Goal: Task Accomplishment & Management: Manage account settings

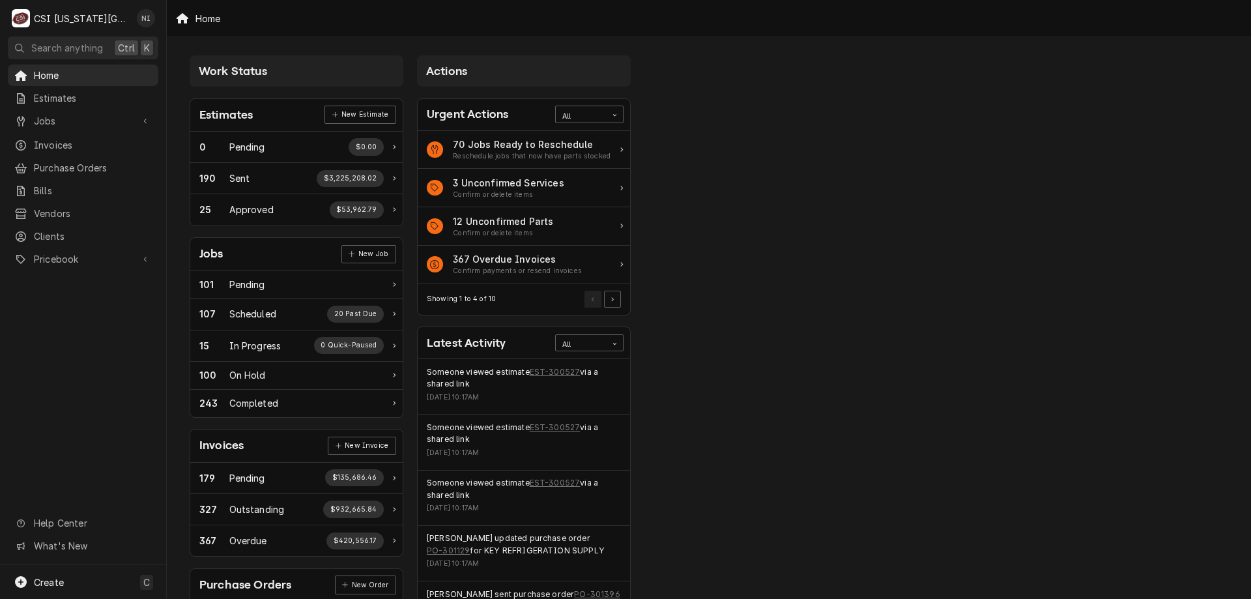
click at [98, 116] on span "Jobs" at bounding box center [83, 121] width 98 height 14
click at [83, 137] on span "Jobs" at bounding box center [93, 144] width 118 height 14
click at [81, 205] on span "Purchase Orders" at bounding box center [93, 211] width 118 height 14
click at [86, 295] on span "Pricebook" at bounding box center [83, 302] width 98 height 14
click at [80, 341] on span "Parts & Materials" at bounding box center [93, 348] width 118 height 14
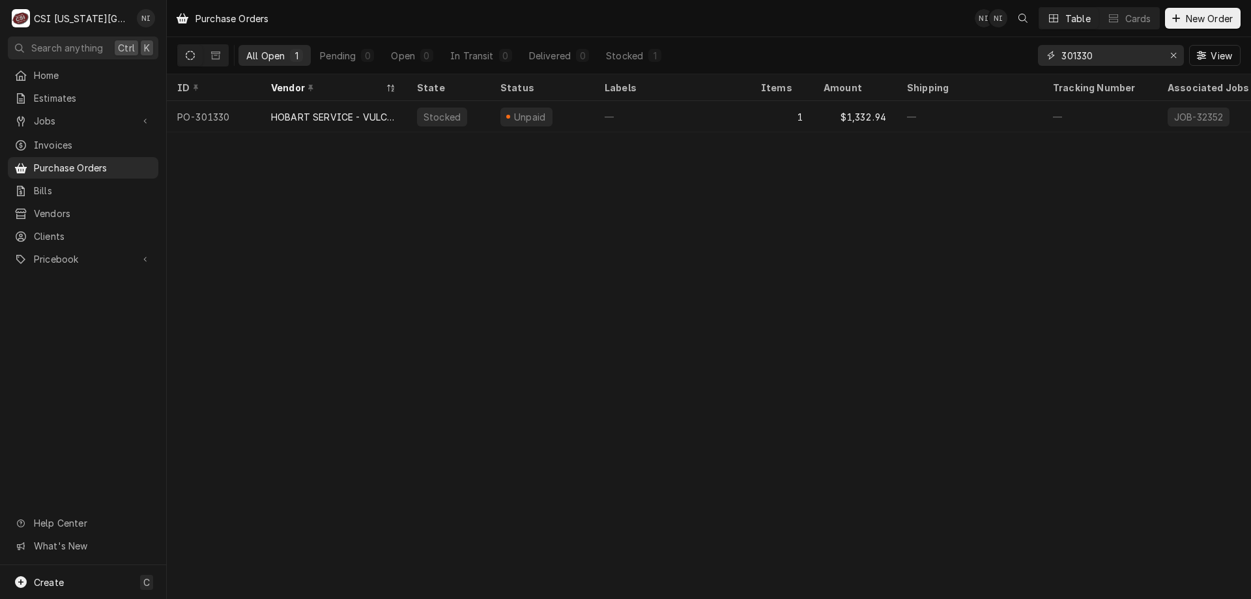
drag, startPoint x: 1104, startPoint y: 59, endPoint x: 1080, endPoint y: 61, distance: 24.8
click at [1080, 61] on input "301330" at bounding box center [1110, 55] width 98 height 21
type input "301366"
click at [634, 108] on div "—" at bounding box center [672, 116] width 156 height 31
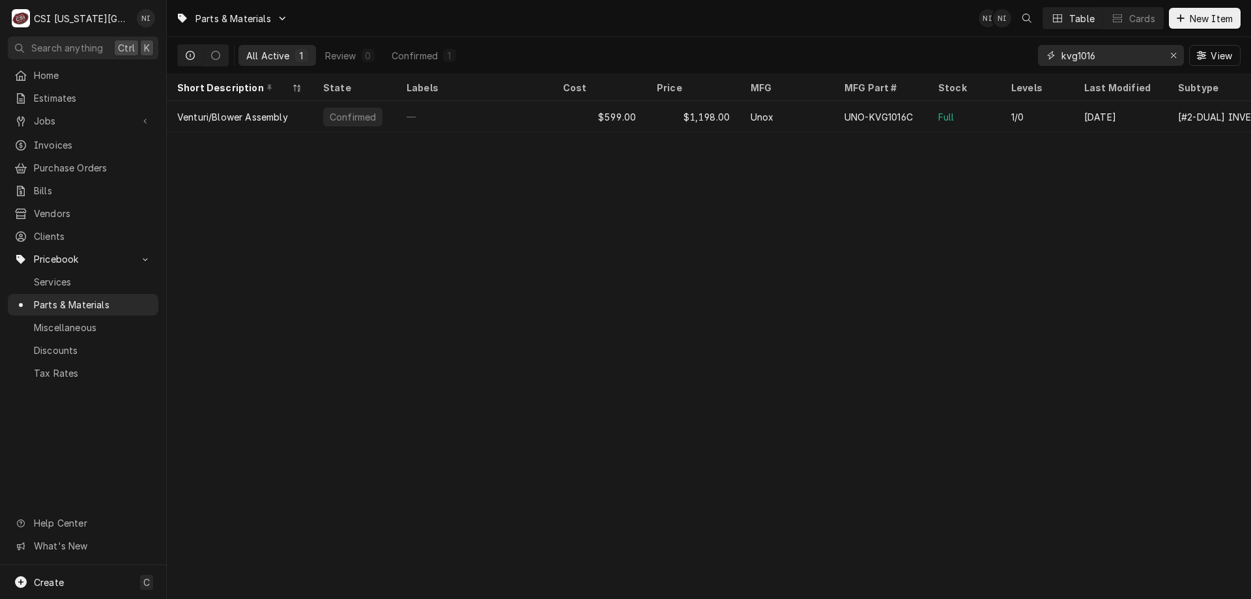
drag, startPoint x: 1113, startPoint y: 54, endPoint x: 876, endPoint y: 53, distance: 236.5
click at [877, 53] on div "All Active 1 Review 0 Confirmed 1 kvg1016 View" at bounding box center [708, 55] width 1063 height 36
type input "5038096"
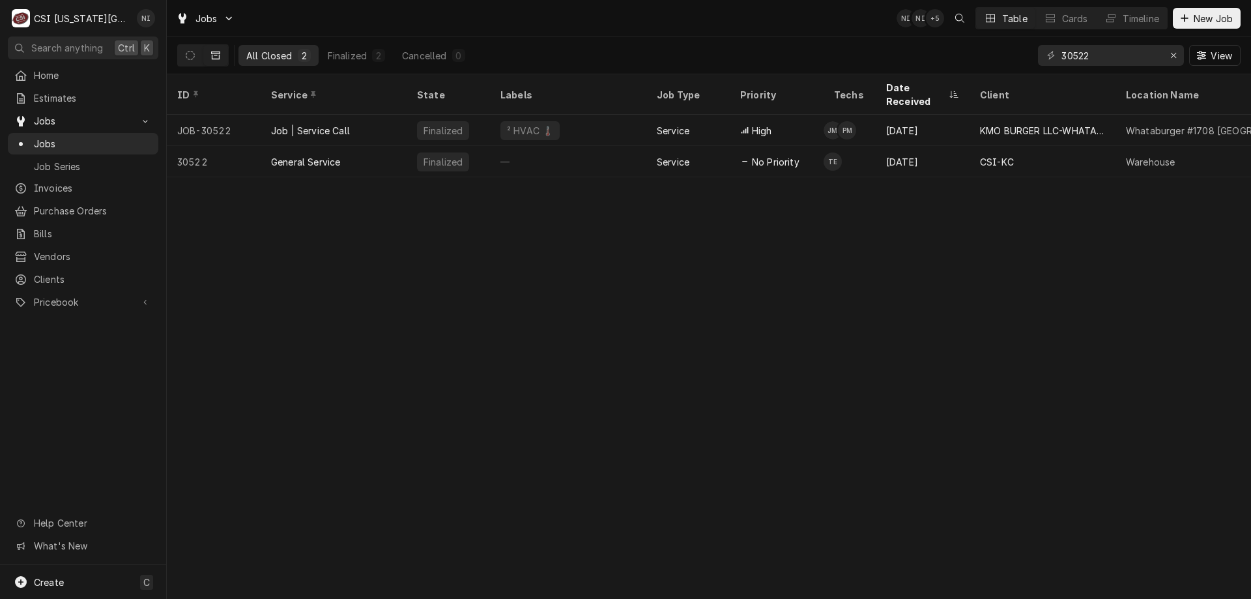
click at [186, 55] on button "Dynamic Content Wrapper" at bounding box center [190, 55] width 25 height 21
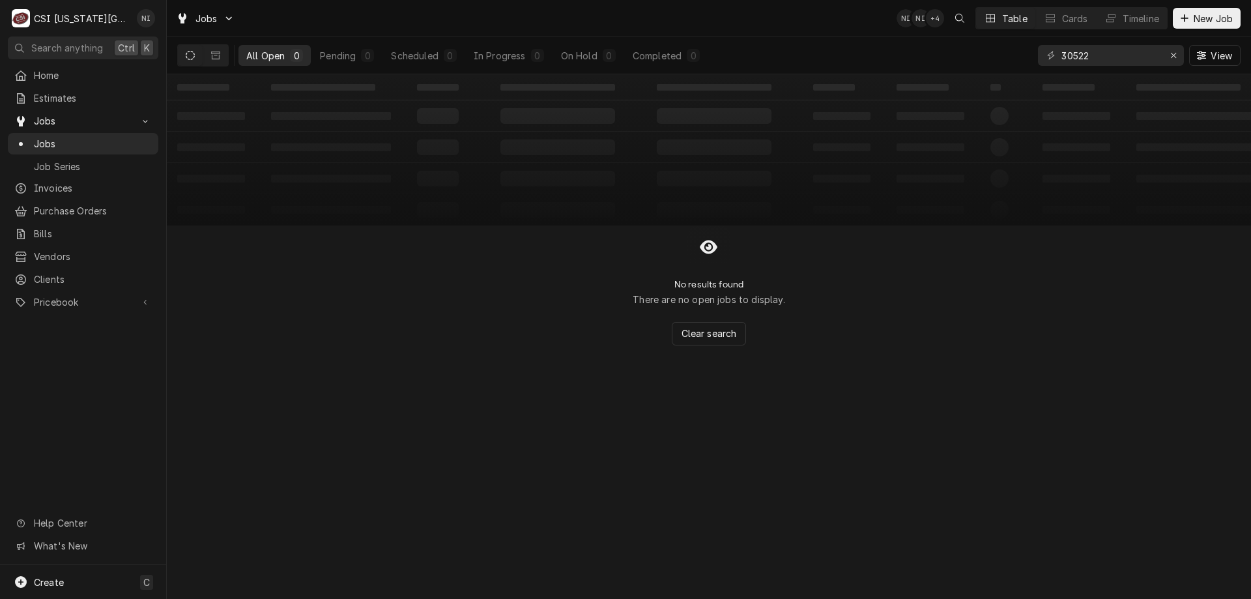
click at [579, 54] on div "On Hold" at bounding box center [579, 56] width 36 height 14
drag, startPoint x: 1065, startPoint y: 58, endPoint x: 1018, endPoint y: 58, distance: 46.9
click at [1018, 58] on div "All Open 0 Pending 0 Scheduled 0 In Progress 0 On Hold 0 Completed 0 30522 View" at bounding box center [708, 55] width 1063 height 36
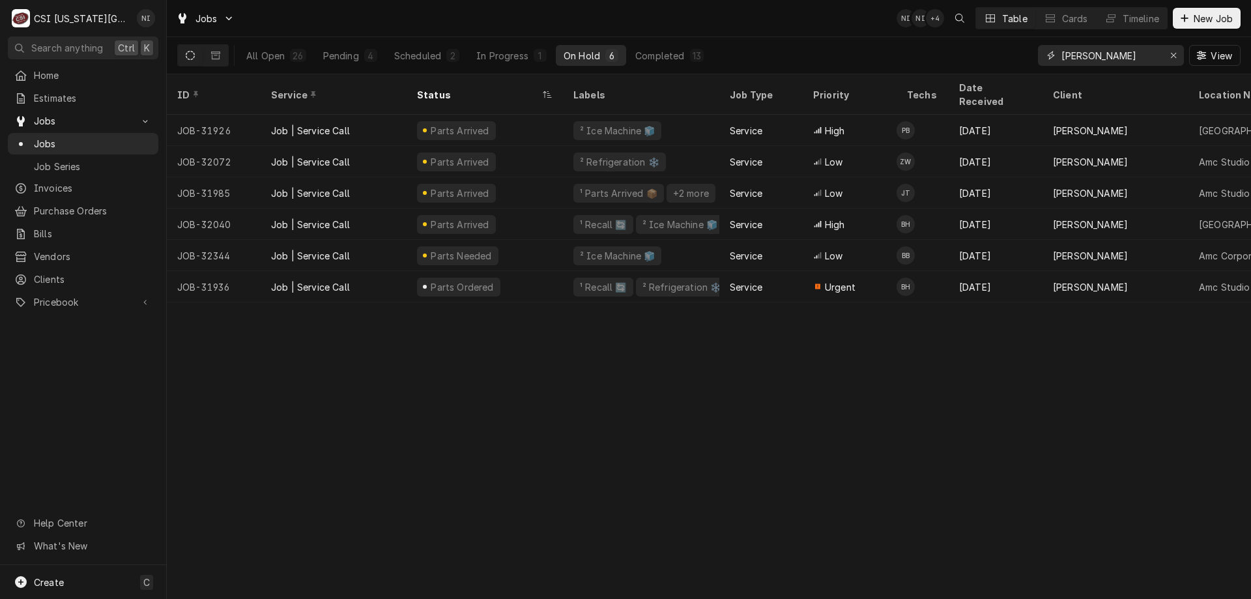
type input "vivian"
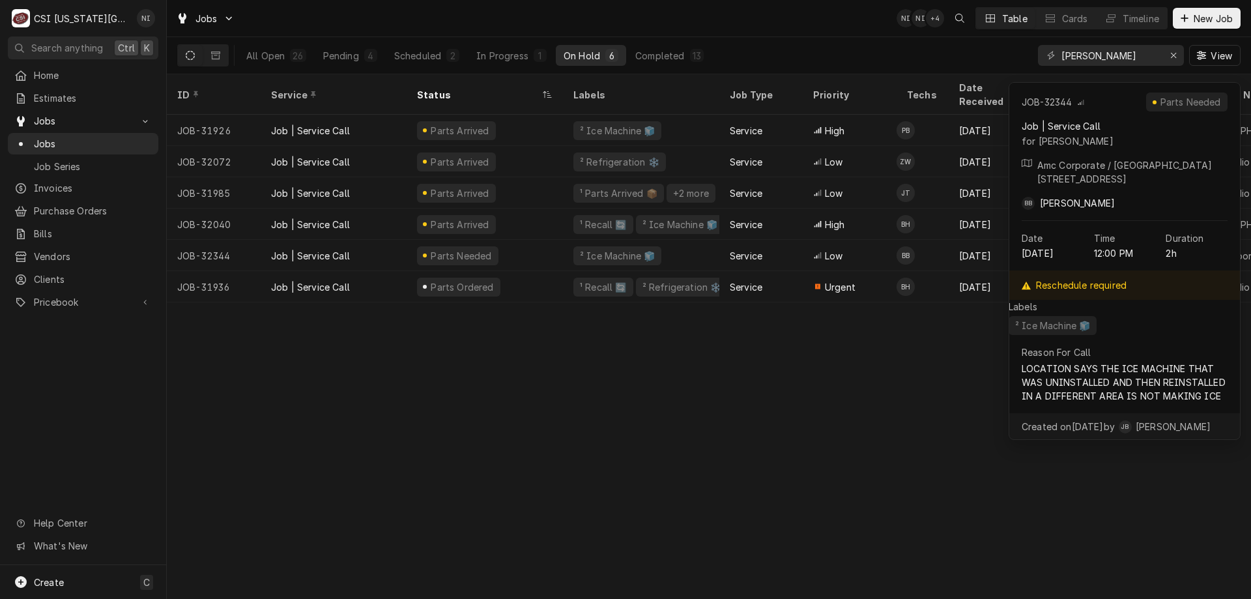
click at [501, 240] on div "Parts Needed" at bounding box center [485, 255] width 156 height 31
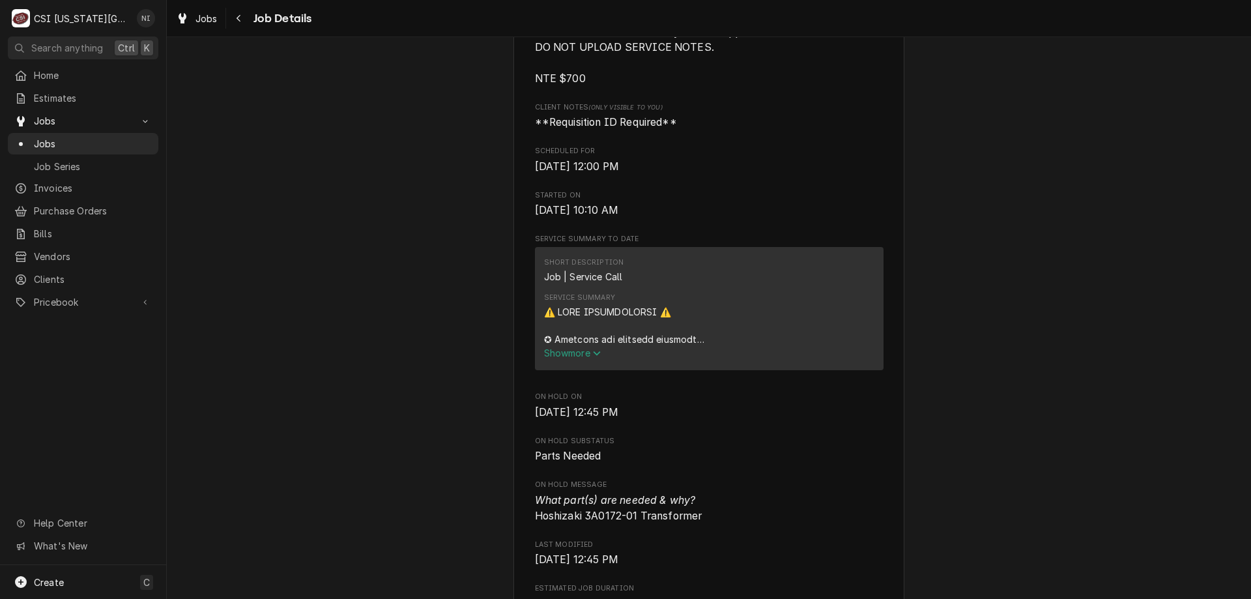
scroll to position [723, 0]
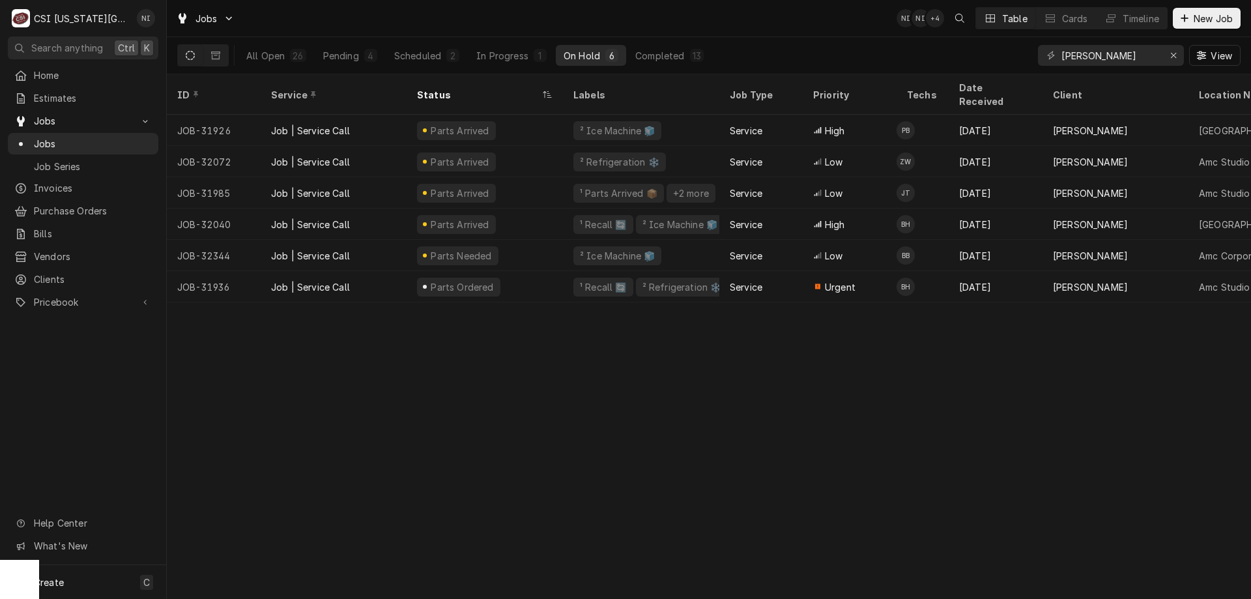
click at [510, 280] on div "Parts Ordered" at bounding box center [485, 286] width 156 height 31
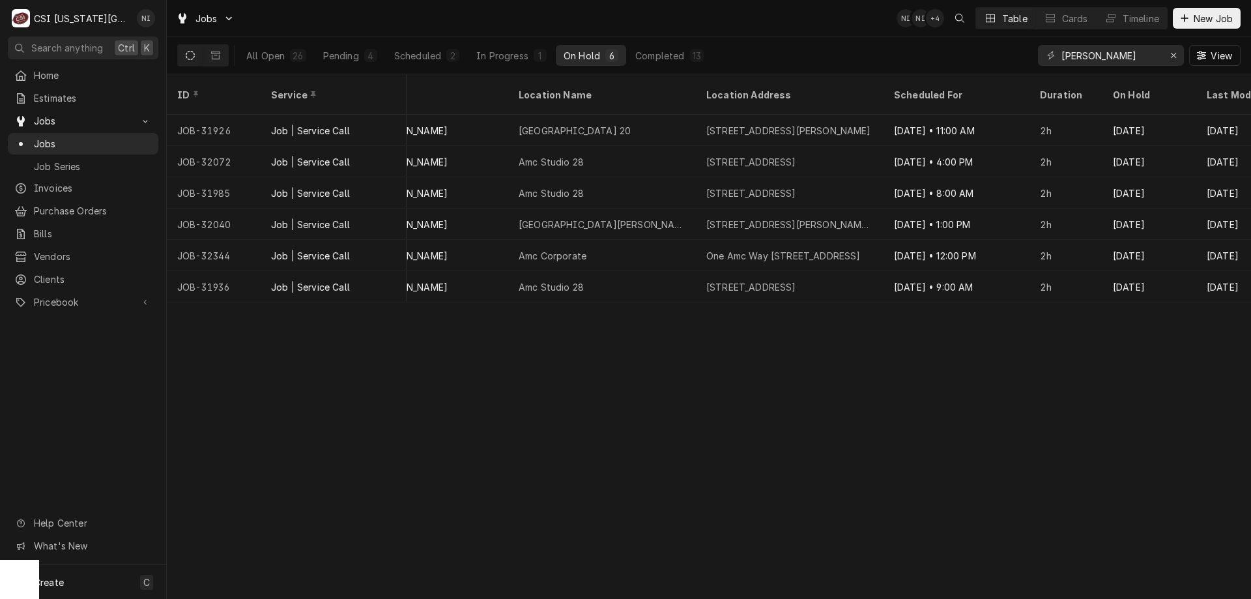
scroll to position [0, 682]
drag, startPoint x: 888, startPoint y: 45, endPoint x: 825, endPoint y: 33, distance: 64.4
click at [826, 40] on div "All Open 26 Pending 4 Scheduled 2 In Progress 1 On Hold 6 Completed 13 vivian V…" at bounding box center [708, 55] width 1063 height 36
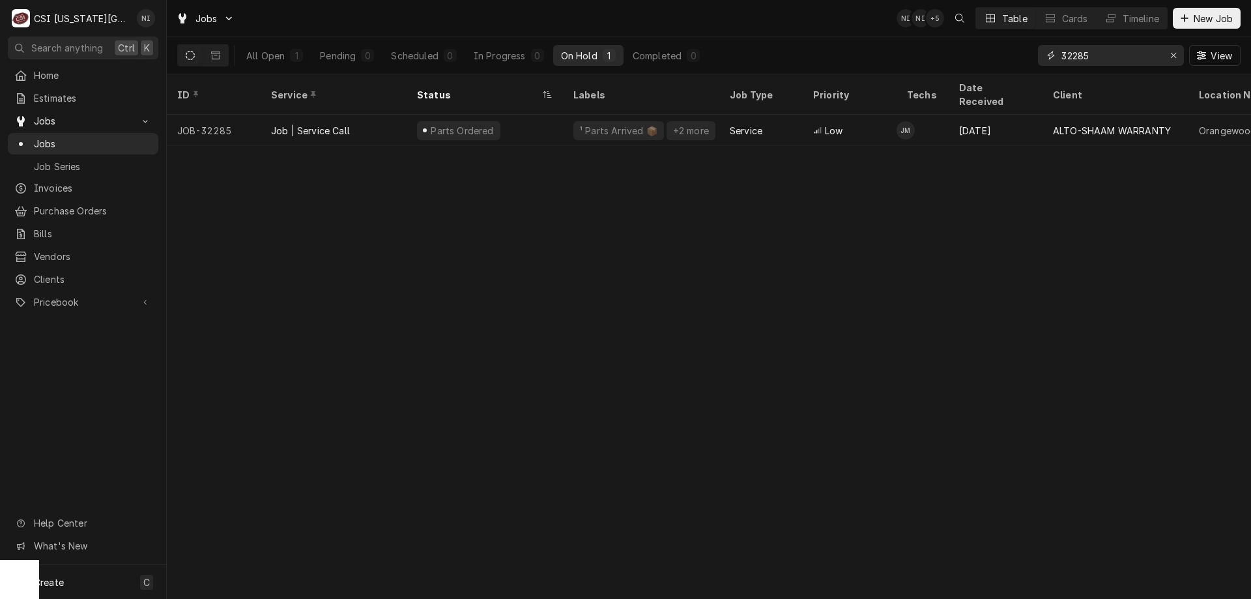
type input "32285"
click at [523, 126] on div "Parts Ordered" at bounding box center [485, 130] width 156 height 31
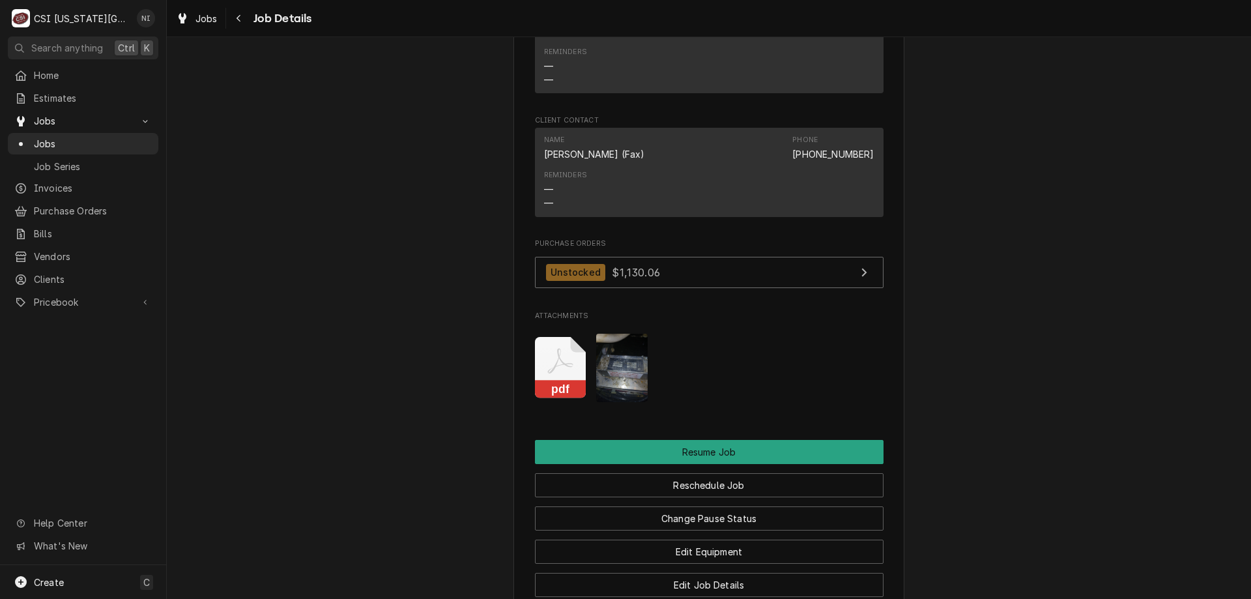
scroll to position [1926, 0]
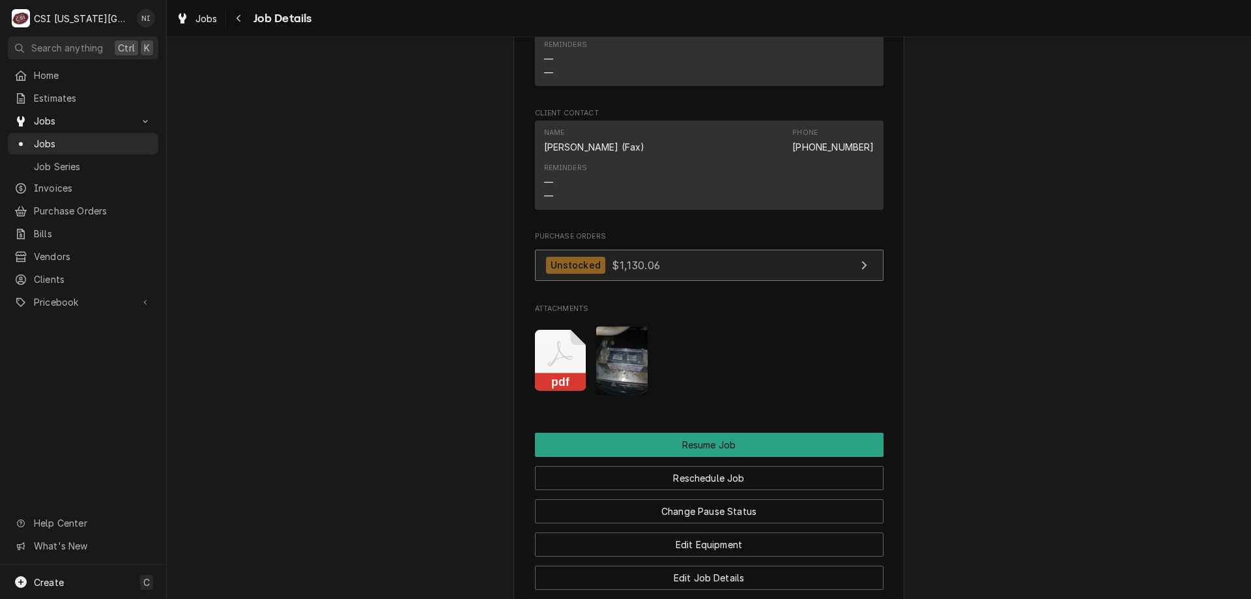
click at [758, 255] on link "Unstocked $1,130.06" at bounding box center [709, 266] width 349 height 32
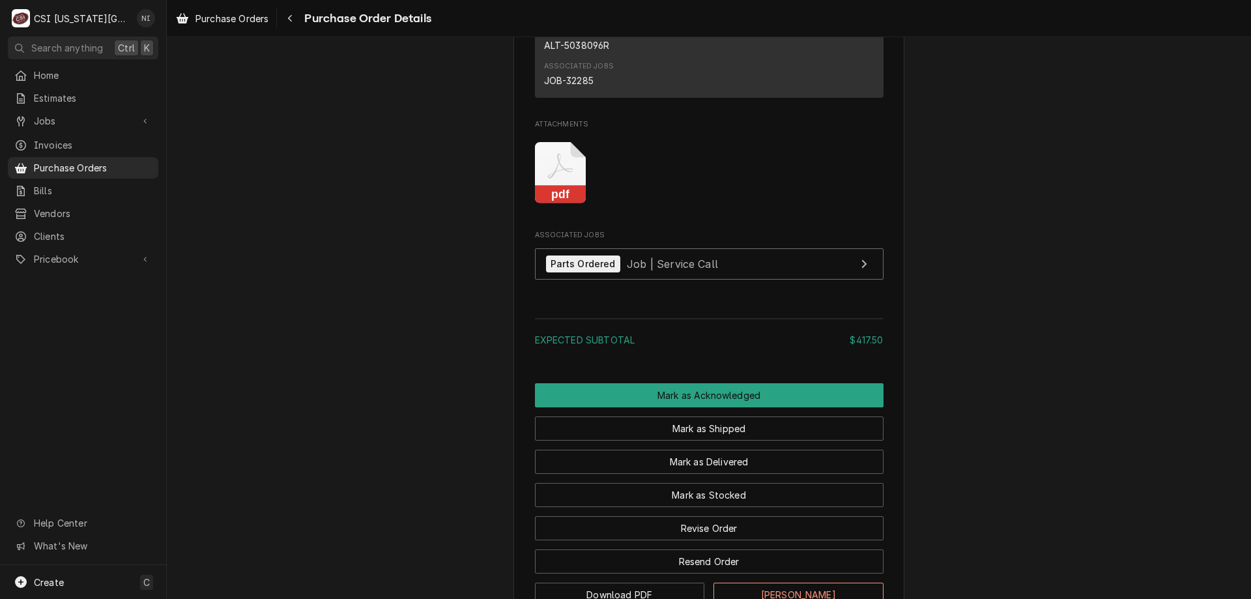
scroll to position [945, 0]
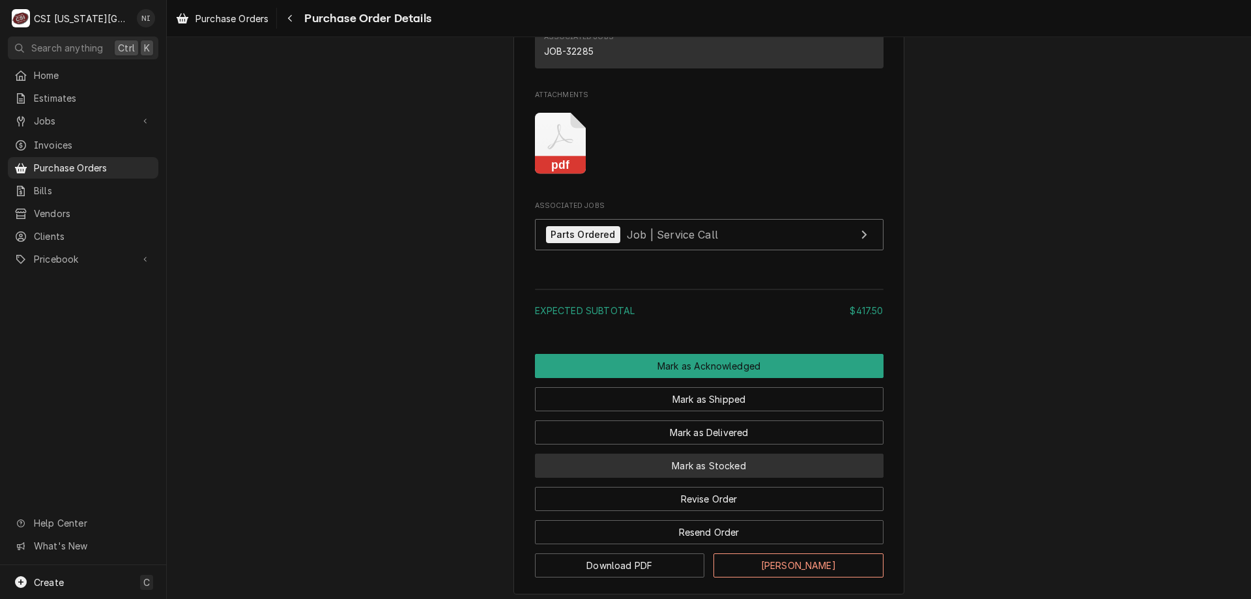
click at [730, 478] on button "Mark as Stocked" at bounding box center [709, 466] width 349 height 24
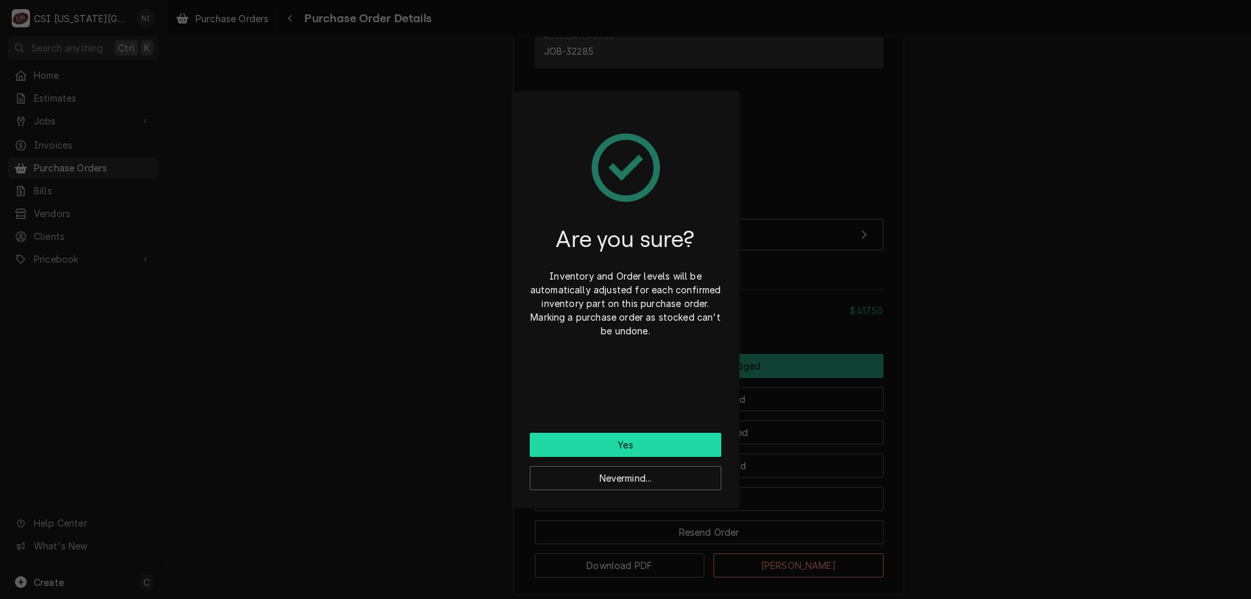
click at [620, 446] on button "Yes" at bounding box center [626, 445] width 192 height 24
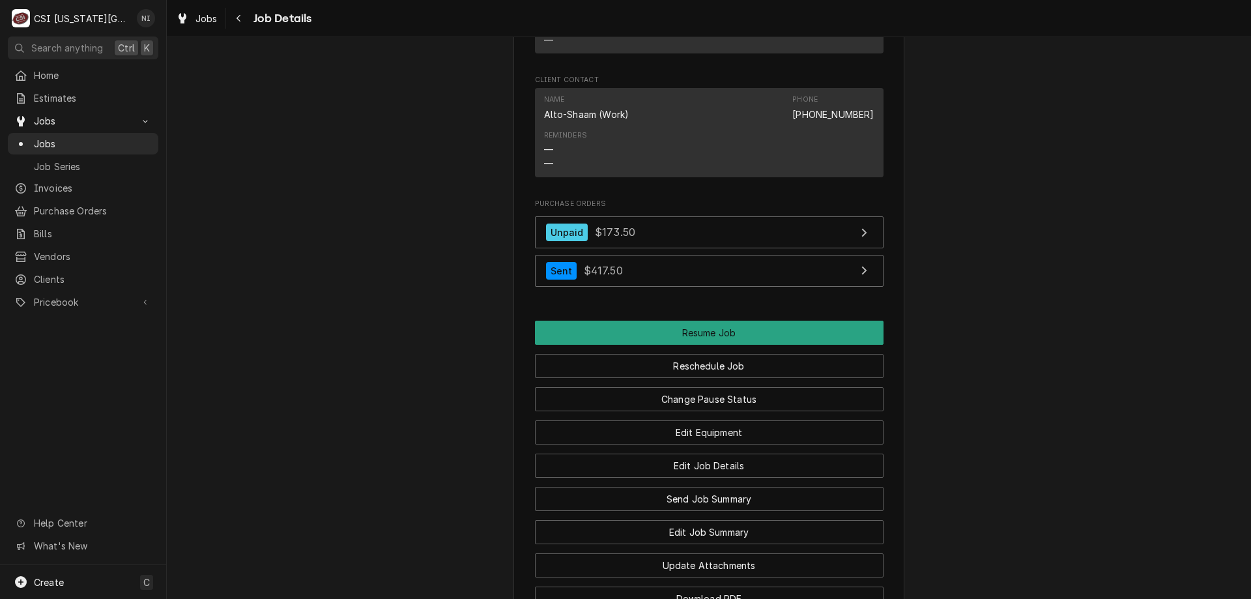
scroll to position [2518, 0]
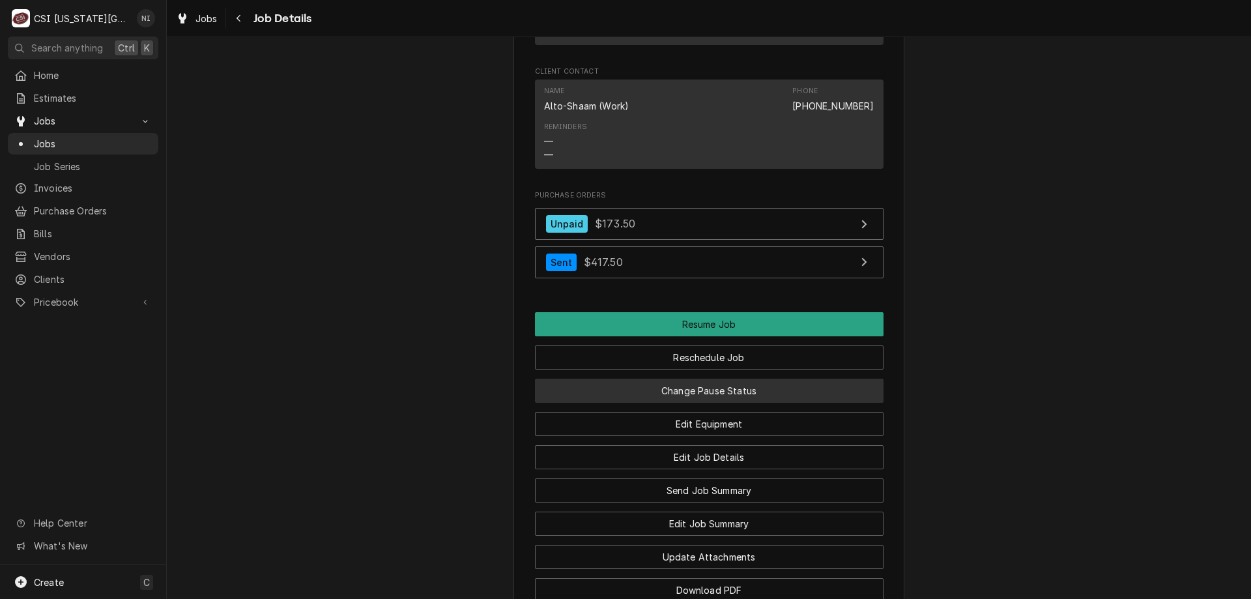
click at [758, 403] on button "Change Pause Status" at bounding box center [709, 391] width 349 height 24
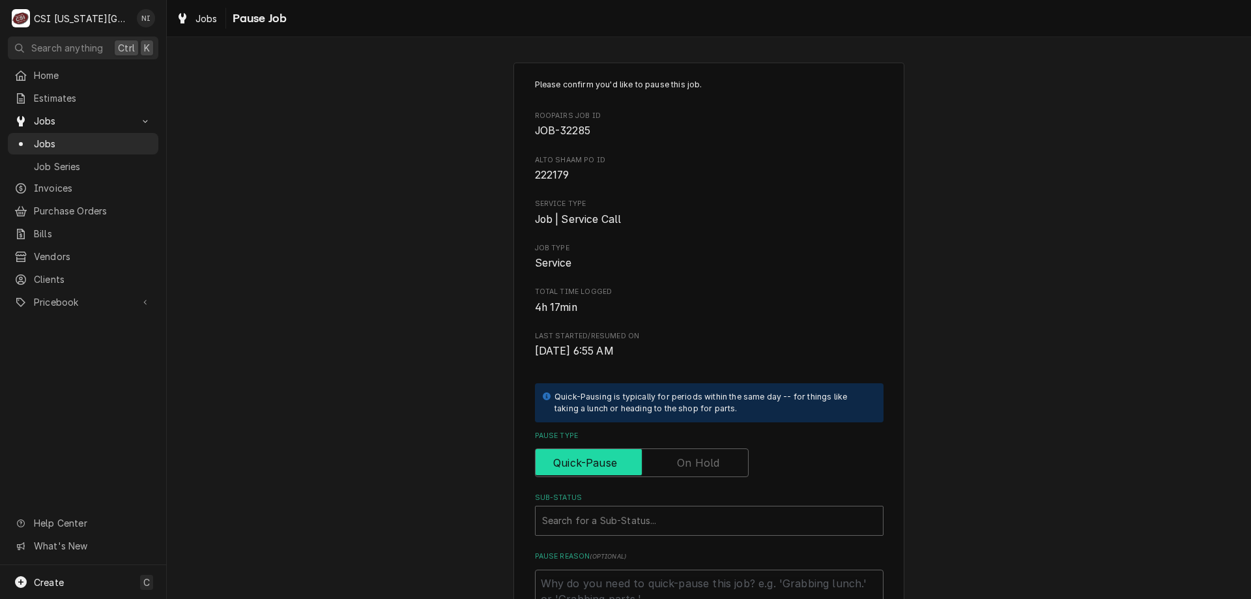
drag, startPoint x: 672, startPoint y: 466, endPoint x: 656, endPoint y: 495, distance: 33.5
click at [671, 476] on input "Pause Type" at bounding box center [642, 462] width 202 height 29
checkbox input "true"
drag, startPoint x: 628, startPoint y: 514, endPoint x: 616, endPoint y: 534, distance: 23.0
click at [628, 517] on div "Sub-Status" at bounding box center [709, 520] width 334 height 23
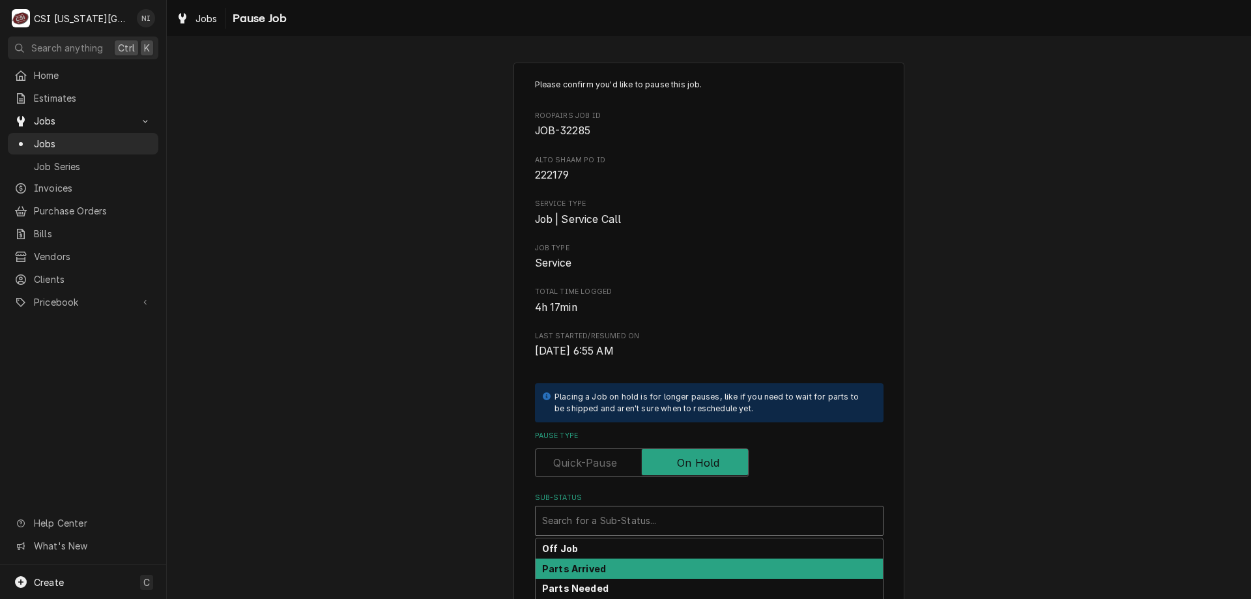
click at [609, 571] on div "Parts Arrived" at bounding box center [709, 568] width 347 height 20
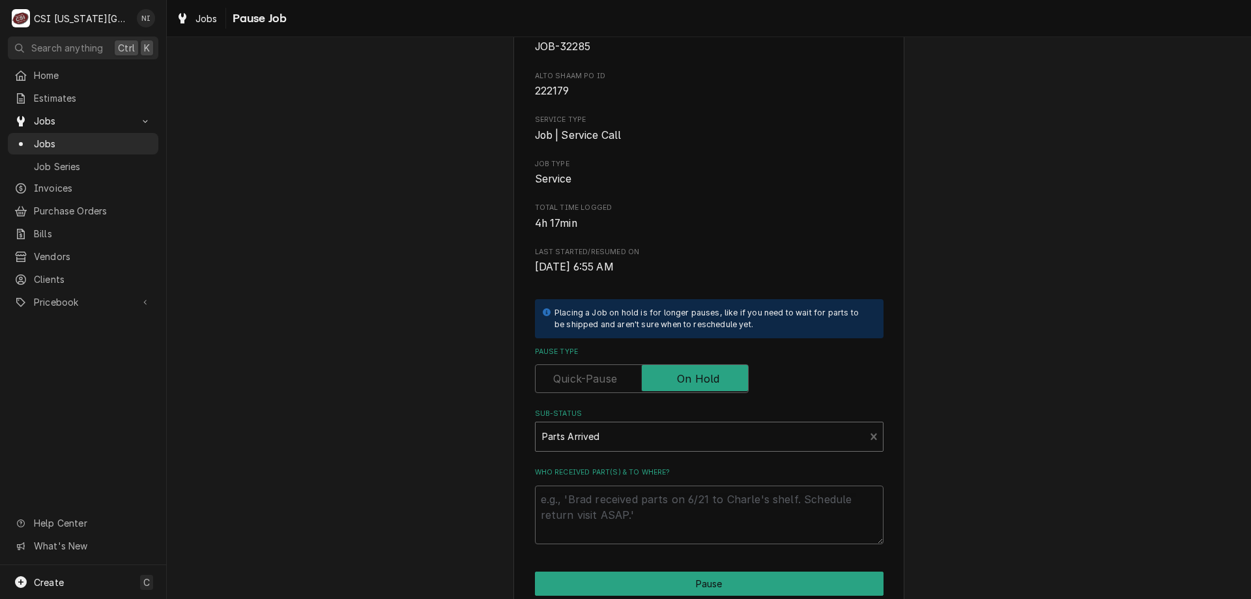
scroll to position [175, 0]
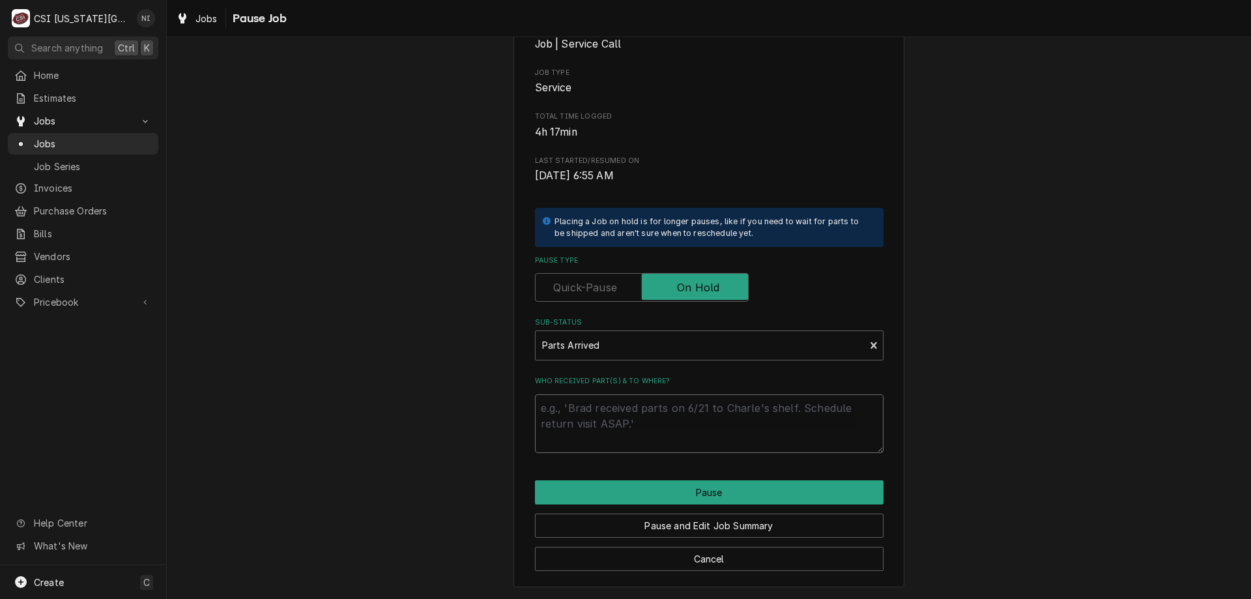
click at [747, 406] on textarea "Who received part(s) & to where?" at bounding box center [709, 423] width 349 height 59
type textarea "x"
type textarea "p"
type textarea "x"
type textarea "pa"
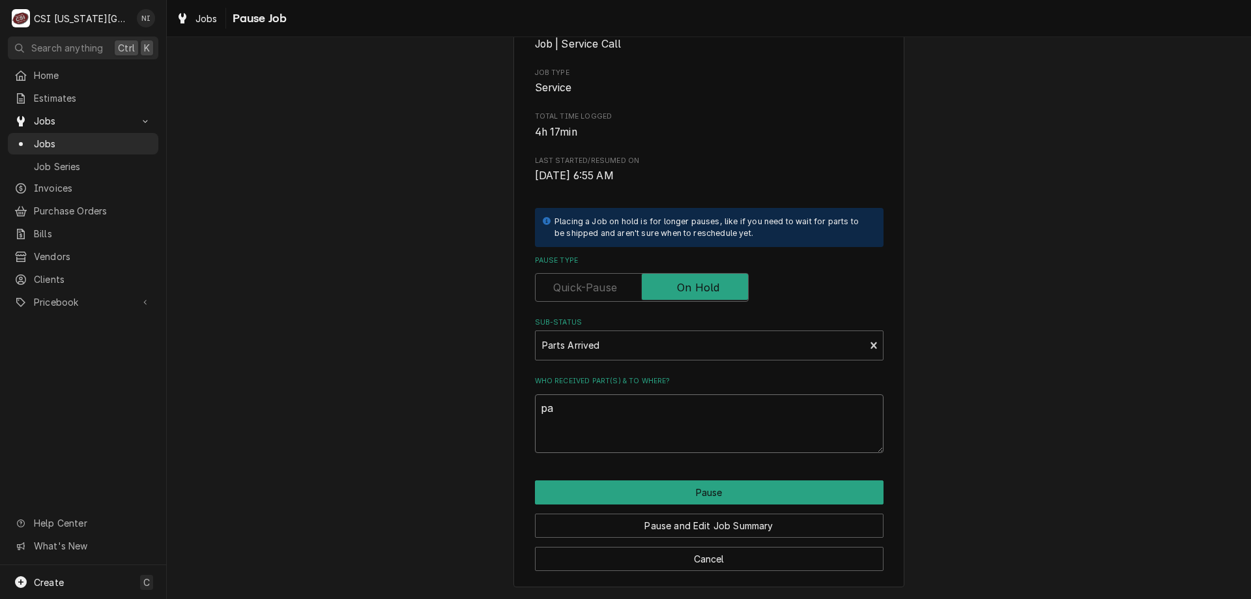
type textarea "x"
type textarea "par"
type textarea "x"
type textarea "parr"
type textarea "x"
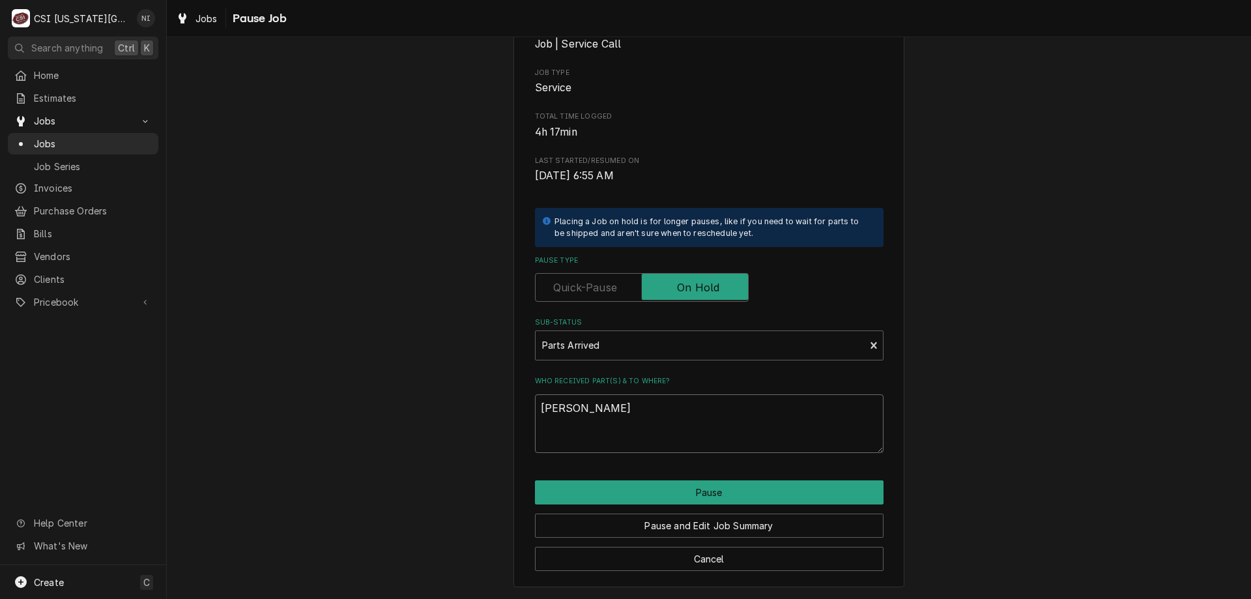
type textarea "parrt"
type textarea "x"
type textarea "parrts"
type textarea "x"
type textarea "parrt"
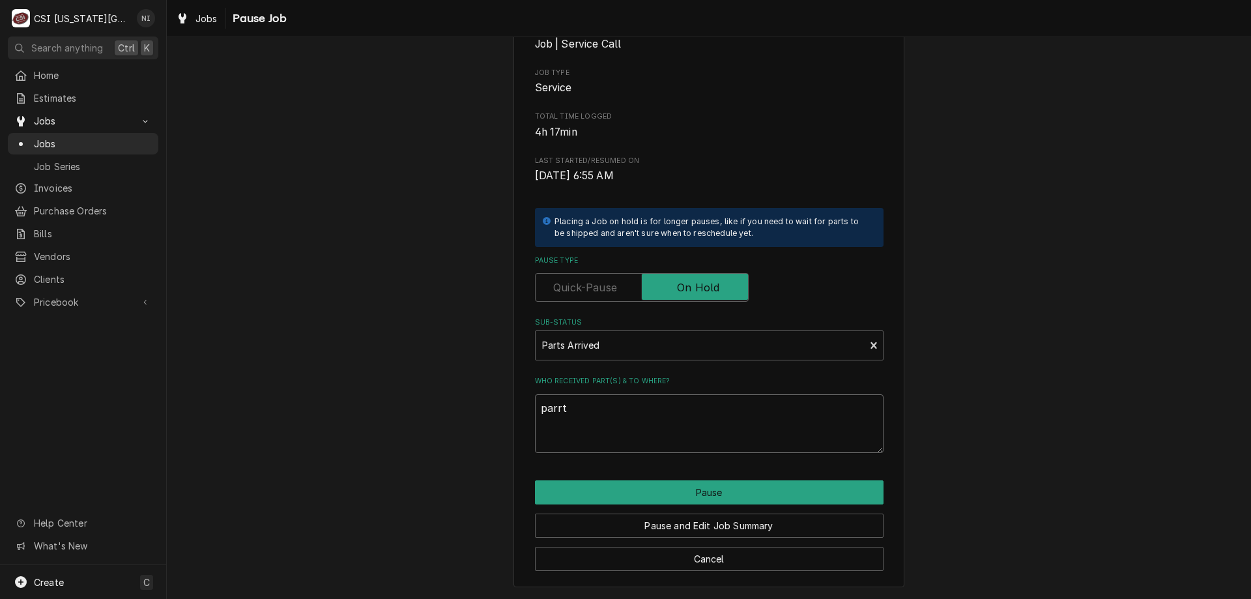
type textarea "x"
type textarea "parr"
type textarea "x"
type textarea "par"
type textarea "x"
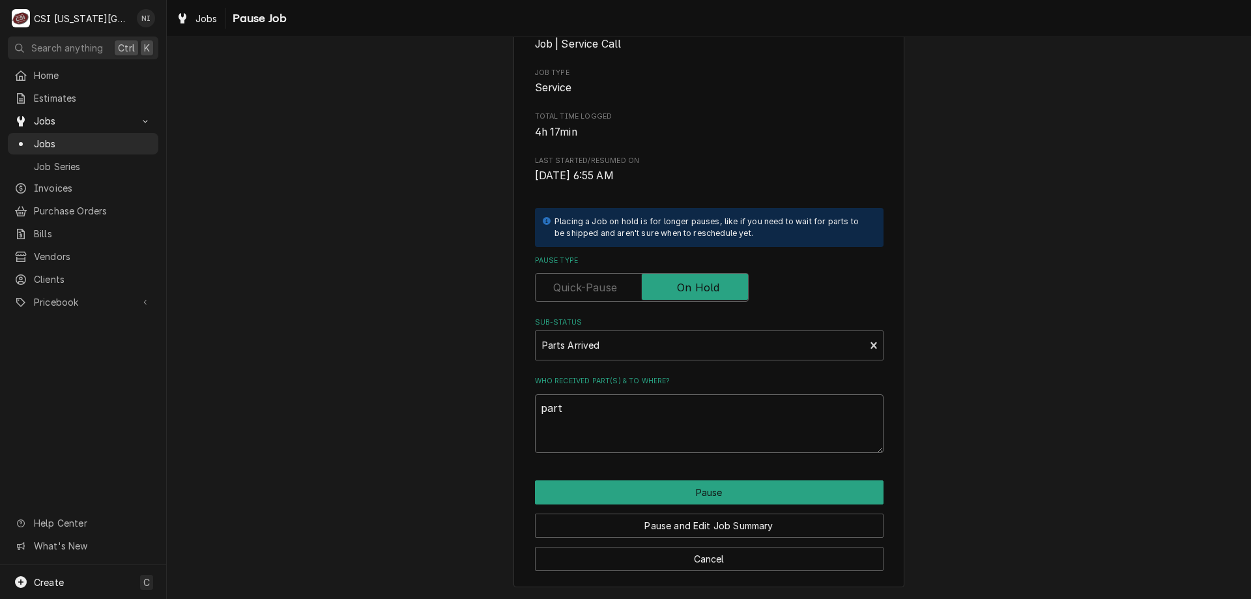
type textarea "parts"
type textarea "x"
type textarea "parts"
type textarea "x"
type textarea "parts o"
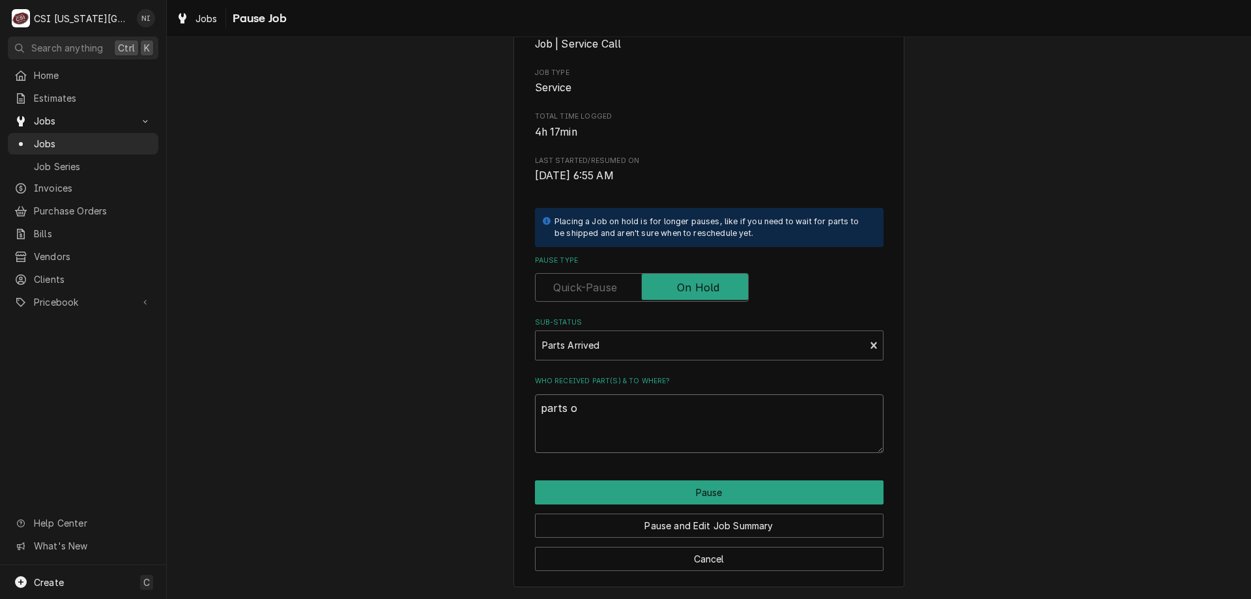
type textarea "x"
type textarea "parts on"
type textarea "x"
type textarea "parts on"
type textarea "x"
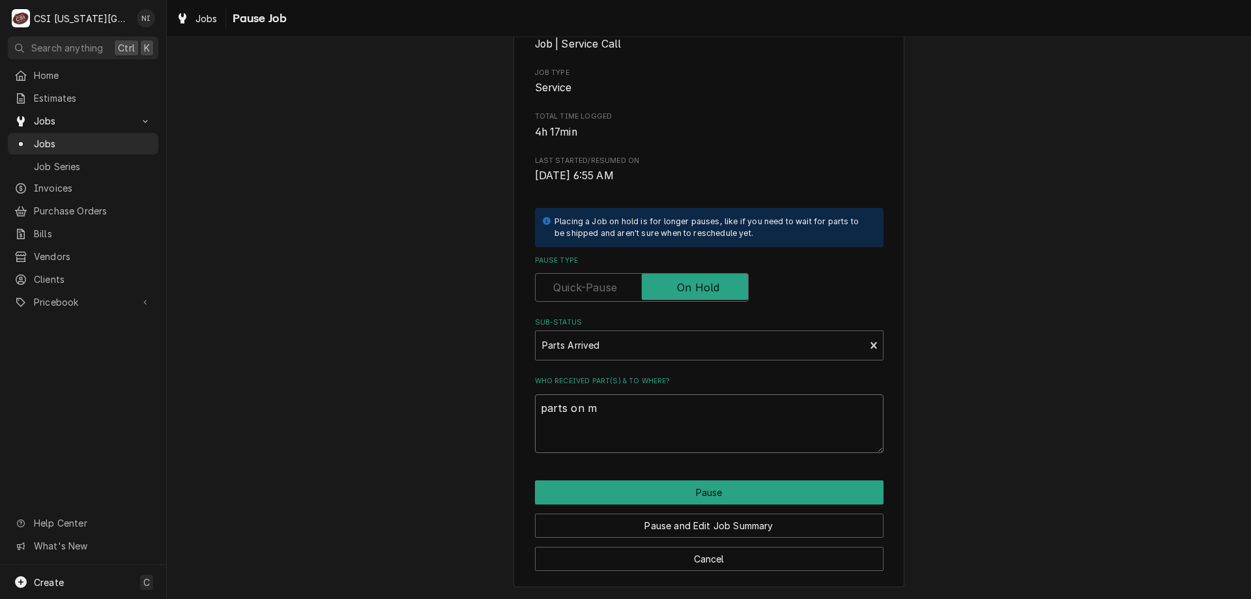
type textarea "parts on ma"
type textarea "x"
type textarea "parts on mar"
type textarea "x"
type textarea "parts on mars"
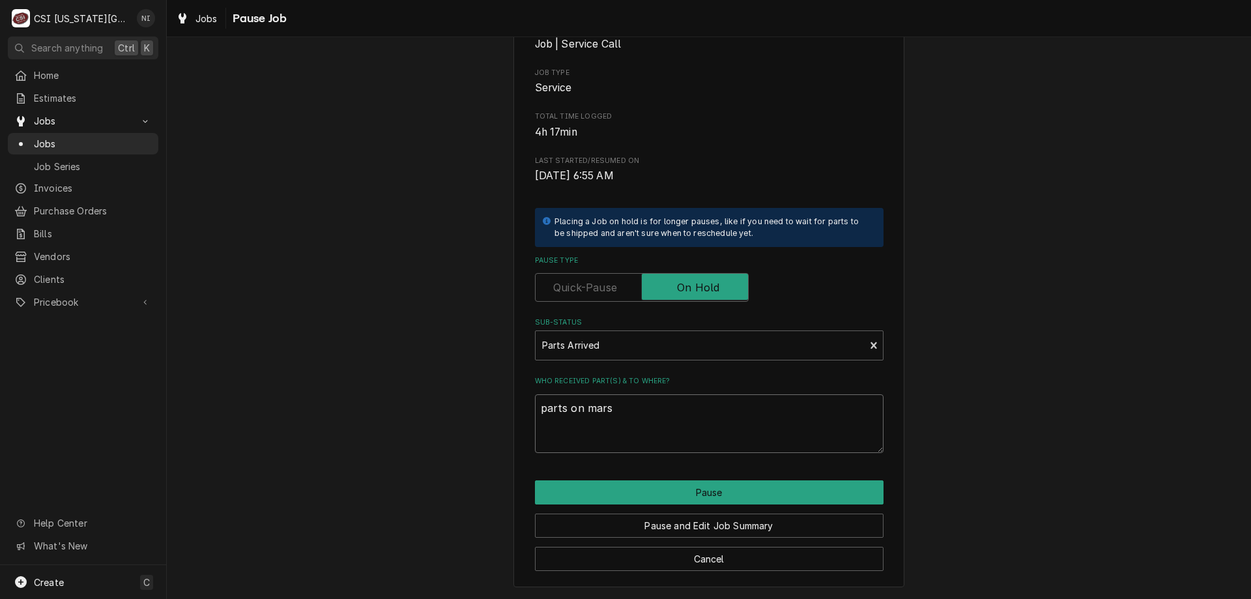
type textarea "x"
type textarea "parts on marsh"
type textarea "x"
type textarea "parts on marsha"
type textarea "x"
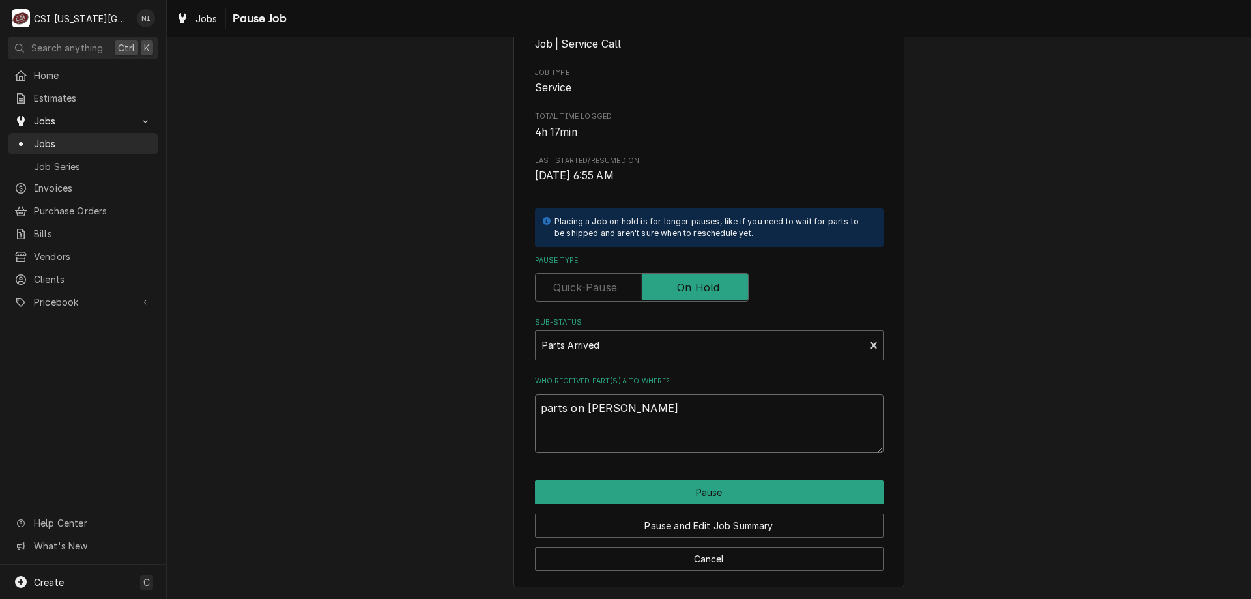
type textarea "parts on marshal"
type textarea "x"
type textarea "parts on marshall"
type textarea "x"
type textarea "parts on marshall"
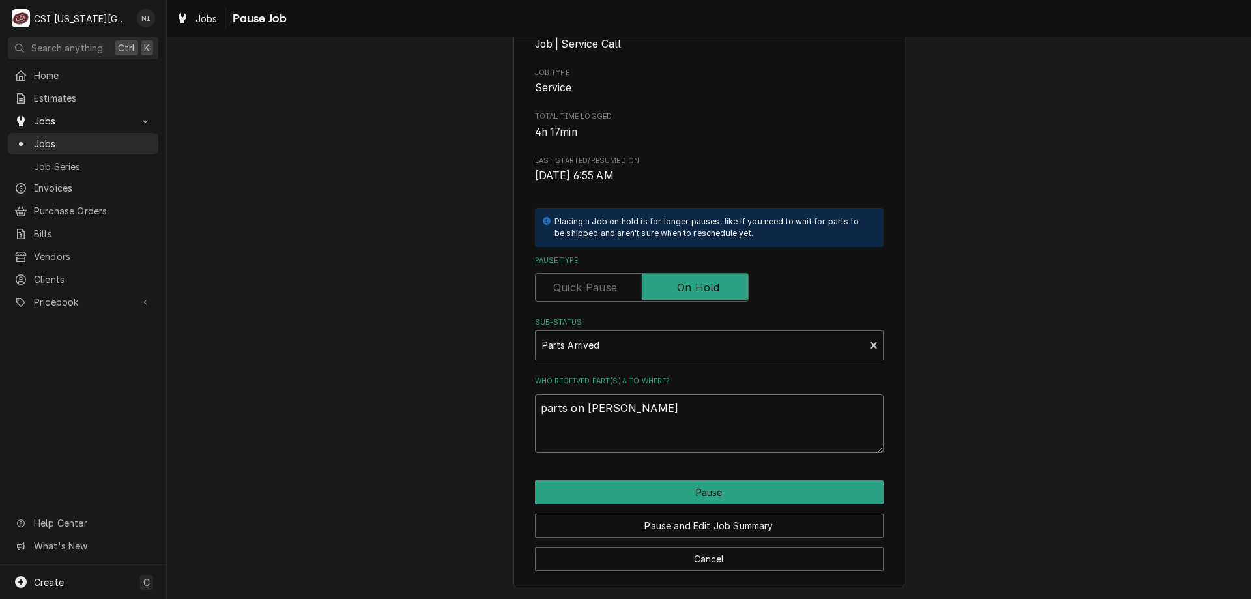
type textarea "x"
type textarea "parts on marshall s"
type textarea "x"
type textarea "parts on marshall sh"
type textarea "x"
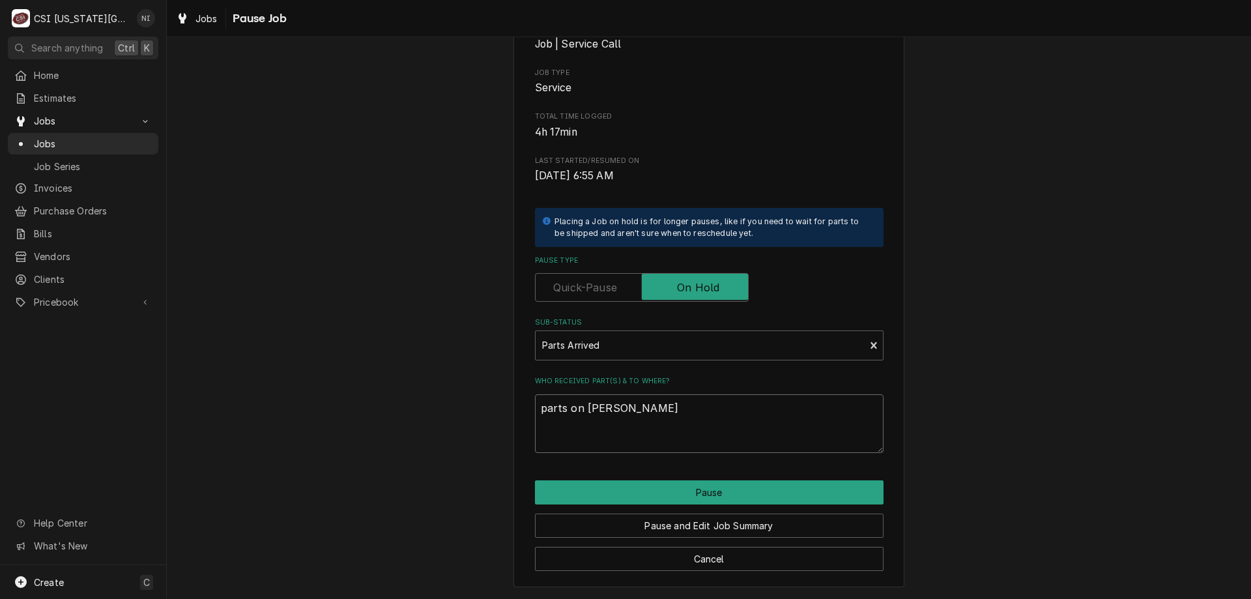
type textarea "parts on marshall shs"
type textarea "x"
type textarea "parts on marshall shse"
type textarea "x"
type textarea "parts on marshall shsel"
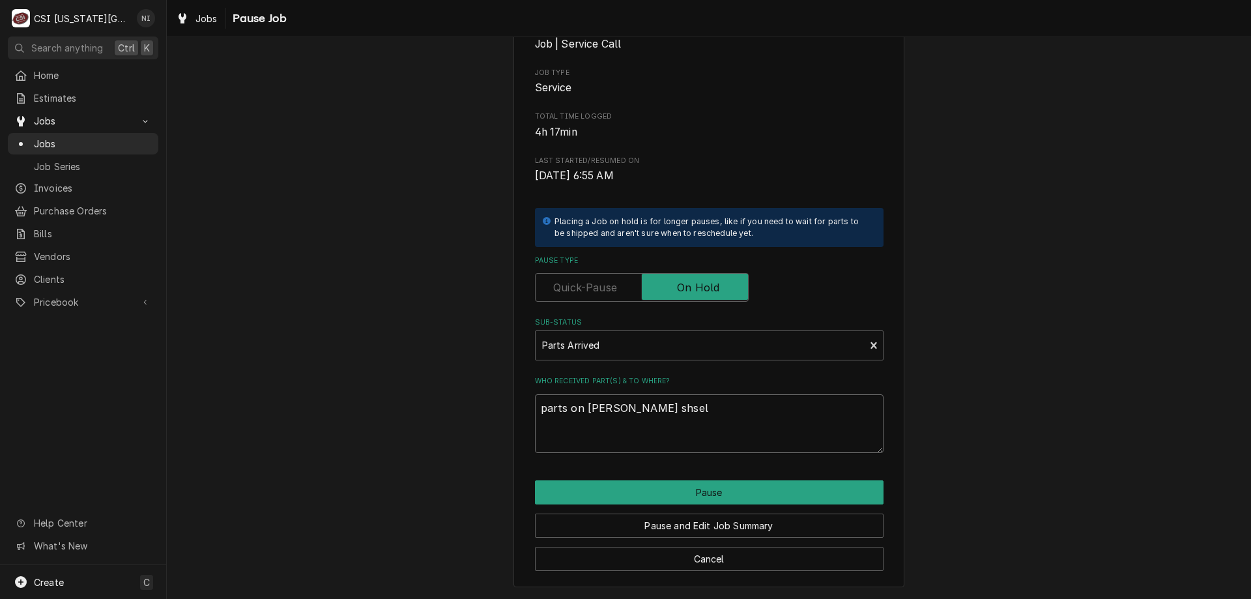
type textarea "x"
type textarea "parts on marshall shself"
type textarea "x"
type textarea "parts on marshall shsel"
type textarea "x"
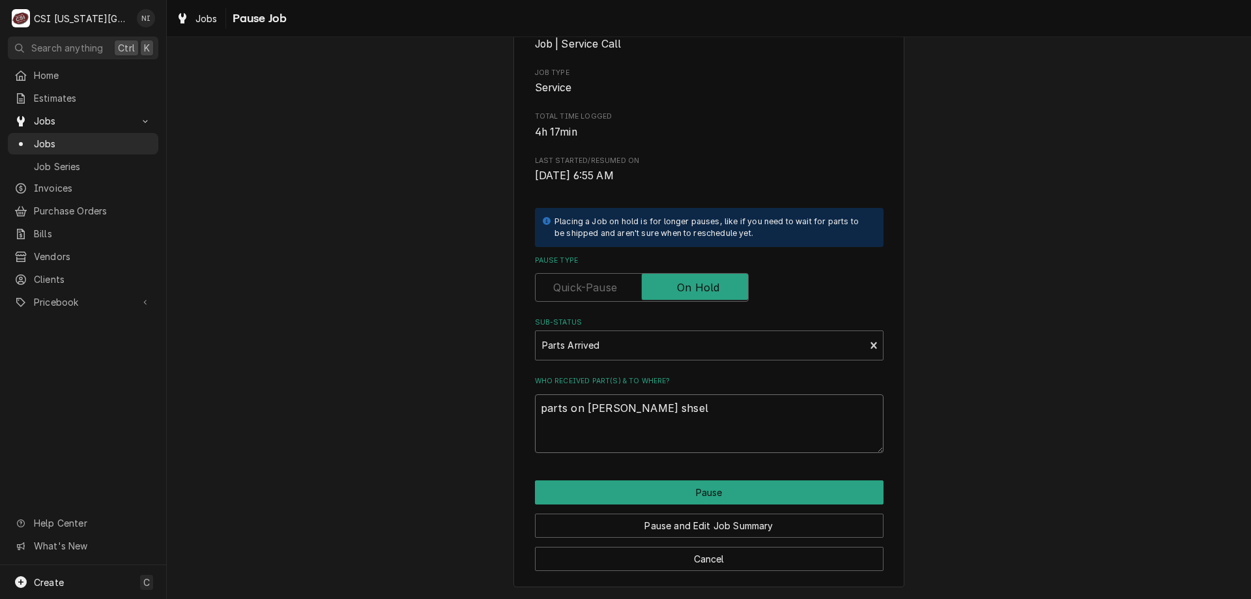
type textarea "parts on marshall shse"
type textarea "x"
type textarea "parts on marshall shs"
type textarea "x"
type textarea "parts on marshall sh"
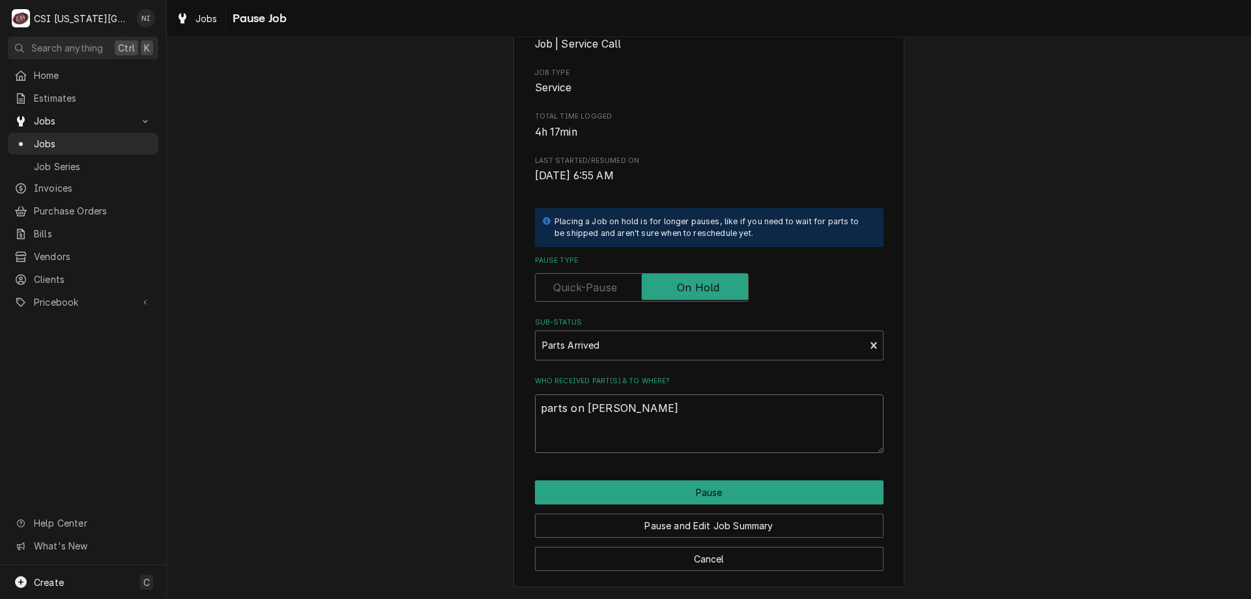
type textarea "x"
type textarea "parts on marshall shel"
type textarea "x"
type textarea "parts on marshall shelf"
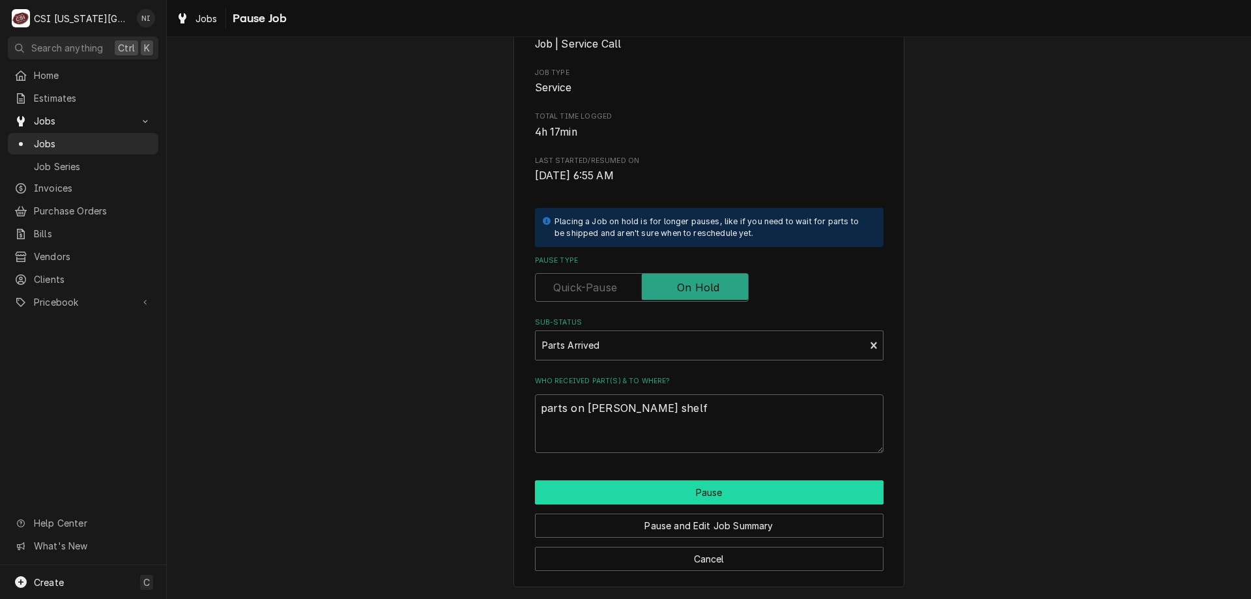
click at [786, 486] on button "Pause" at bounding box center [709, 492] width 349 height 24
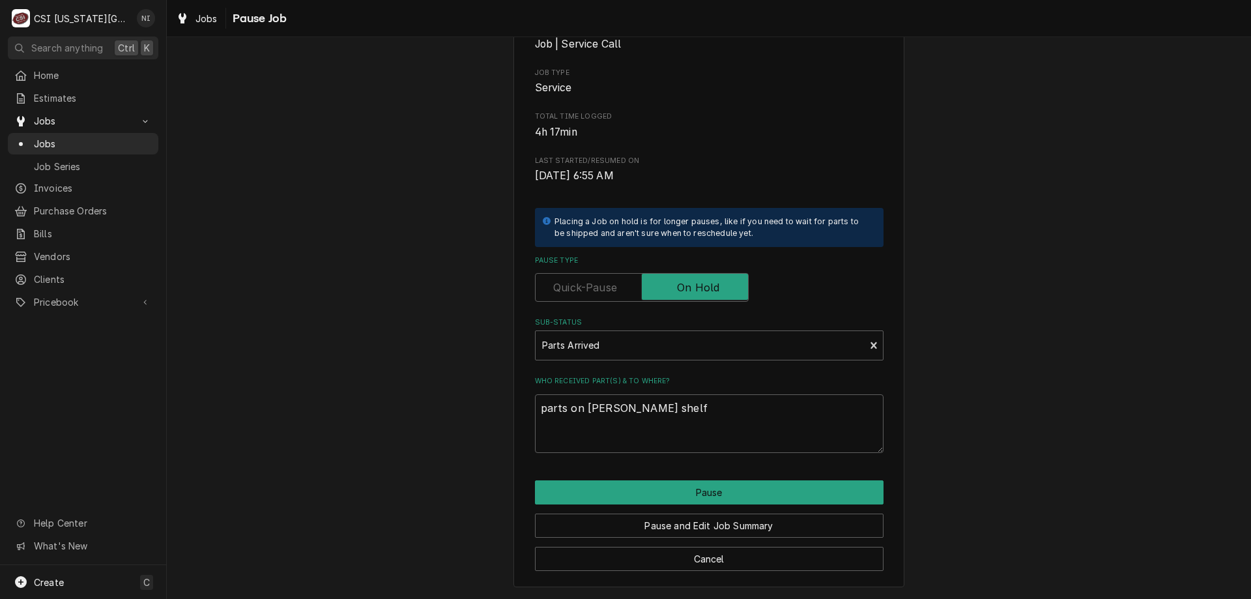
type textarea "x"
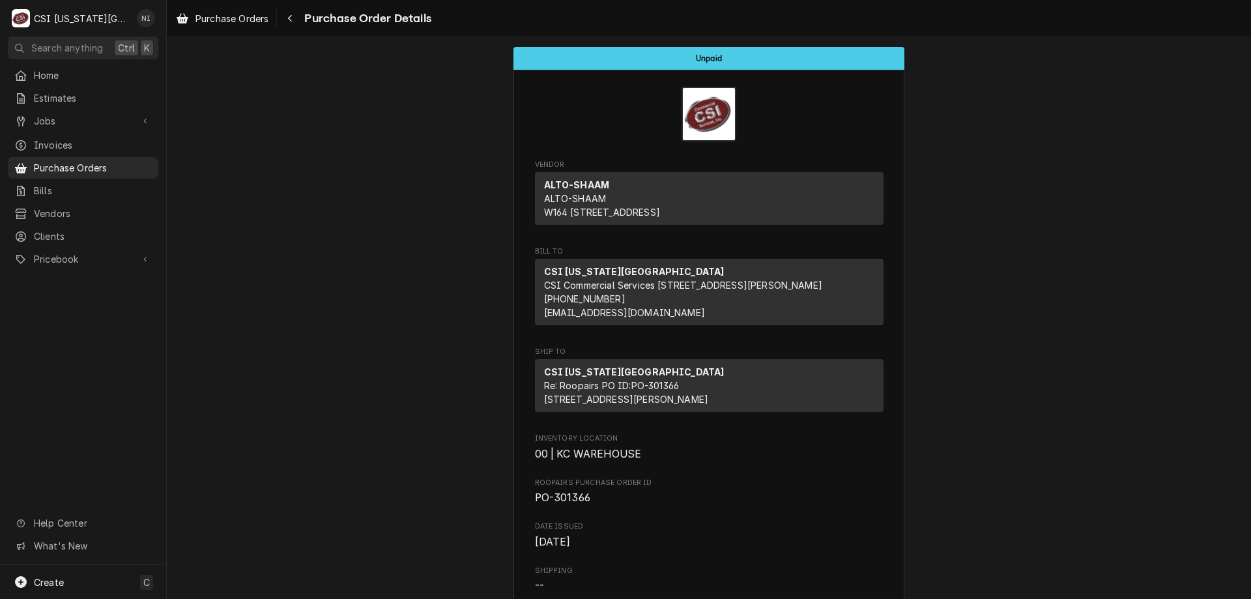
click at [83, 166] on span "Purchase Orders" at bounding box center [93, 168] width 118 height 14
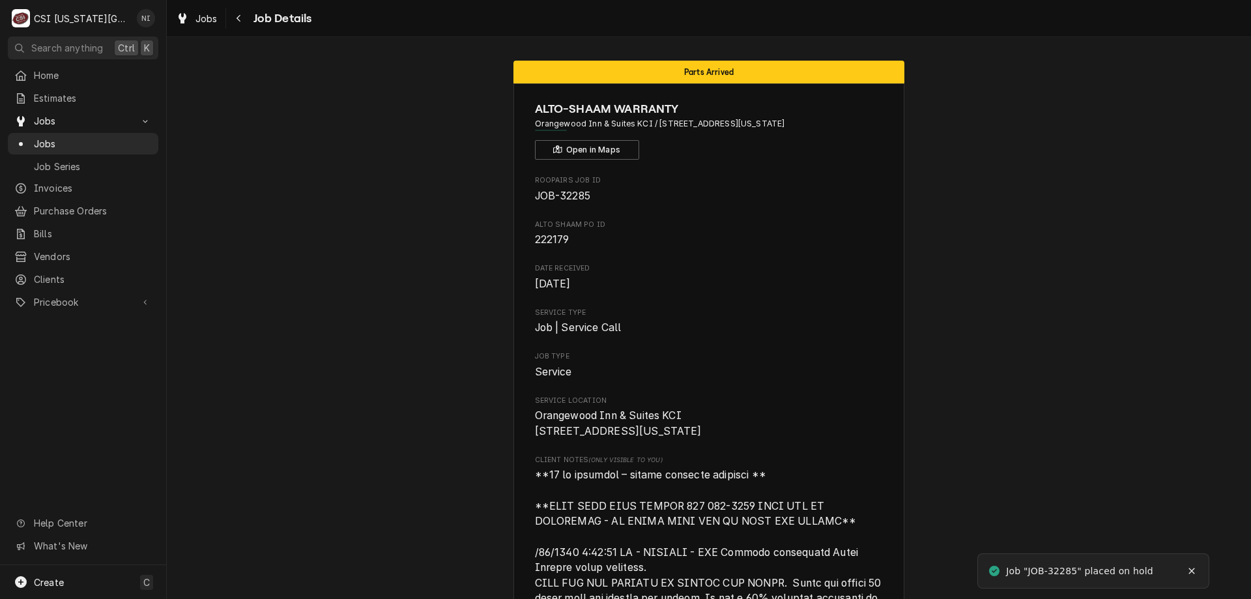
click at [85, 143] on span "Jobs" at bounding box center [93, 144] width 118 height 14
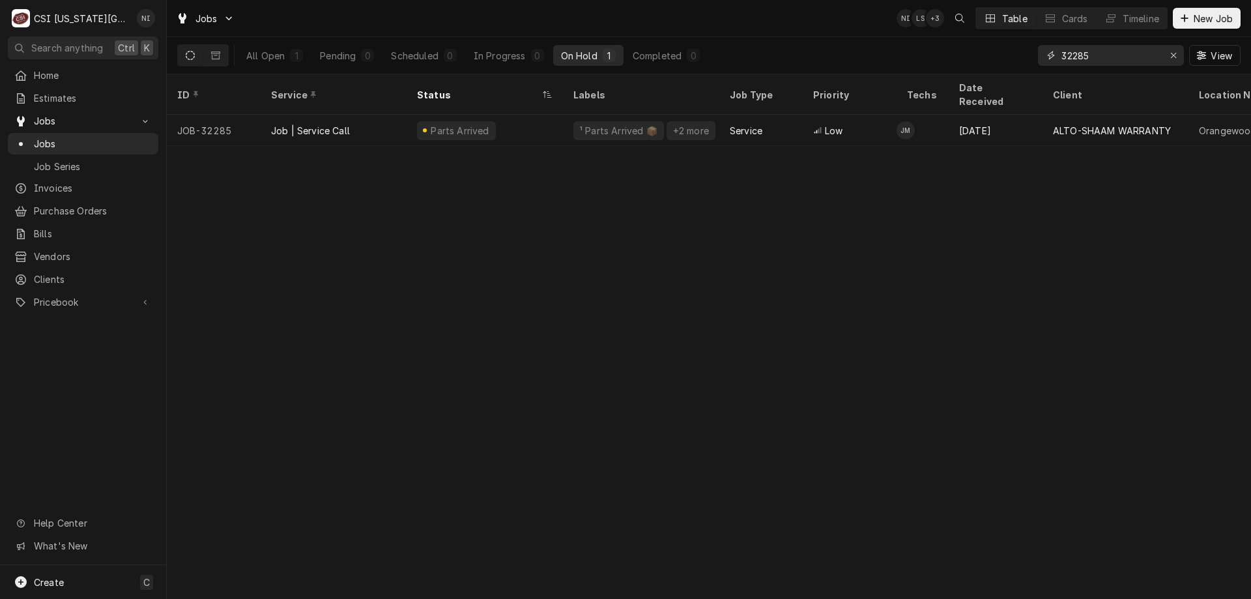
drag, startPoint x: 1096, startPoint y: 55, endPoint x: 905, endPoint y: 55, distance: 190.9
click at [905, 55] on div "All Open 1 Pending 0 Scheduled 0 In Progress 0 On Hold 1 Completed 0 32285 View" at bounding box center [708, 55] width 1063 height 36
type input "32383"
click at [264, 59] on div "All Open" at bounding box center [265, 56] width 38 height 14
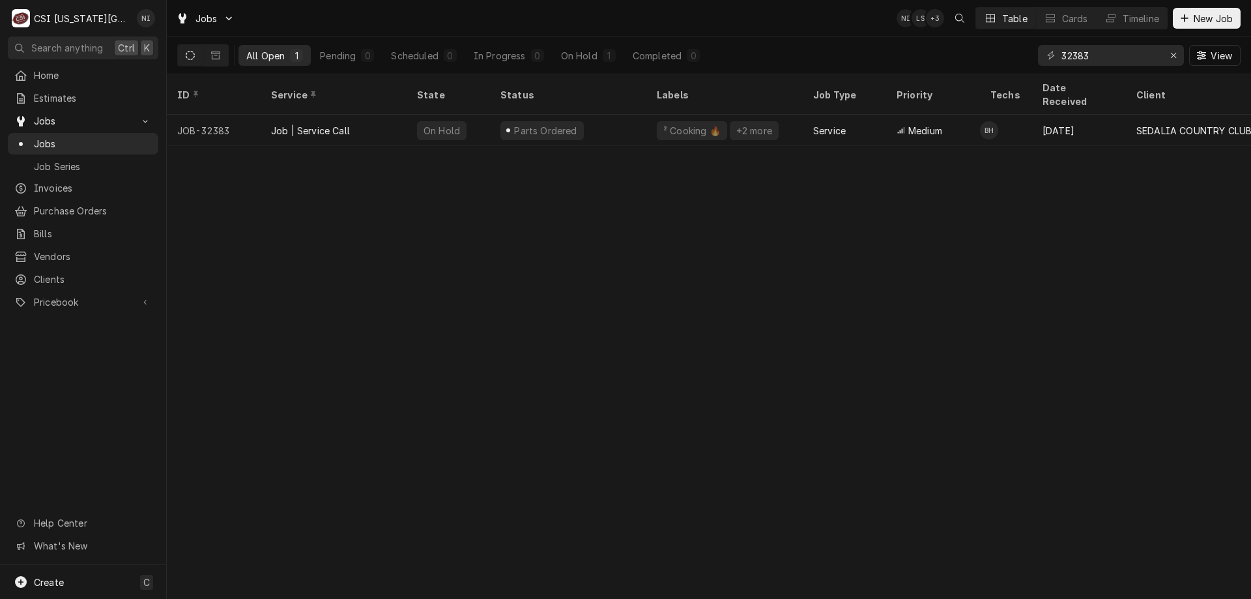
click at [614, 121] on div "Parts Ordered" at bounding box center [568, 130] width 156 height 31
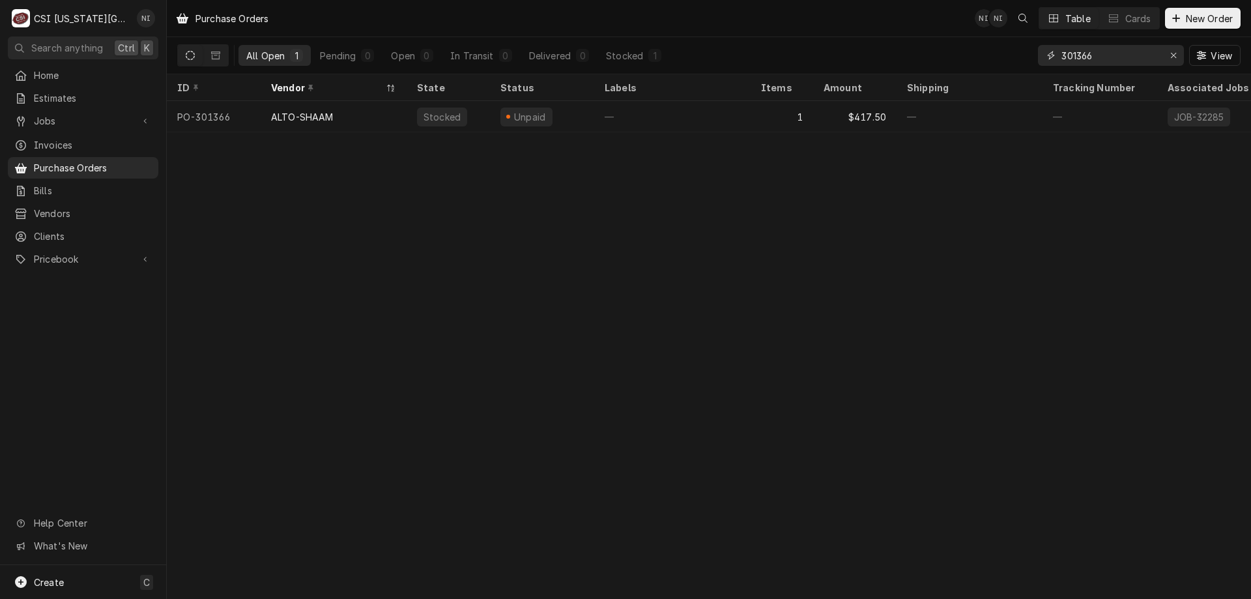
click at [1097, 62] on input "301366" at bounding box center [1110, 55] width 98 height 21
type input "301364"
click at [695, 118] on div "—" at bounding box center [672, 116] width 156 height 31
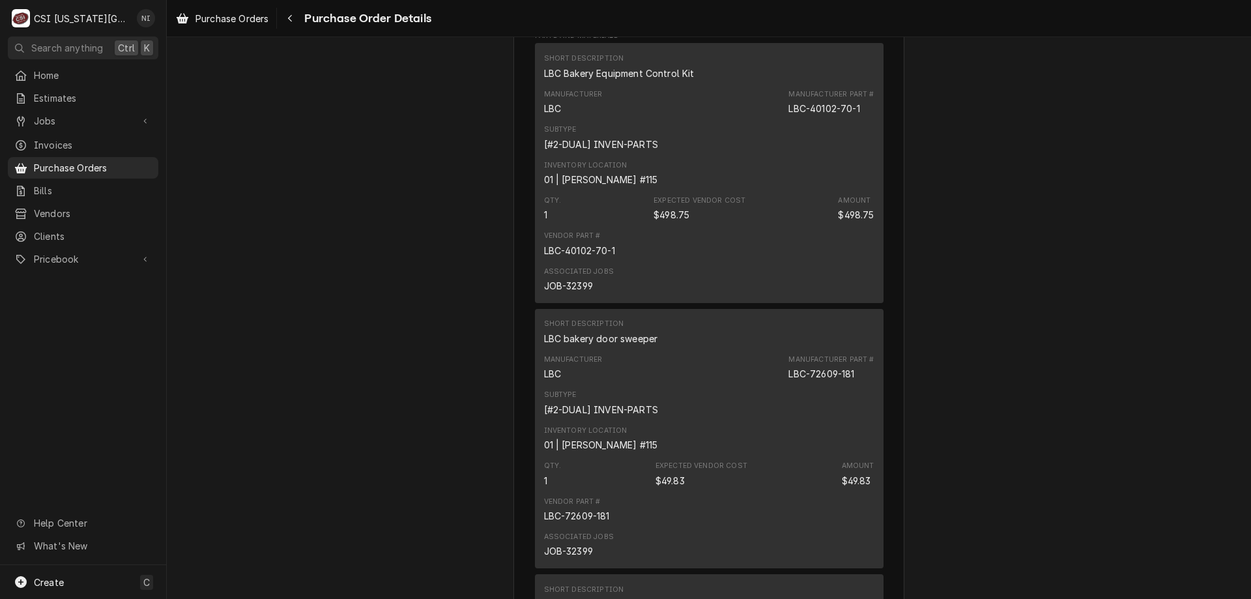
scroll to position [726, 0]
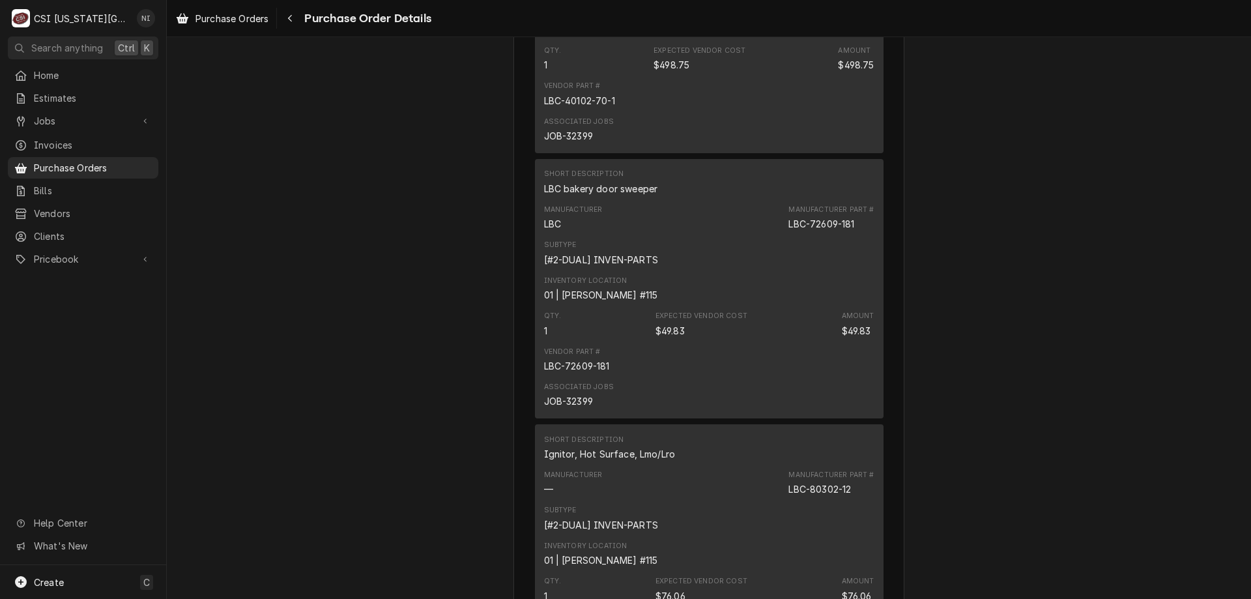
scroll to position [786, 0]
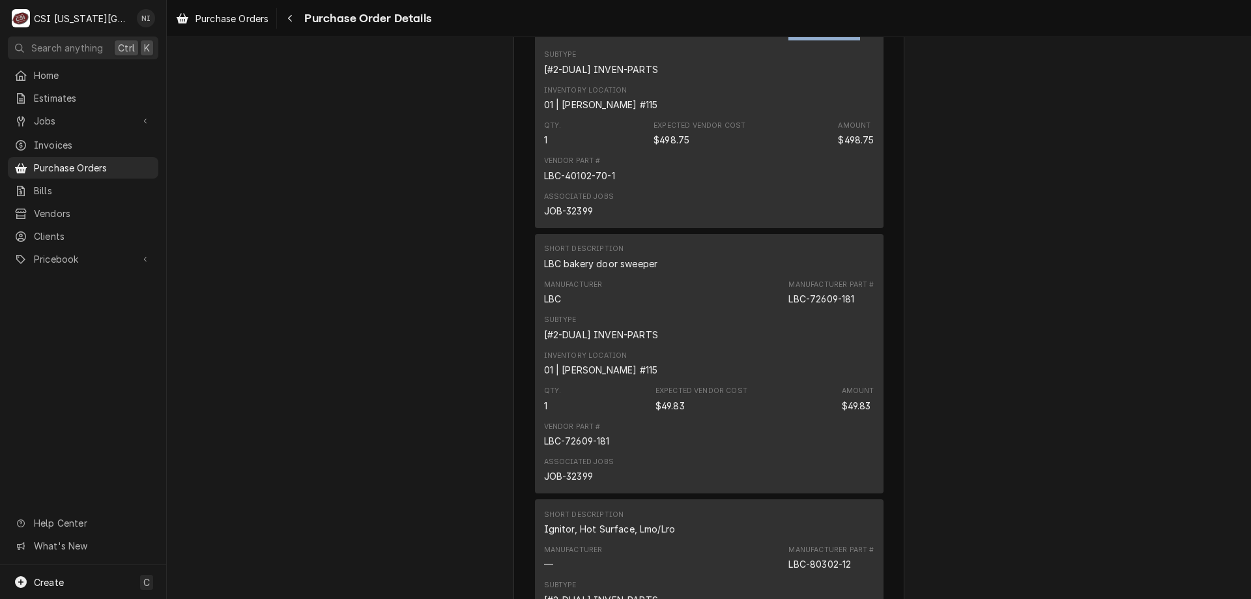
drag, startPoint x: 860, startPoint y: 73, endPoint x: 785, endPoint y: 77, distance: 75.7
click at [785, 45] on div "Manufacturer LBC Manufacturer Part # LBC-40102-70-1" at bounding box center [709, 27] width 330 height 35
copy div "LBC-40102-70-1"
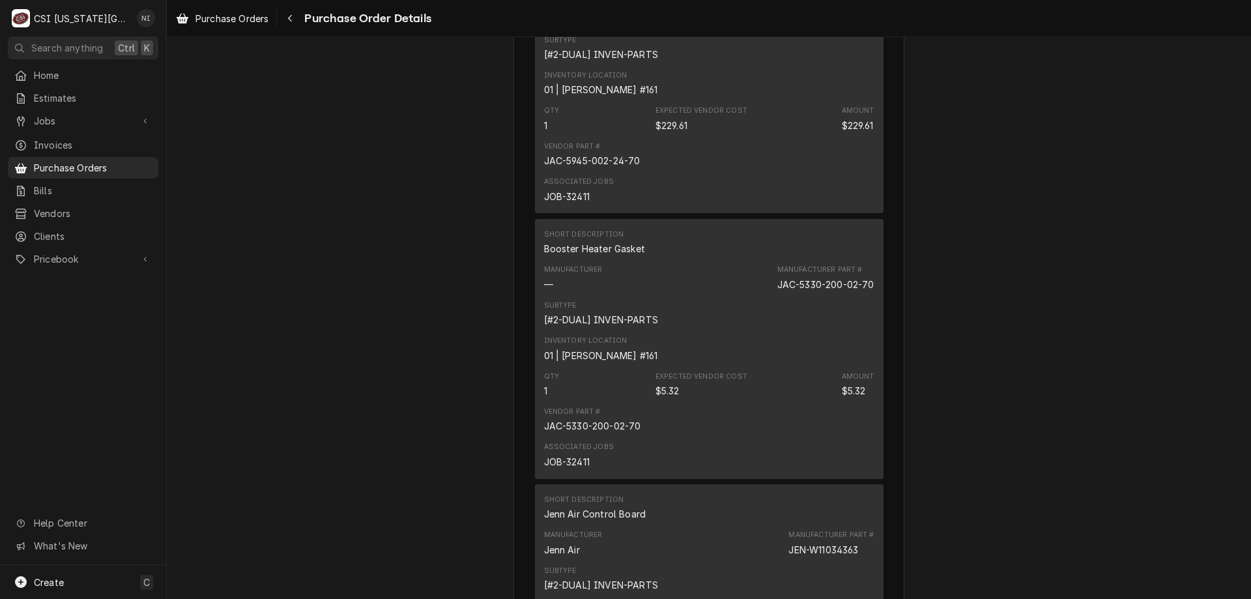
scroll to position [2620, 0]
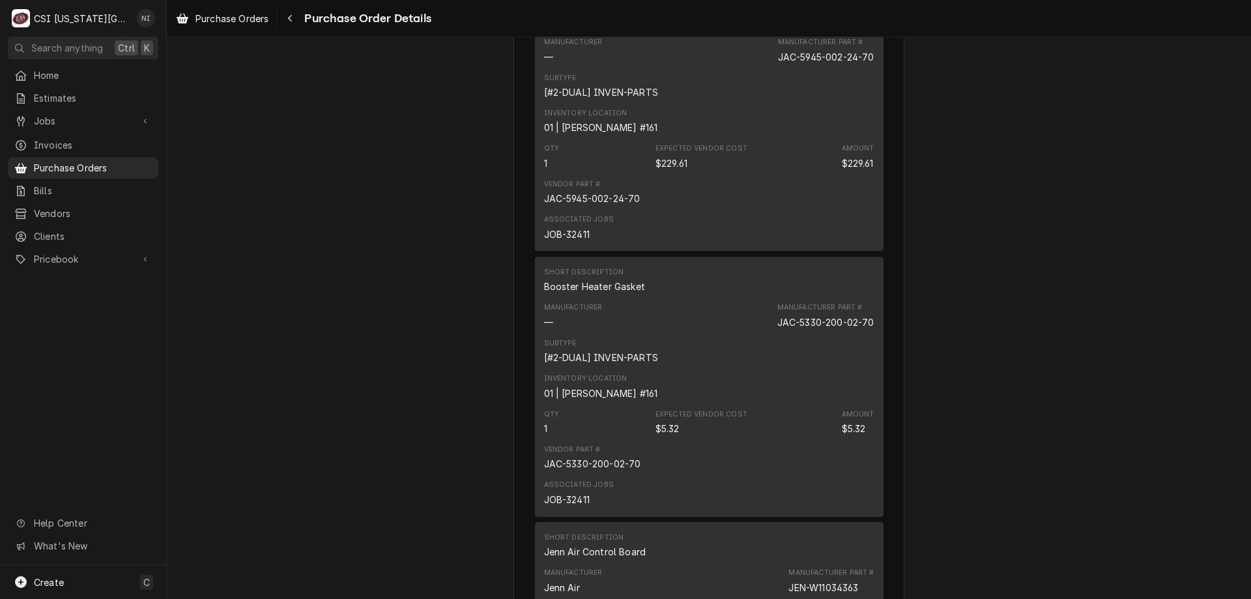
click at [1114, 349] on div "Sent Vendor PARTSTOWN PARTSTOWN 1200 N Greenbriar Drive Addison, IL 60101 Bill …" at bounding box center [709, 468] width 1084 height 6103
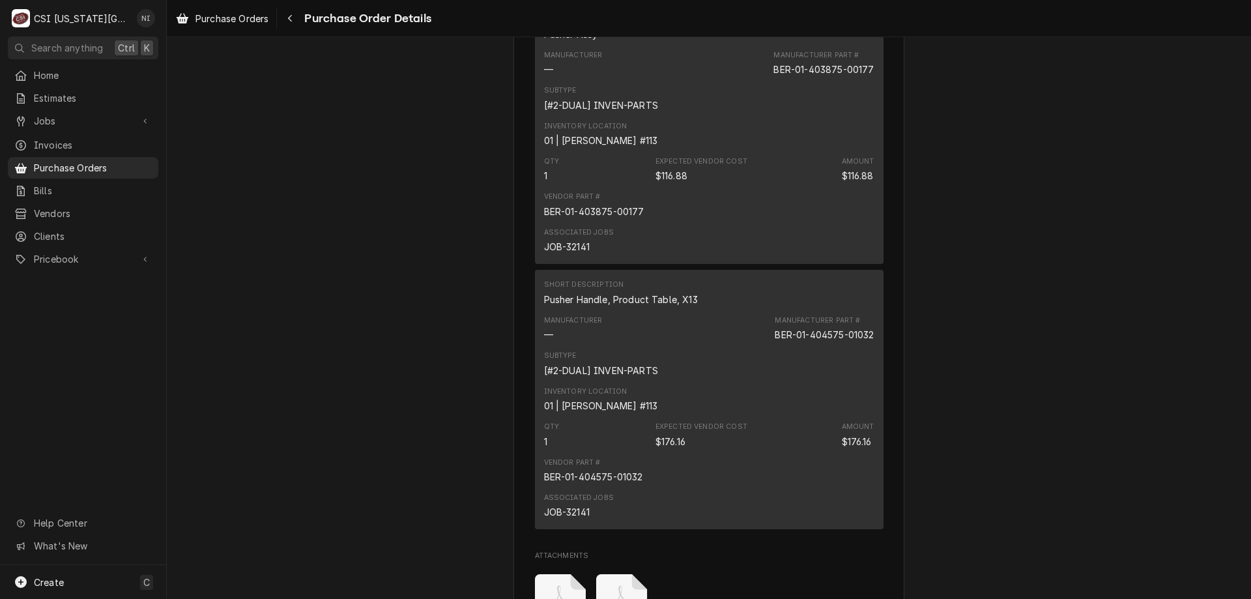
scroll to position [5644, 0]
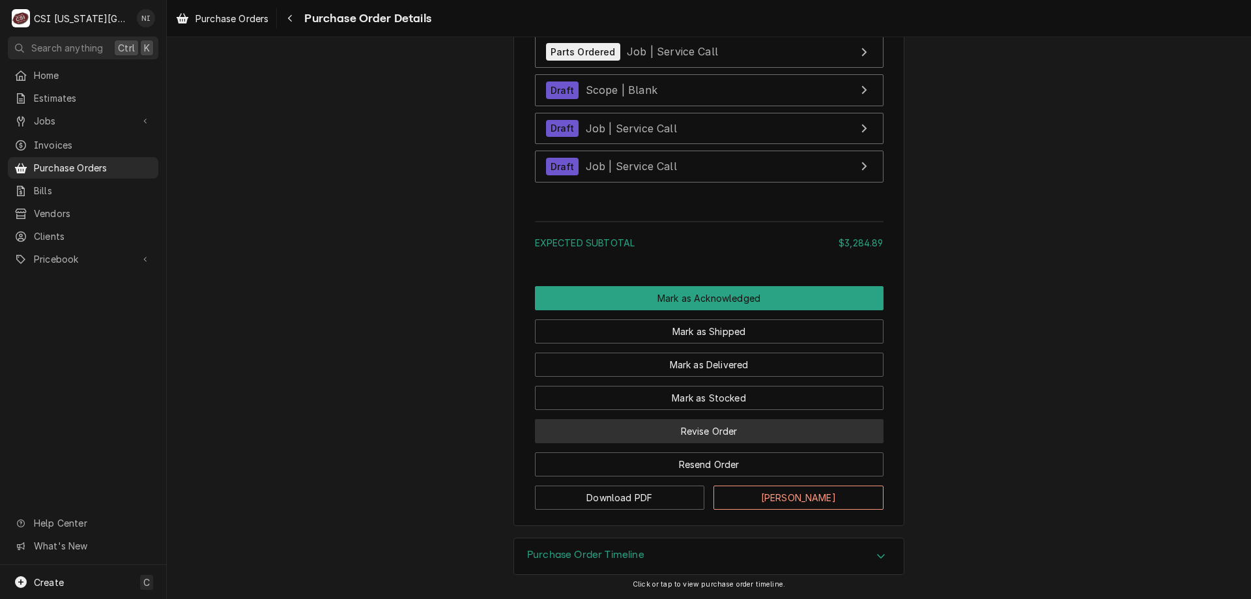
click at [738, 428] on button "Revise Order" at bounding box center [709, 431] width 349 height 24
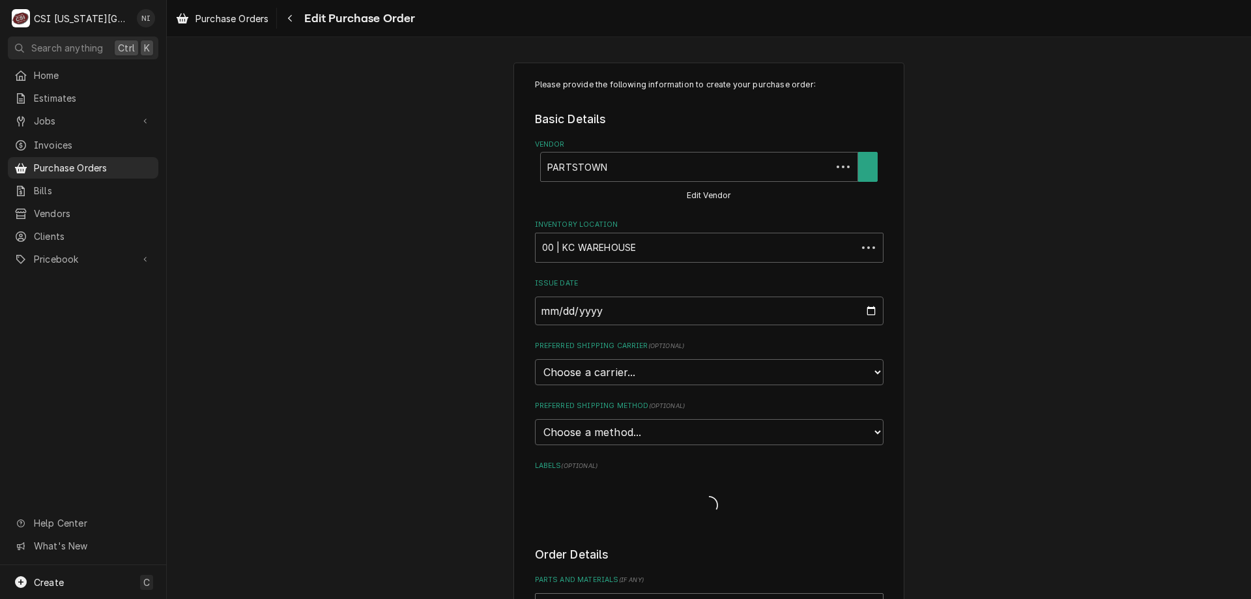
type textarea "x"
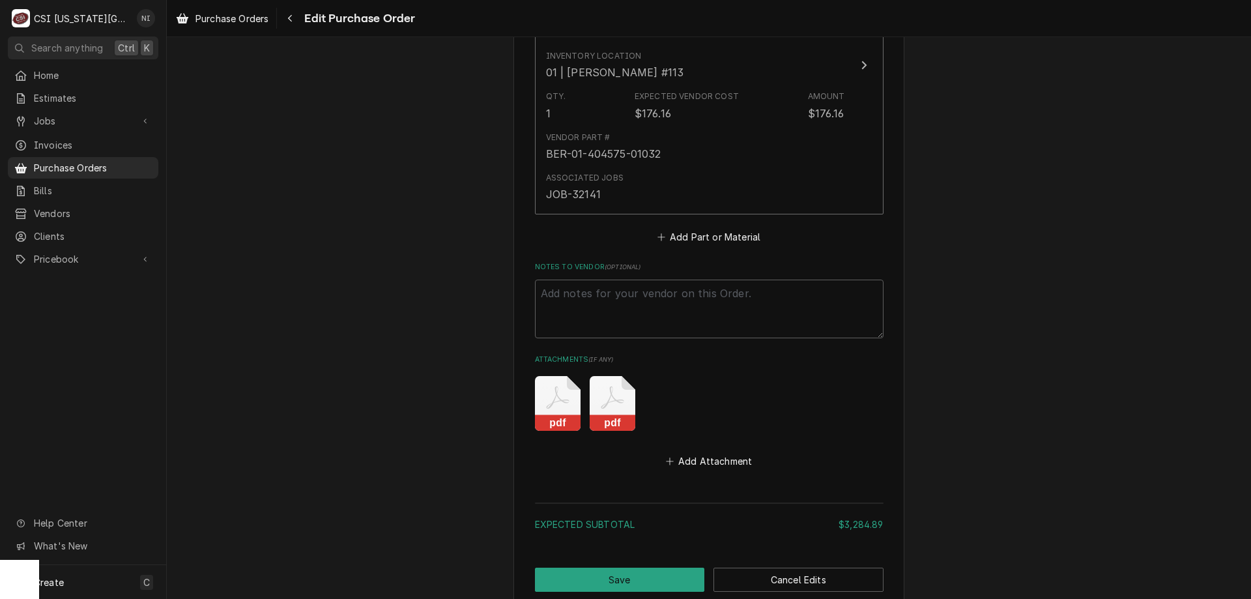
scroll to position [5615, 0]
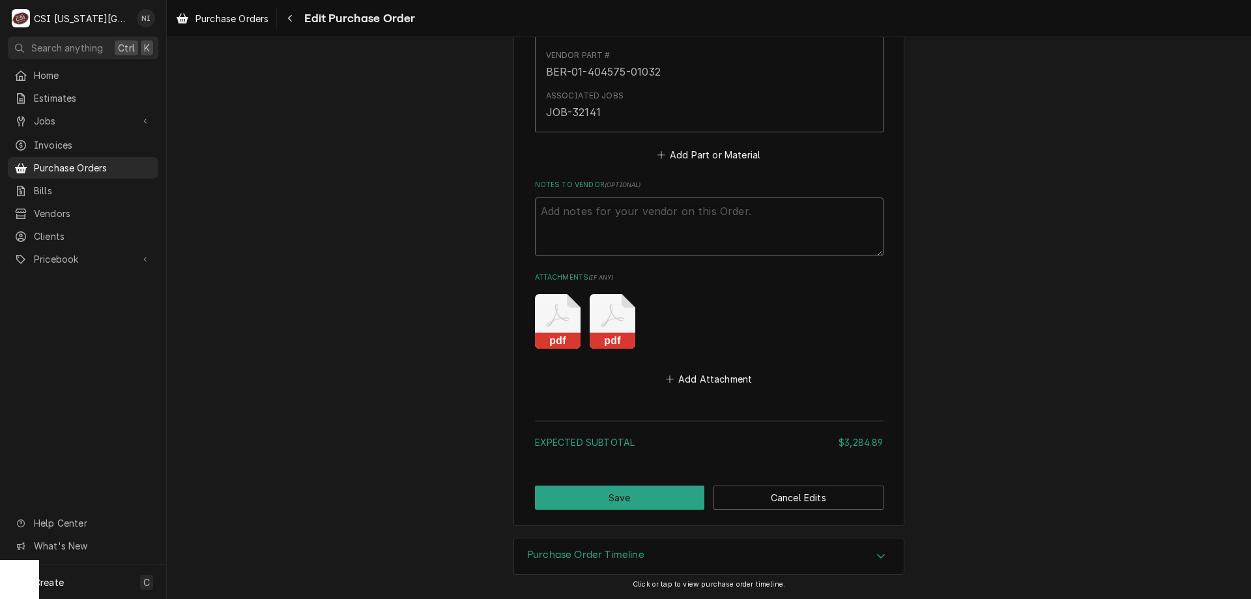
click at [665, 209] on textarea "Notes to Vendor ( optional )" at bounding box center [709, 226] width 349 height 59
type textarea "W"
type textarea "x"
type textarea "Wa"
type textarea "x"
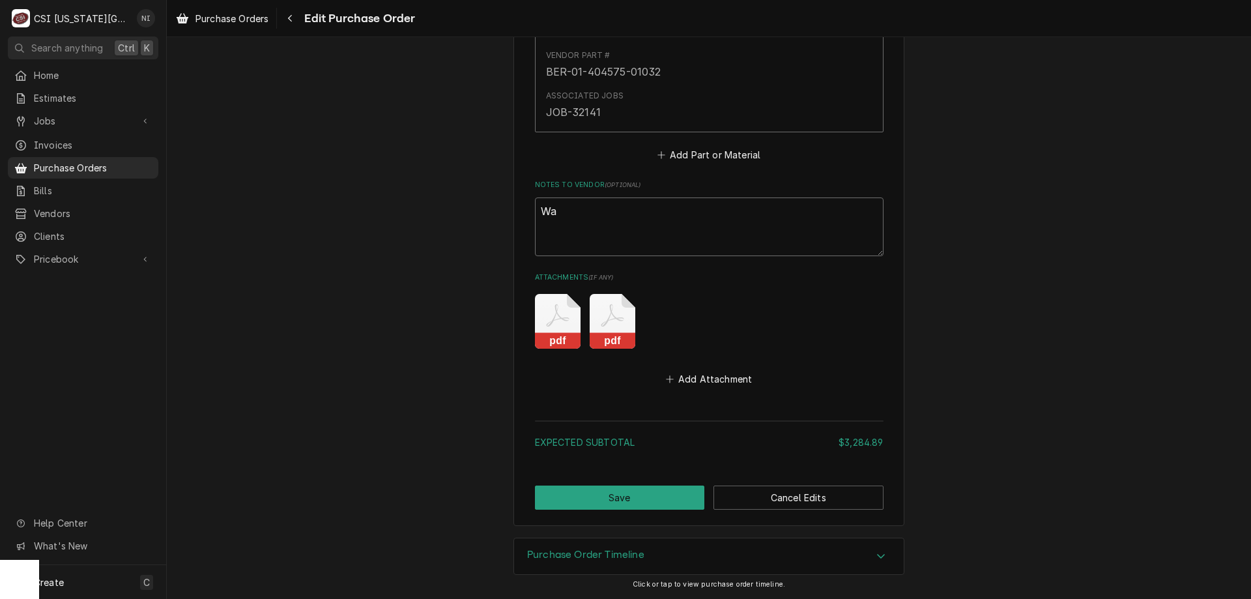
type textarea "Wai"
type textarea "x"
type textarea "Wait"
type textarea "x"
type textarea "Waiti"
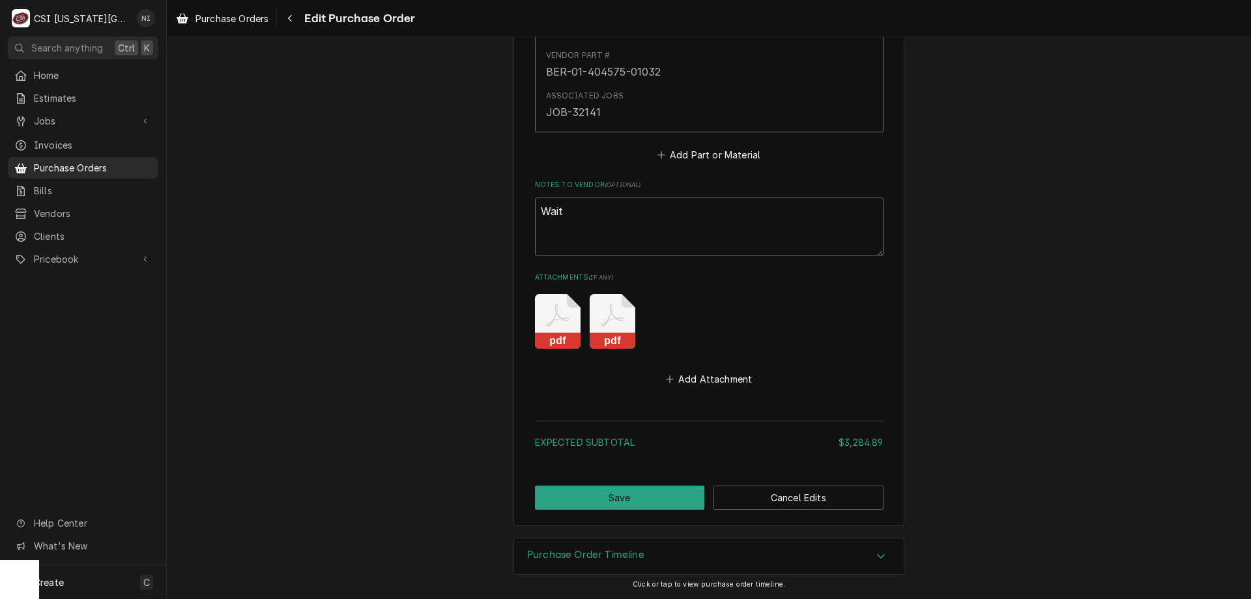
type textarea "x"
type textarea "Waitin"
type textarea "x"
type textarea "Waiting"
type textarea "x"
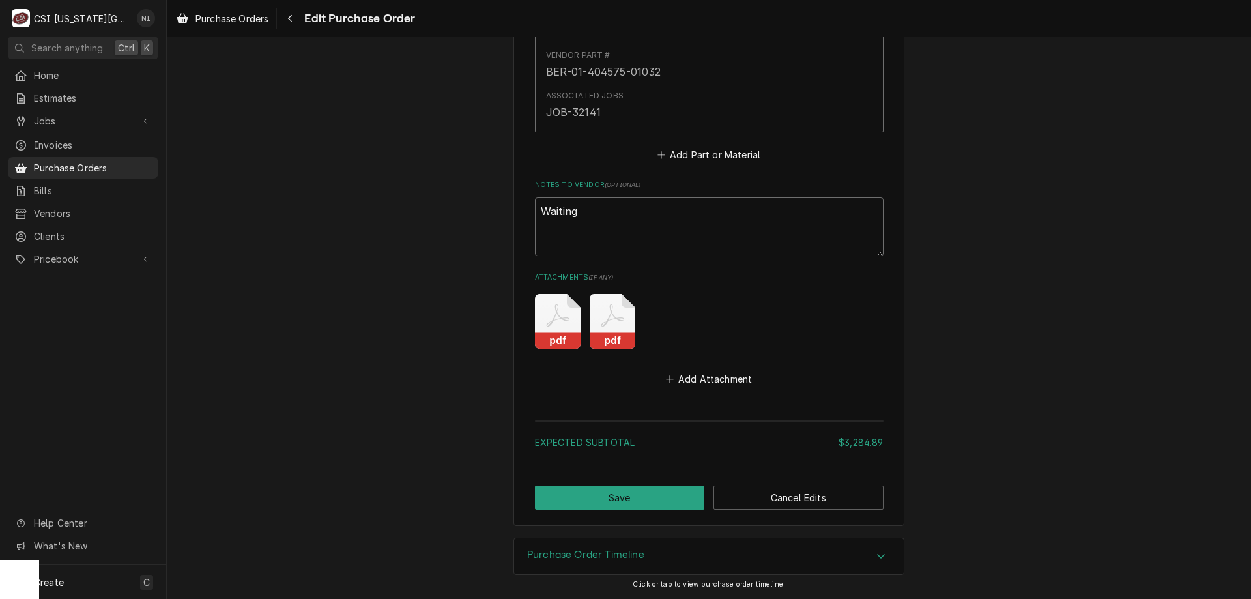
type textarea "Waiting"
type textarea "x"
type textarea "Waiting f"
type textarea "x"
type textarea "Waiting fo"
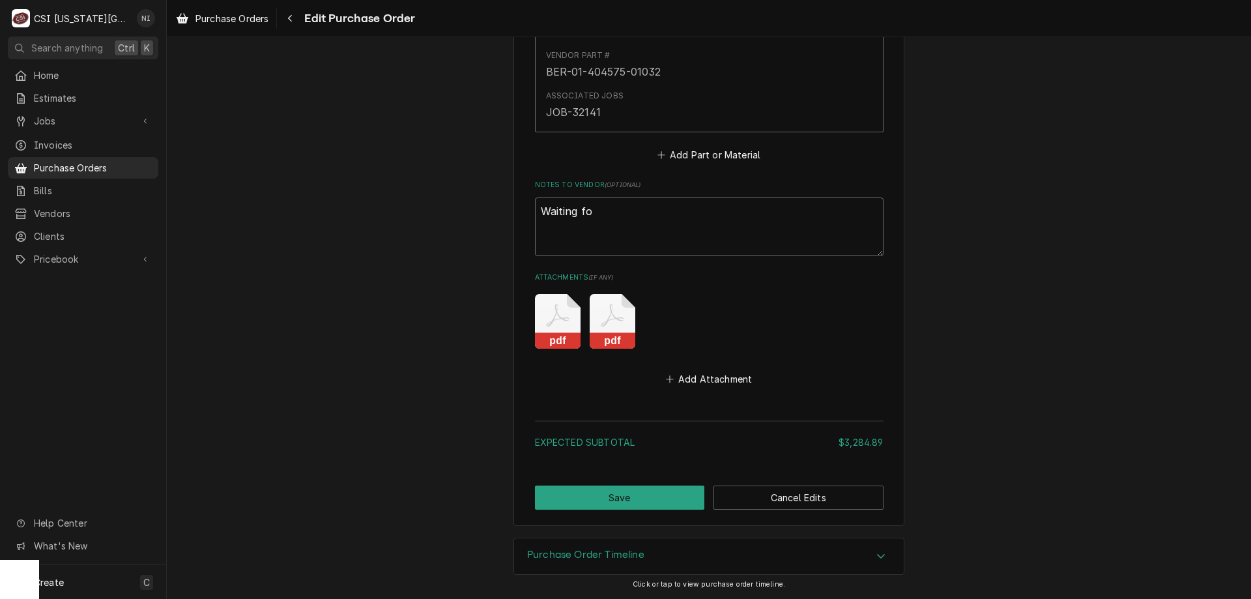
type textarea "x"
type textarea "Waiting for"
type textarea "x"
type textarea "Waiting for"
type textarea "x"
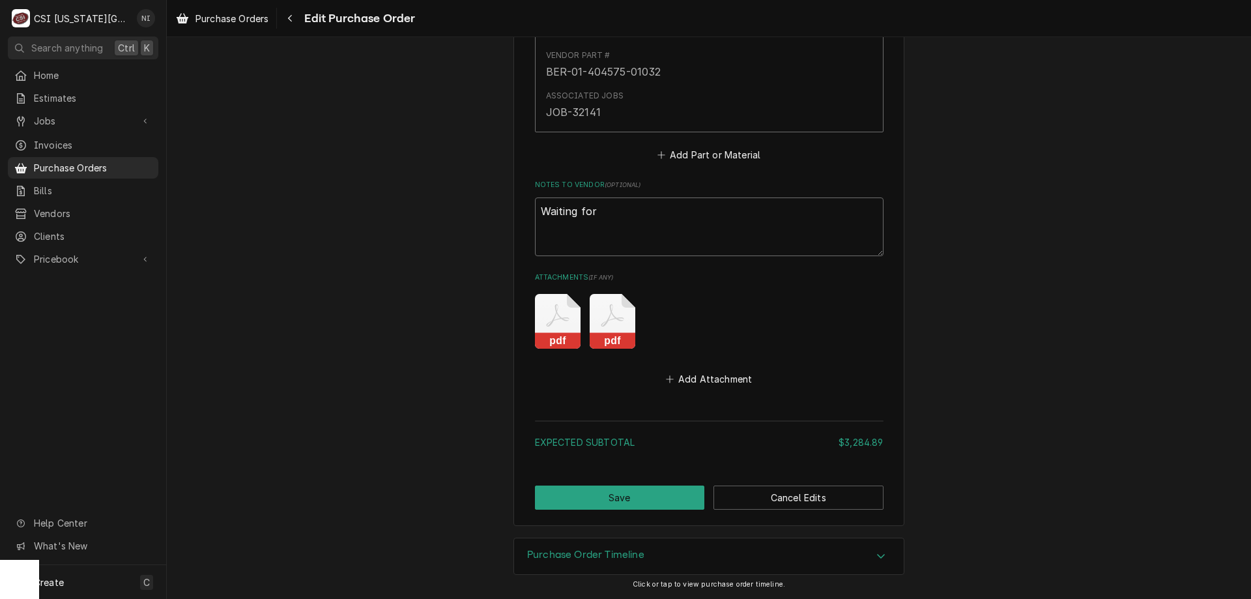
type textarea "Waiting for"
type textarea "x"
type textarea "Waiting for:"
type textarea "x"
type textarea "Waiting for:"
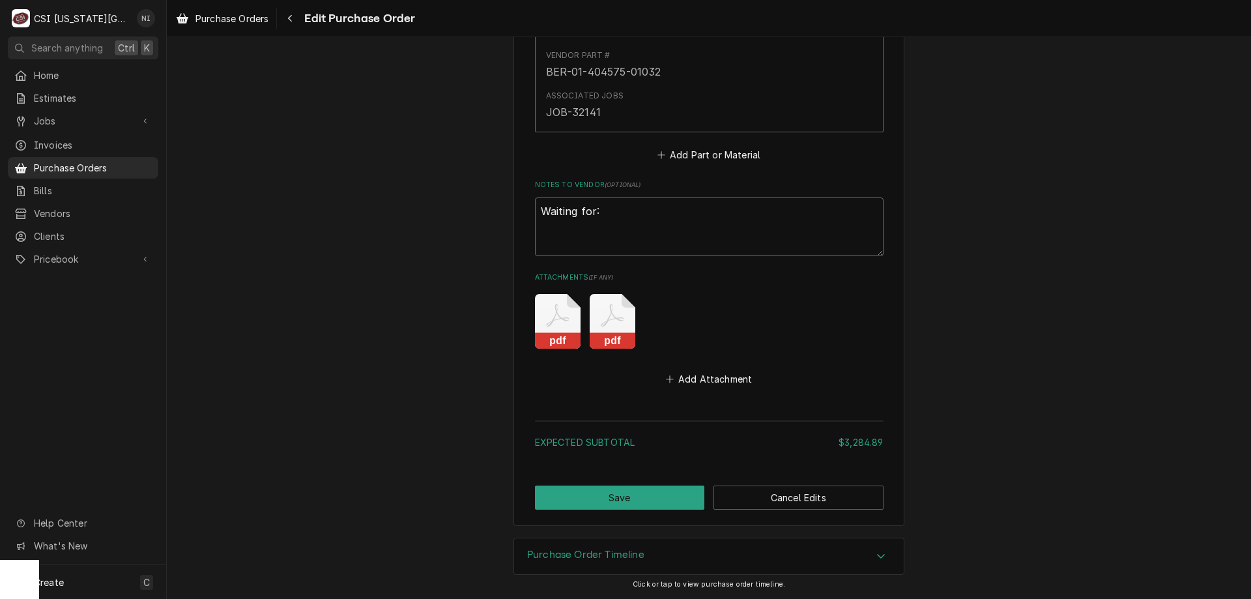
type textarea "x"
paste textarea "LBC-40102-70-1"
type textarea "Waiting for: LBC-40102-70-1"
type textarea "x"
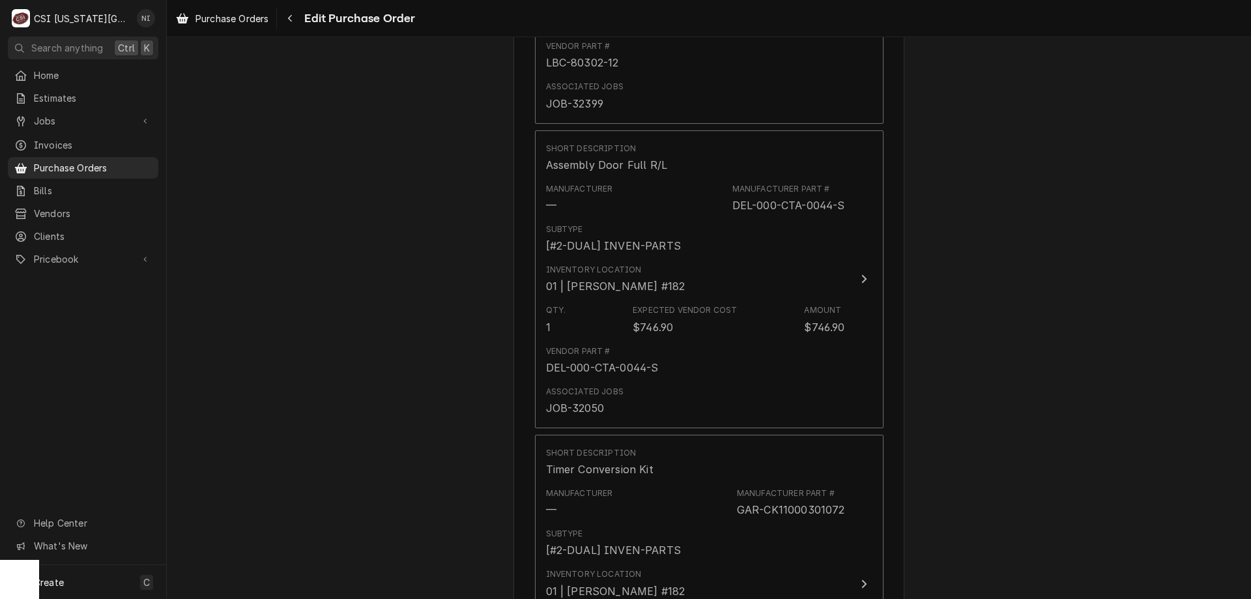
scroll to position [1391, 0]
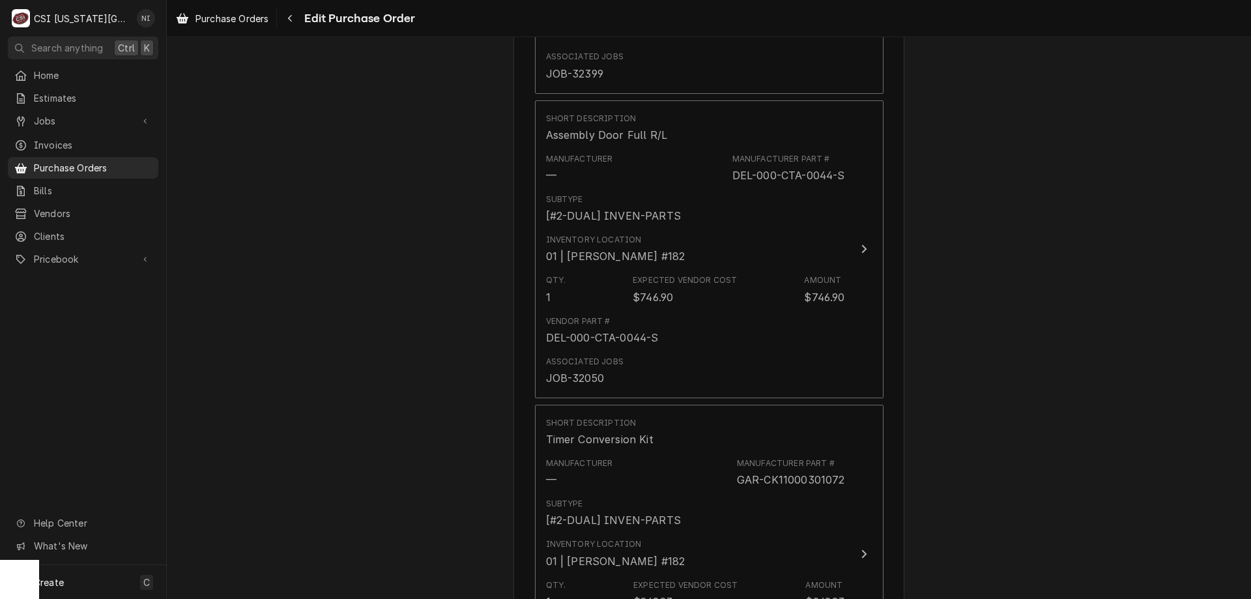
type textarea "Waiting for: LBC-40102-70-1"
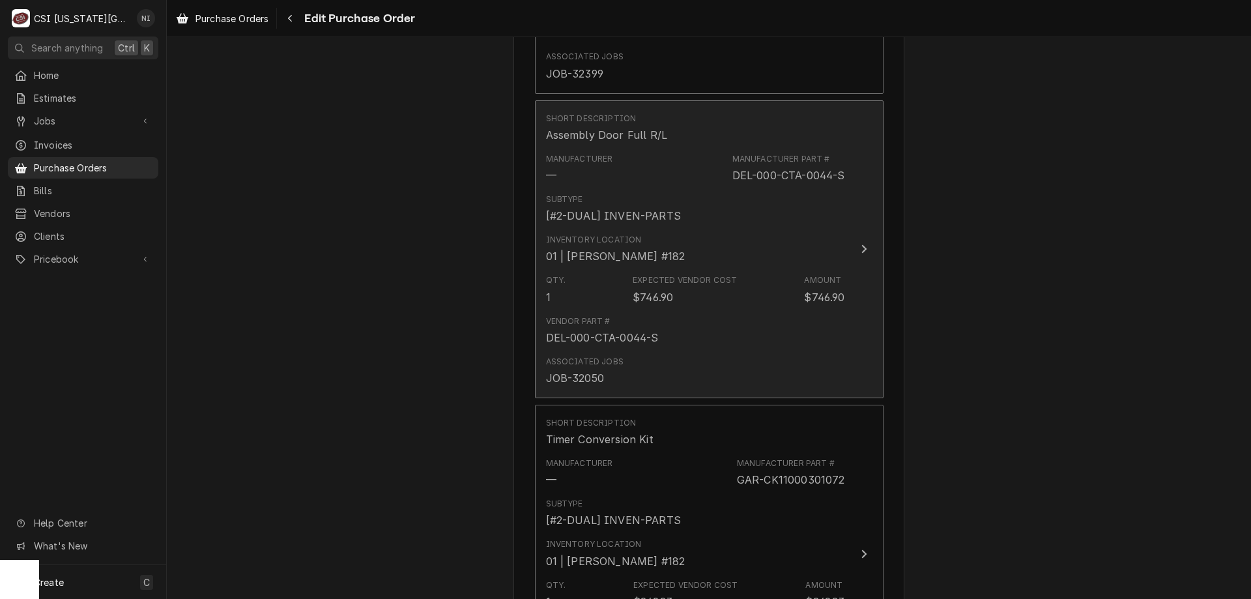
click at [715, 251] on div "Inventory Location 01 | BRIAN BREAZIER #182" at bounding box center [695, 249] width 299 height 40
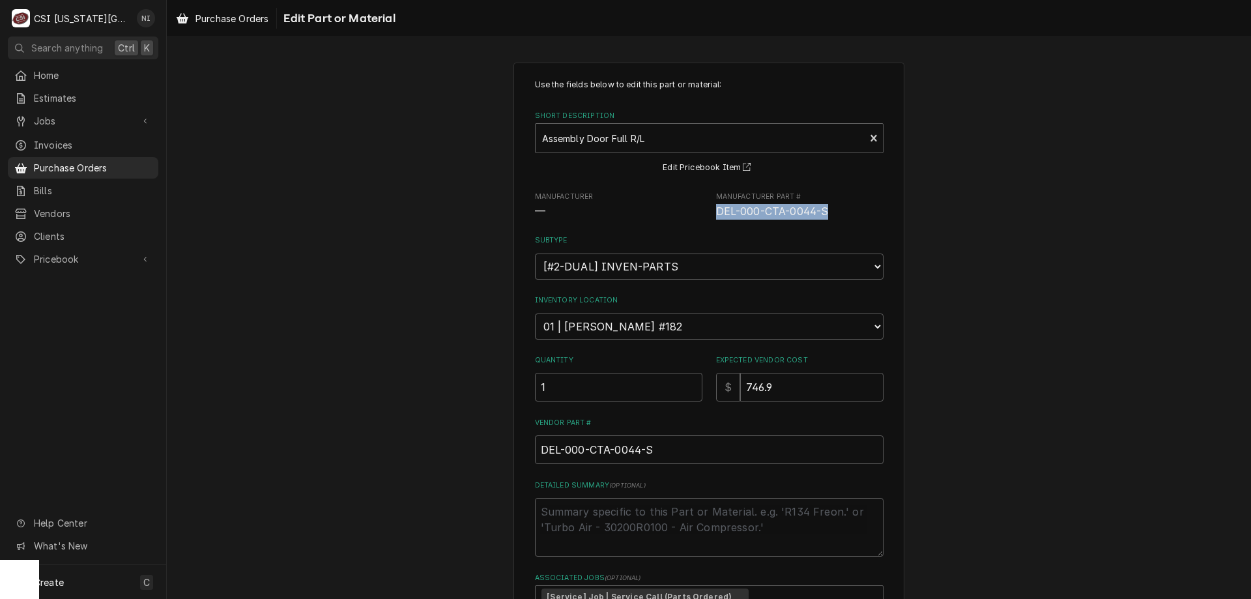
drag, startPoint x: 826, startPoint y: 207, endPoint x: 713, endPoint y: 214, distance: 113.6
click at [716, 214] on span "DEL-000-CTA-0044-S" at bounding box center [799, 212] width 167 height 16
copy span "DEL-000-CTA-0044-S"
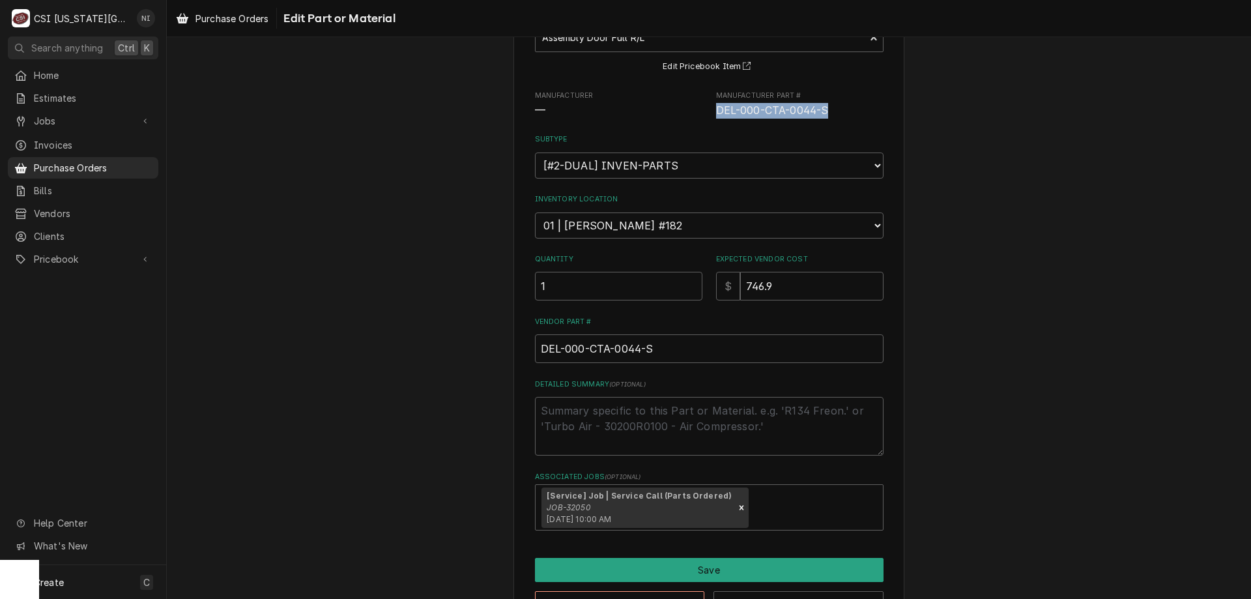
scroll to position [145, 0]
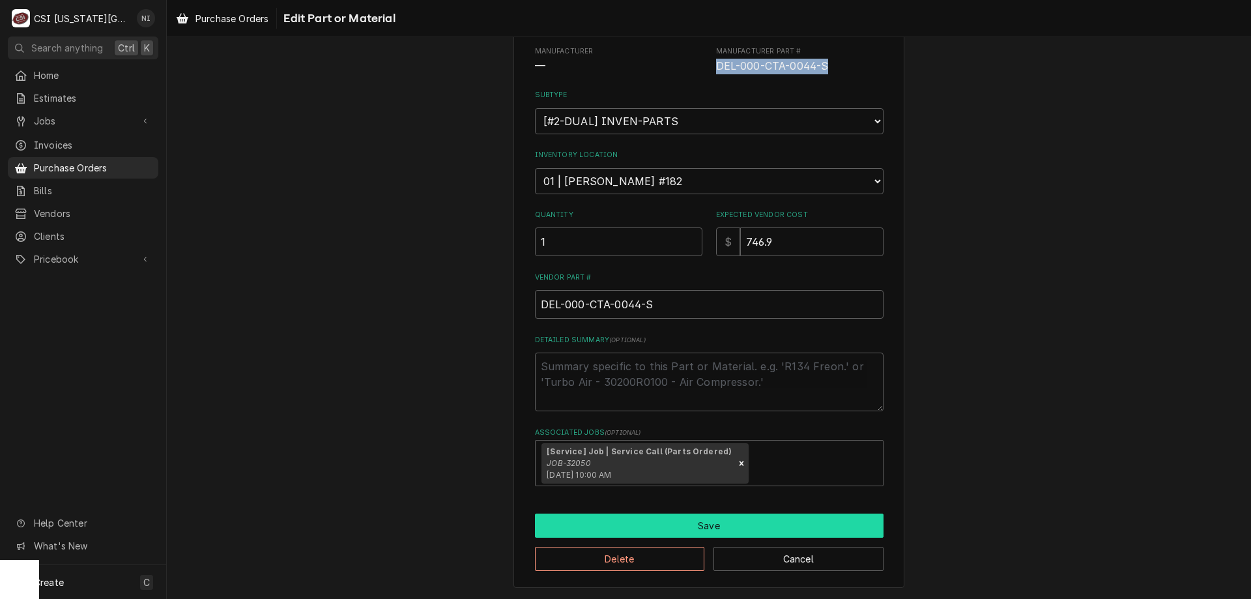
click at [767, 524] on button "Save" at bounding box center [709, 525] width 349 height 24
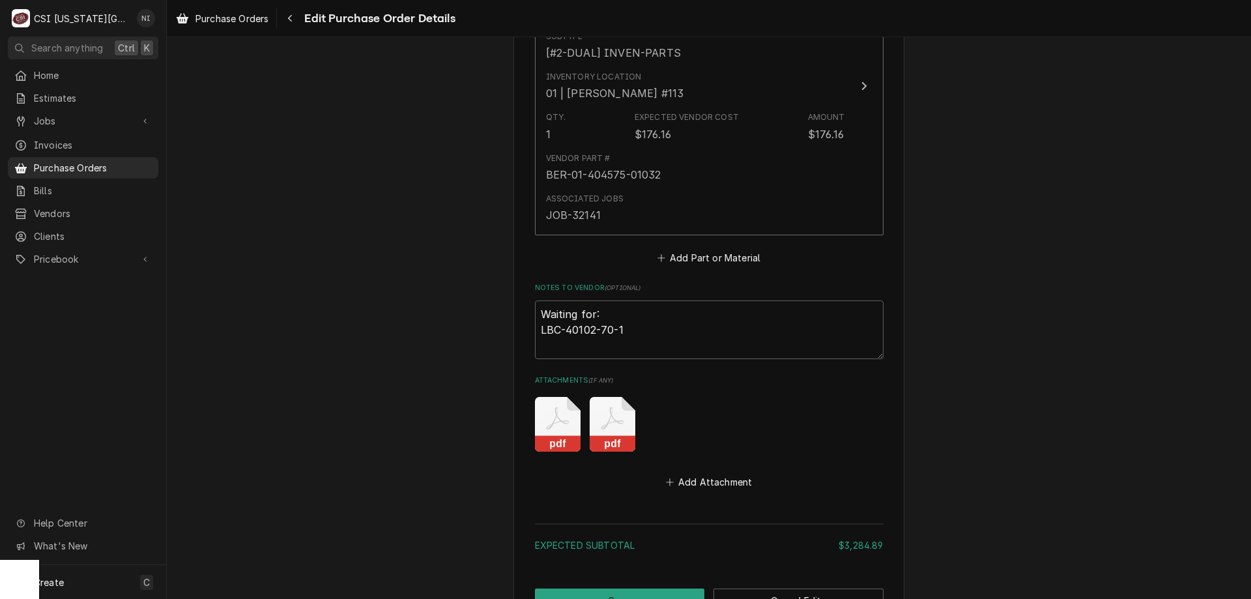
scroll to position [5615, 0]
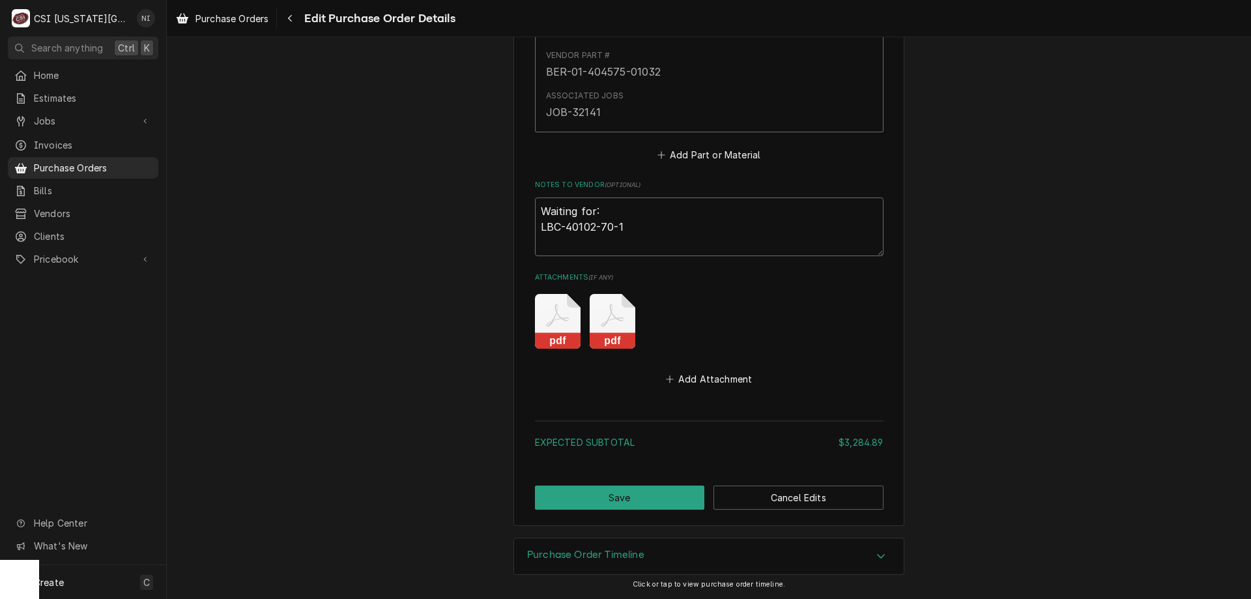
click at [556, 237] on textarea "Waiting for: LBC-40102-70-1" at bounding box center [709, 226] width 349 height 59
click at [557, 240] on textarea "Waiting for: LBC-40102-70-1" at bounding box center [709, 226] width 349 height 59
click at [635, 230] on textarea "Waiting for: LBC-40102-70-1" at bounding box center [709, 226] width 349 height 59
type textarea "x"
type textarea "Waiting for: LBC-40102-70-1"
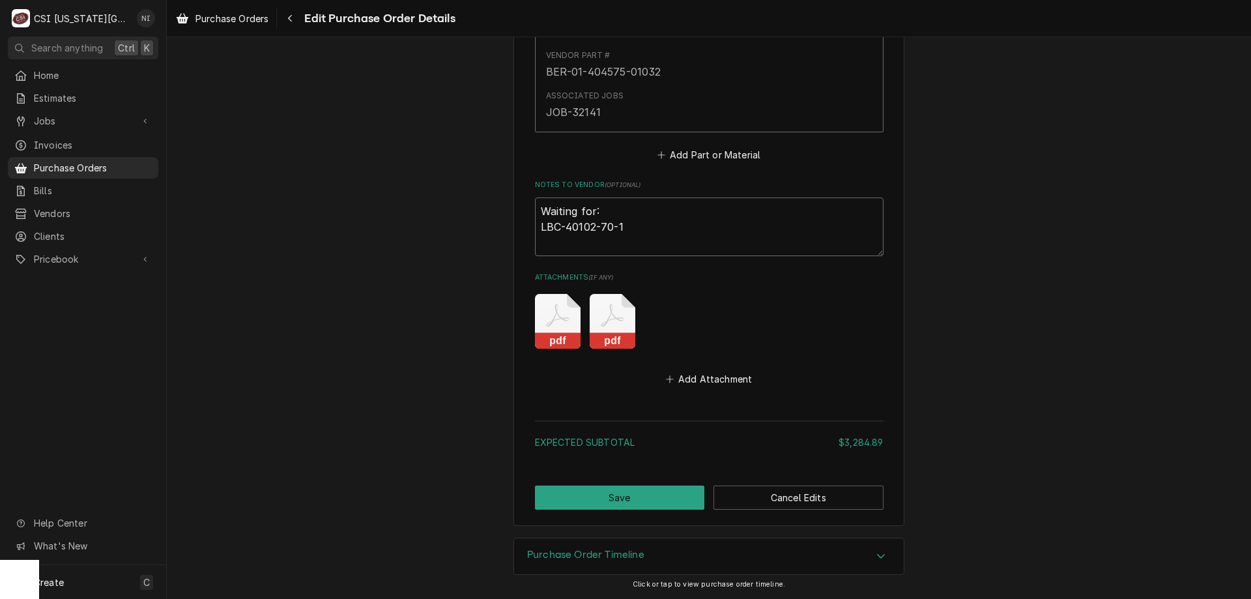
paste textarea "DEL-000-CTA-0044-S"
type textarea "x"
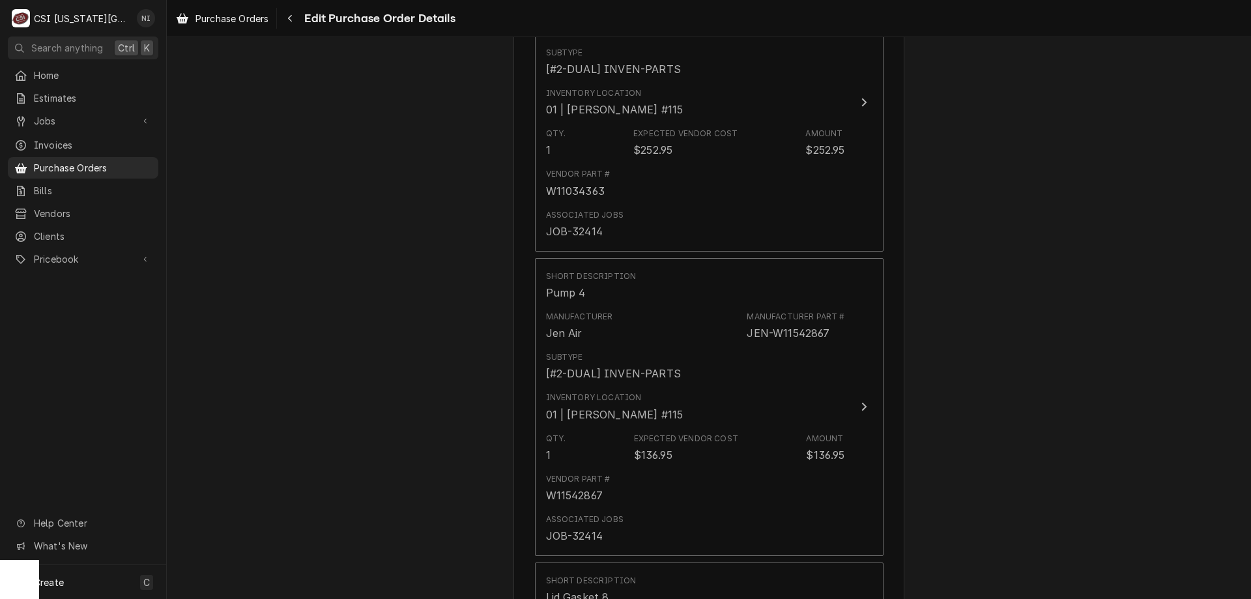
scroll to position [3372, 0]
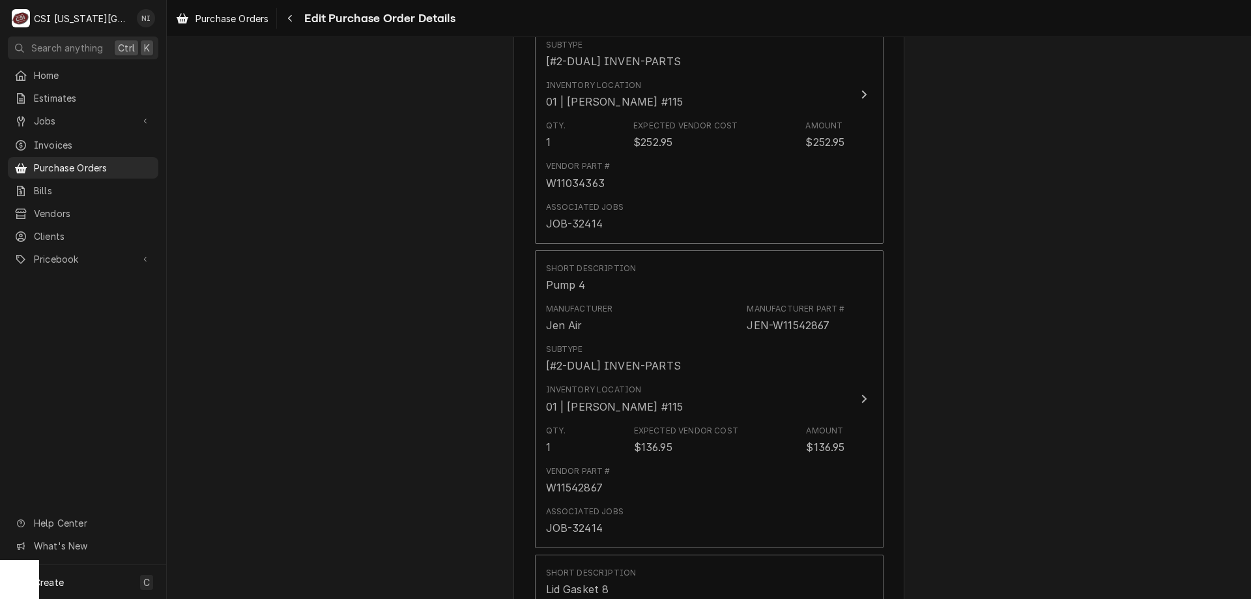
type textarea "Waiting for: LBC-40102-70-1 DEL-000-CTA-0044-S"
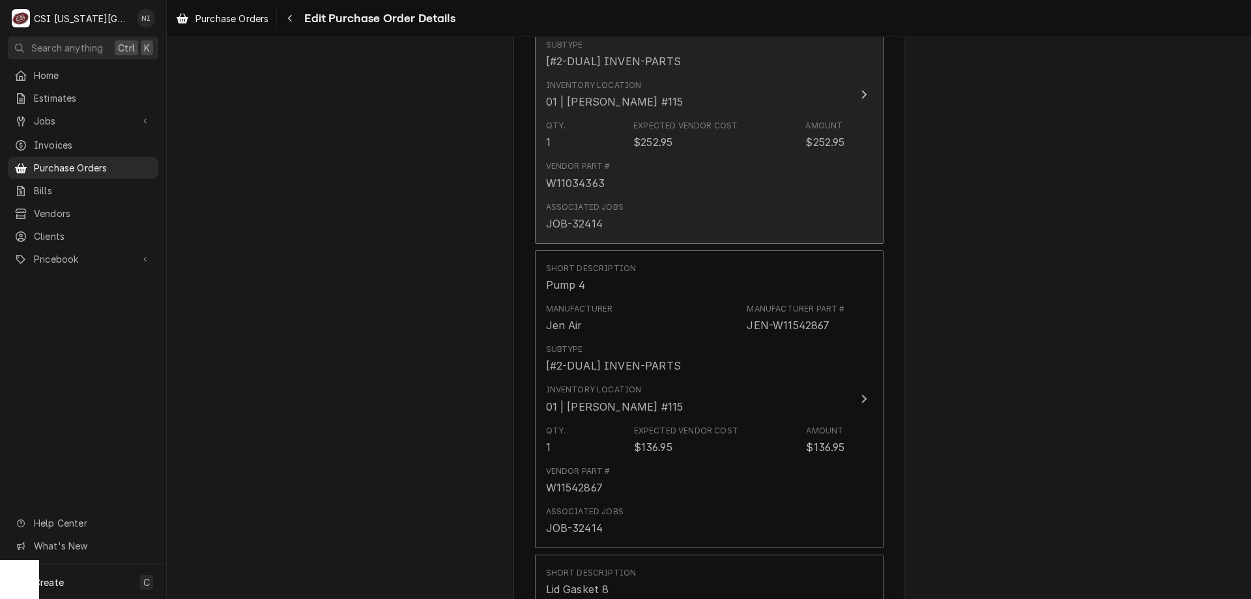
click at [762, 167] on div "Vendor Part # W11034363" at bounding box center [695, 175] width 299 height 40
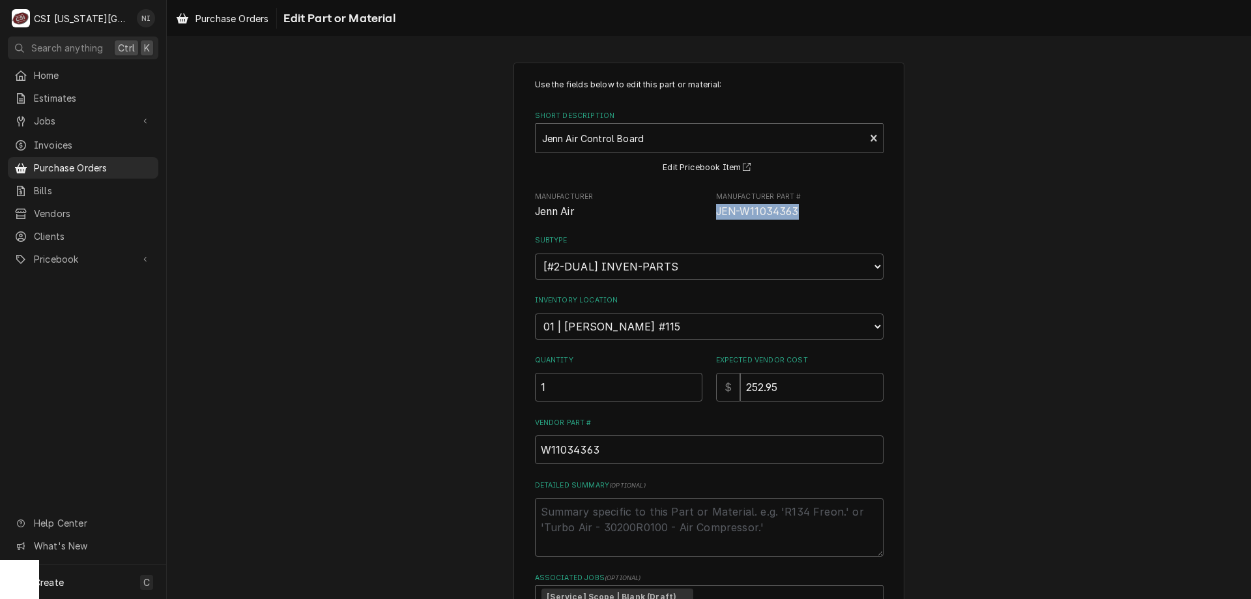
drag, startPoint x: 794, startPoint y: 216, endPoint x: 712, endPoint y: 214, distance: 82.8
click at [716, 214] on span "JEN-W11034363" at bounding box center [799, 212] width 167 height 16
copy span "JEN-W11034363"
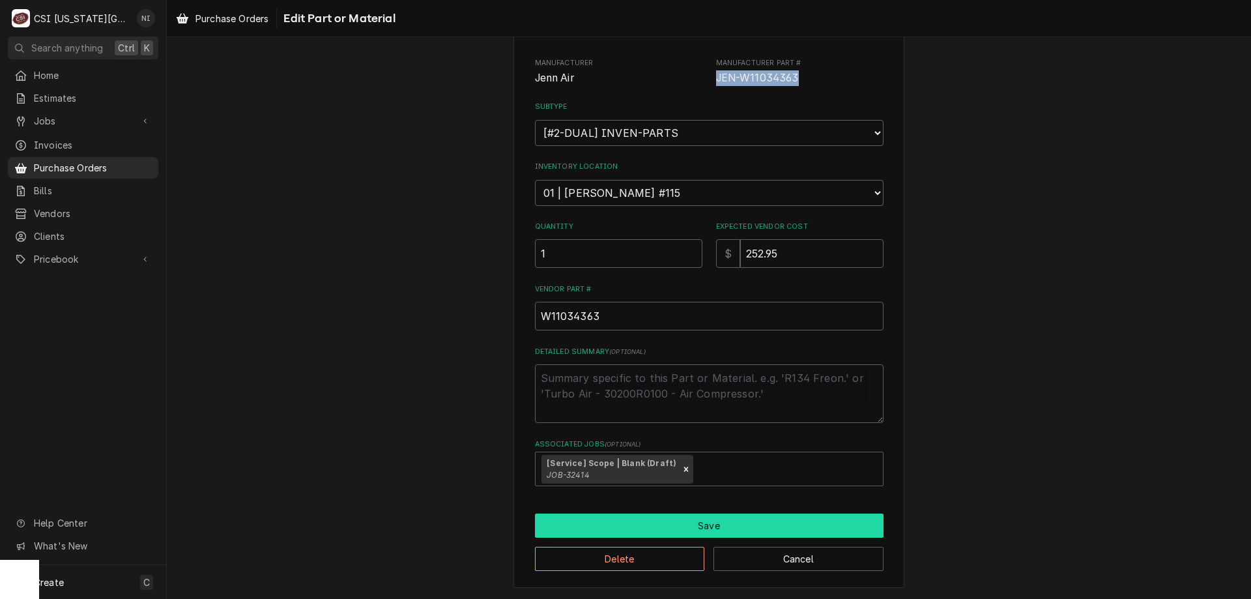
click at [669, 527] on button "Save" at bounding box center [709, 525] width 349 height 24
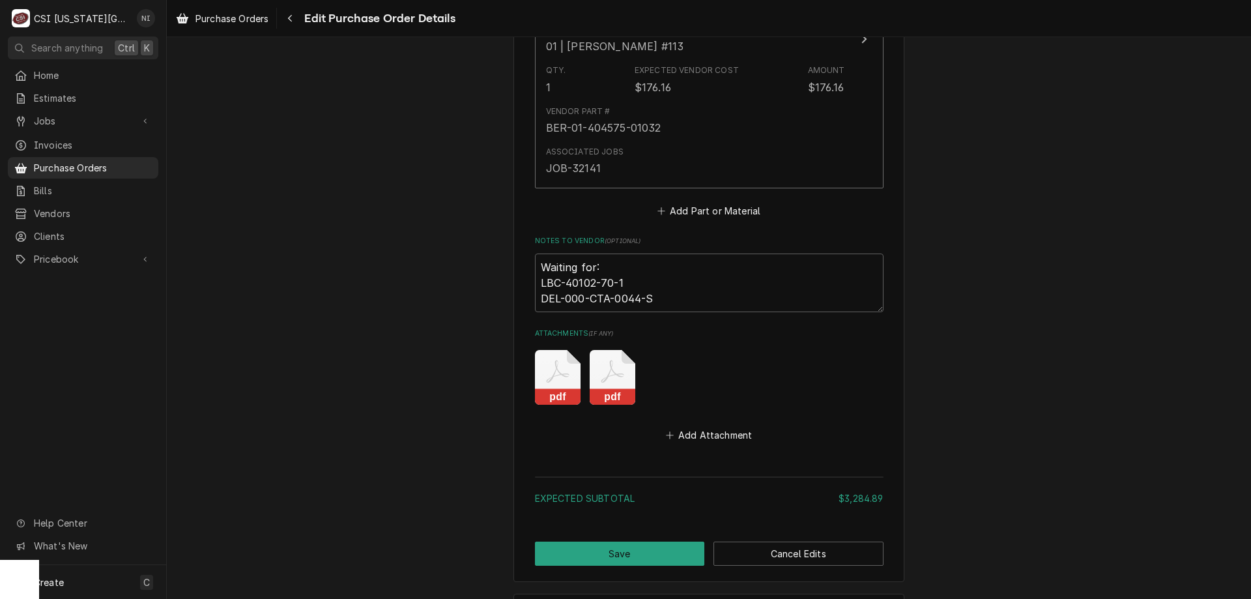
scroll to position [5615, 0]
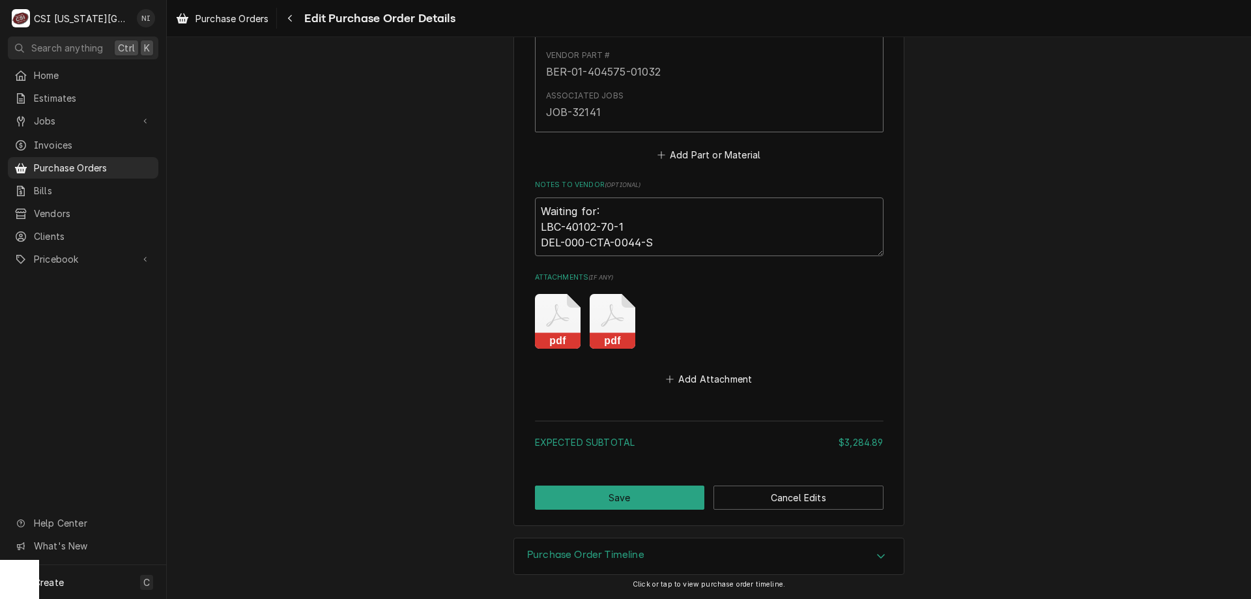
click at [654, 246] on textarea "Waiting for: LBC-40102-70-1 DEL-000-CTA-0044-S" at bounding box center [709, 226] width 349 height 59
type textarea "x"
type textarea "Waiting for: LBC-40102-70-1 DEL-000-CTA-0044-S"
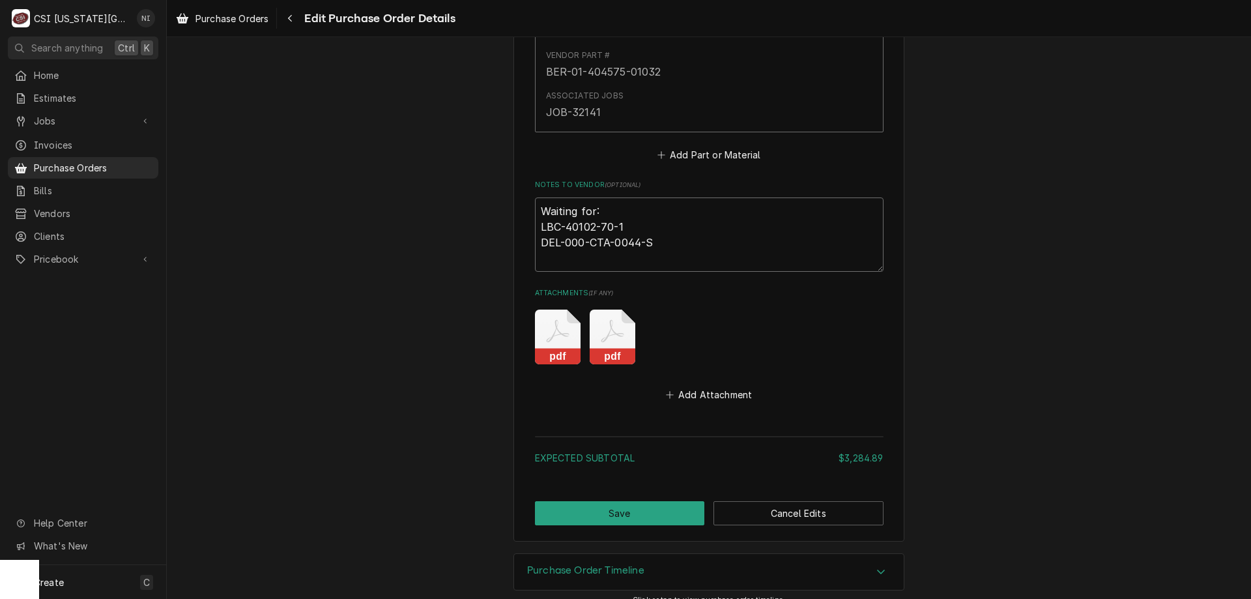
paste textarea "JEN-W11034363"
type textarea "x"
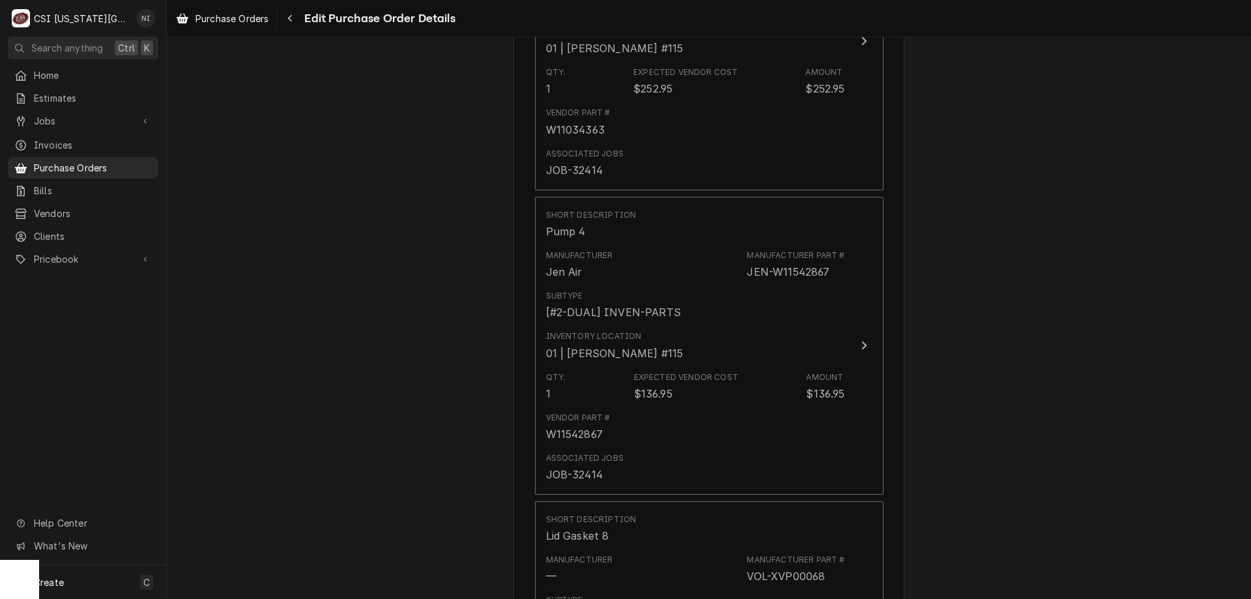
scroll to position [3508, 0]
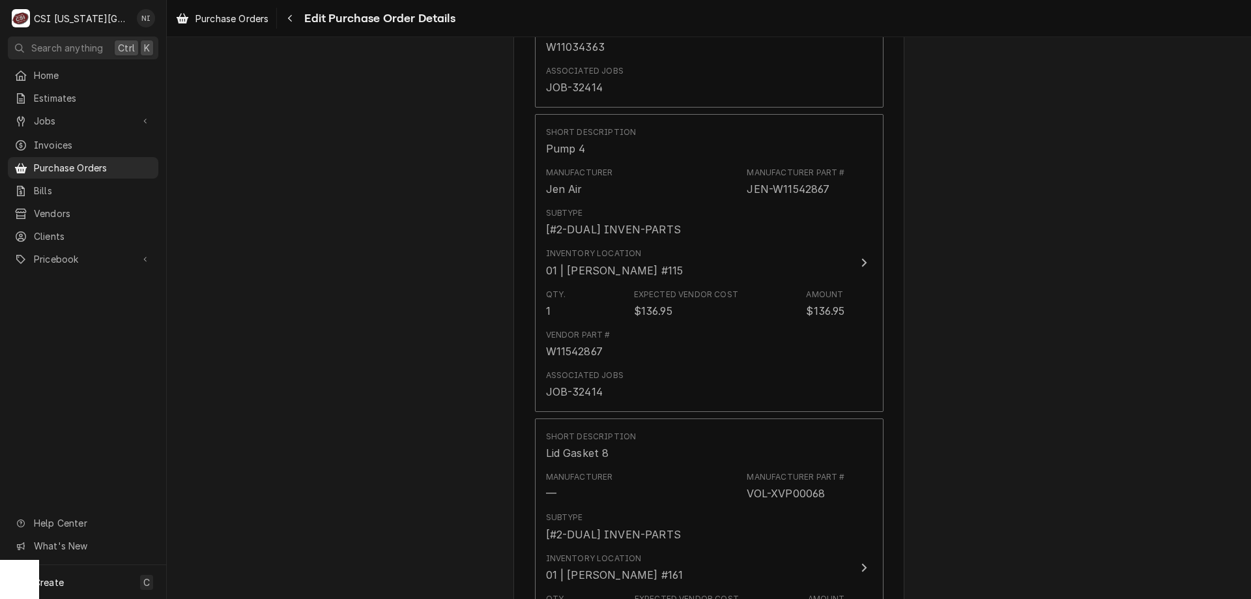
type textarea "Waiting for: LBC-40102-70-1 DEL-000-CTA-0044-S JEN-W11034363"
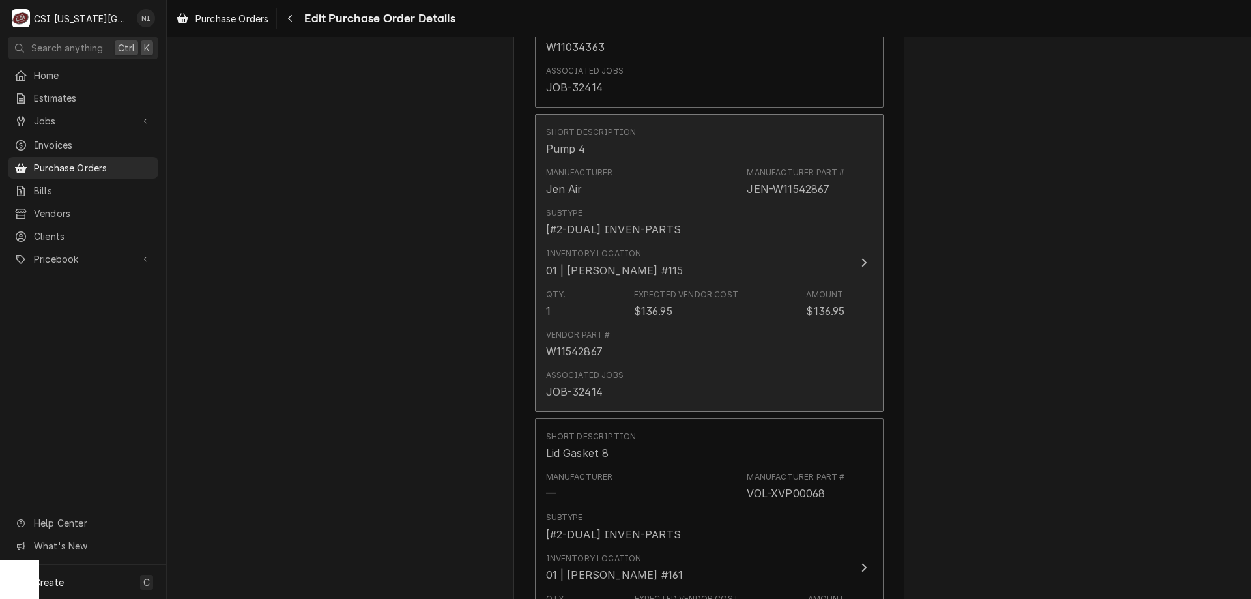
click at [793, 320] on div "Qty. 1 Expected Vendor Cost $136.95 Amount $136.95" at bounding box center [695, 303] width 299 height 40
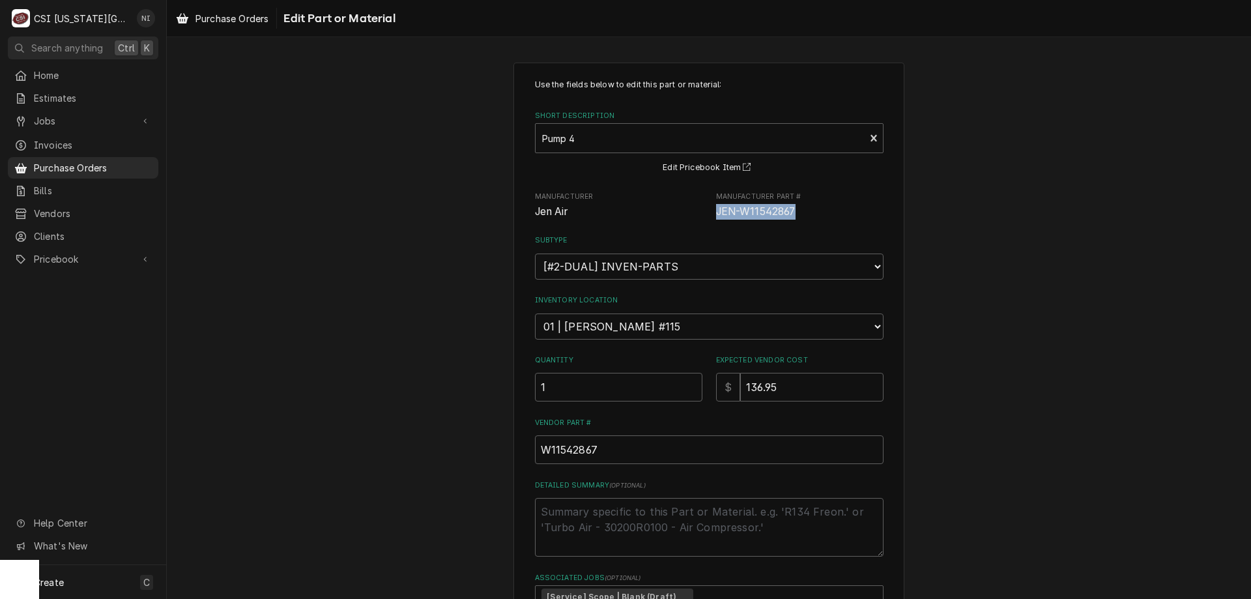
drag, startPoint x: 803, startPoint y: 213, endPoint x: 710, endPoint y: 215, distance: 93.2
click at [710, 215] on div "Manufacturer Jen Air Manufacturer Part # JEN-W11542867" at bounding box center [709, 206] width 349 height 28
copy span "JEN-W11542867"
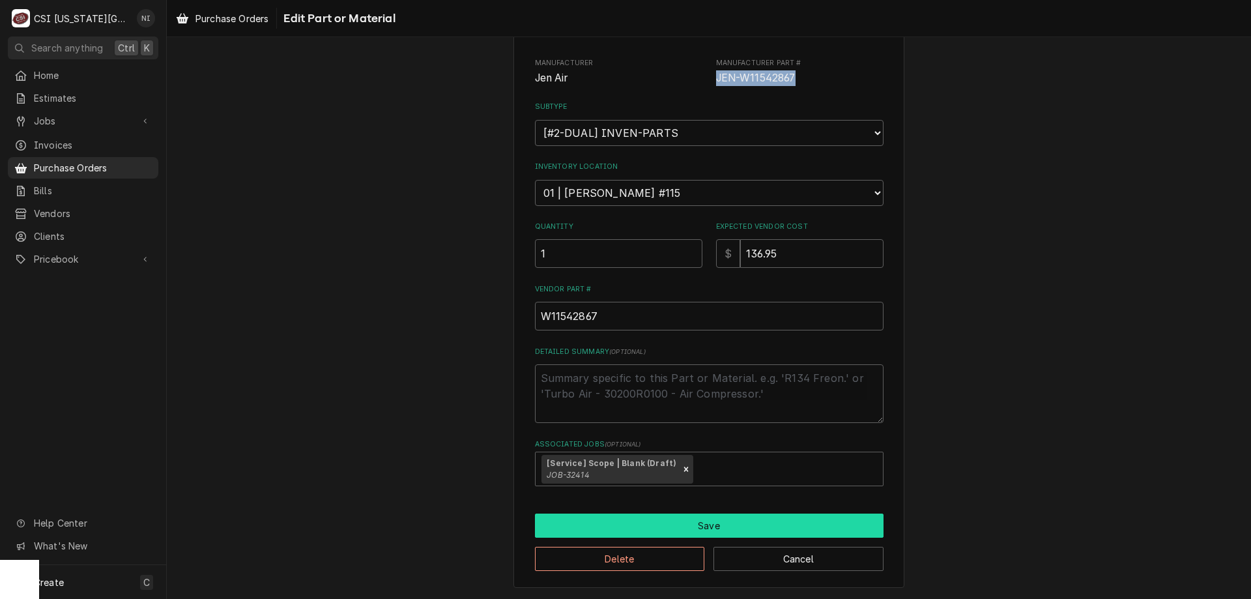
click at [749, 515] on button "Save" at bounding box center [709, 525] width 349 height 24
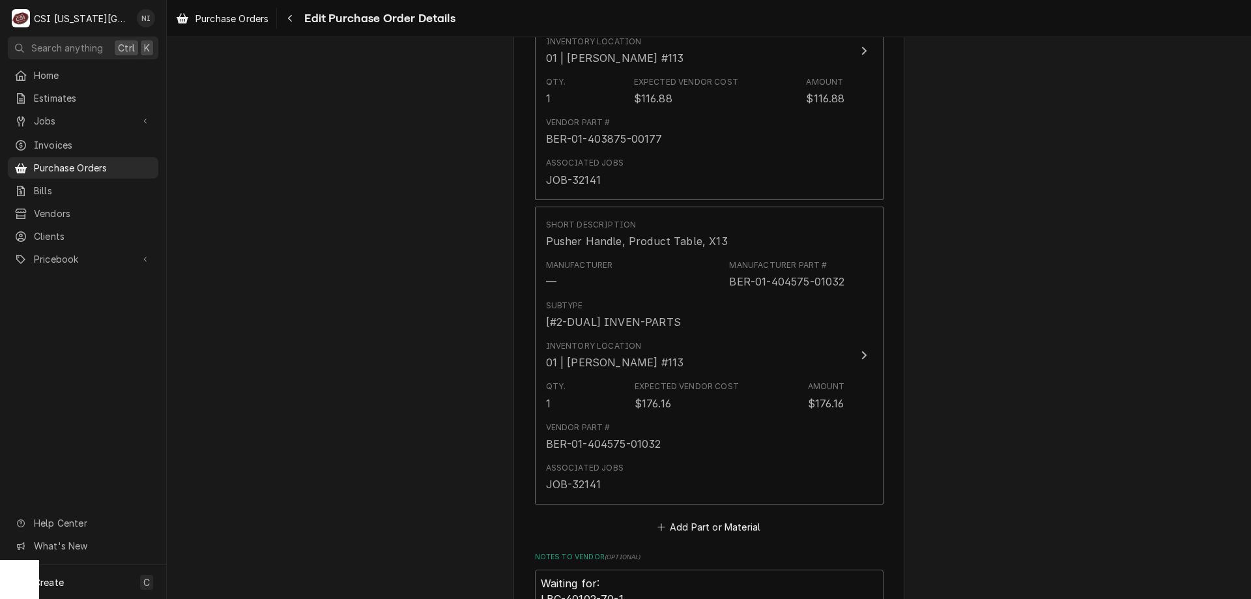
scroll to position [5453, 0]
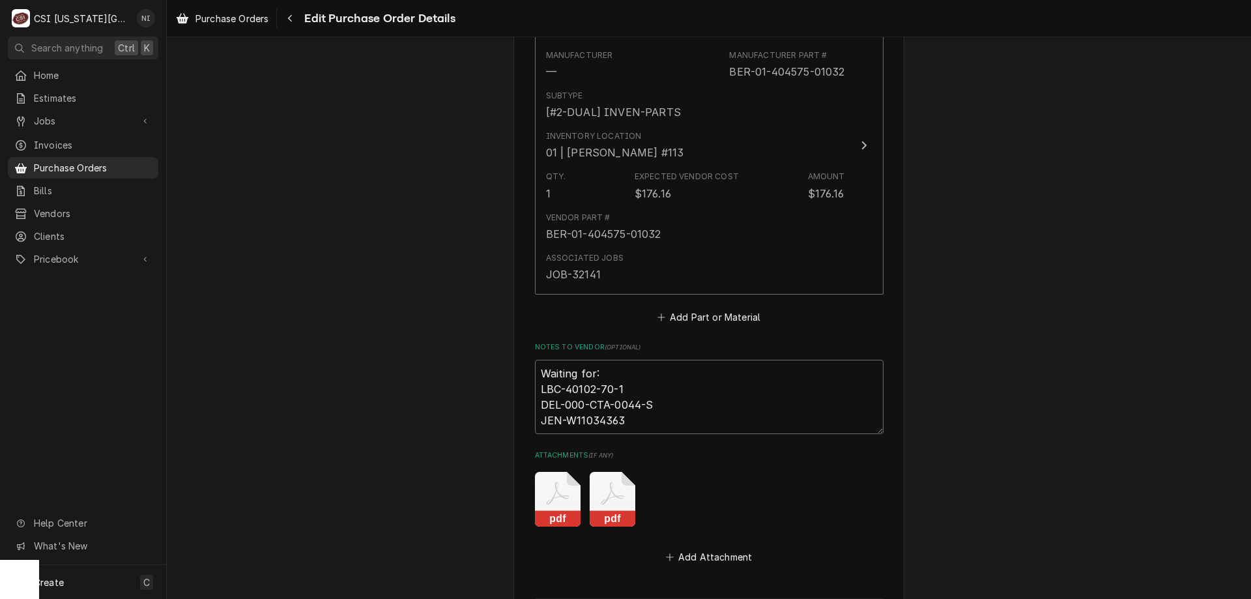
click at [650, 426] on textarea "Waiting for: LBC-40102-70-1 DEL-000-CTA-0044-S JEN-W11034363" at bounding box center [709, 397] width 349 height 74
type textarea "x"
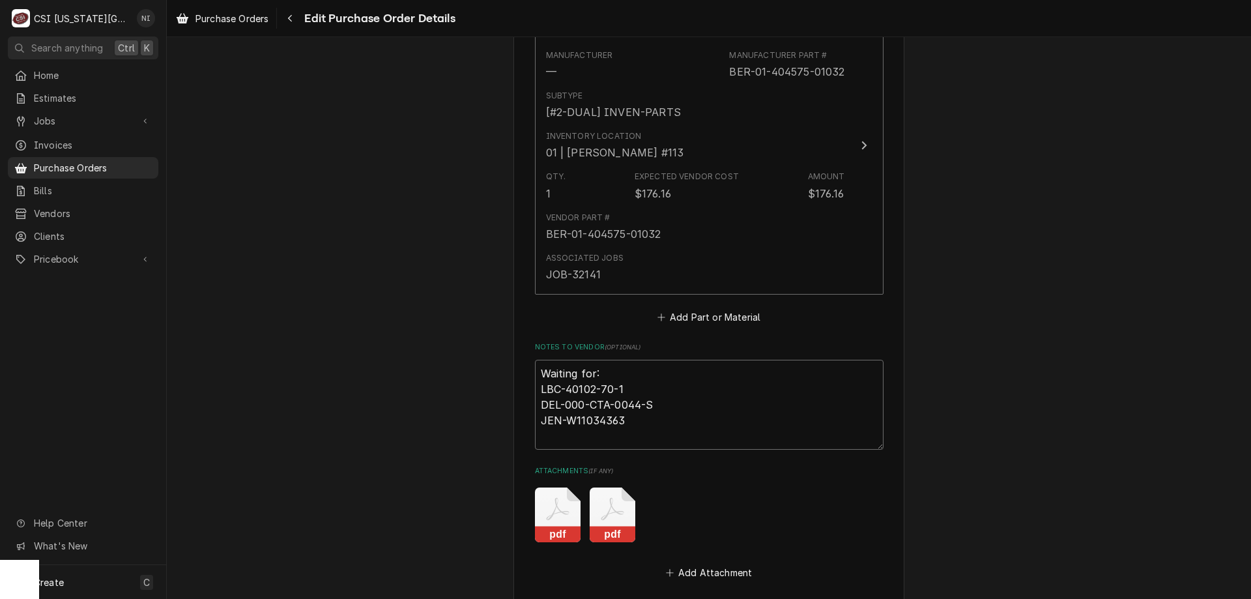
paste textarea "JEN-W11542867"
type textarea "Waiting for: LBC-40102-70-1 DEL-000-CTA-0044-S JEN-W11034363 JEN-W11542867"
type textarea "x"
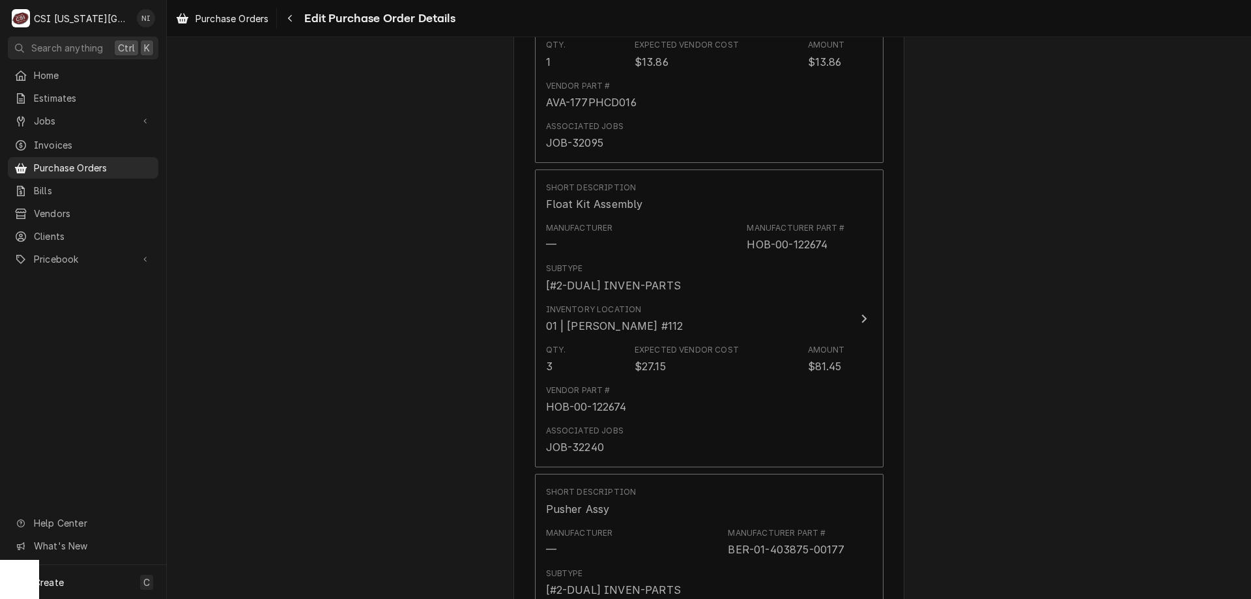
scroll to position [4626, 0]
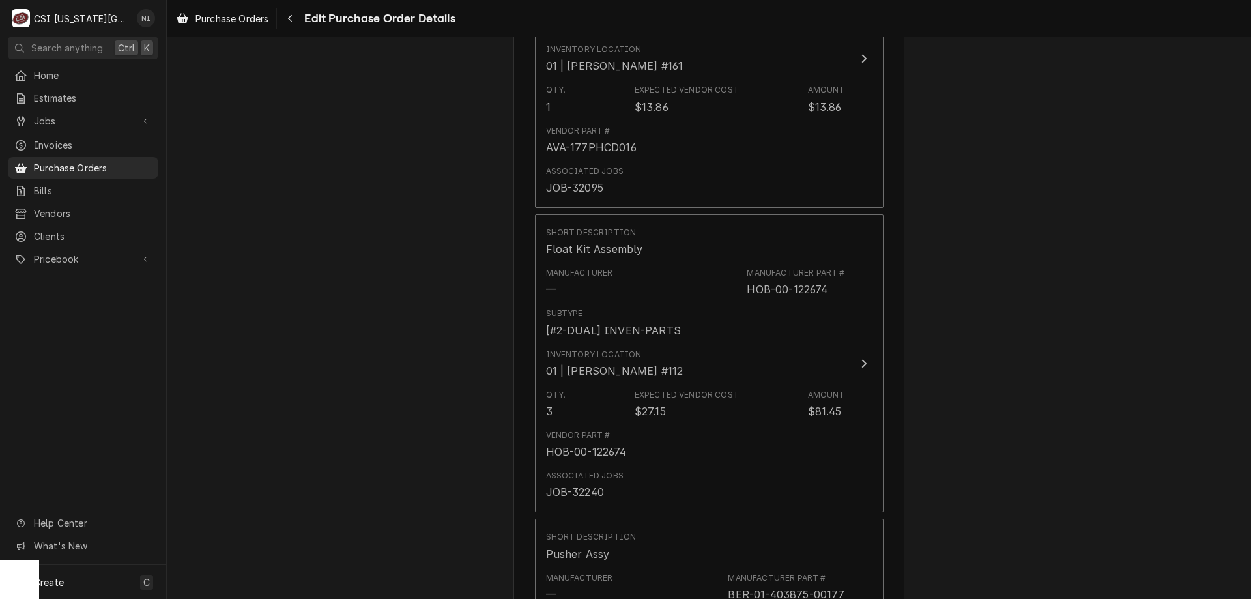
type textarea "Waiting for: LBC-40102-70-1 DEL-000-CTA-0044-S JEN-W11034363 JEN-W11542867"
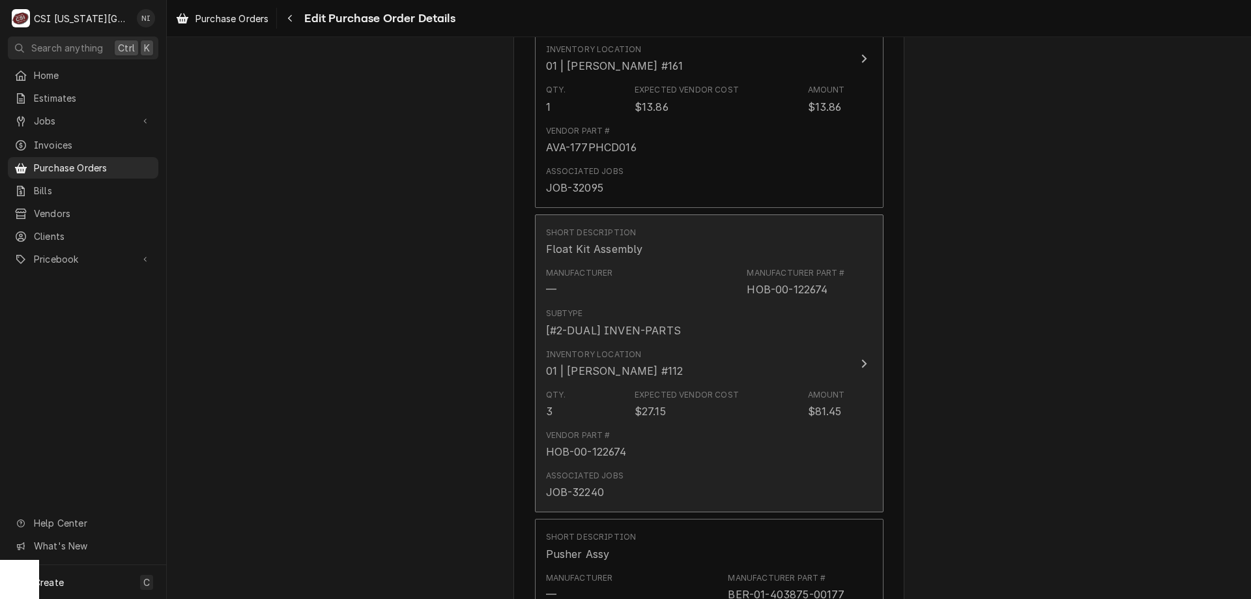
click at [738, 330] on div "Subtype [#2-DUAL] INVEN-PARTS" at bounding box center [695, 322] width 299 height 40
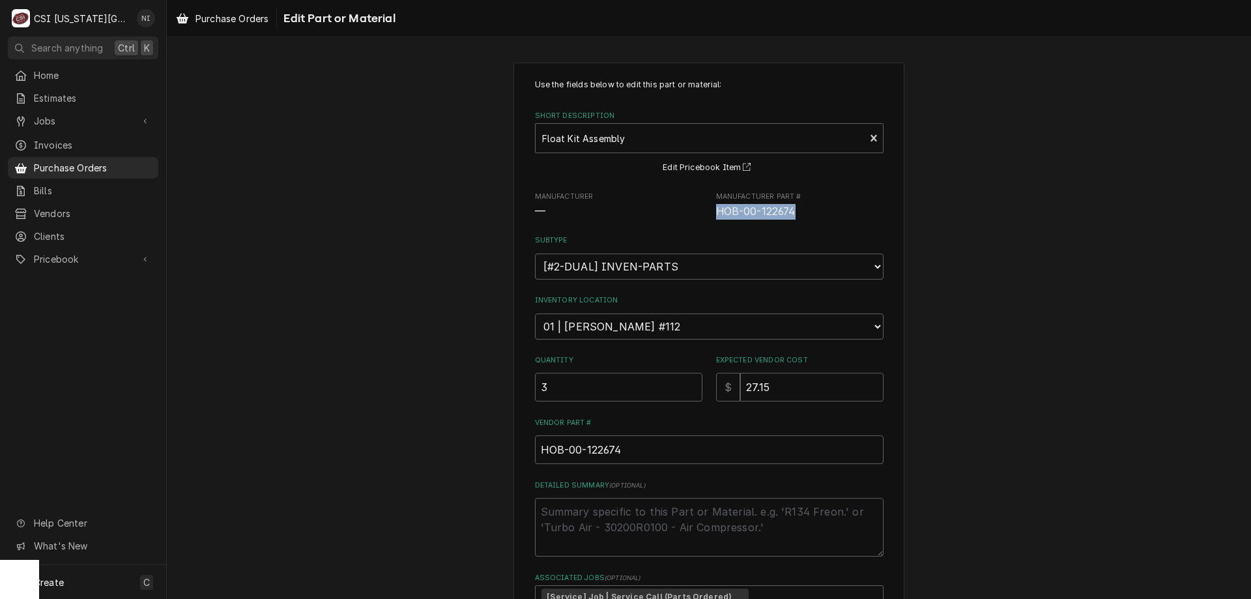
drag, startPoint x: 798, startPoint y: 210, endPoint x: 709, endPoint y: 222, distance: 89.4
click at [710, 222] on div "Use the fields below to edit this part or material: Short Description Float Kit…" at bounding box center [709, 355] width 349 height 553
copy span "HOB-00-122674"
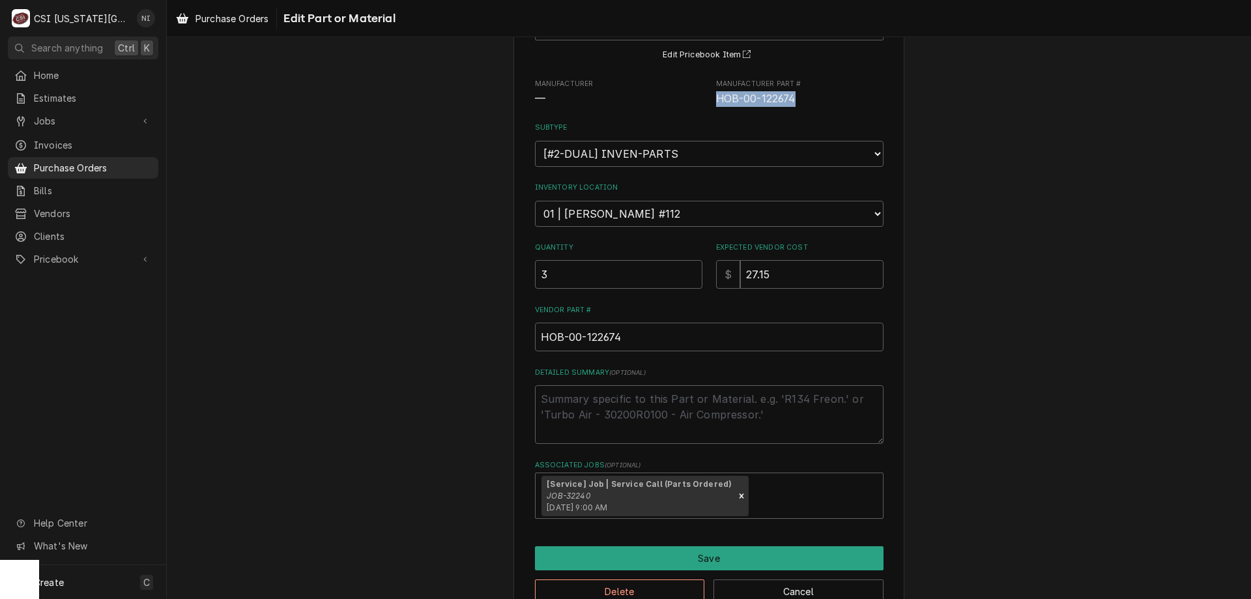
scroll to position [145, 0]
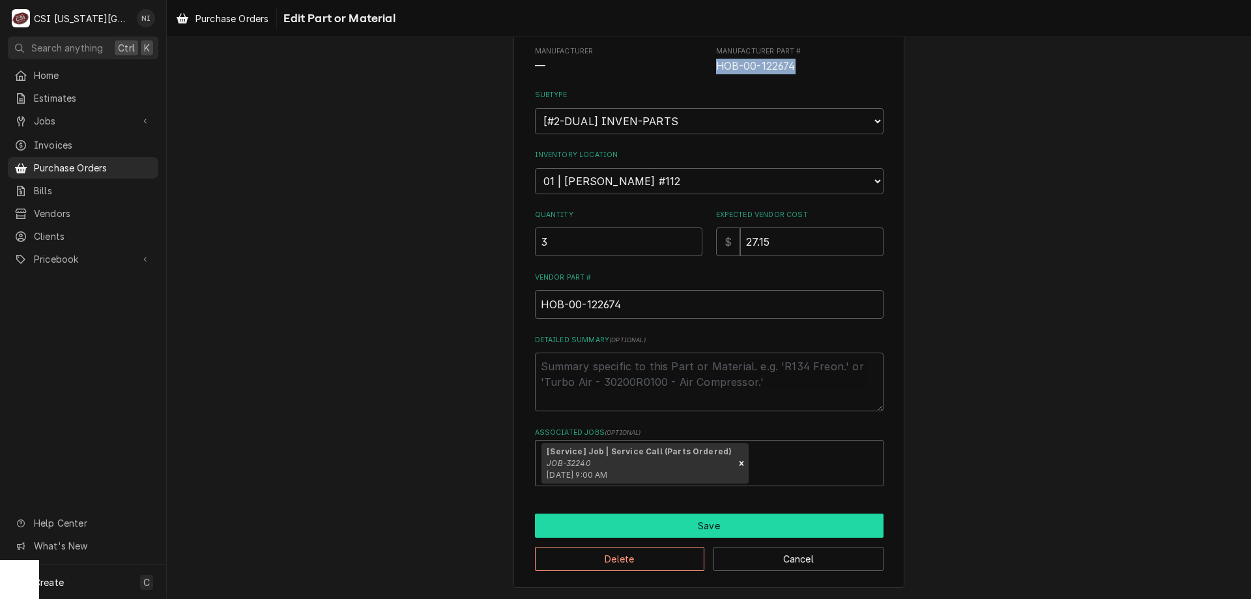
click at [758, 522] on button "Save" at bounding box center [709, 525] width 349 height 24
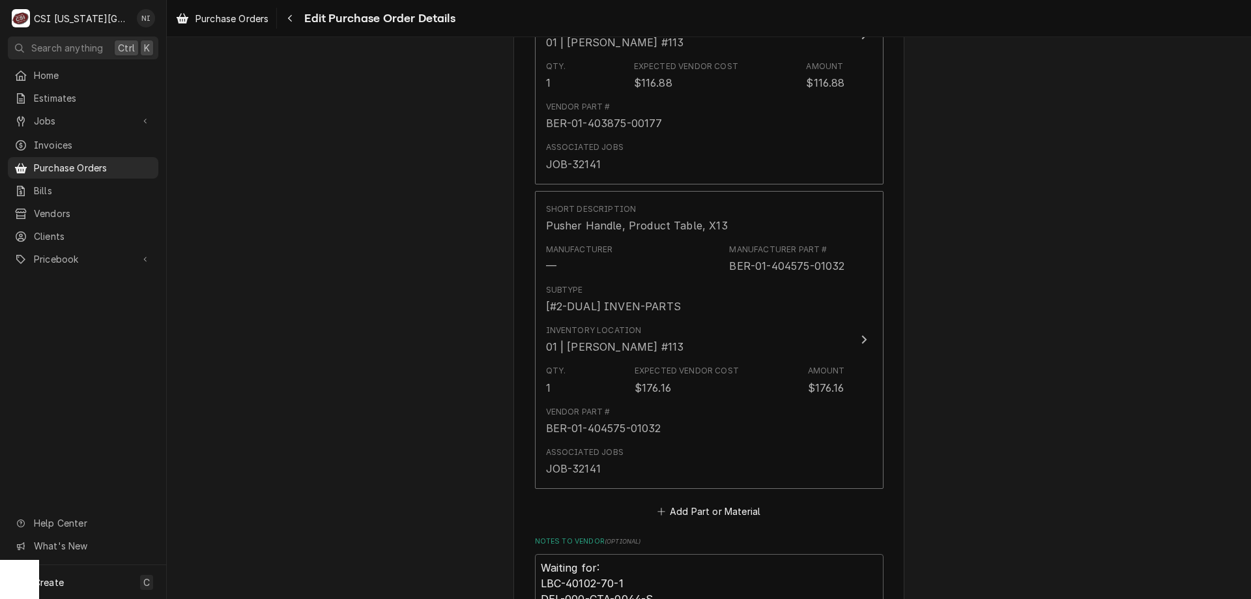
scroll to position [5646, 0]
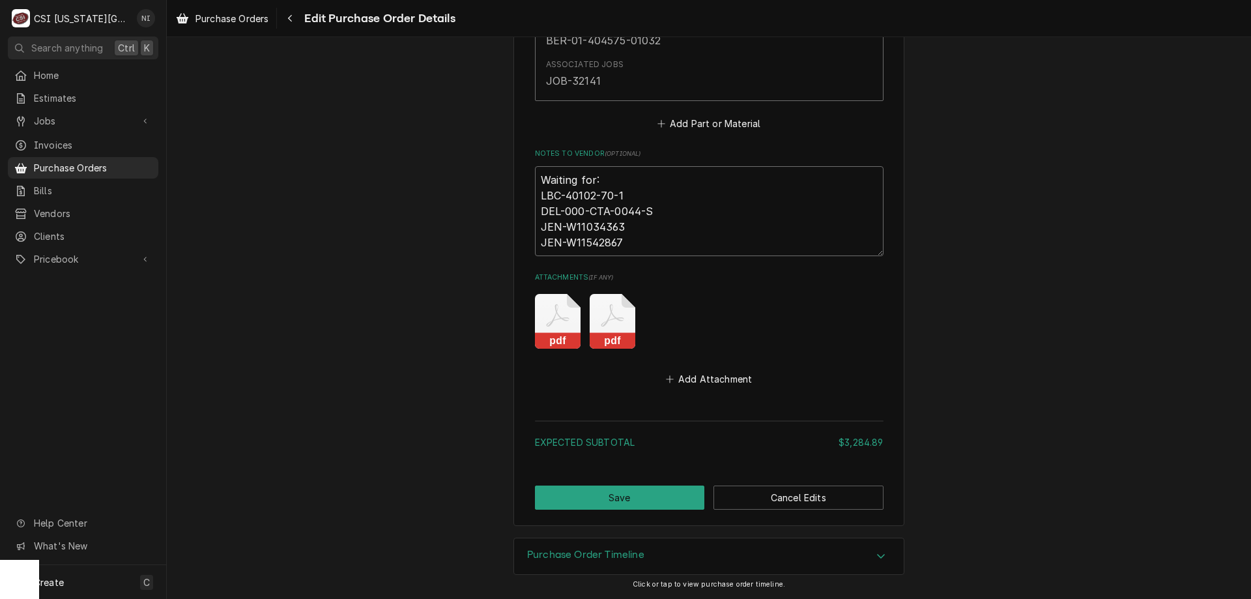
click at [633, 247] on textarea "Waiting for: LBC-40102-70-1 DEL-000-CTA-0044-S JEN-W11034363 JEN-W11542867" at bounding box center [709, 211] width 349 height 90
type textarea "x"
type textarea "Waiting for: LBC-40102-70-1 DEL-000-CTA-0044-S JEN-W11034363 JEN-W11542867"
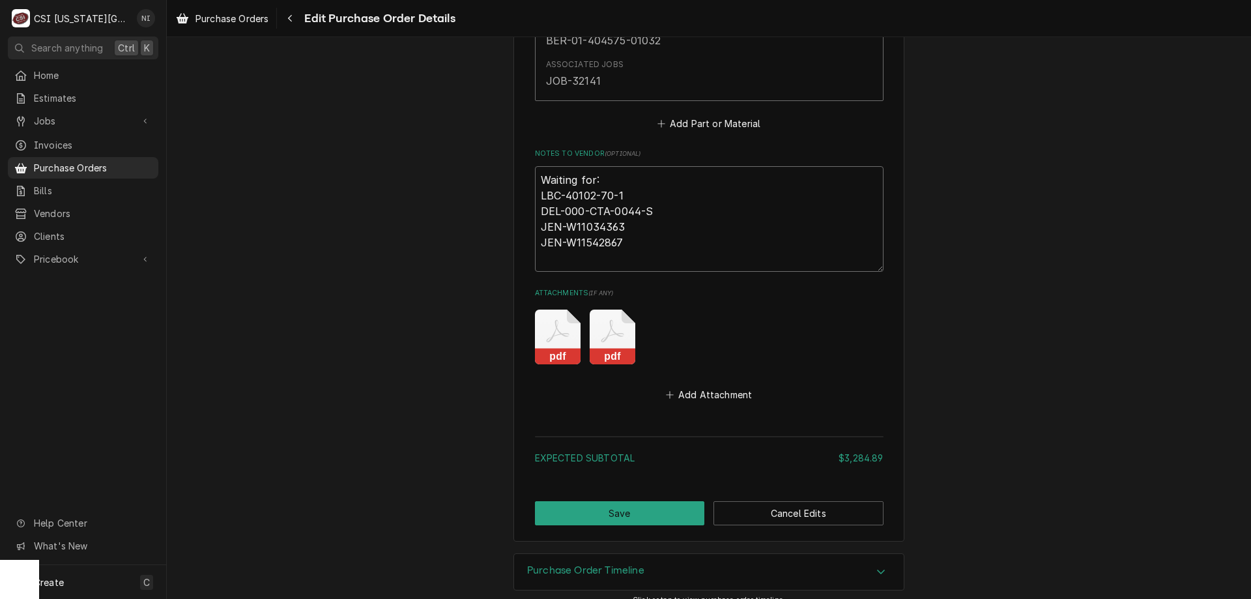
paste textarea "HOB-00-122674"
type textarea "x"
type textarea "Waiting for: LBC-40102-70-1 DEL-000-CTA-0044-S JEN-W11034363 JEN-W11542867 HOB-…"
type textarea "x"
type textarea "Waiting for: LBC-40102-70-1 DEL-000-CTA-0044-S JEN-W11034363 JEN-W11542867 HOB-…"
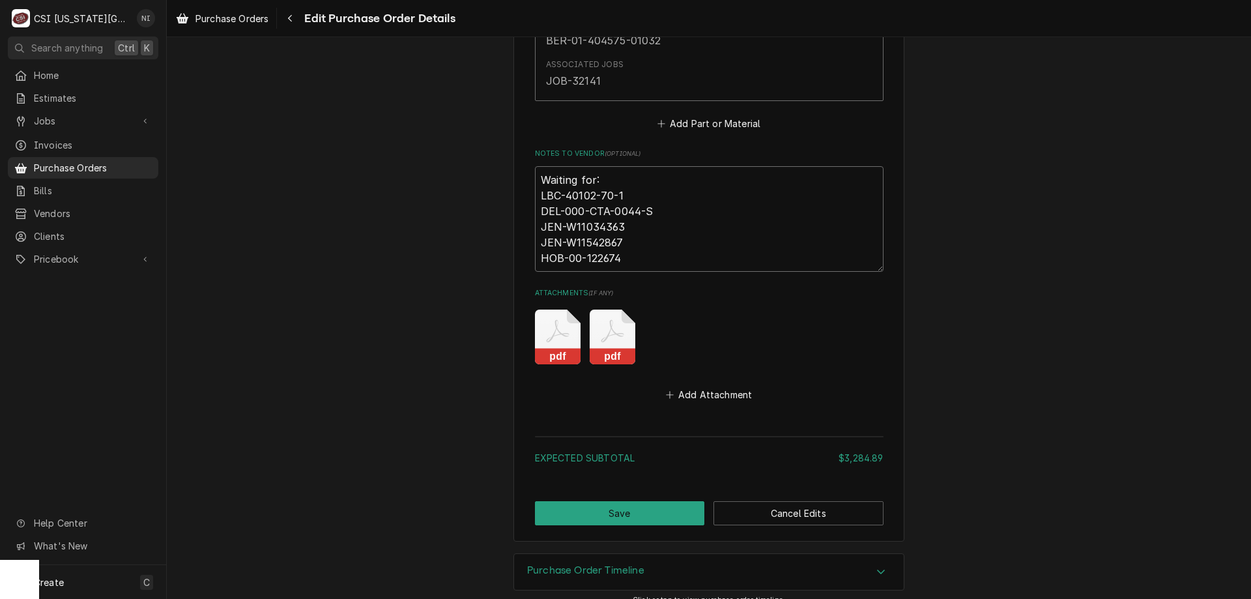
type textarea "x"
type textarea "Waiting for: LBC-40102-70-1 DEL-000-CTA-0044-S JEN-W11034363 JEN-W11542867 HOB-…"
type textarea "x"
type textarea "Waiting for: LBC-40102-70-1 DEL-000-CTA-0044-S JEN-W11034363 JEN-W11542867 HOB-…"
type textarea "x"
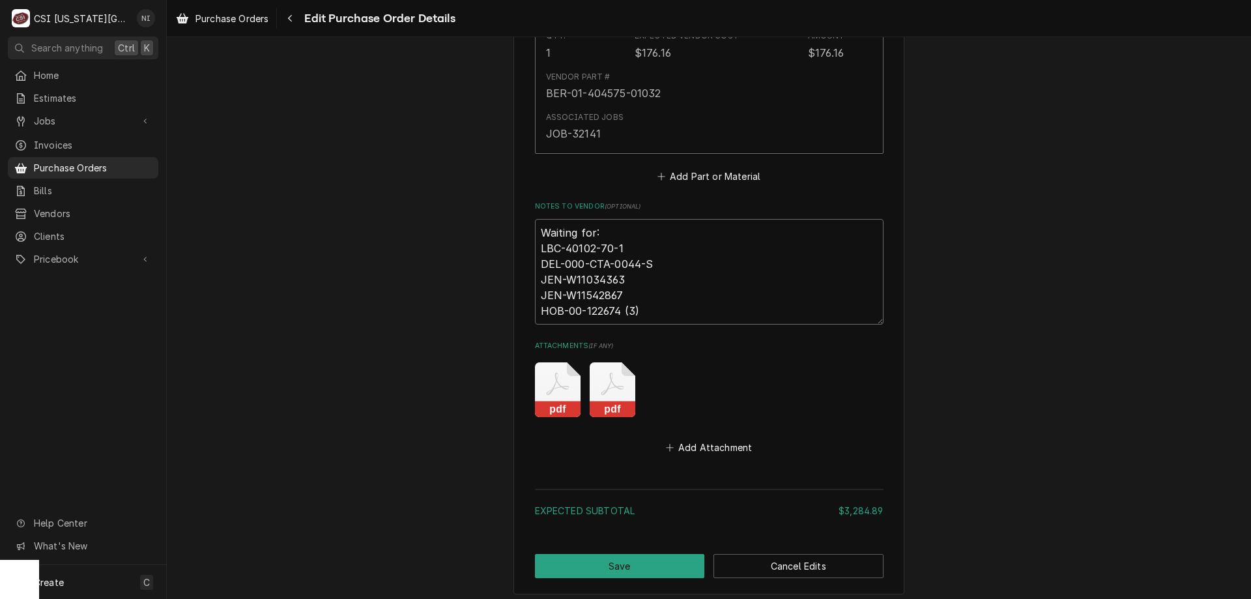
scroll to position [5662, 0]
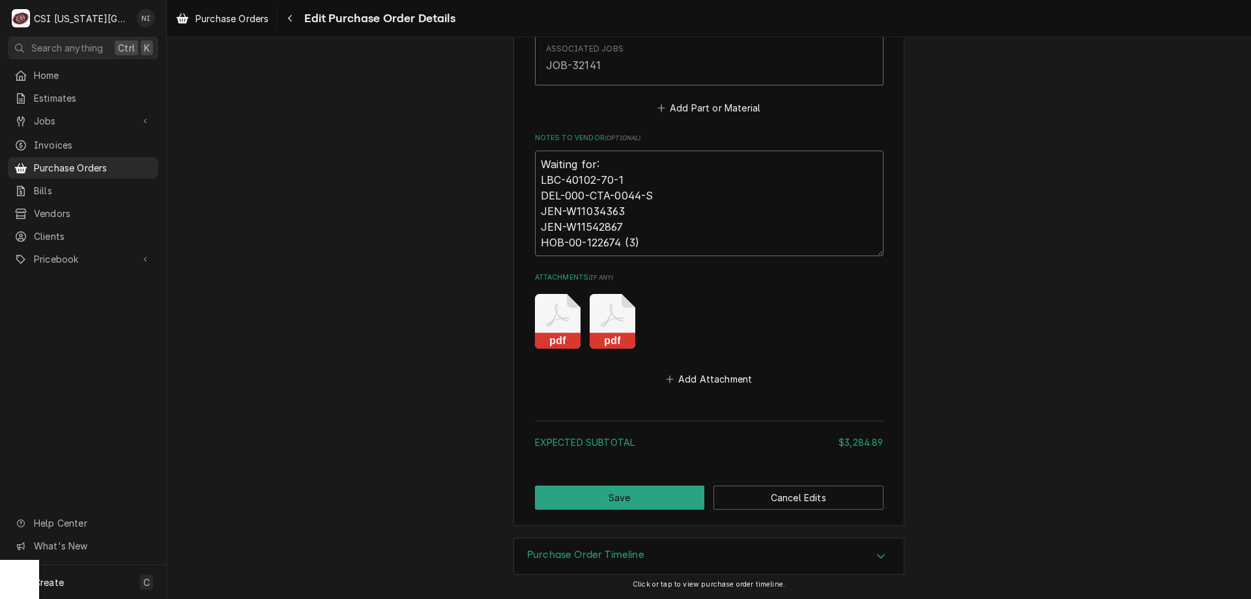
type textarea "Waiting for: LBC-40102-70-1 DEL-000-CTA-0044-S JEN-W11034363 JEN-W11542867 HOB-…"
click at [665, 500] on button "Save" at bounding box center [620, 497] width 170 height 24
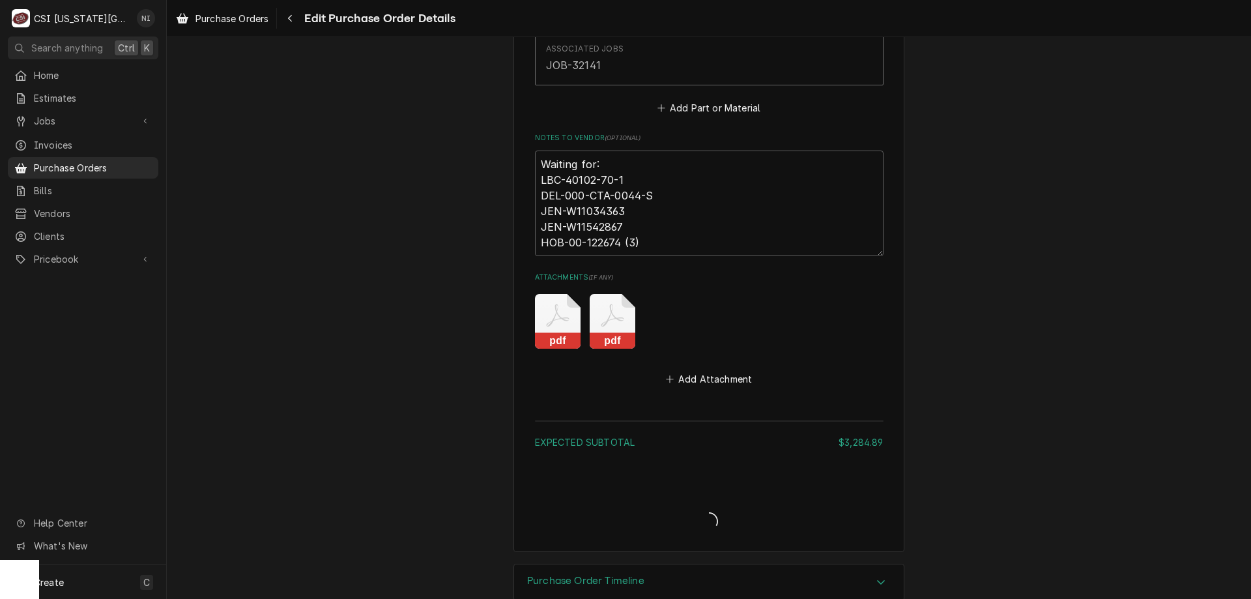
type textarea "x"
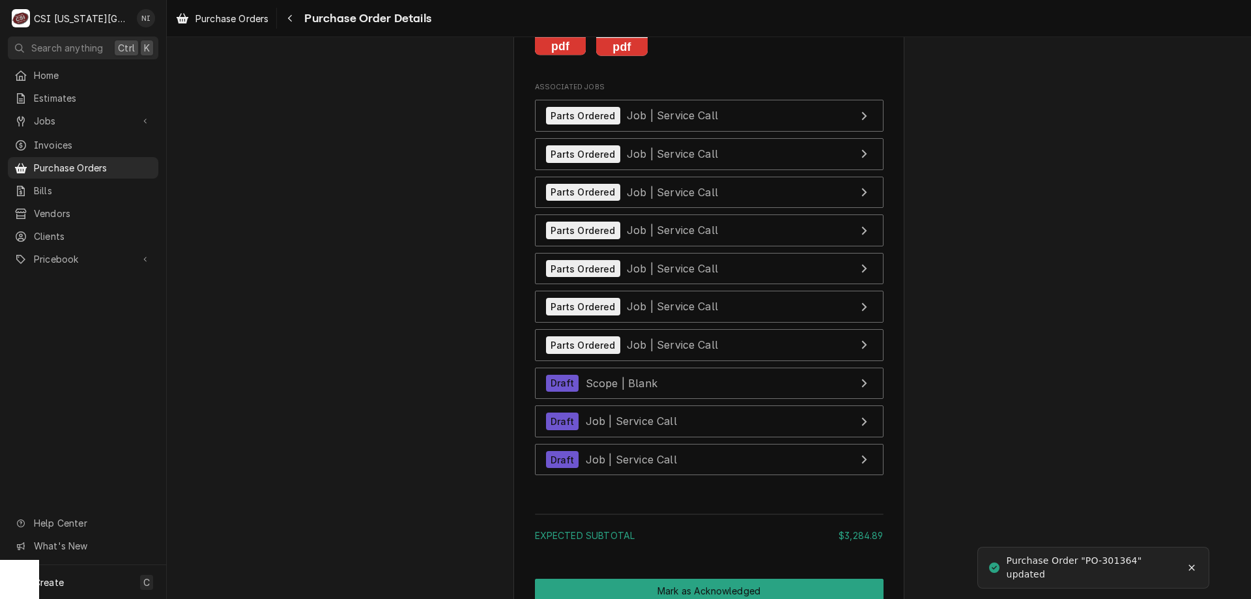
scroll to position [5765, 0]
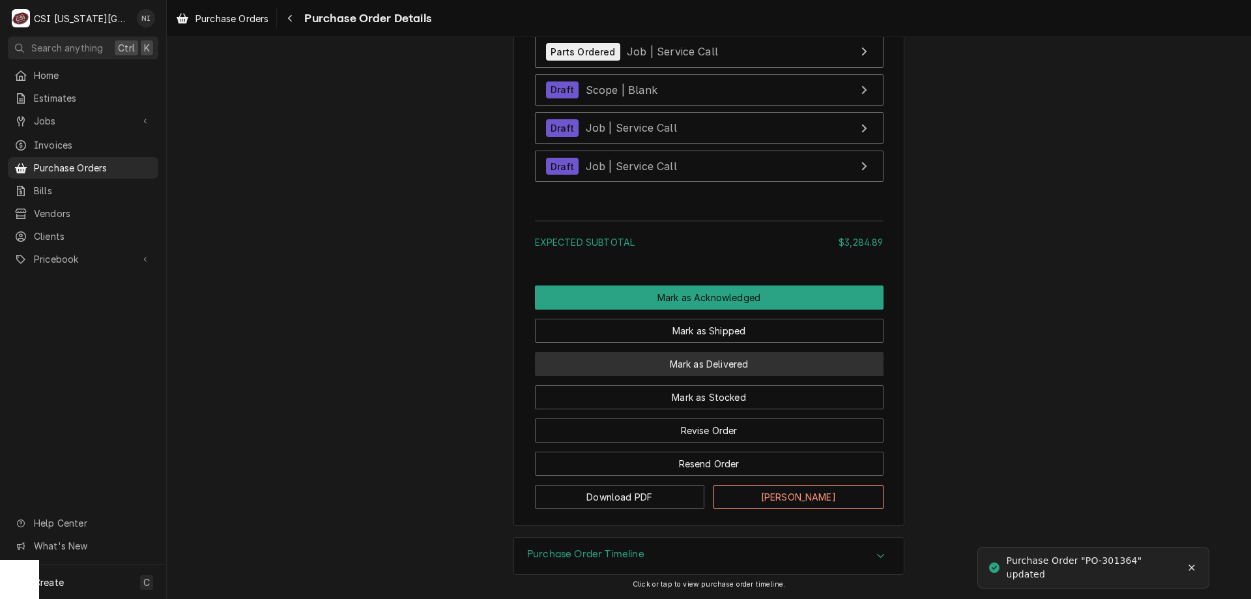
click at [800, 367] on button "Mark as Delivered" at bounding box center [709, 364] width 349 height 24
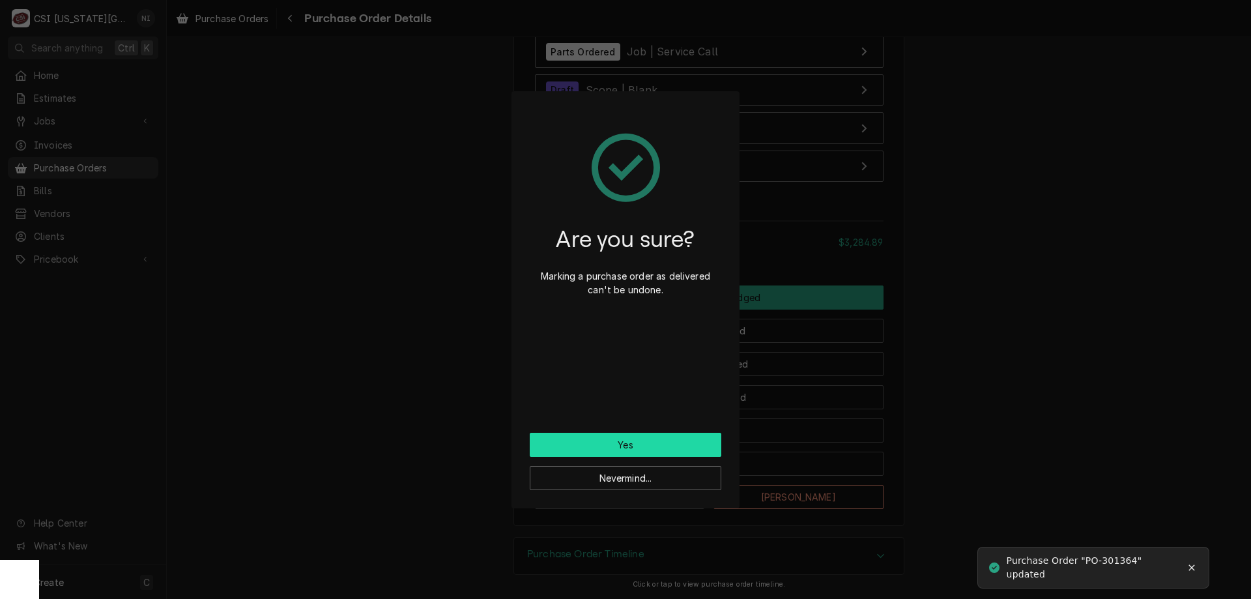
drag, startPoint x: 618, startPoint y: 444, endPoint x: 618, endPoint y: 452, distance: 8.5
click at [618, 444] on button "Yes" at bounding box center [626, 445] width 192 height 24
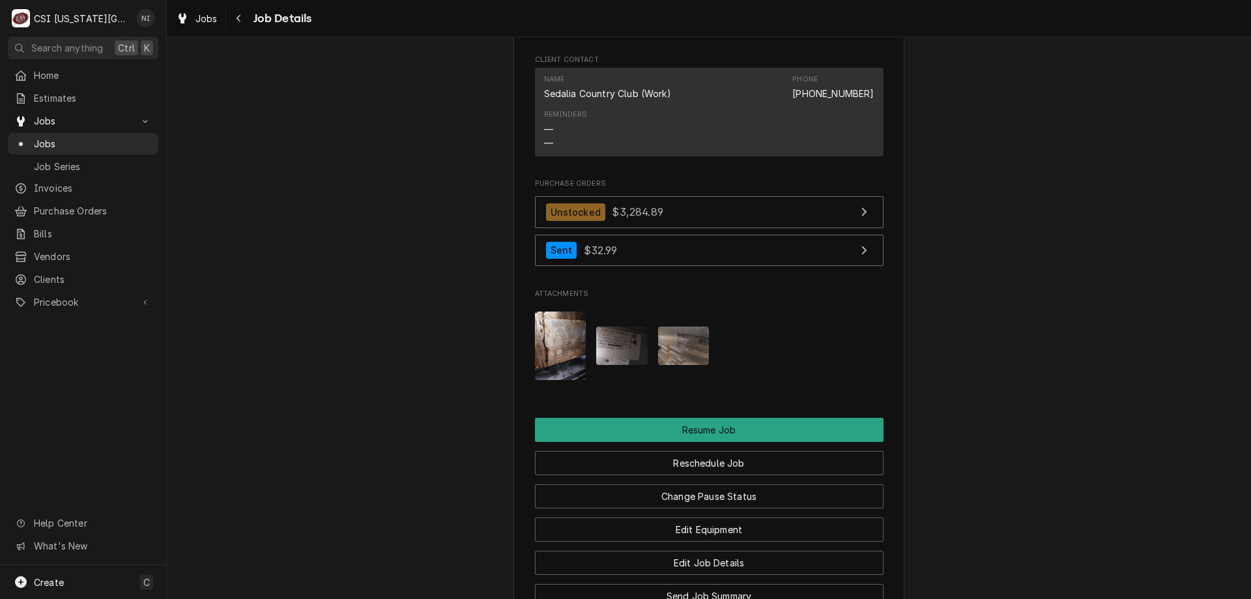
scroll to position [1667, 0]
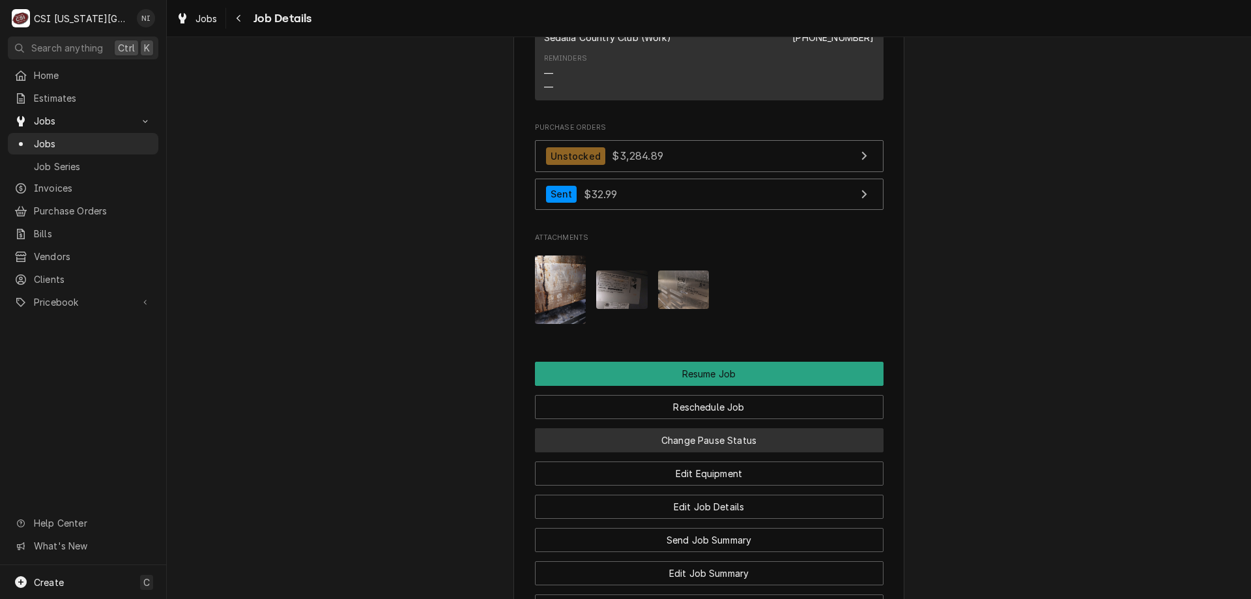
click at [760, 428] on button "Change Pause Status" at bounding box center [709, 440] width 349 height 24
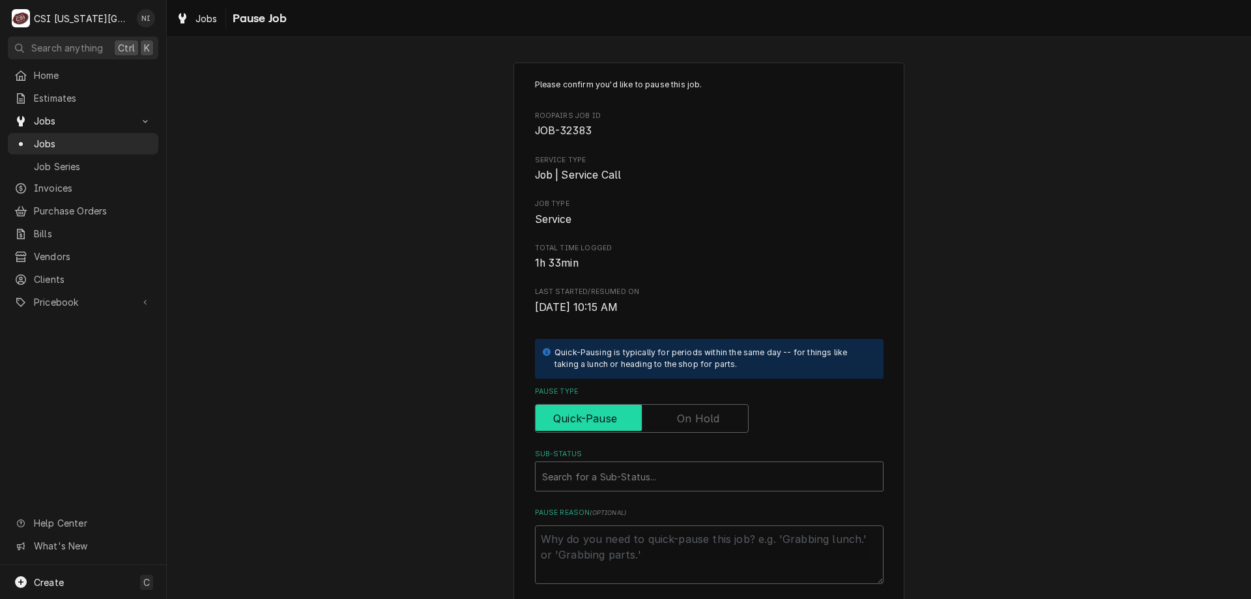
click at [687, 407] on input "Pause Type" at bounding box center [642, 418] width 202 height 29
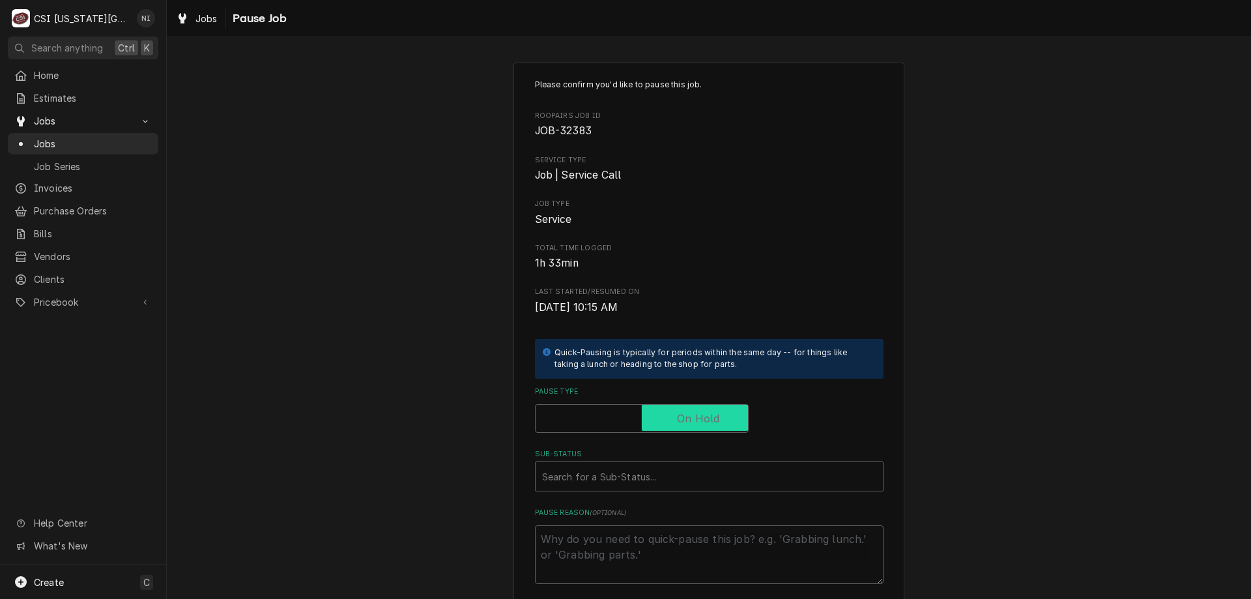
checkbox input "true"
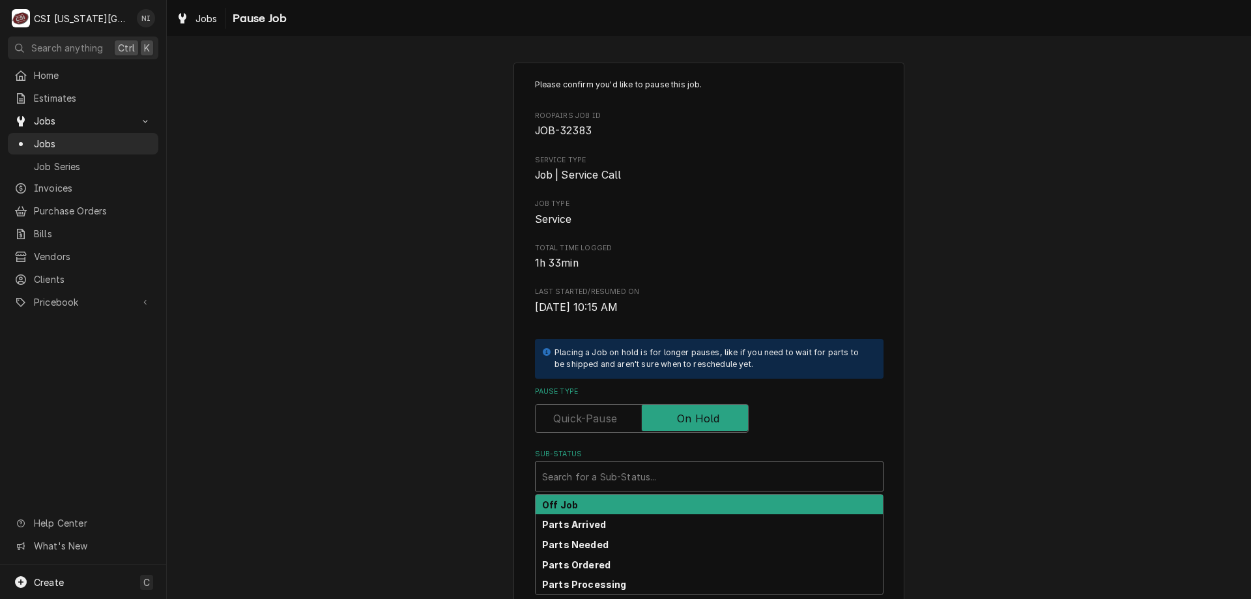
click at [663, 473] on div "Sub-Status" at bounding box center [709, 476] width 334 height 23
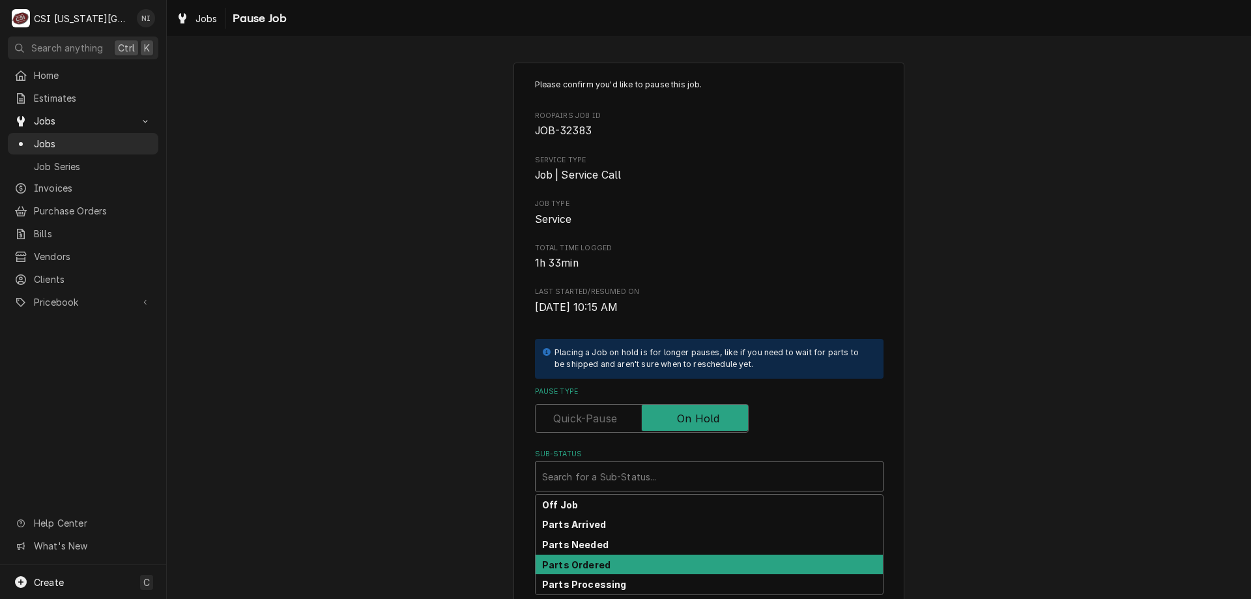
click at [585, 568] on strong "Parts Ordered" at bounding box center [576, 564] width 68 height 11
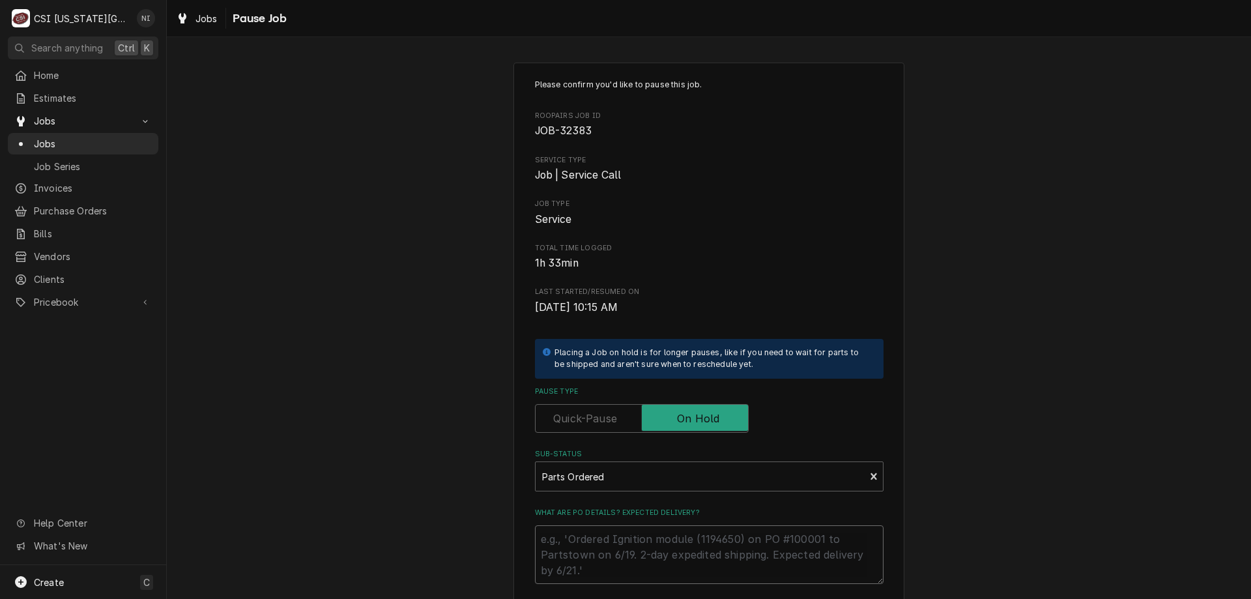
click at [601, 536] on textarea "What are PO details? Expected delivery?" at bounding box center [709, 554] width 349 height 59
type textarea "x"
type textarea "w"
type textarea "x"
type textarea "wa"
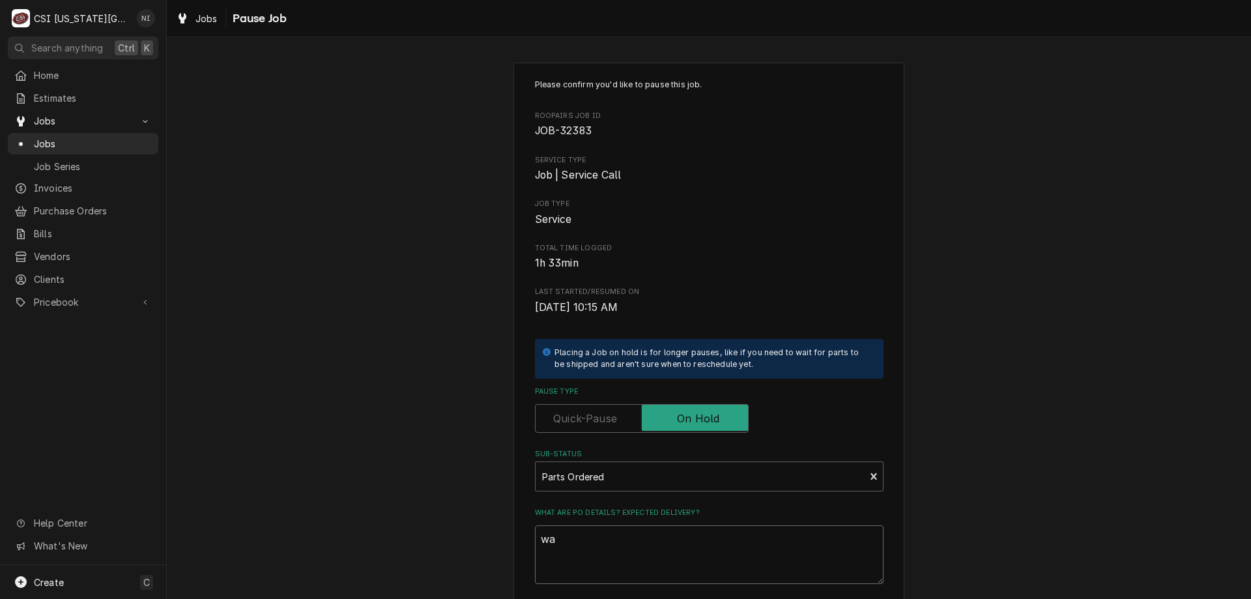
type textarea "x"
type textarea "w"
type textarea "x"
type textarea "p"
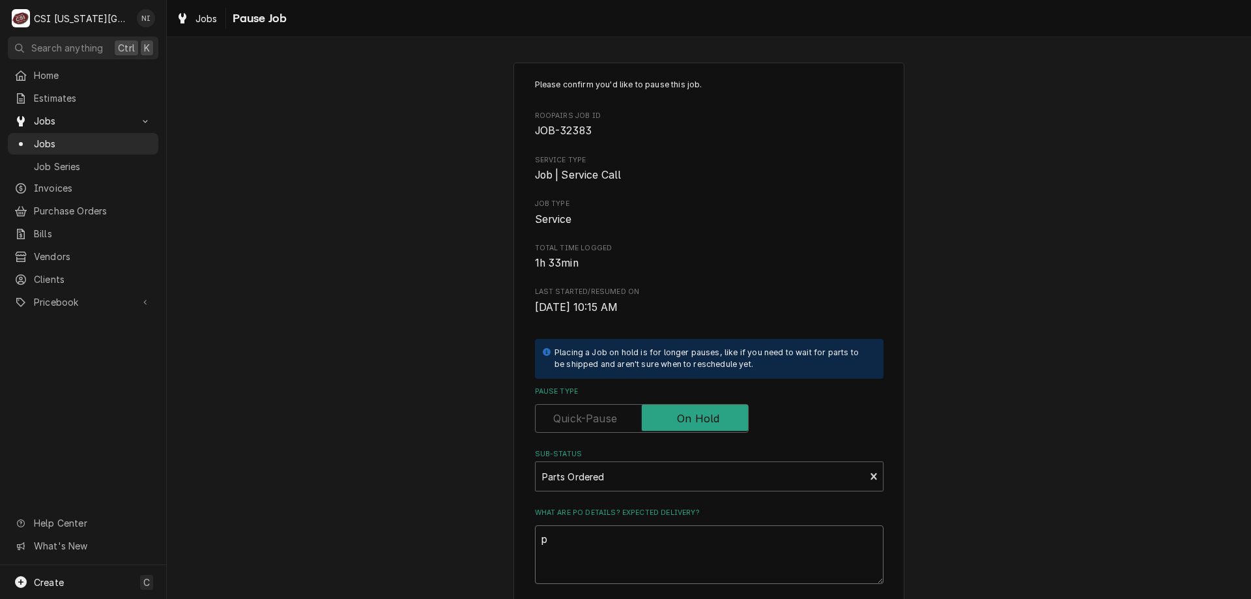
type textarea "x"
type textarea "pa"
type textarea "x"
type textarea "par"
type textarea "x"
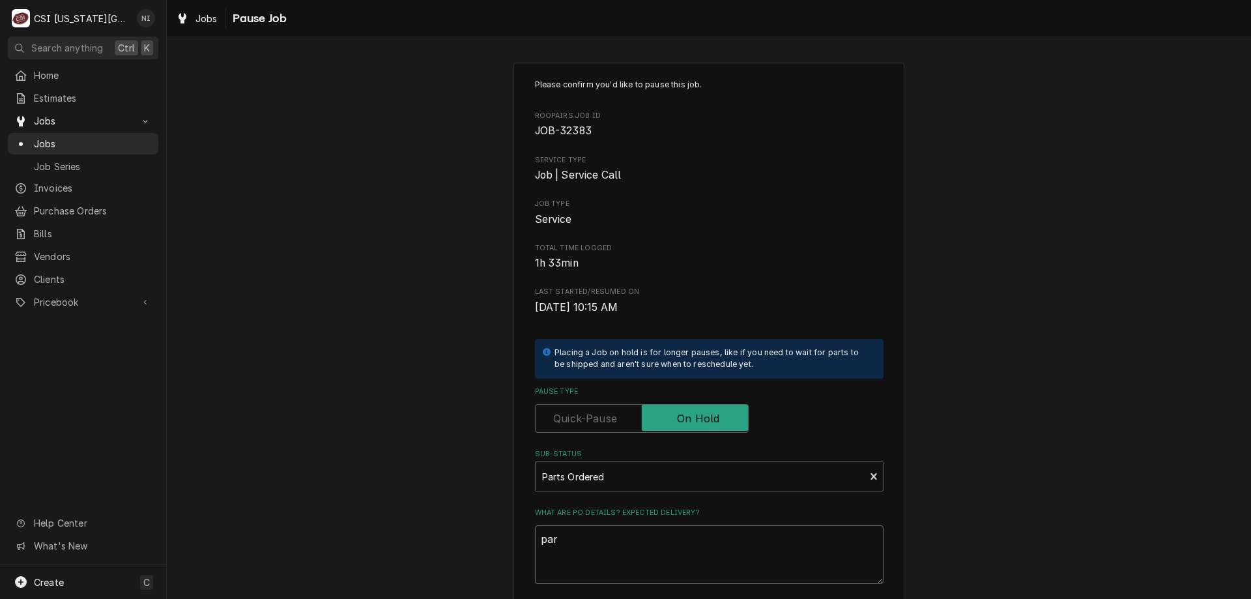
type textarea "part"
type textarea "x"
type textarea "parti"
type textarea "x"
type textarea "partia"
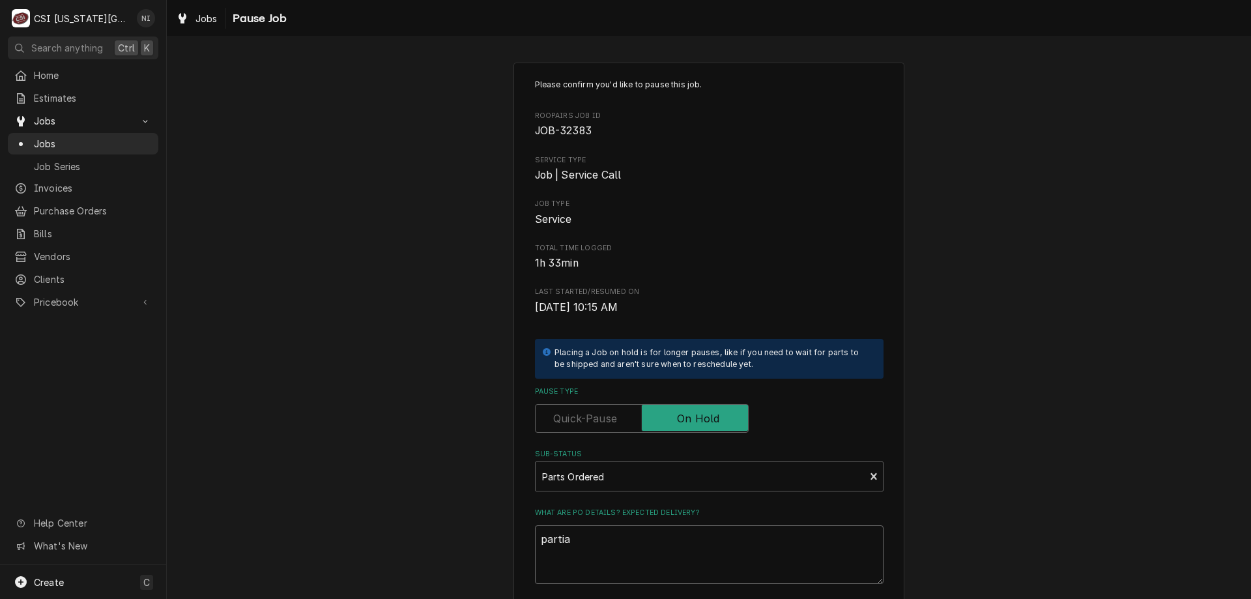
type textarea "x"
type textarea "partial"
type textarea "x"
type textarea "partial"
type textarea "x"
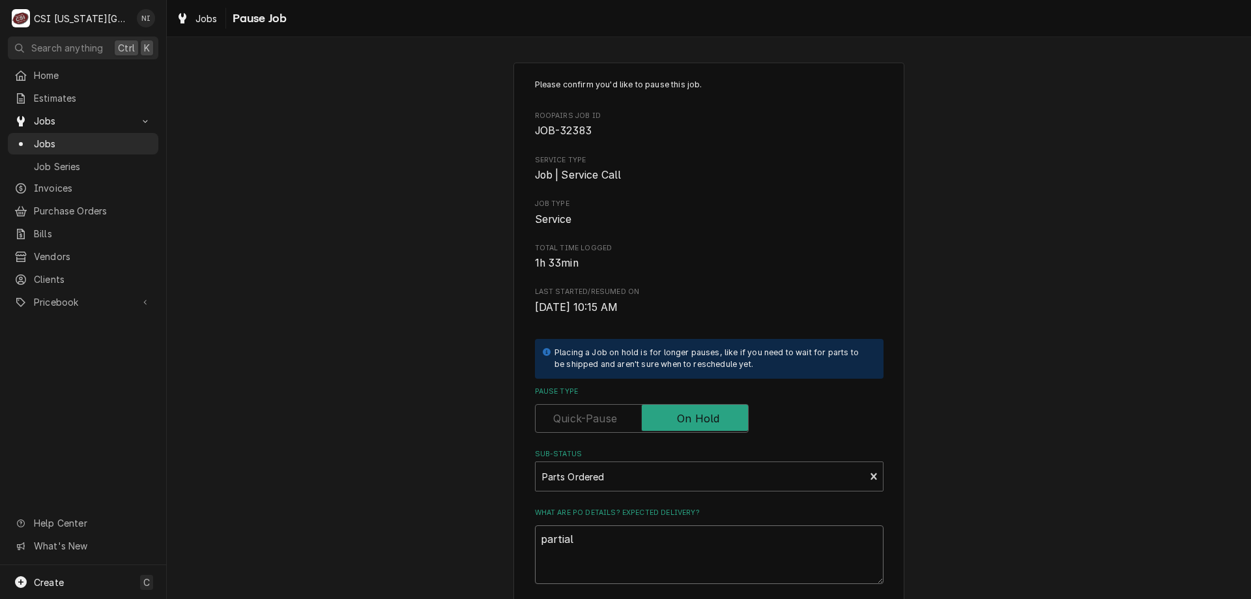
type textarea "partial p"
type textarea "x"
type textarea "partial pa"
type textarea "x"
type textarea "partial par"
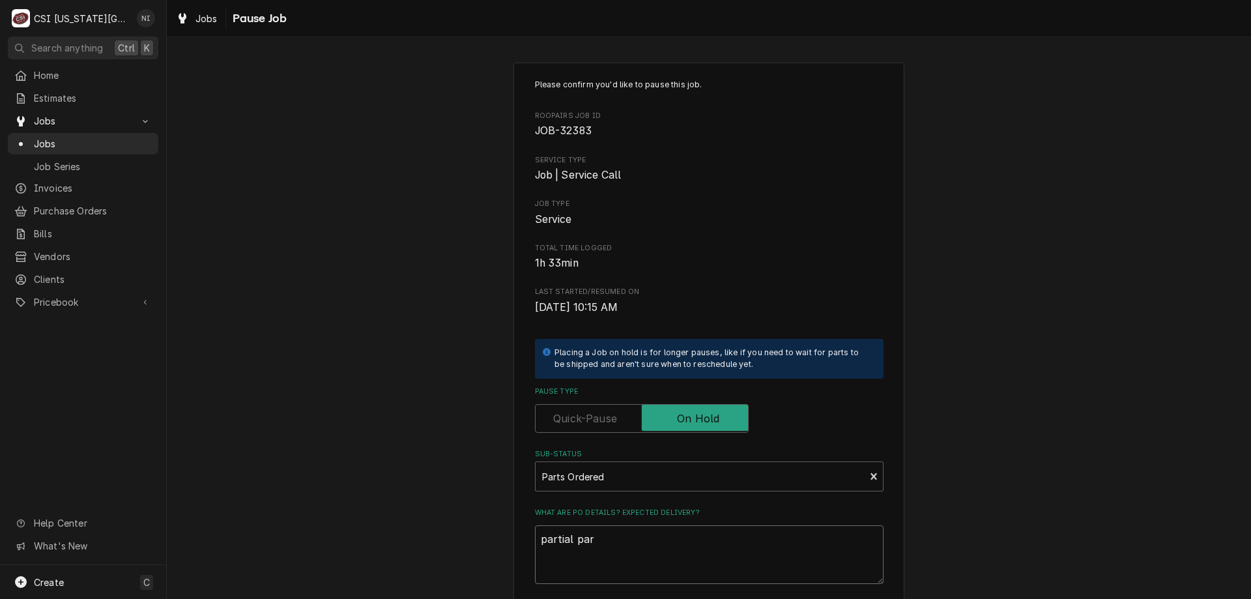
type textarea "x"
type textarea "partial part"
type textarea "x"
type textarea "partial parts"
type textarea "x"
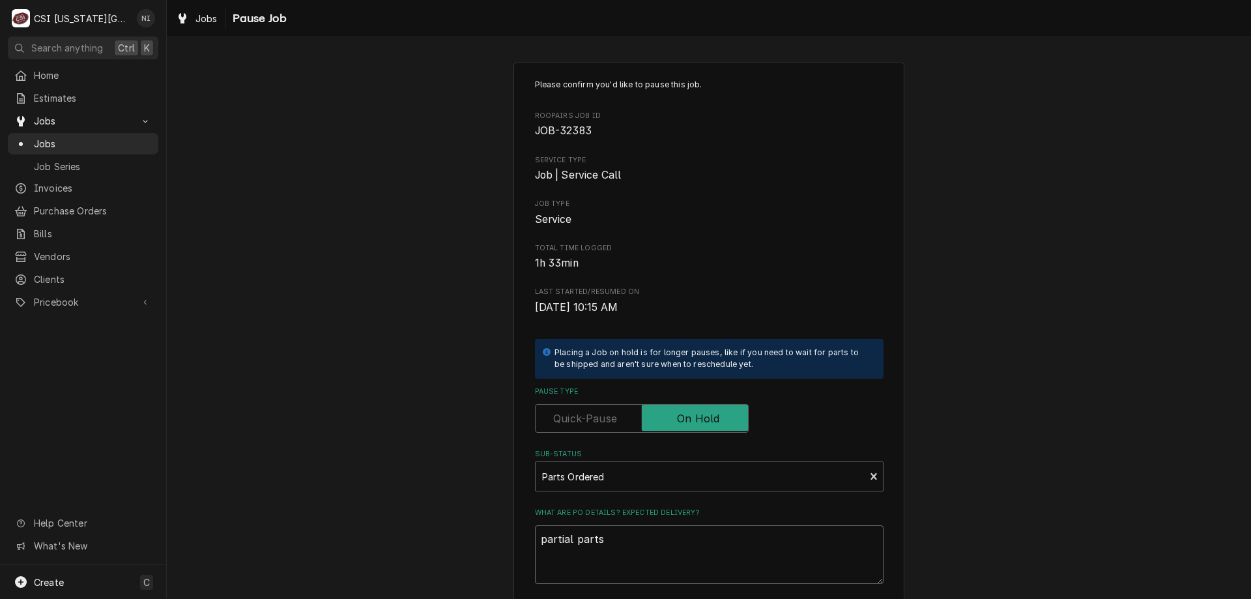
type textarea "partial parts"
type textarea "x"
type textarea "partial parts o"
type textarea "x"
type textarea "partial parts on"
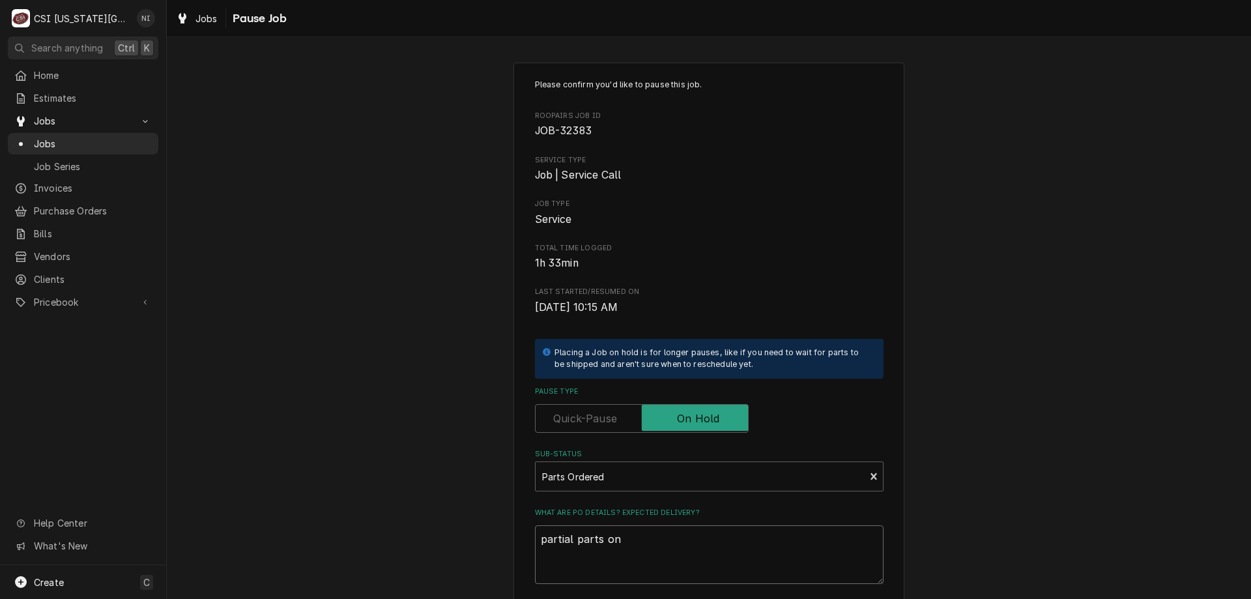
type textarea "x"
type textarea "partial parts on"
type textarea "x"
type textarea "partial parts on h"
type textarea "x"
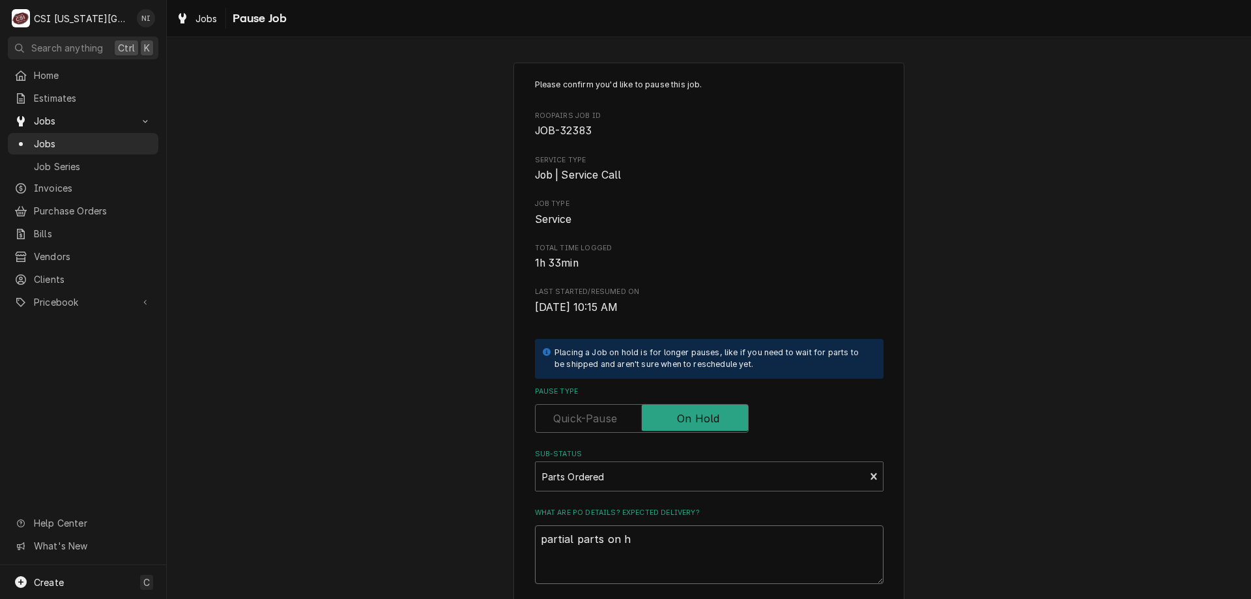
type textarea "partial parts on ha"
type textarea "x"
type textarea "partial parts on haw"
type textarea "x"
type textarea "partial parts on hawk"
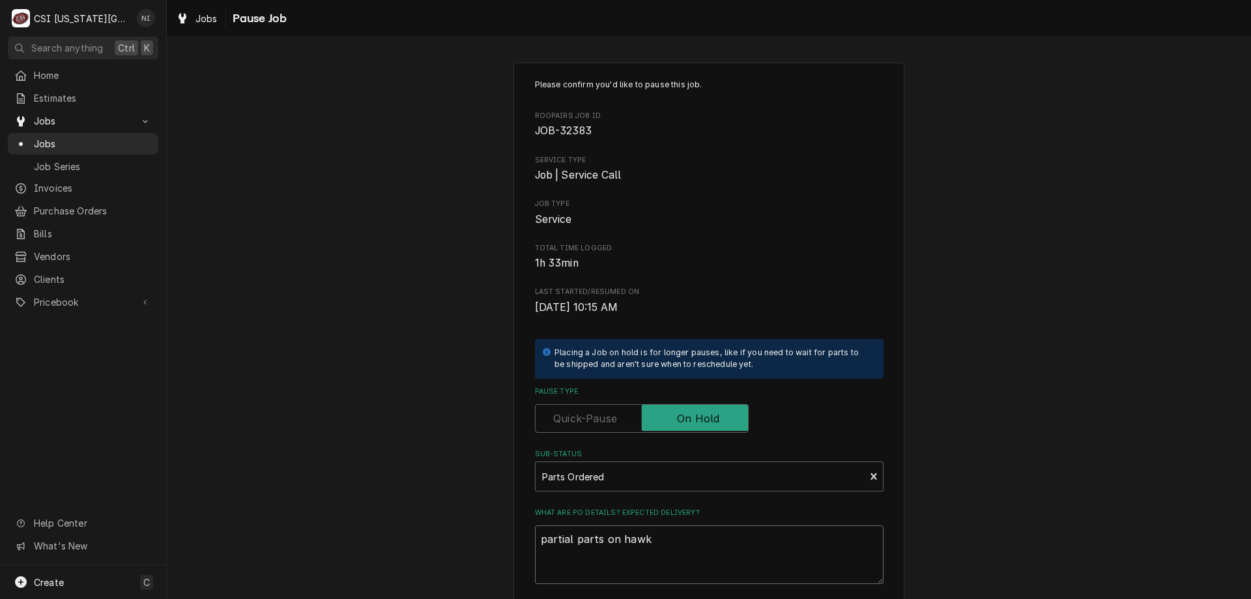
type textarea "x"
type textarea "partial parts on hawki"
type textarea "x"
type textarea "partial parts on hawkin"
type textarea "x"
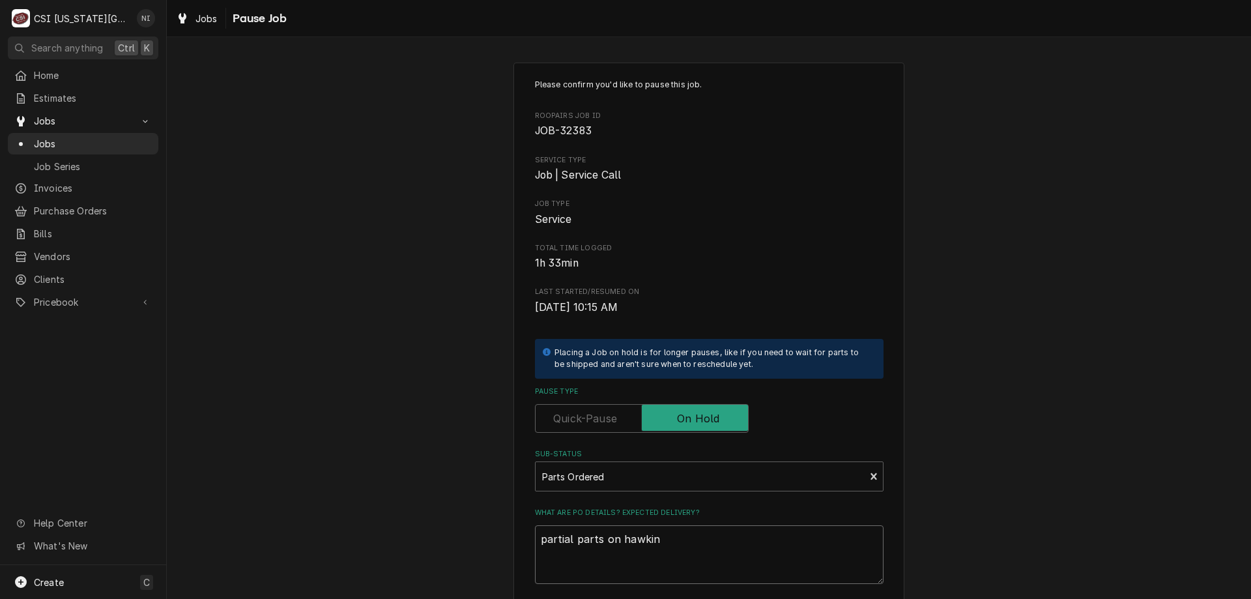
type textarea "partial parts on hawkins"
type textarea "x"
type textarea "partial parts on hawkins"
type textarea "x"
type textarea "partial parts on hawkins s"
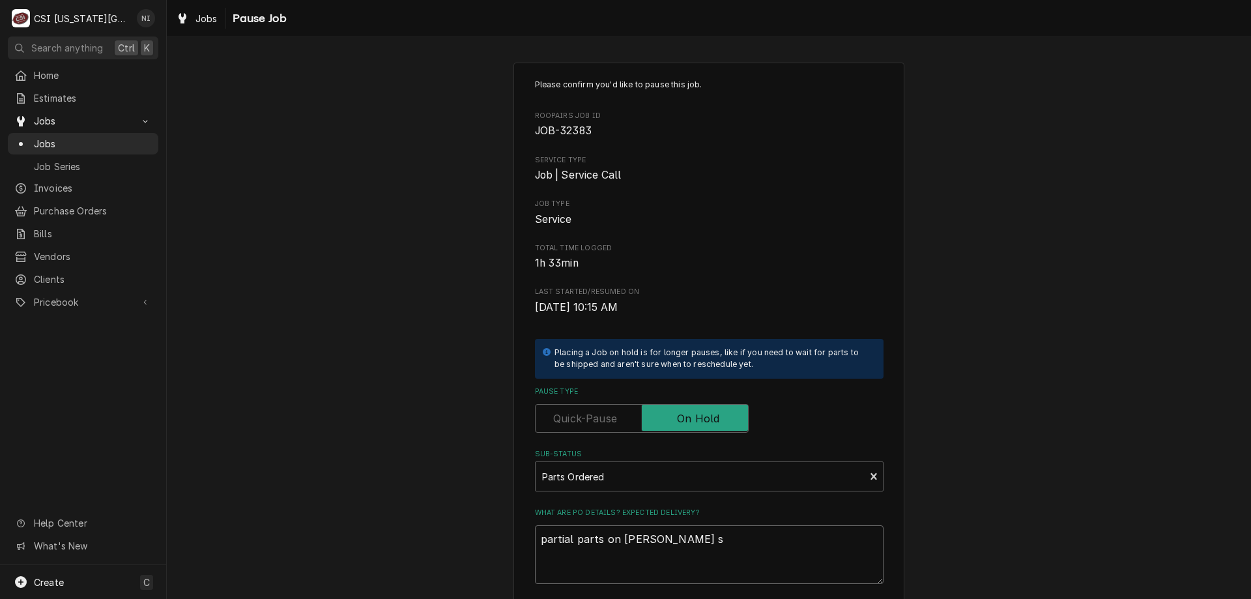
type textarea "x"
type textarea "partial parts on hawkins sh"
type textarea "x"
type textarea "partial parts on hawkins she"
type textarea "x"
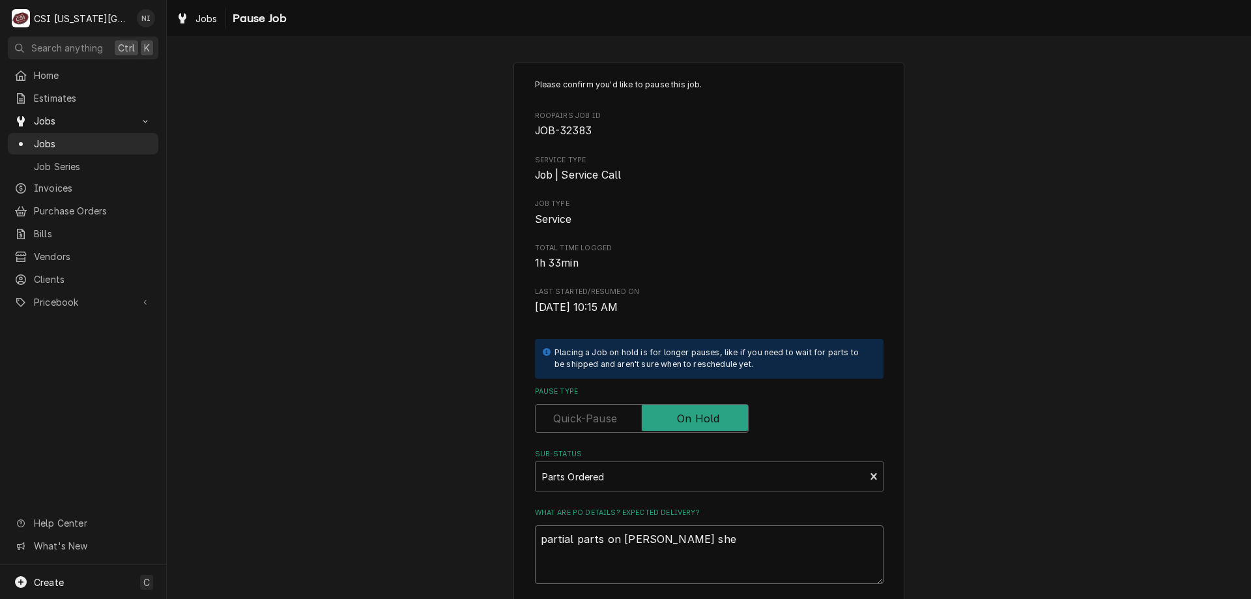
type textarea "partial parts on hawkins shel"
type textarea "x"
type textarea "partial parts on hawkins shelf"
type textarea "x"
type textarea "partial parts on hawkins shelf,"
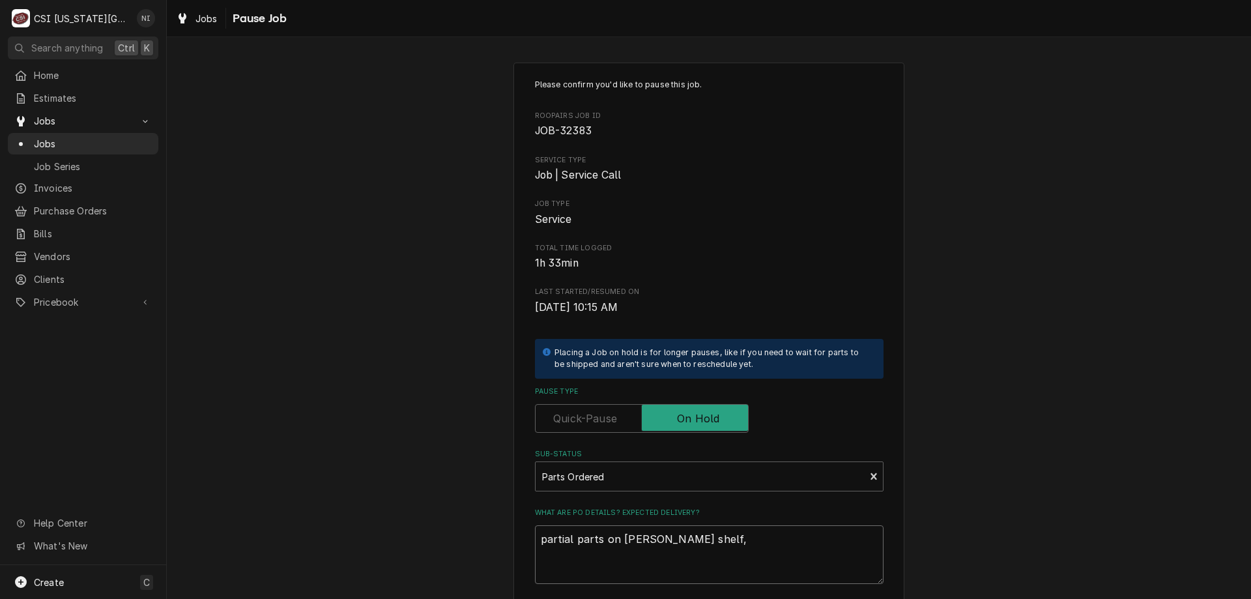
type textarea "x"
type textarea "partial parts on hawkins shelf,"
type textarea "x"
type textarea "partial parts on hawkins shelf, w"
type textarea "x"
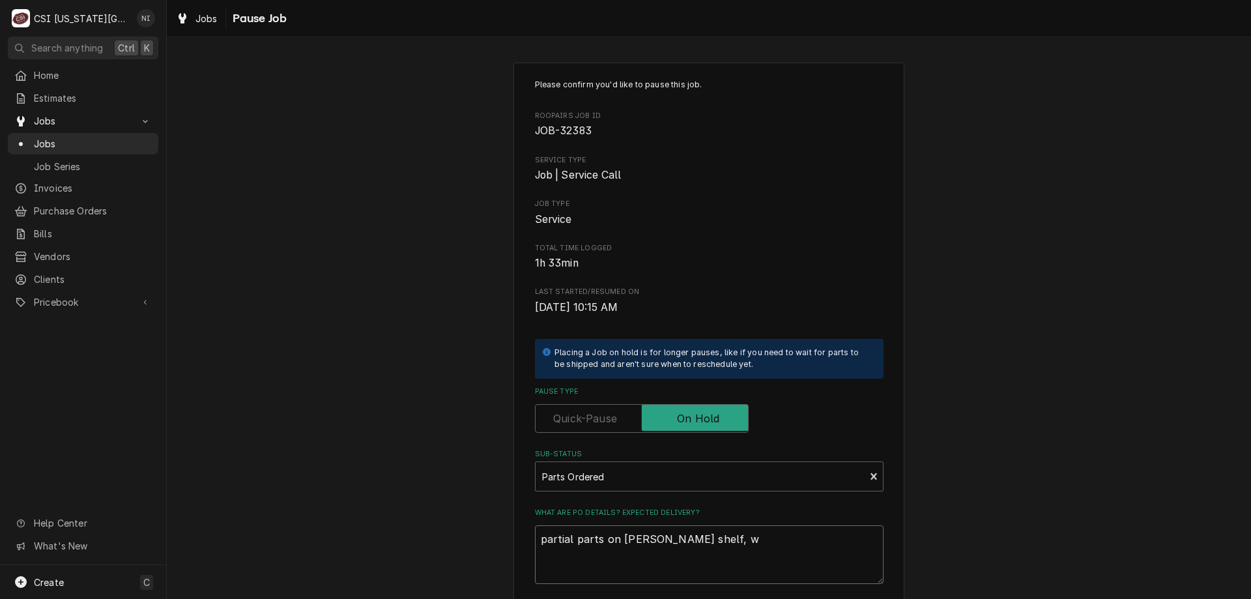
type textarea "partial parts on hawkins shelf, wi"
type textarea "x"
type textarea "partial parts on hawkins shelf, wia"
type textarea "x"
type textarea "partial parts on hawkins shelf, wi"
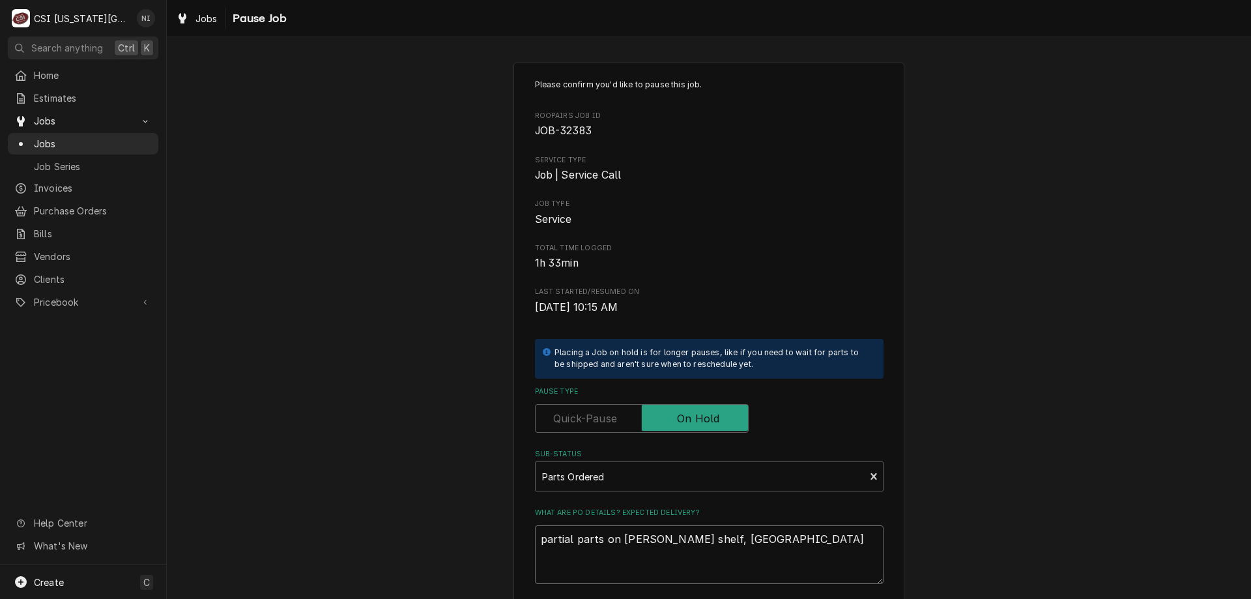
type textarea "x"
type textarea "partial parts on hawkins shelf, w"
type textarea "x"
type textarea "partial parts on hawkins shelf, wail"
type textarea "x"
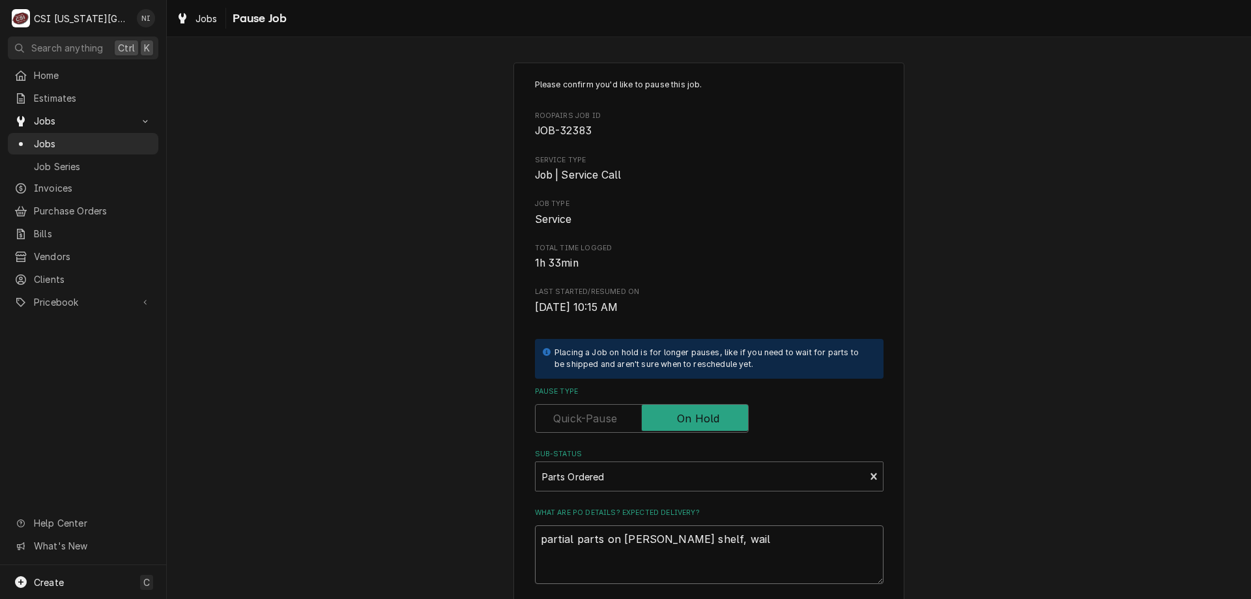
type textarea "partial parts on hawkins shelf, wailt"
type textarea "x"
type textarea "partial parts on hawkins shelf, wailti"
type textarea "x"
type textarea "partial parts on hawkins shelf, wailtin"
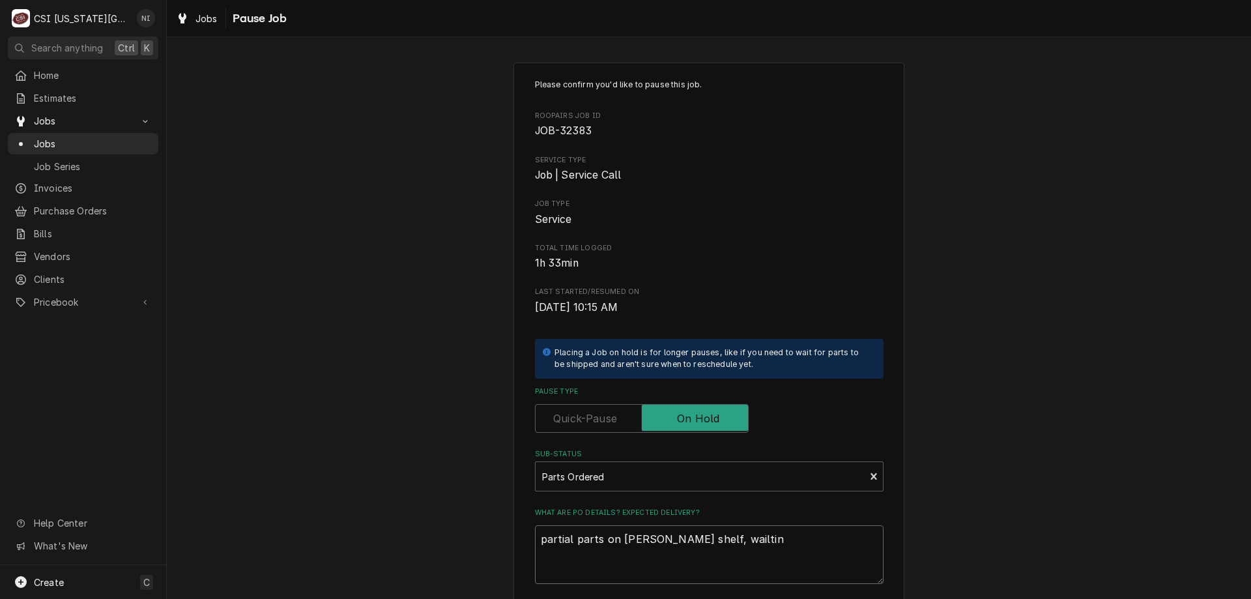
type textarea "x"
type textarea "partial parts on hawkins shelf, wailting"
type textarea "x"
type textarea "partial parts on hawkins shelf, wailting"
type textarea "x"
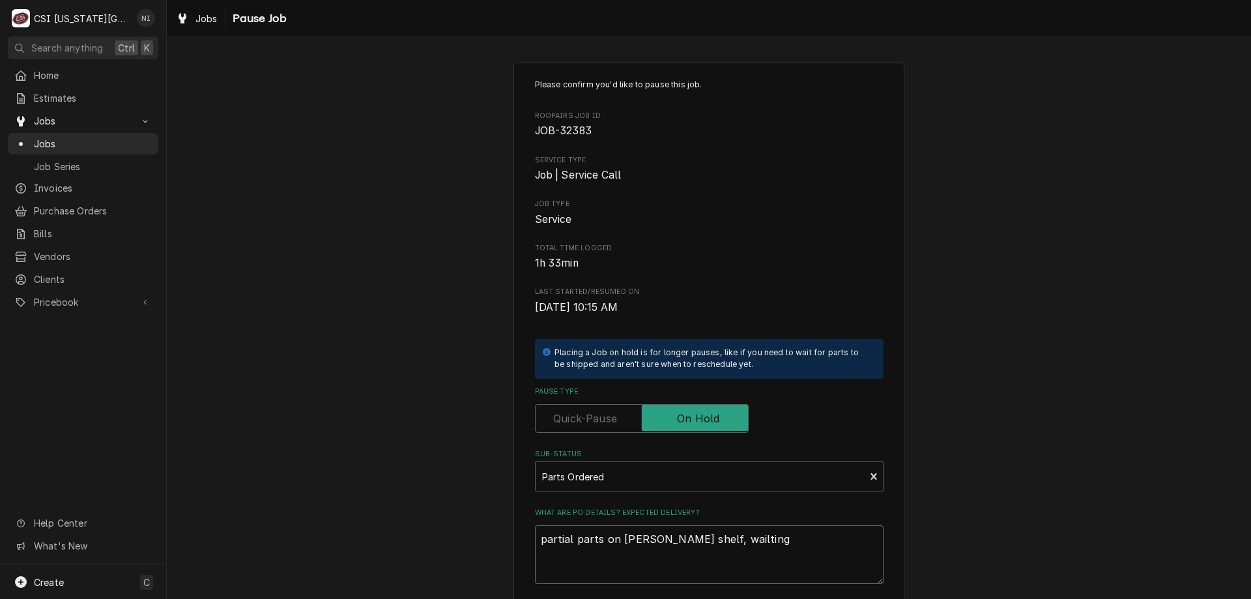
type textarea "partial parts on hawkins shelf, wailting"
type textarea "x"
type textarea "partial parts on hawkins shelf, wailtin"
type textarea "x"
type textarea "partial parts on hawkins shelf, wailti"
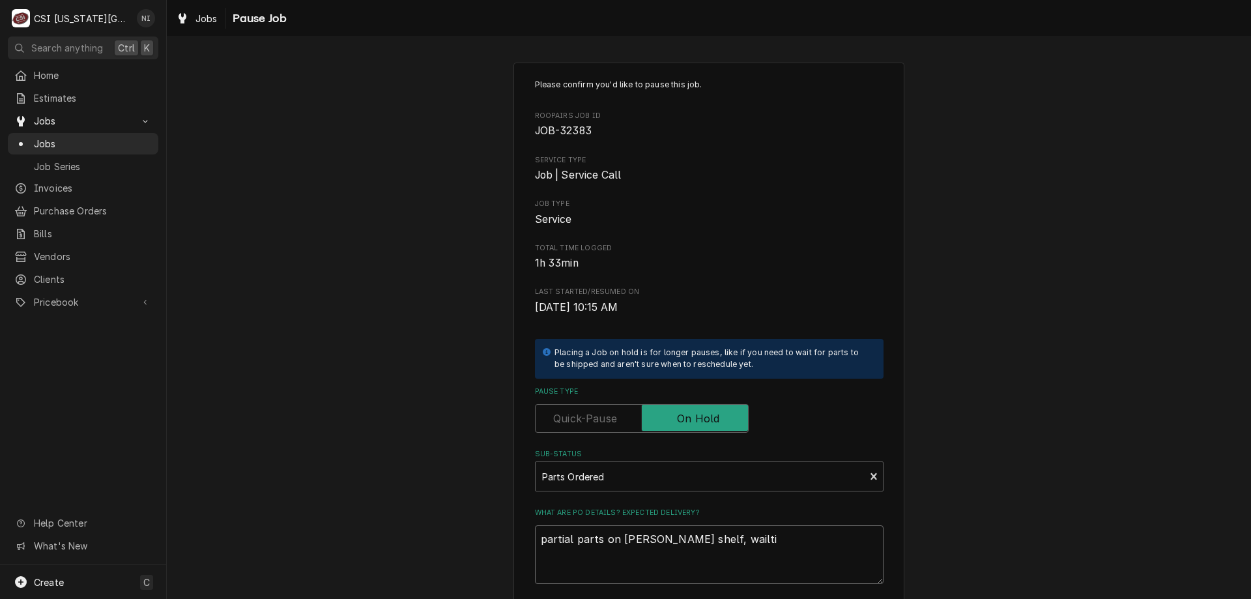
type textarea "x"
type textarea "partial parts on hawkins shelf, wailt"
type textarea "x"
type textarea "partial parts on hawkins shelf, wail"
type textarea "x"
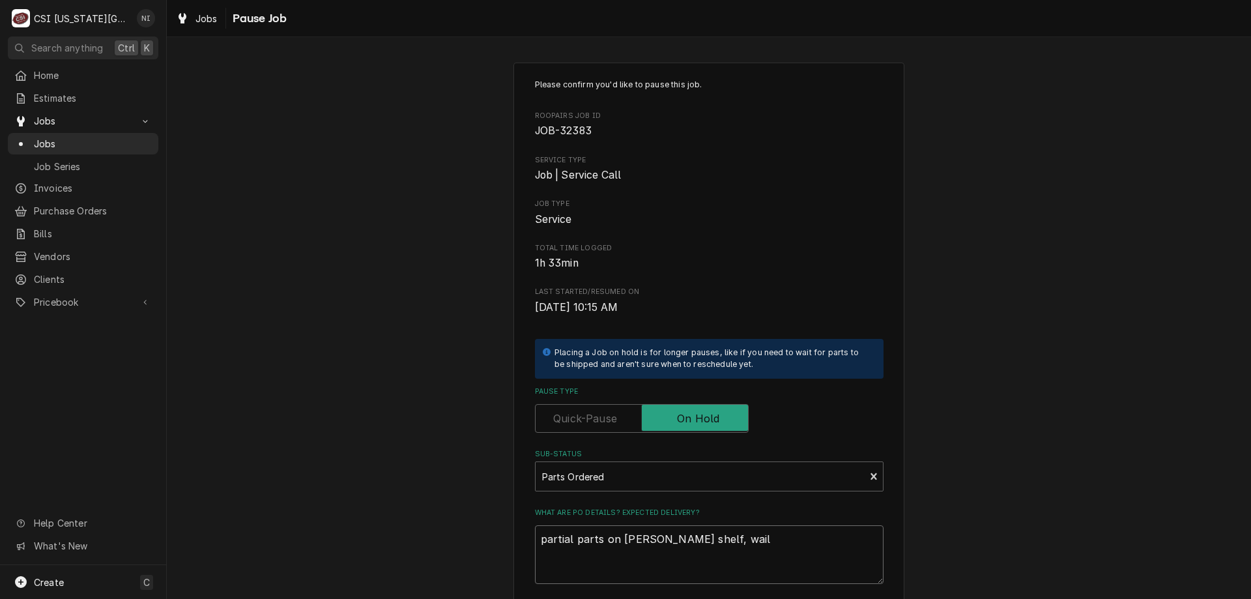
type textarea "partial parts on hawkins shelf, wai"
type textarea "x"
type textarea "partial parts on hawkins shelf, wa"
type textarea "x"
type textarea "partial parts on hawkins shelf, wai"
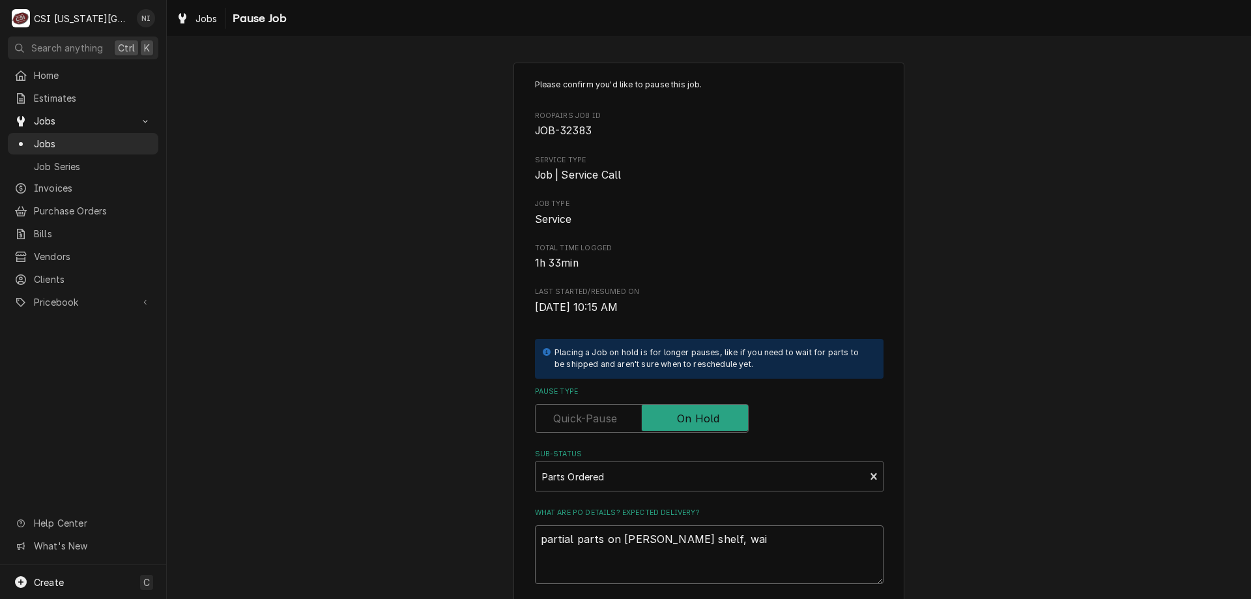
type textarea "x"
type textarea "partial parts on hawkins shelf, wait"
type textarea "x"
type textarea "partial parts on hawkins shelf, waiti"
type textarea "x"
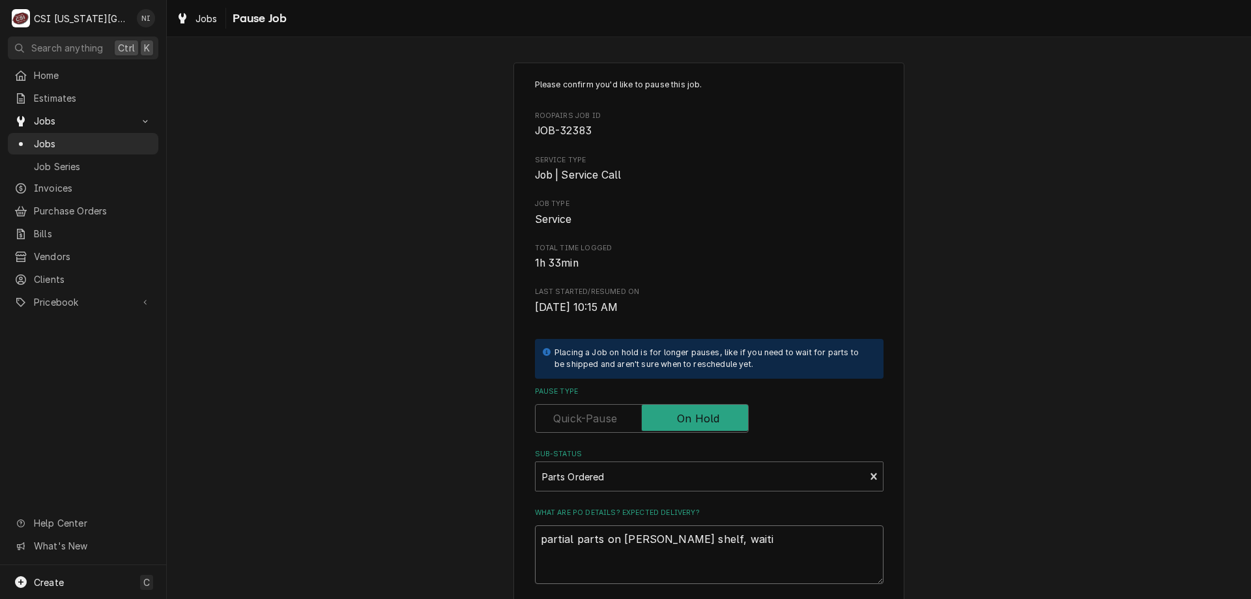
type textarea "partial parts on hawkins shelf, waitin"
type textarea "x"
type textarea "partial parts on hawkins shelf, waiting"
type textarea "x"
type textarea "partial parts on hawkins shelf, waiting fo"
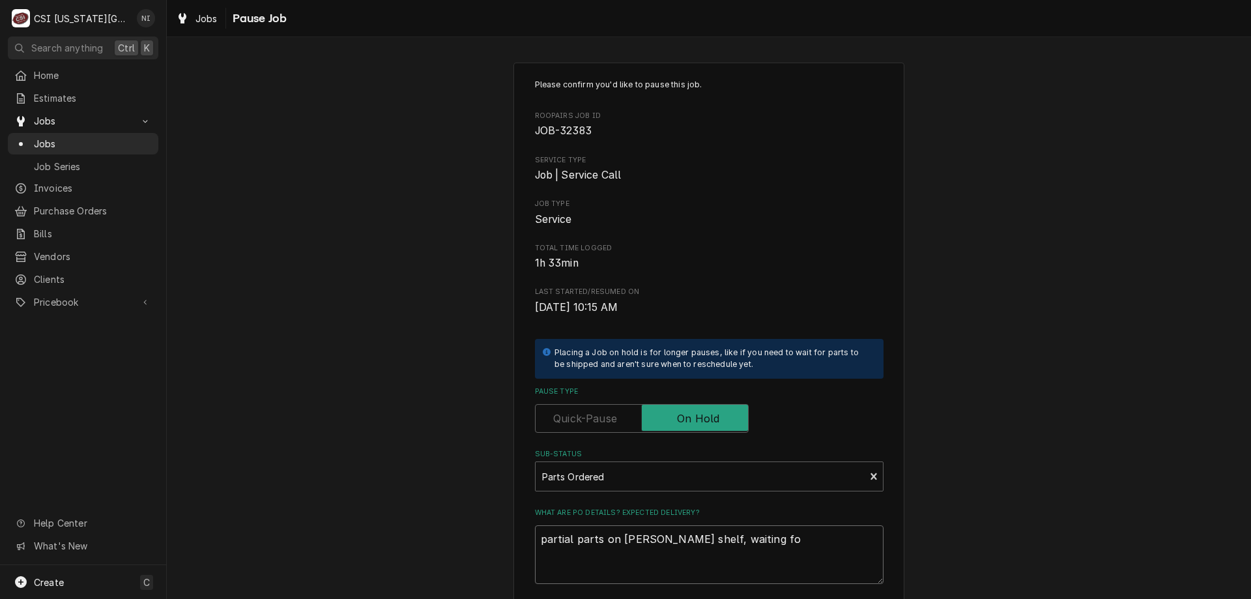
type textarea "x"
type textarea "partial parts on hawkins shelf, waiting for"
type textarea "x"
type textarea "partial parts on hawkins shelf, waiting for"
type textarea "x"
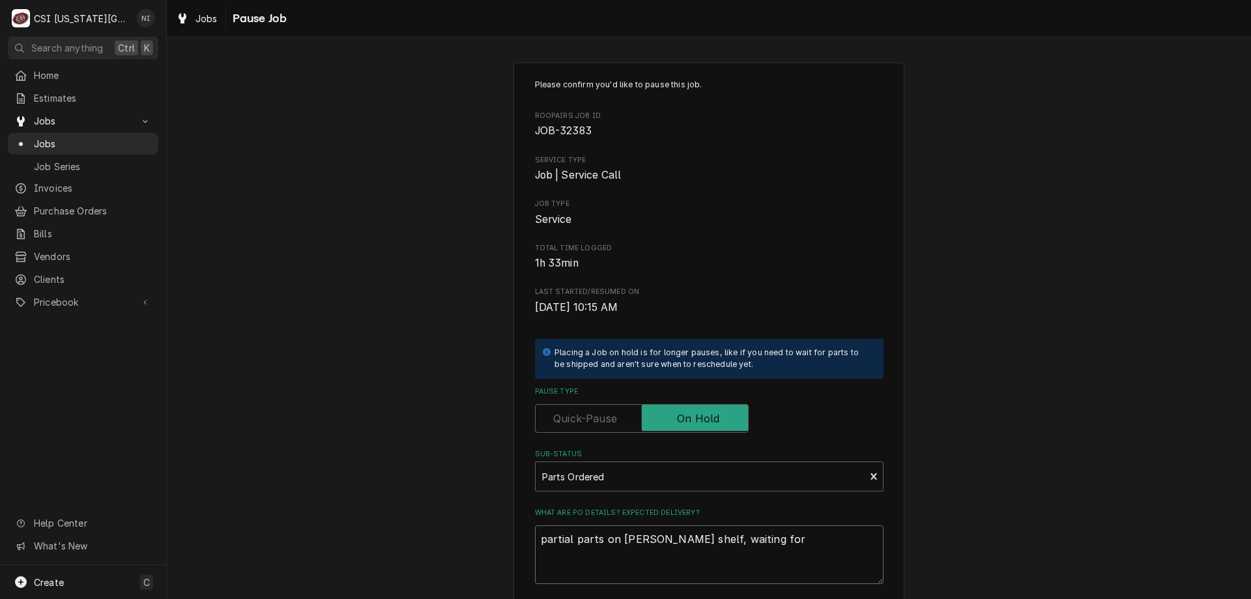
type textarea "partial parts on hawkins shelf, waiting for p"
type textarea "x"
type textarea "partial parts on hawkins shelf, waiting for po"
type textarea "x"
type textarea "partial parts on hawkins shelf, waiting for po"
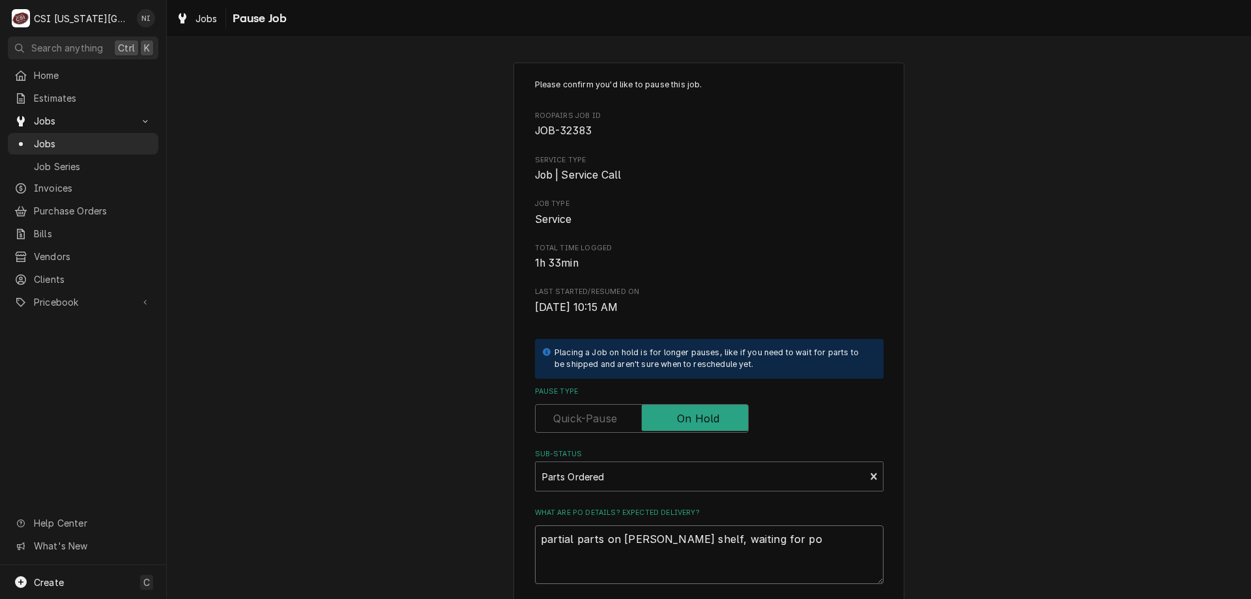
type textarea "x"
type textarea "partial parts on hawkins shelf, waiting for po 3"
type textarea "x"
type textarea "partial parts on hawkins shelf, waiting for po 31"
type textarea "x"
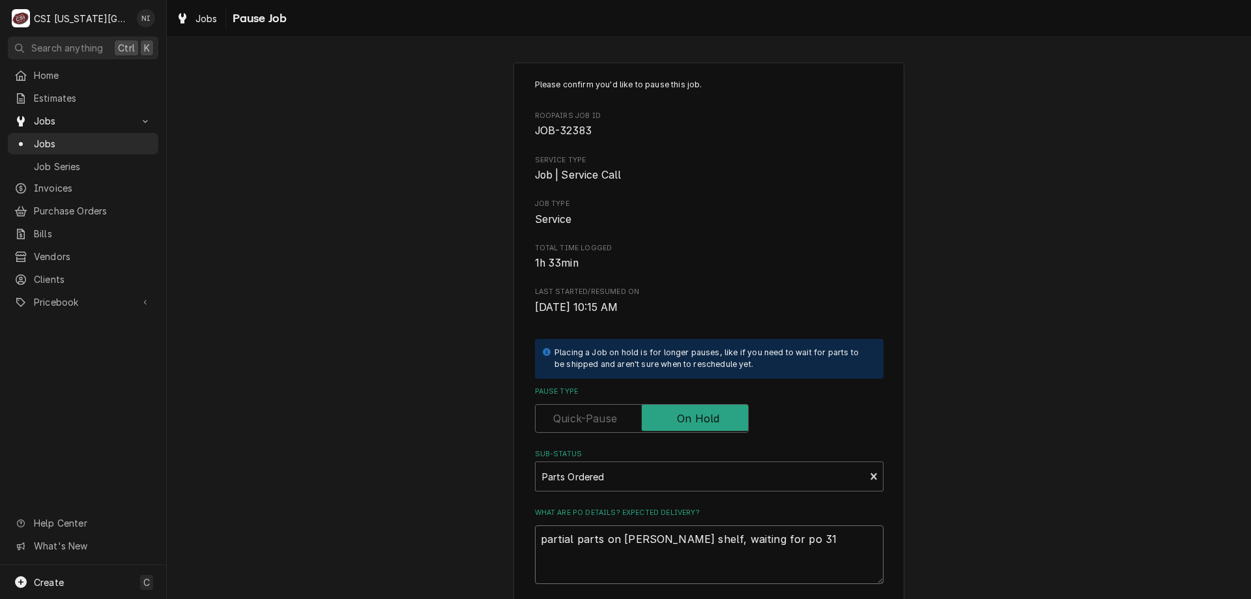
type textarea "partial parts on hawkins shelf, waiting for po 310"
type textarea "x"
type textarea "partial parts on hawkins shelf, waiting for po 3103"
type textarea "x"
type textarea "partial parts on hawkins shelf, waiting for po 31037"
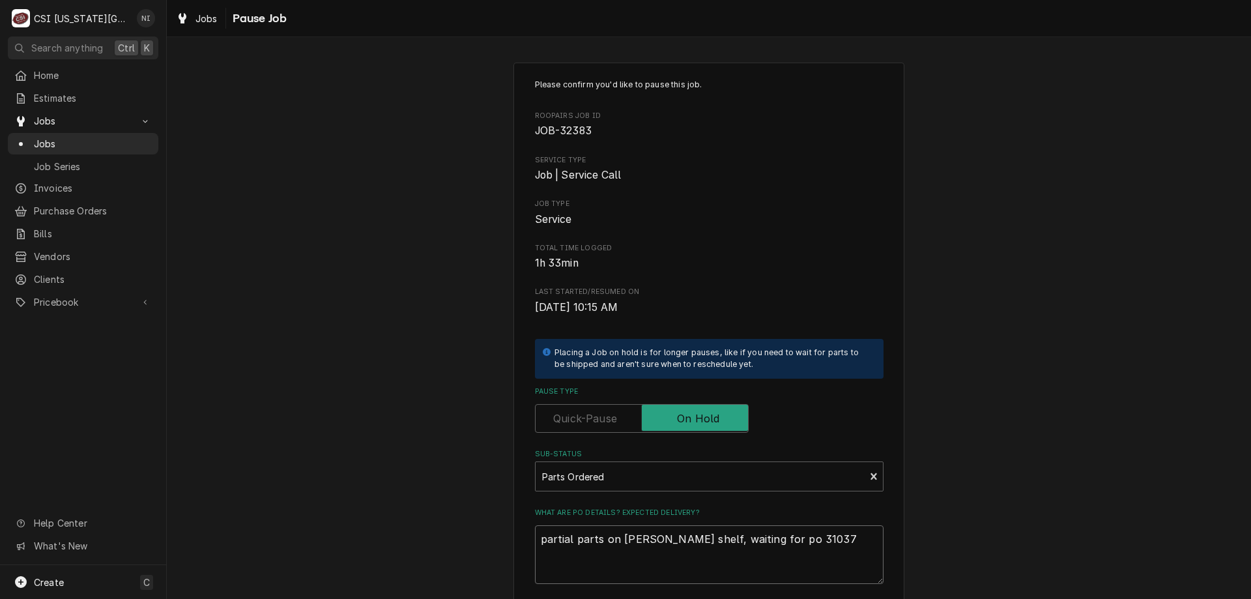
type textarea "x"
type textarea "partial parts on hawkins shelf, waiting for po 310373"
type textarea "x"
type textarea "partial parts on hawkins shelf, waiting for po 31037"
type textarea "x"
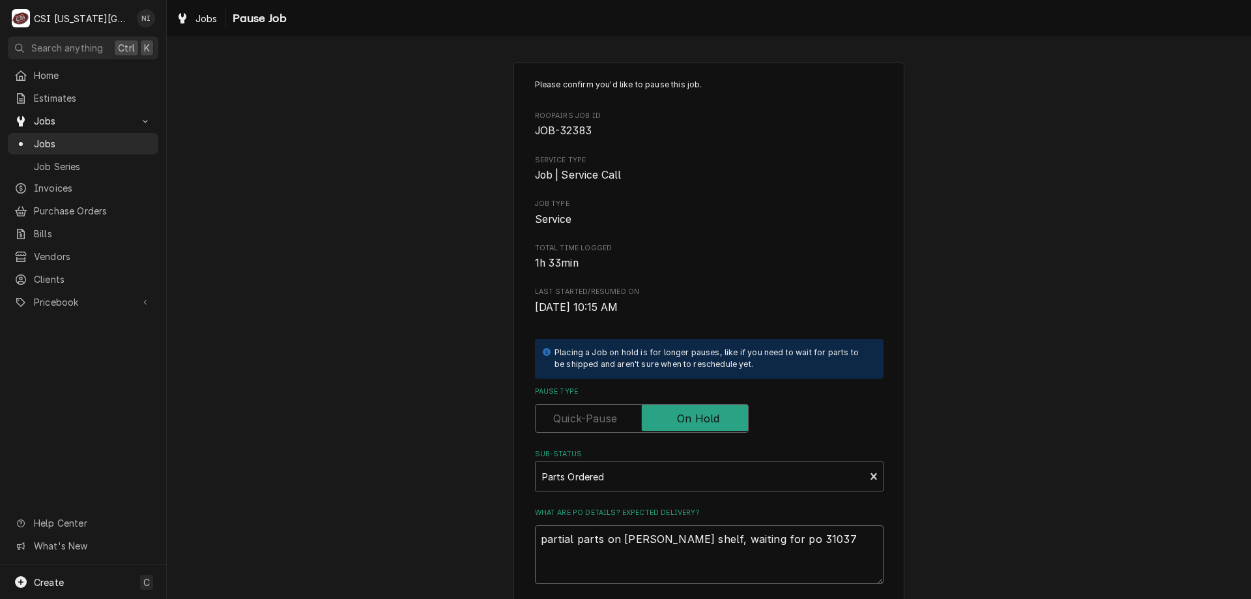
type textarea "partial parts on hawkins shelf, waiting for po 3103"
type textarea "x"
type textarea "partial parts on hawkins shelf, waiting for po 310"
type textarea "x"
type textarea "partial parts on hawkins shelf, waiting for po 31"
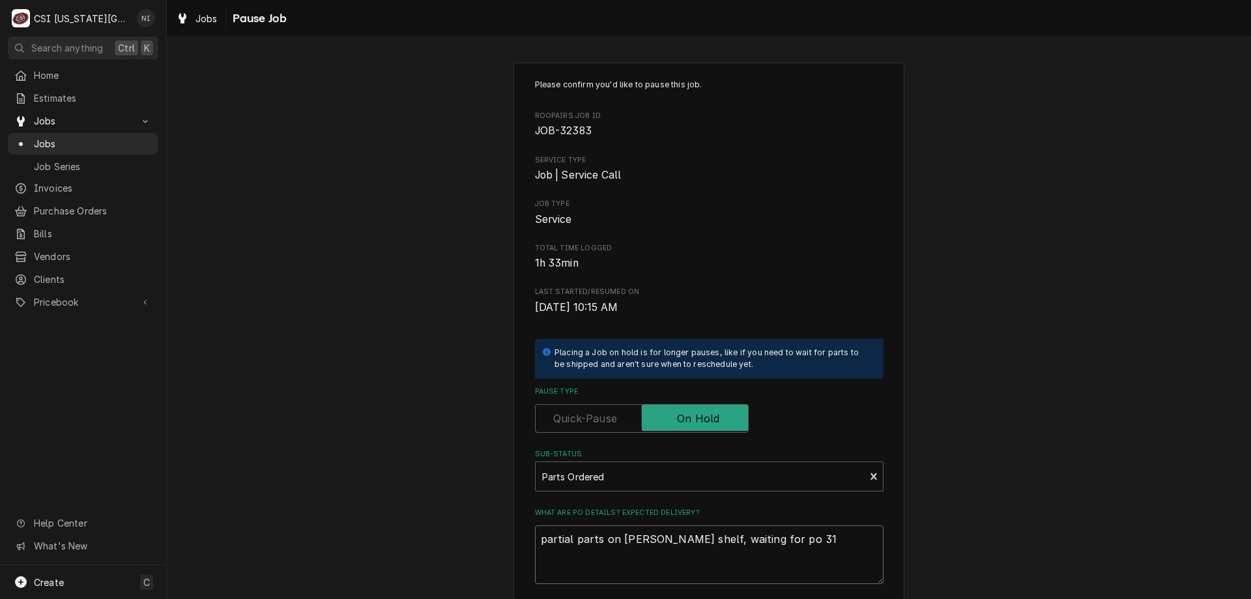
type textarea "x"
type textarea "partial parts on hawkins shelf, waiting for po 3"
type textarea "x"
type textarea "partial parts on hawkins shelf, waiting for po 30"
type textarea "x"
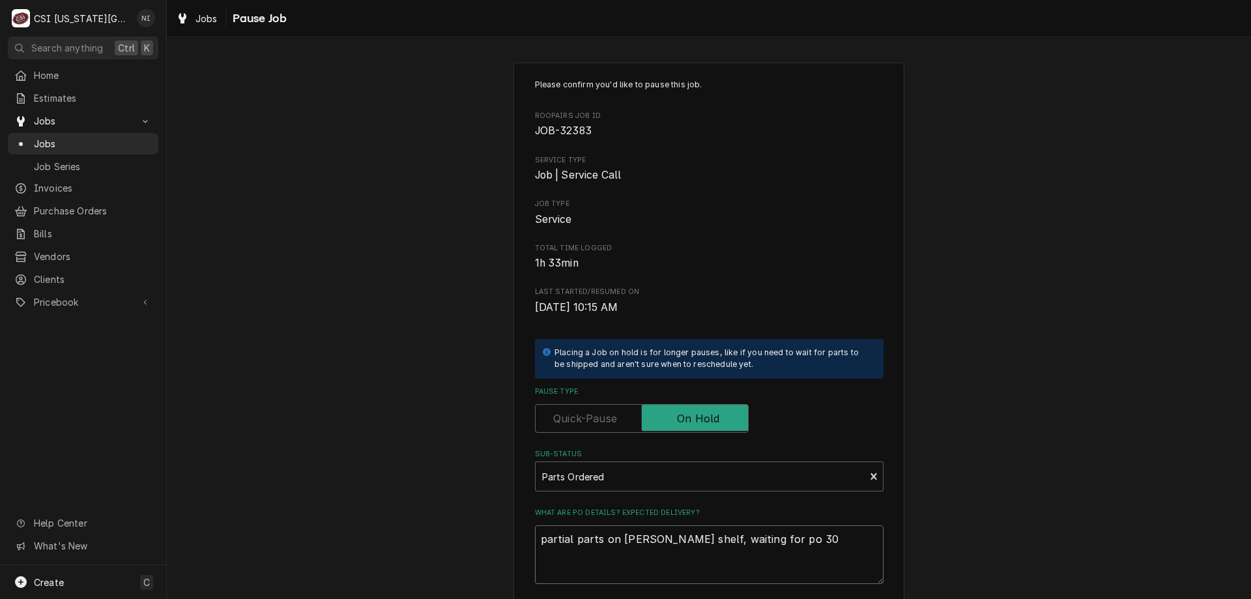
type textarea "partial parts on hawkins shelf, waiting for po 301"
type textarea "x"
type textarea "partial parts on hawkins shelf, waiting for po 3013"
type textarea "x"
type textarea "partial parts on hawkins shelf, waiting for po 30137"
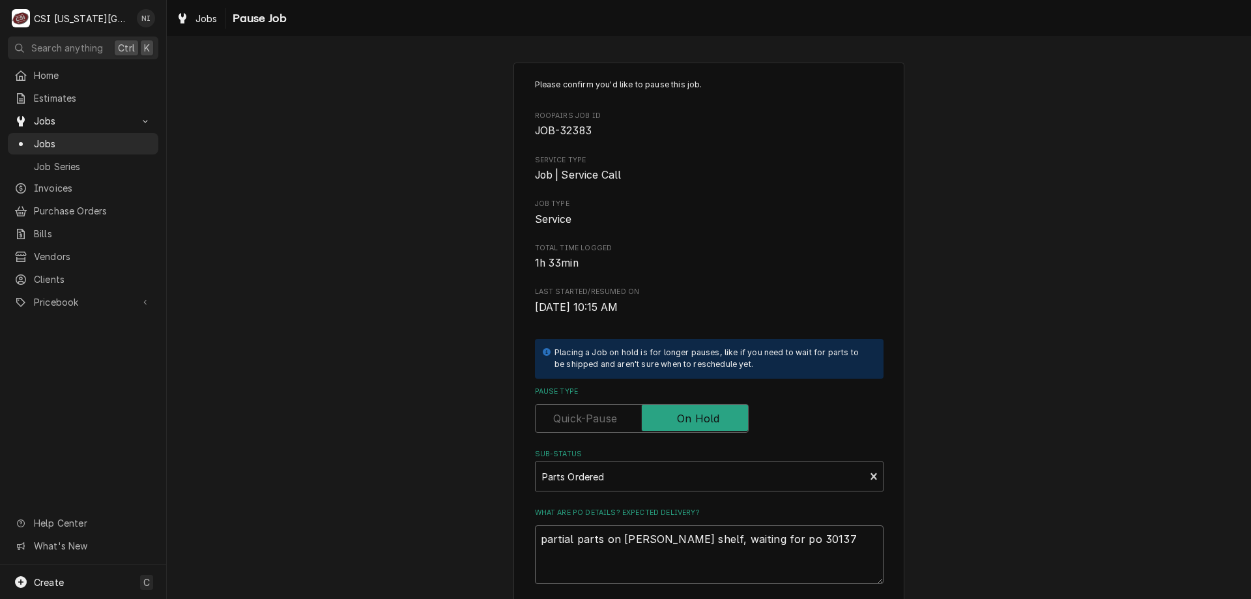
type textarea "x"
type textarea "partial parts on hawkins shelf, waiting for po 301373"
drag, startPoint x: 800, startPoint y: 541, endPoint x: 386, endPoint y: 542, distance: 413.8
click at [386, 542] on div "Please confirm you'd like to pause this job. Roopairs Job ID JOB-32383 Service …" at bounding box center [709, 390] width 1084 height 679
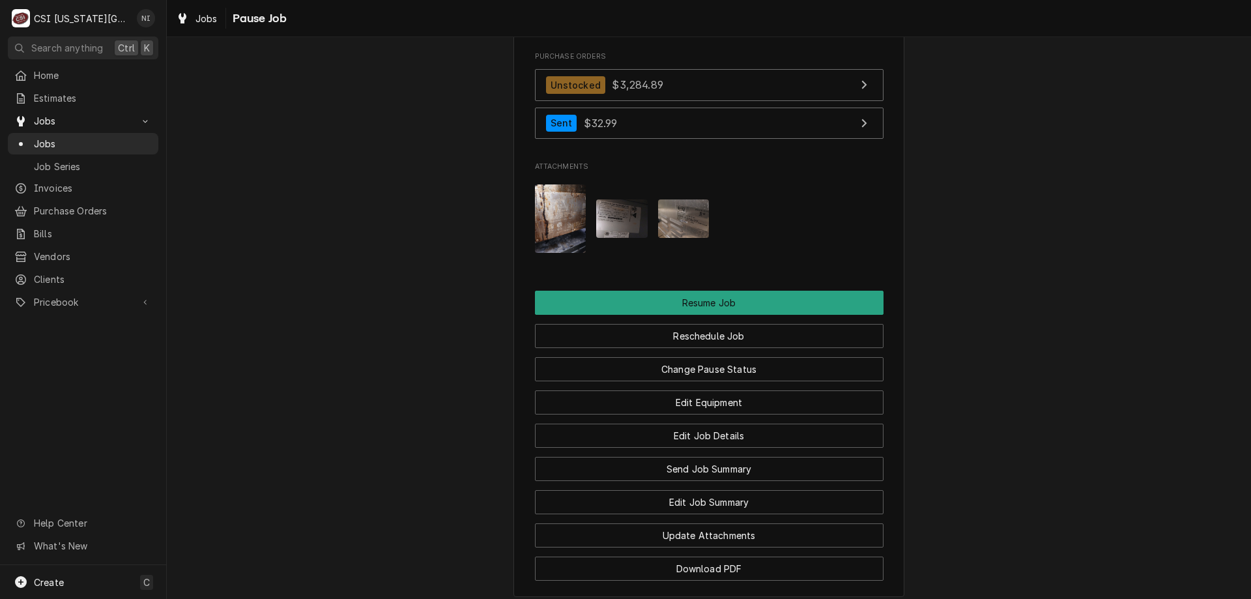
scroll to position [1720, 0]
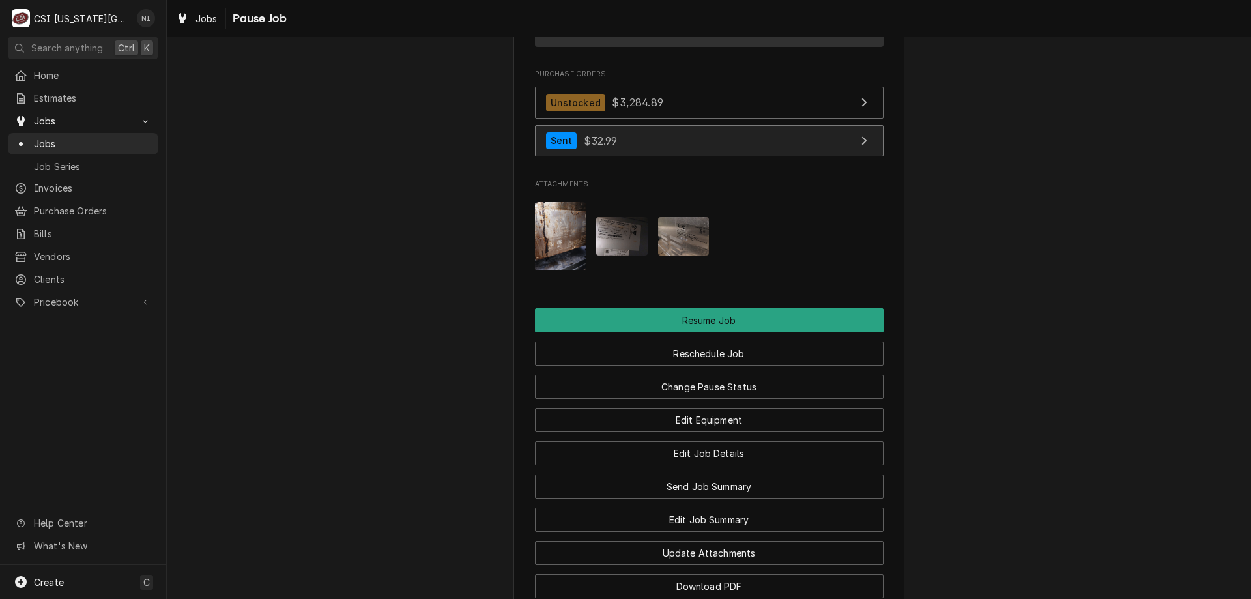
click at [605, 134] on span "$32.99" at bounding box center [601, 140] width 34 height 13
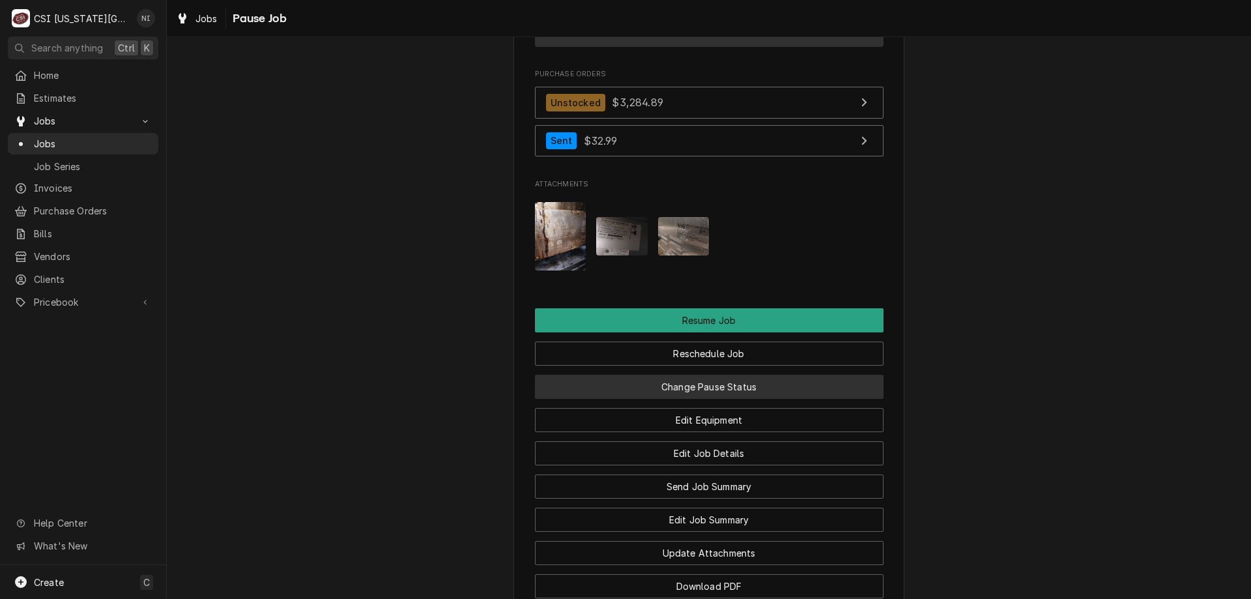
click at [692, 375] on button "Change Pause Status" at bounding box center [709, 387] width 349 height 24
type textarea "x"
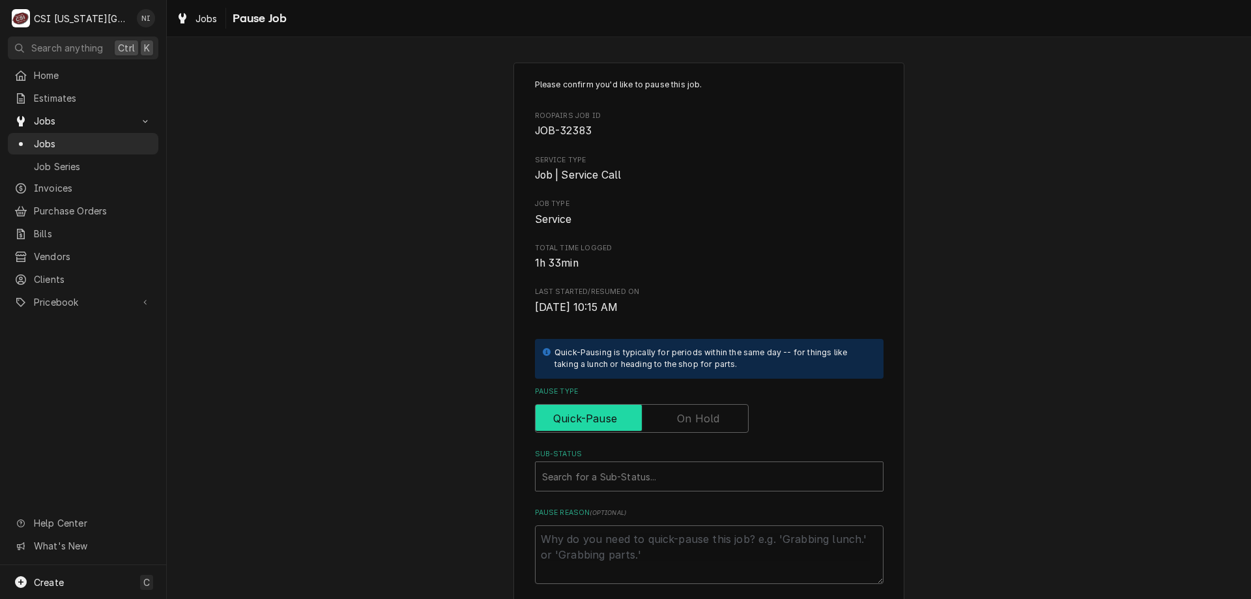
drag, startPoint x: 719, startPoint y: 413, endPoint x: 701, endPoint y: 459, distance: 49.5
click at [718, 413] on input "Pause Type" at bounding box center [642, 418] width 202 height 29
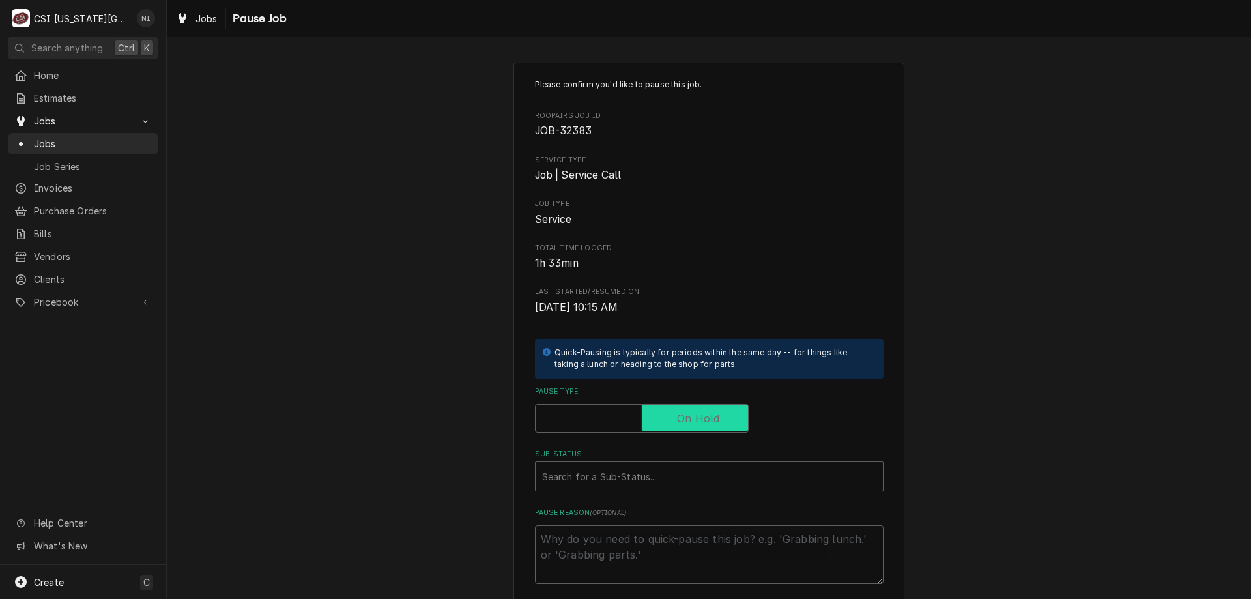
checkbox input "true"
click at [696, 474] on div "Sub-Status" at bounding box center [709, 476] width 334 height 23
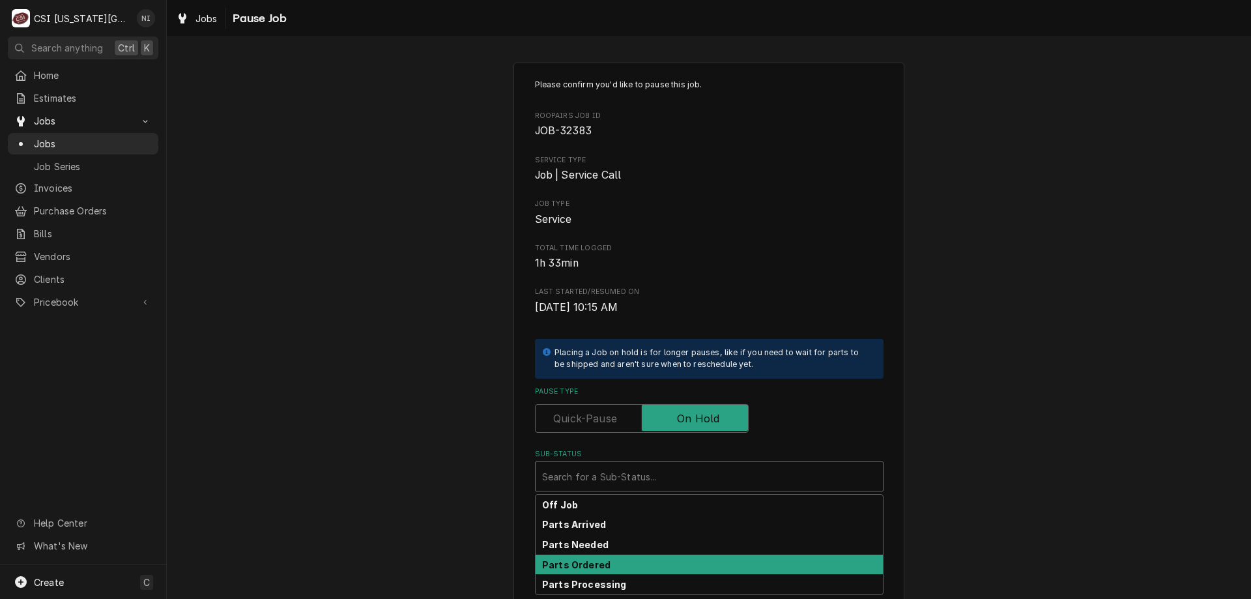
click at [580, 564] on strong "Parts Ordered" at bounding box center [576, 564] width 68 height 11
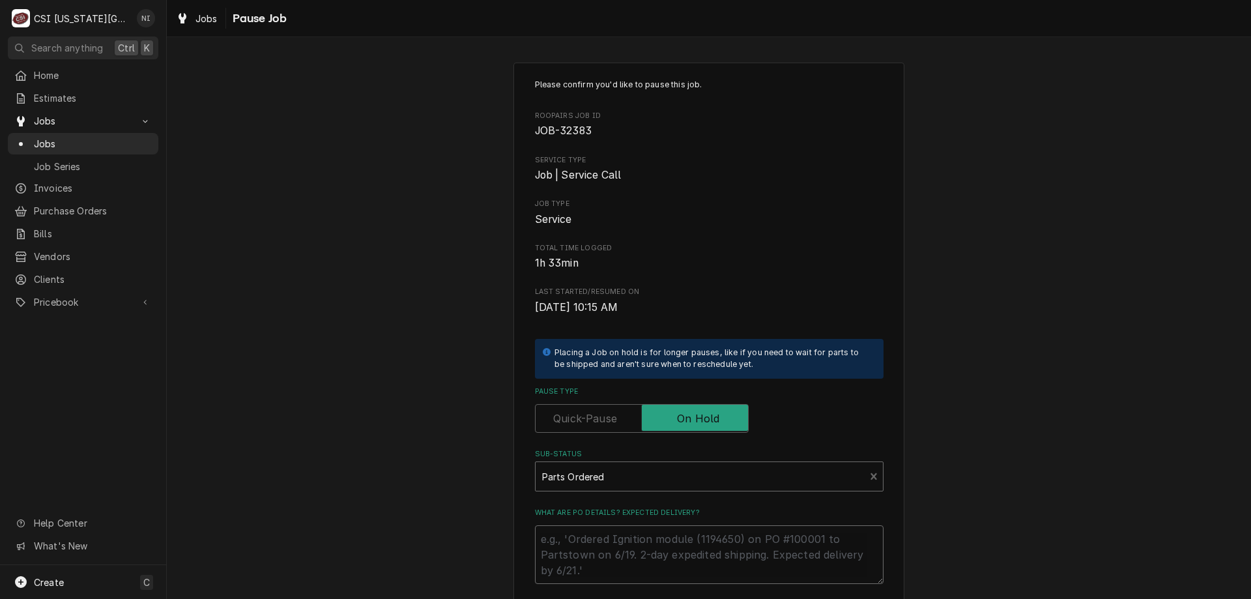
click at [577, 548] on textarea "What are PO details? Expected delivery?" at bounding box center [709, 554] width 349 height 59
type textarea "x"
type textarea "pa"
type textarea "x"
type textarea "par"
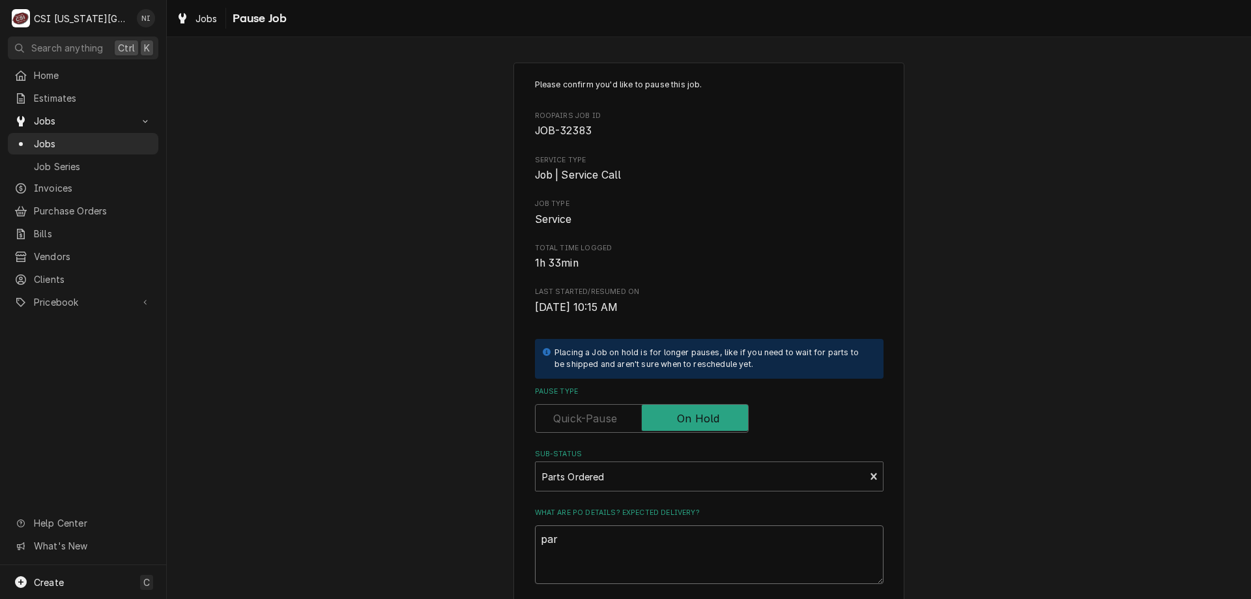
type textarea "x"
type textarea "part"
type textarea "x"
type textarea "parti"
type textarea "x"
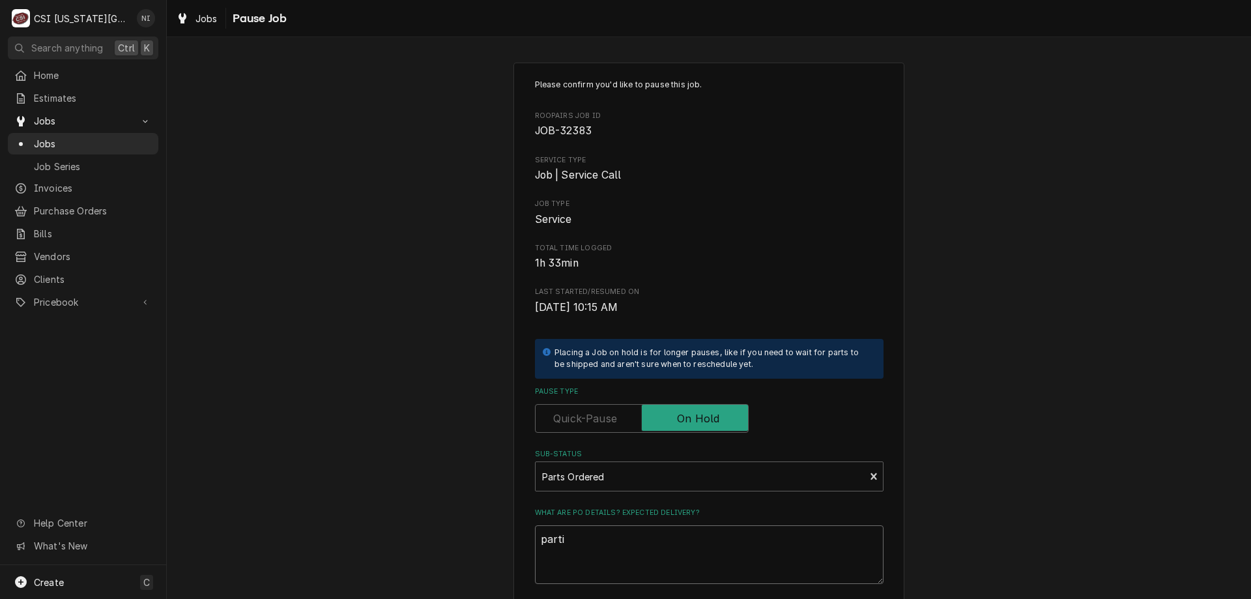
type textarea "partia"
type textarea "x"
type textarea "partial"
type textarea "x"
type textarea "partial p"
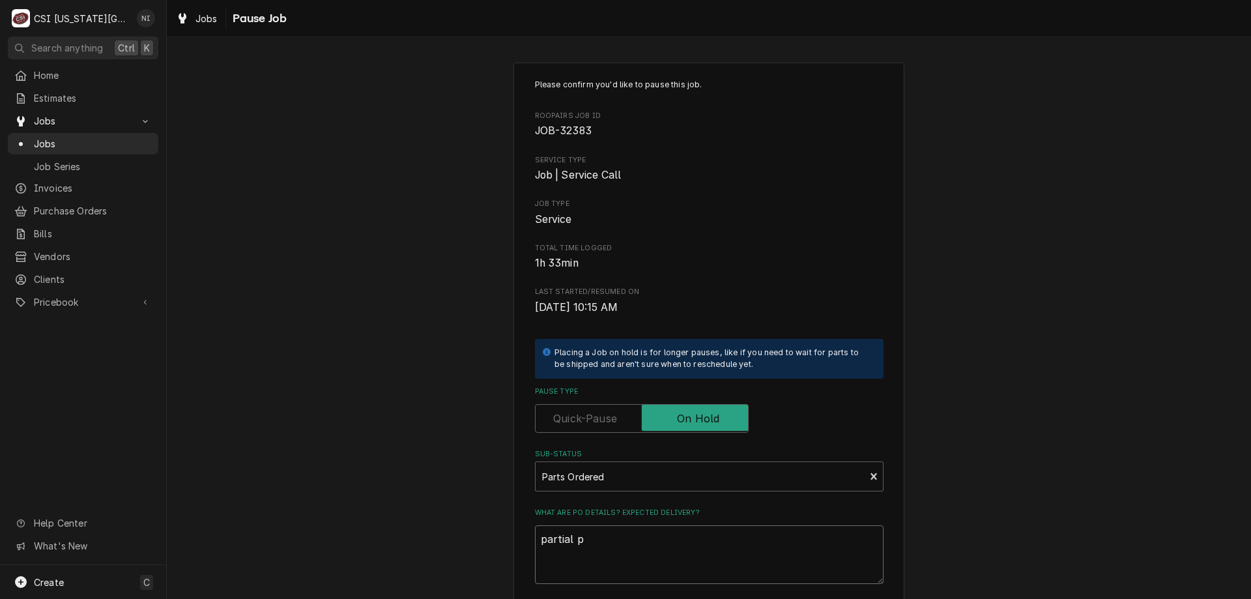
type textarea "x"
type textarea "partial pa"
type textarea "x"
type textarea "partial par"
type textarea "x"
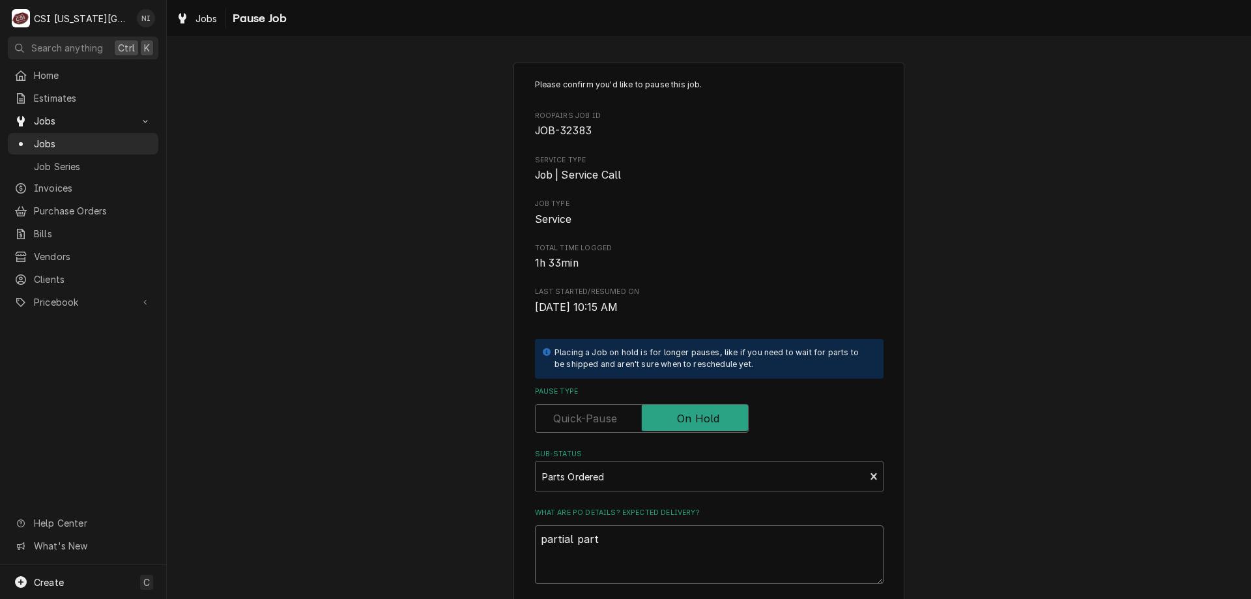
type textarea "partial part s"
type textarea "x"
type textarea "partial part so"
type textarea "x"
type textarea "partial part son"
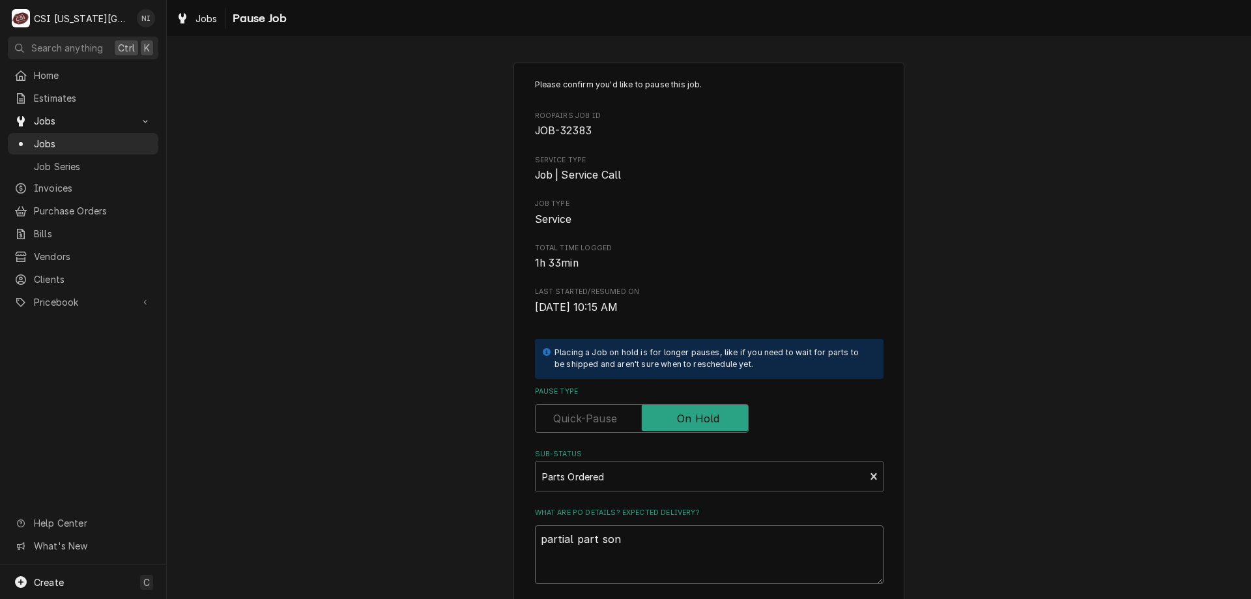
type textarea "x"
type textarea "partial part son"
type textarea "x"
type textarea "partial part son h"
type textarea "x"
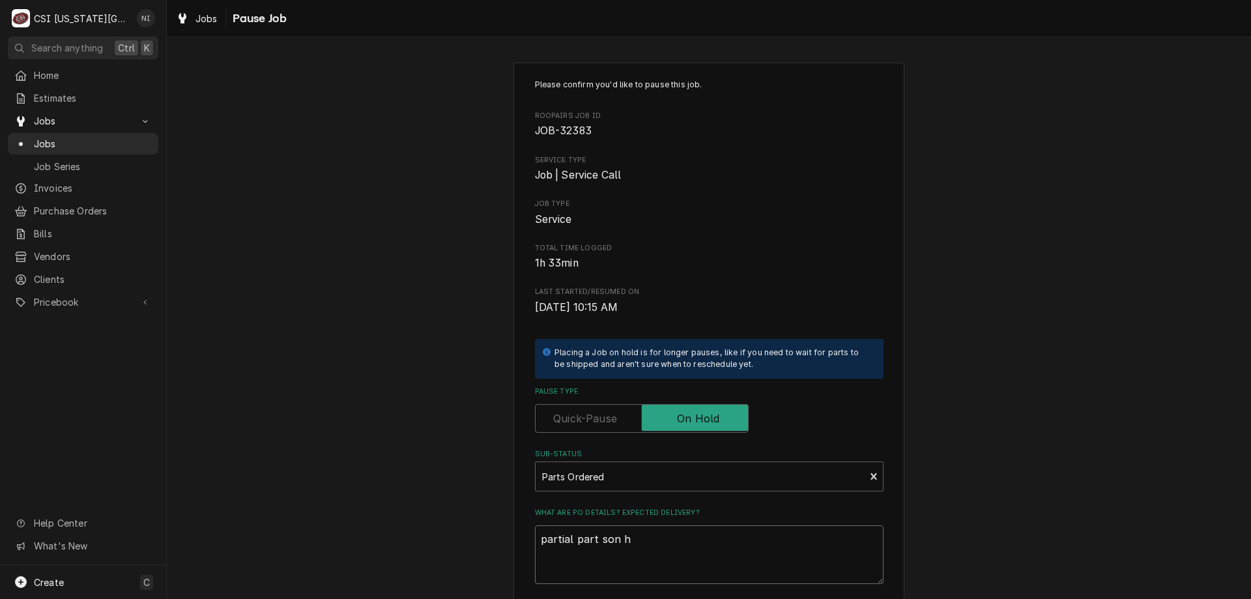
type textarea "partial part son ha"
type textarea "x"
type textarea "partial part son h"
type textarea "x"
type textarea "partial part son"
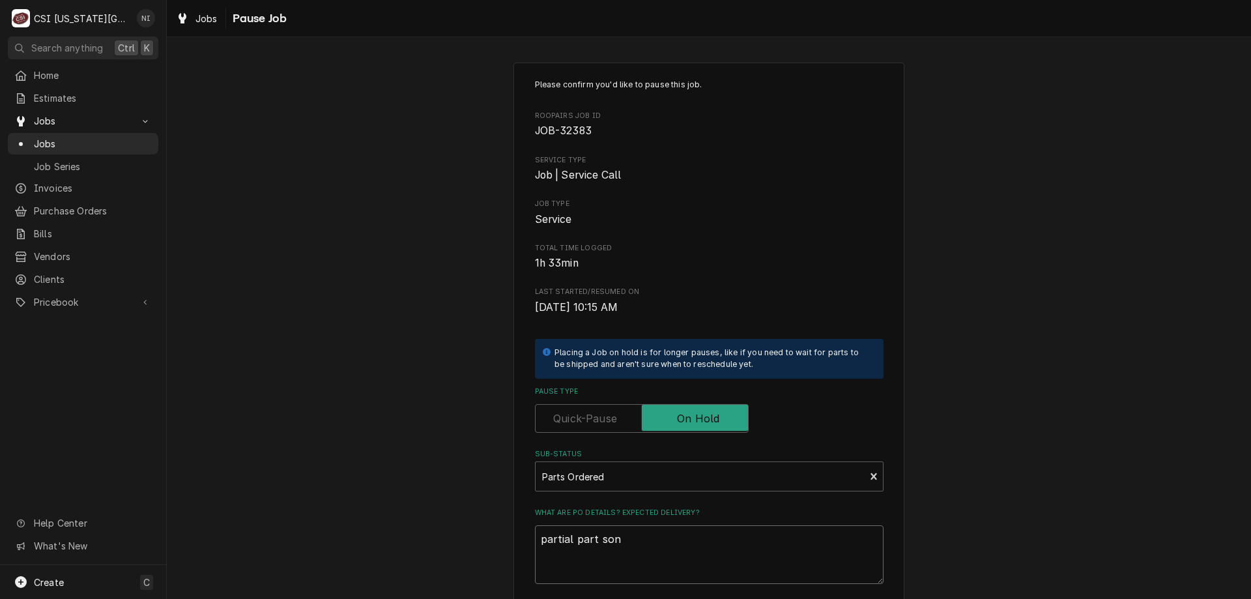
type textarea "x"
paste textarea "partial parts on hawkins shelf, waiting for po 301373"
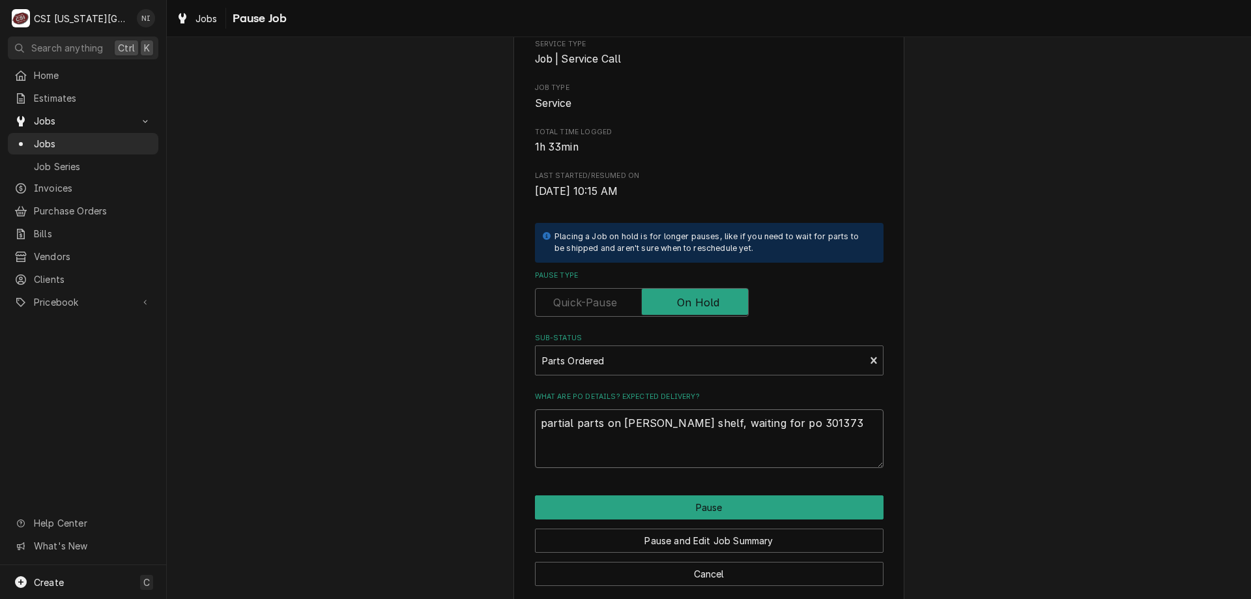
scroll to position [131, 0]
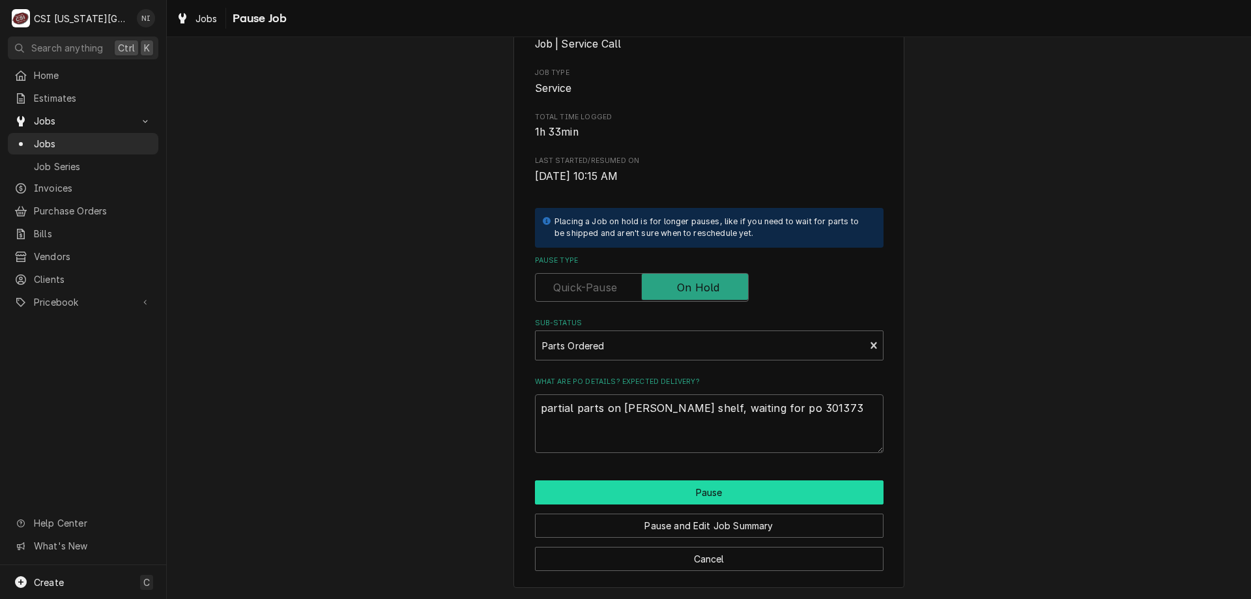
click at [751, 483] on button "Pause" at bounding box center [709, 492] width 349 height 24
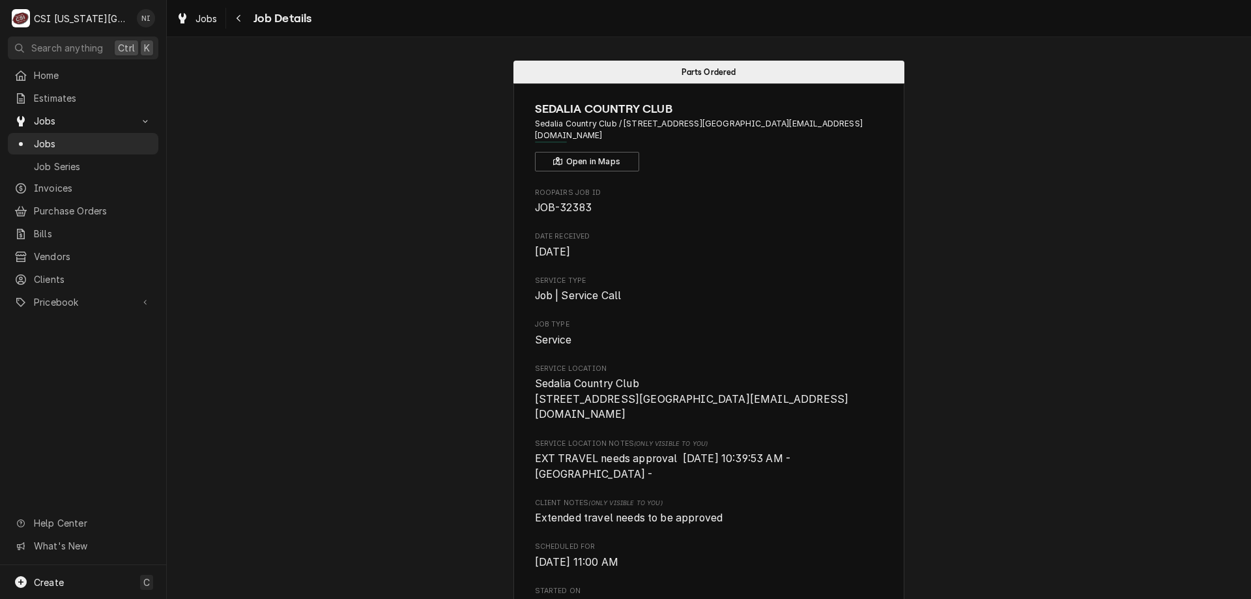
click at [113, 142] on span "Jobs" at bounding box center [93, 144] width 118 height 14
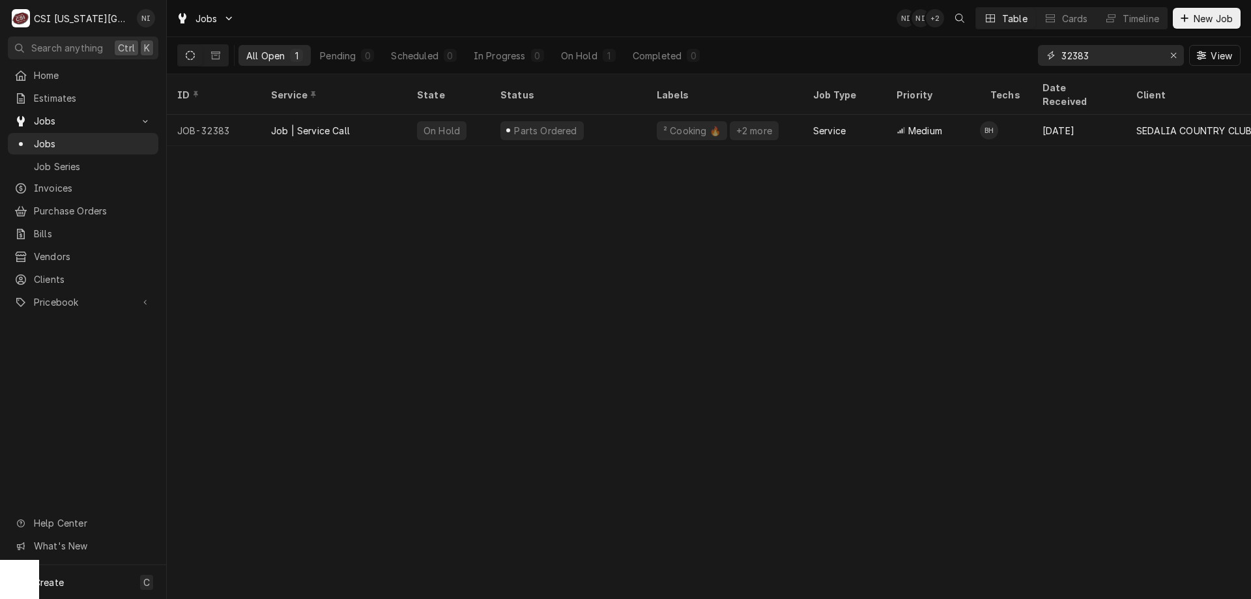
drag, startPoint x: 1098, startPoint y: 56, endPoint x: 1060, endPoint y: 73, distance: 42.0
click at [1060, 73] on div "32383 View" at bounding box center [1139, 55] width 203 height 36
type input "32011"
click at [395, 115] on div "Job | Service Call" at bounding box center [334, 130] width 146 height 31
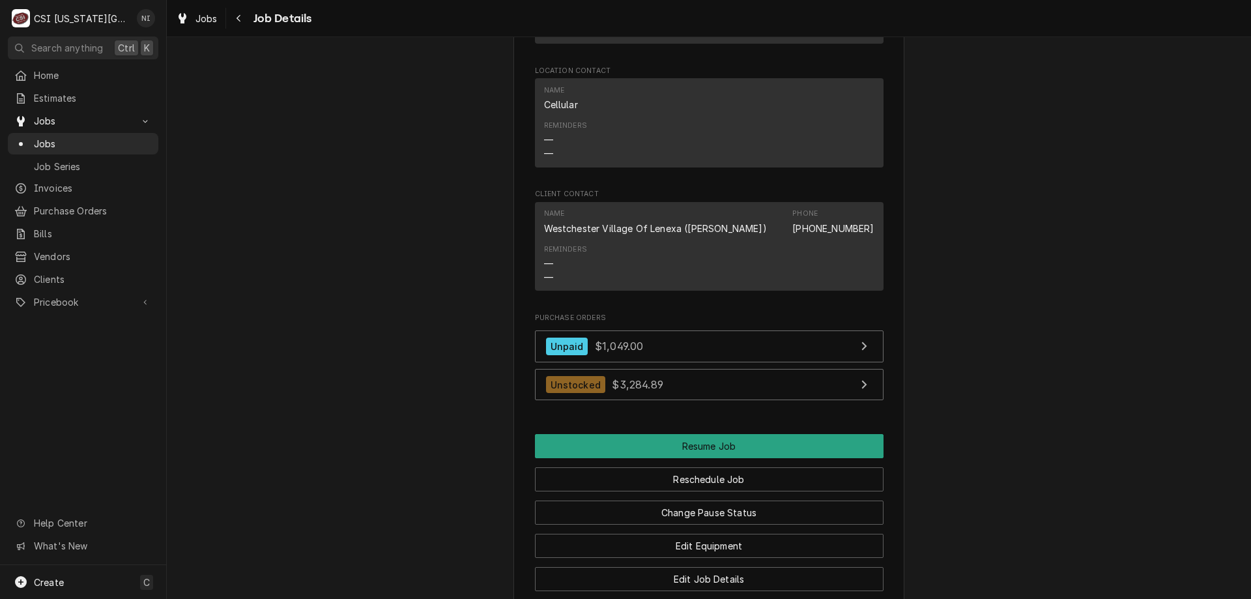
scroll to position [1408, 0]
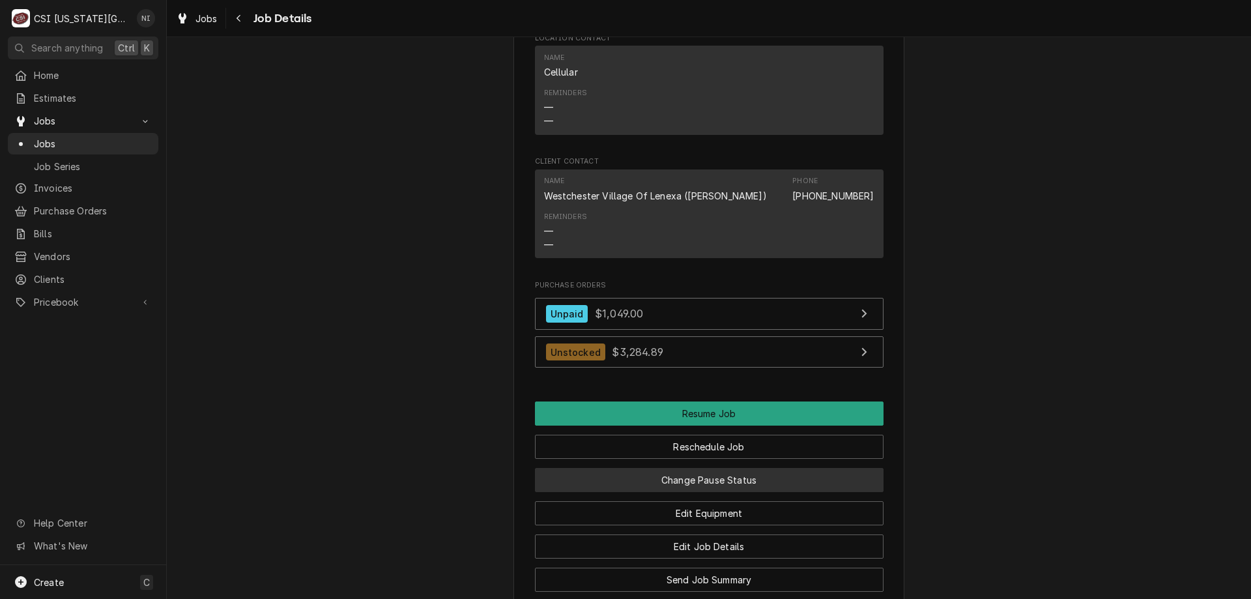
click at [805, 468] on button "Change Pause Status" at bounding box center [709, 480] width 349 height 24
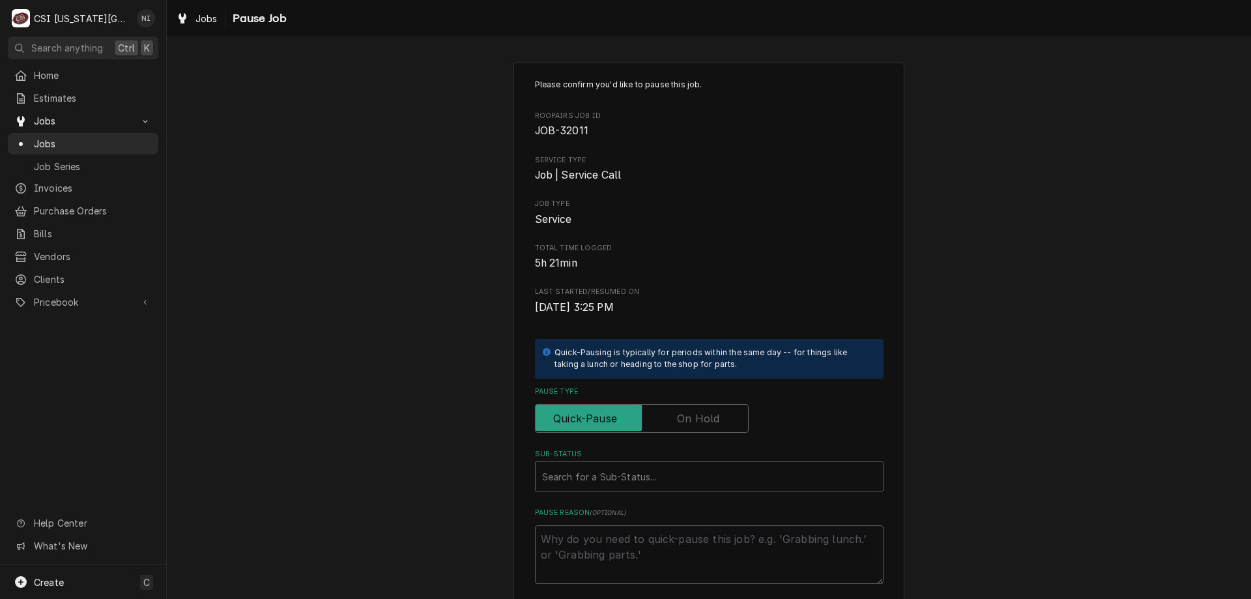
click at [704, 424] on label "Pause Type" at bounding box center [642, 418] width 214 height 29
click at [704, 424] on input "Pause Type" at bounding box center [642, 418] width 202 height 29
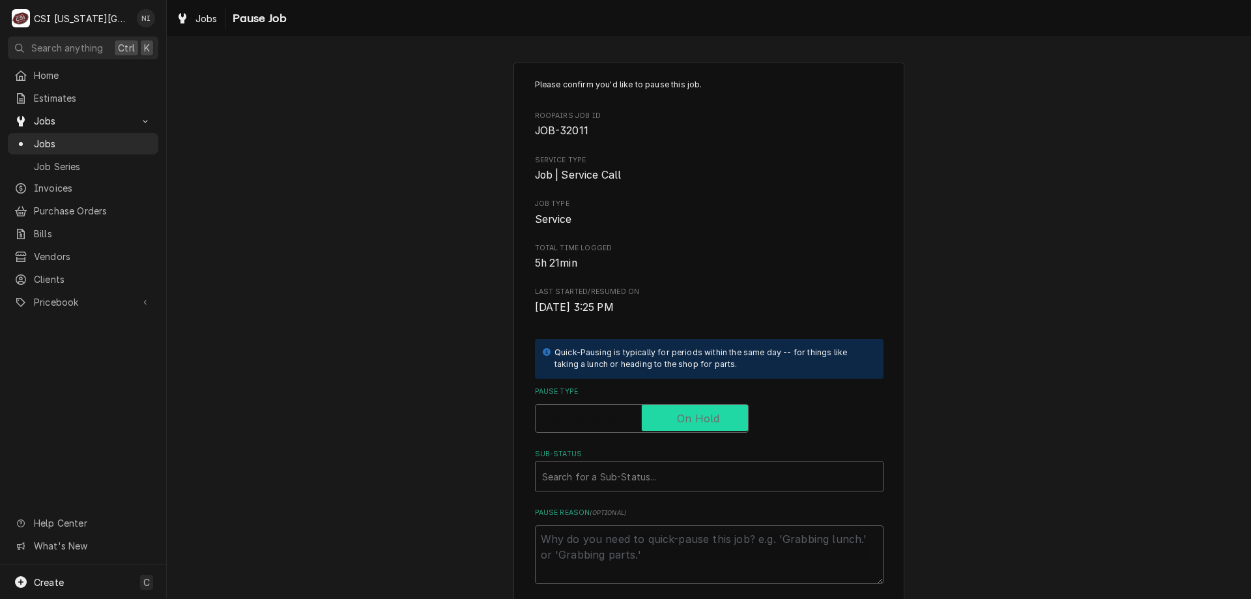
checkbox input "true"
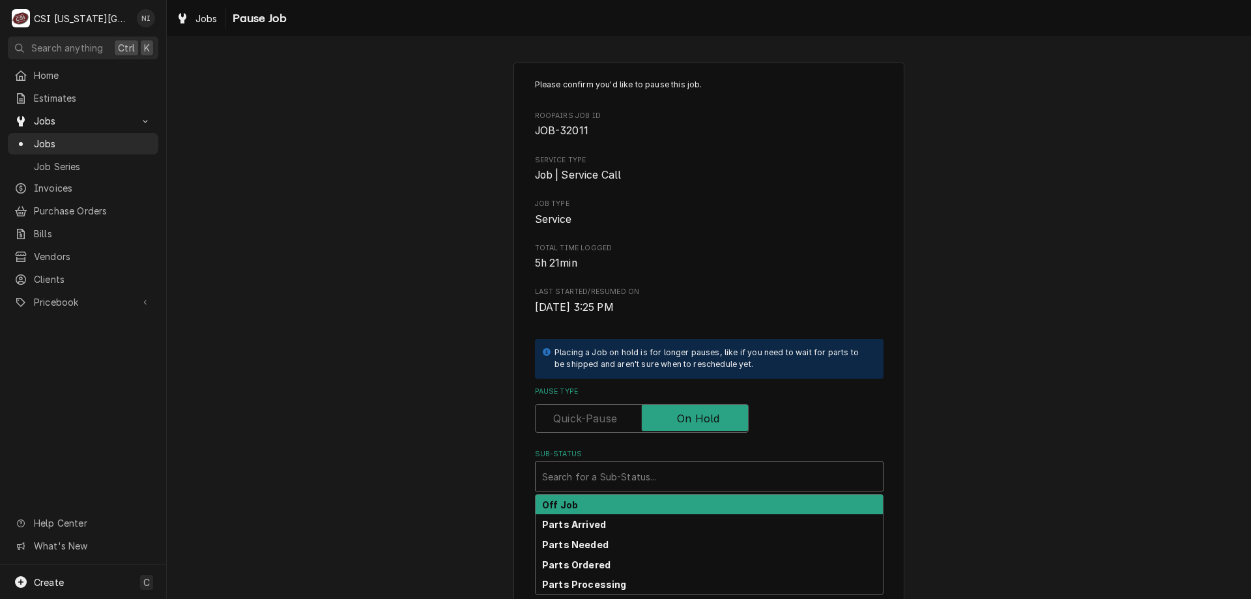
click at [679, 466] on div "Sub-Status" at bounding box center [709, 476] width 334 height 23
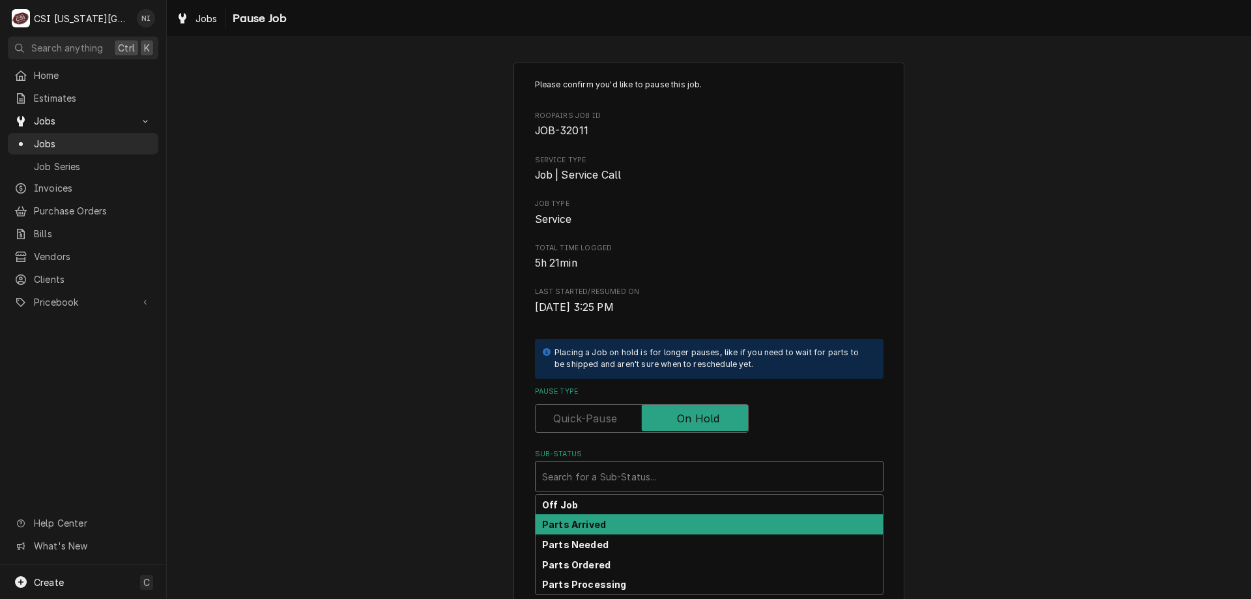
click at [639, 530] on div "Parts Arrived" at bounding box center [709, 524] width 347 height 20
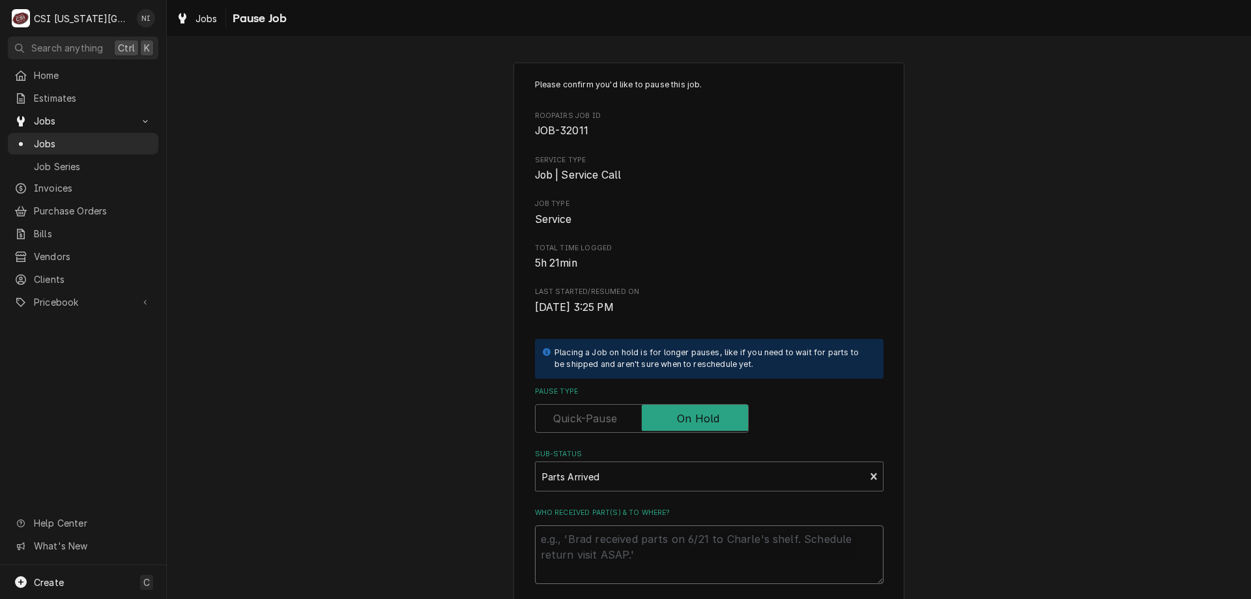
click at [636, 526] on textarea "Who received part(s) & to where?" at bounding box center [709, 554] width 349 height 59
type textarea "x"
type textarea "p"
type textarea "x"
type textarea "pa"
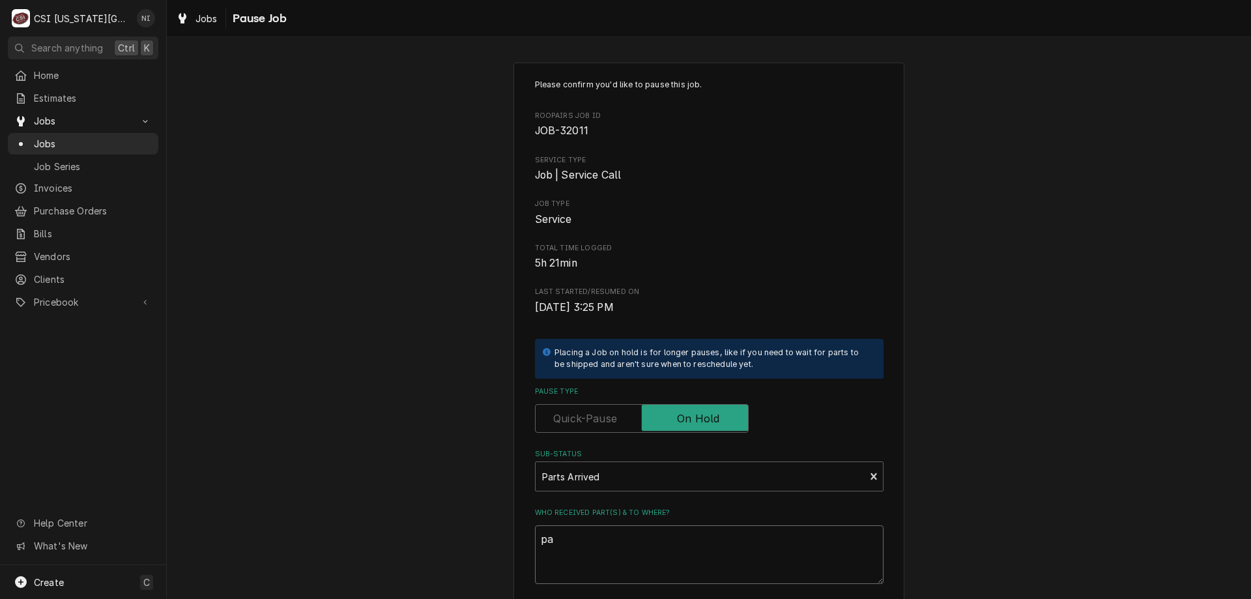
type textarea "x"
type textarea "par"
type textarea "x"
type textarea "part"
type textarea "x"
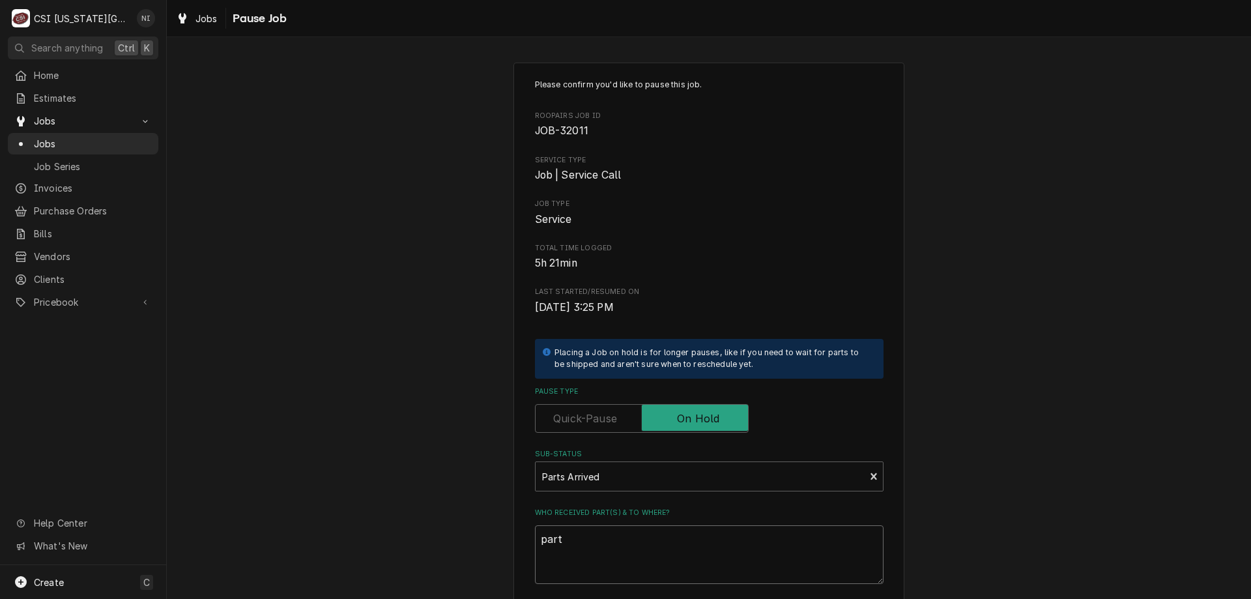
type textarea "parts"
type textarea "x"
type textarea "parts"
type textarea "x"
type textarea "parts o"
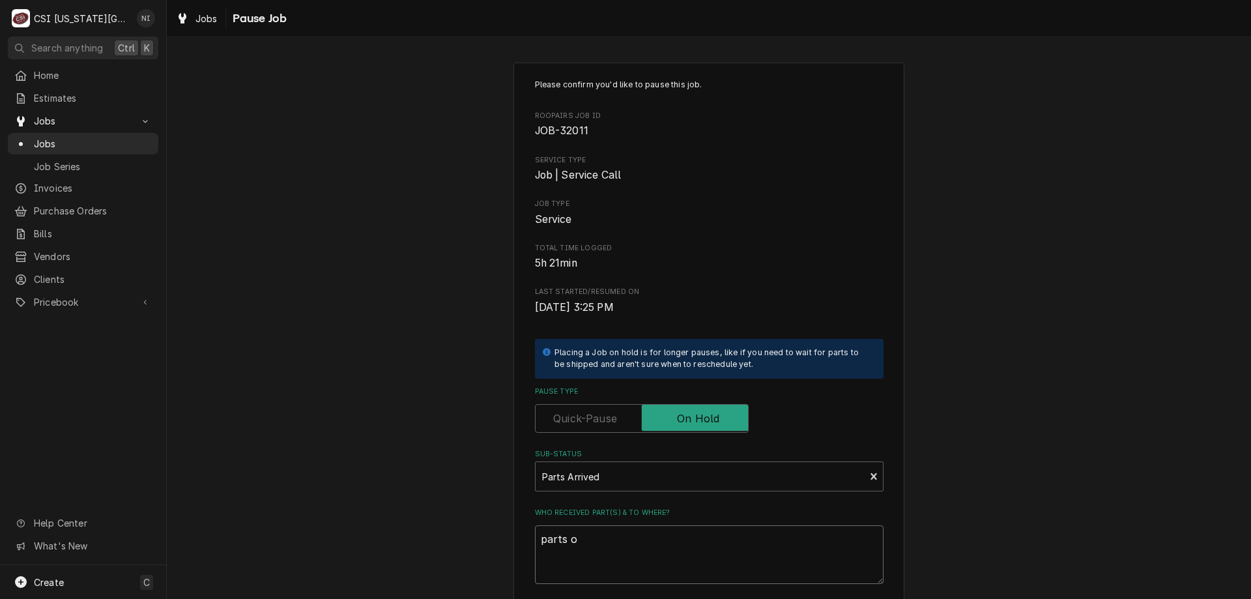
type textarea "x"
type textarea "parts on"
type textarea "x"
type textarea "parts on"
type textarea "x"
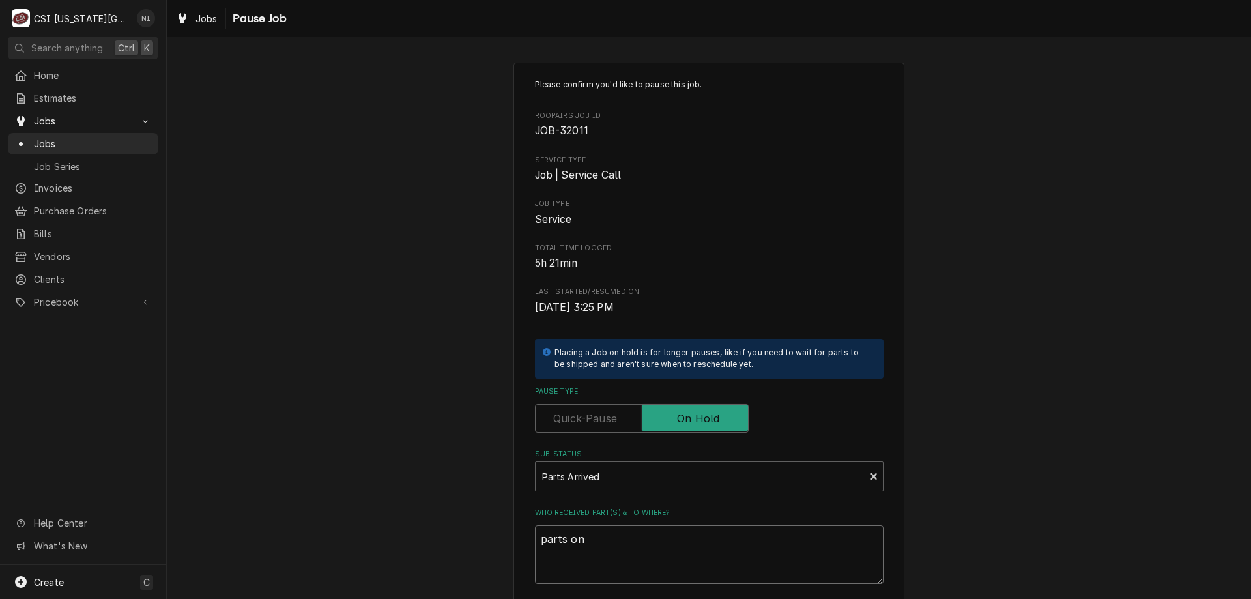
type textarea "parts on m"
type textarea "x"
type textarea "parts on ma"
type textarea "x"
type textarea "parts on mar"
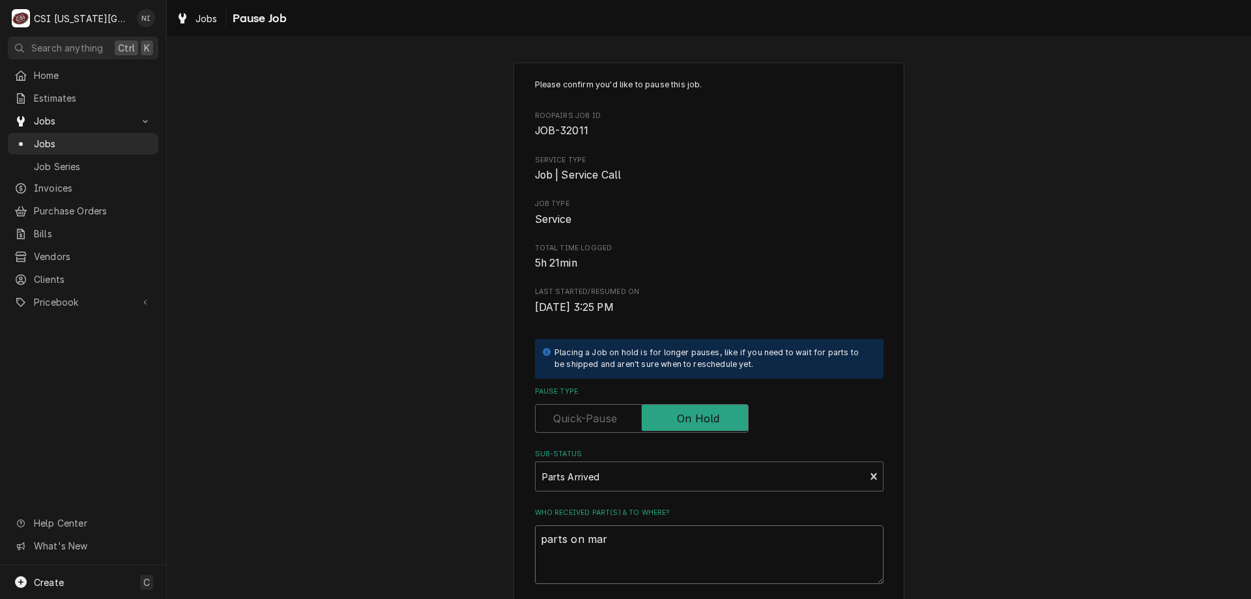
type textarea "x"
type textarea "parts on mars"
type textarea "x"
type textarea "parts on marsh"
type textarea "x"
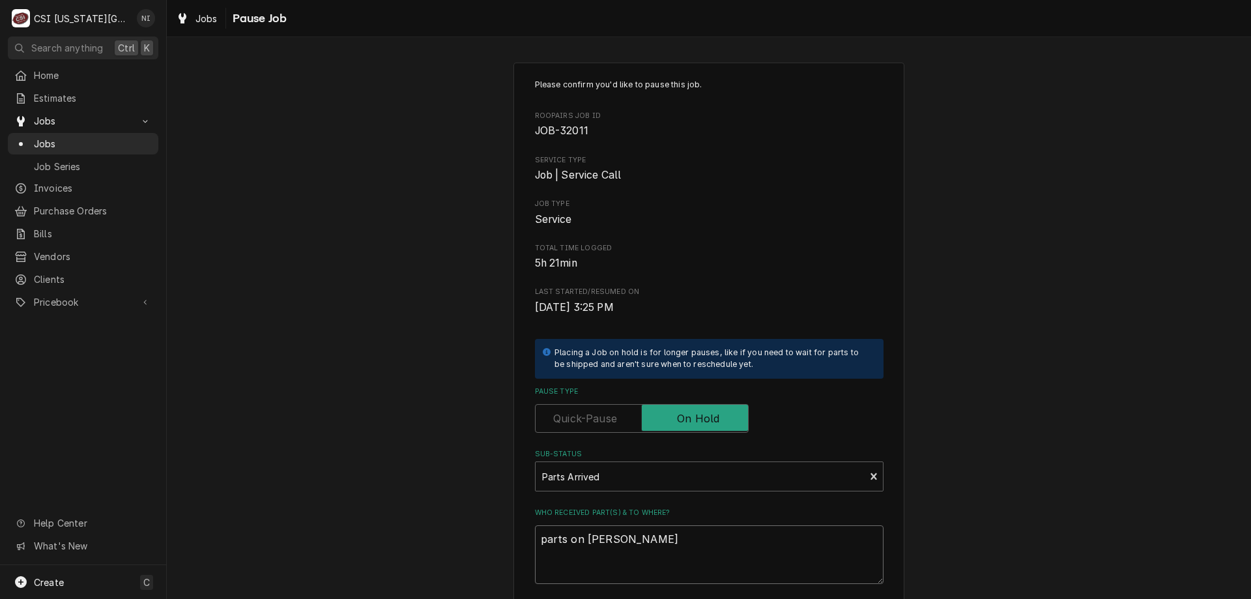
type textarea "parts on marsha"
type textarea "x"
type textarea "parts on marshal"
type textarea "x"
type textarea "parts on marshall"
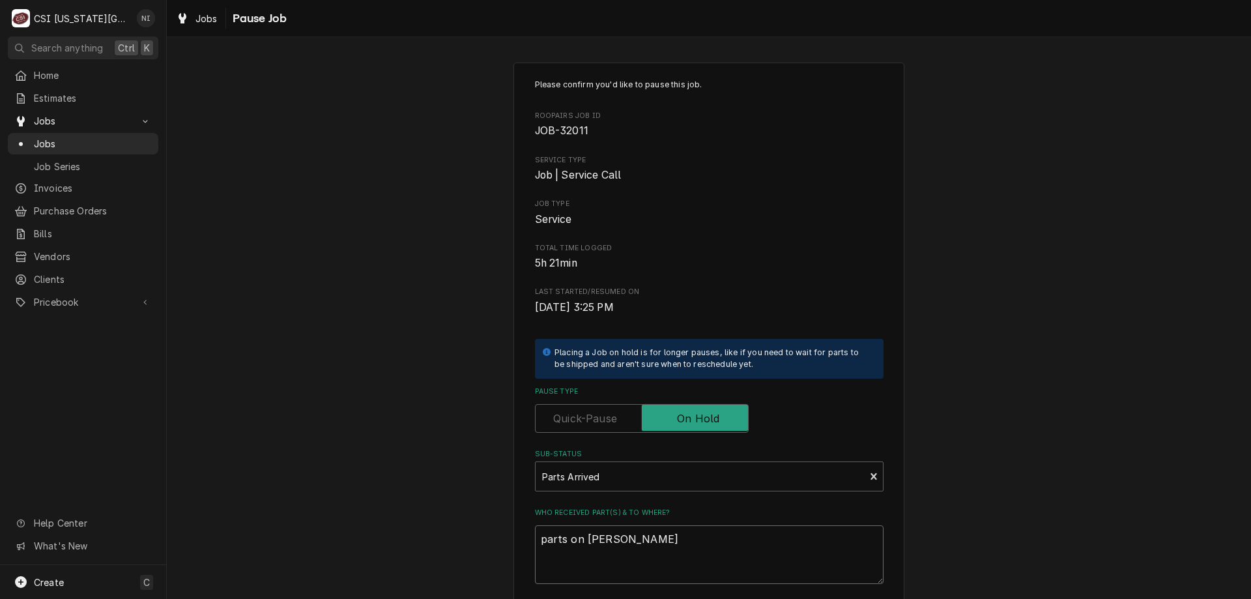
type textarea "x"
type textarea "parts on marshall"
type textarea "x"
type textarea "parts on marshall s"
type textarea "x"
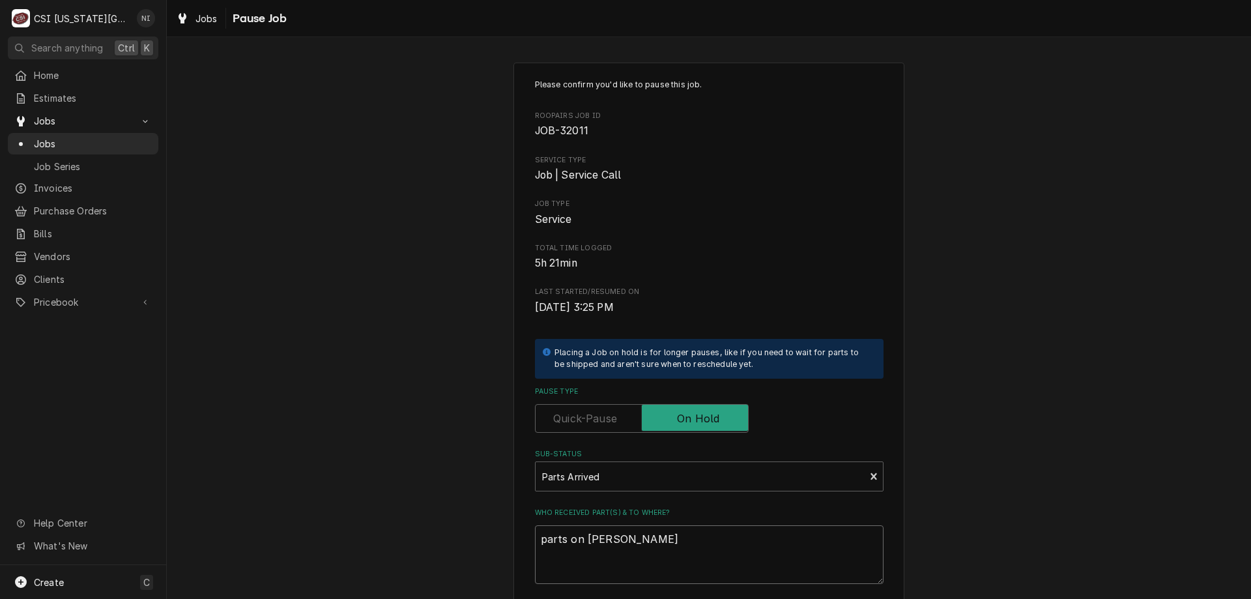
type textarea "parts on marshall sh"
type textarea "x"
type textarea "parts on marshall she"
type textarea "x"
type textarea "parts on marshall shel"
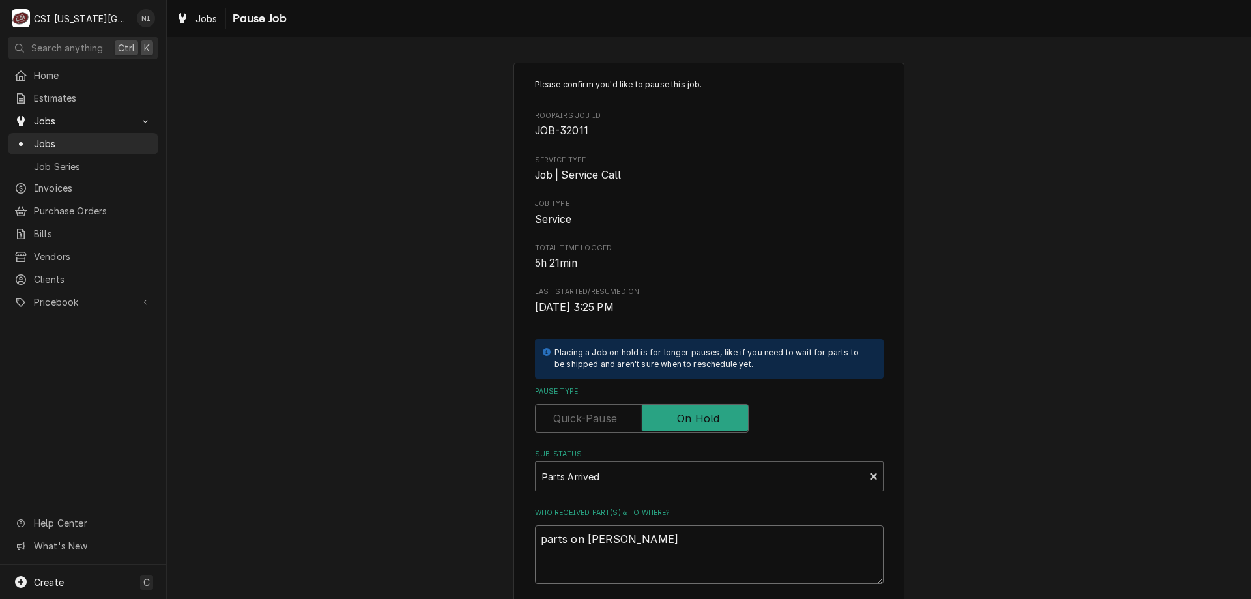
type textarea "x"
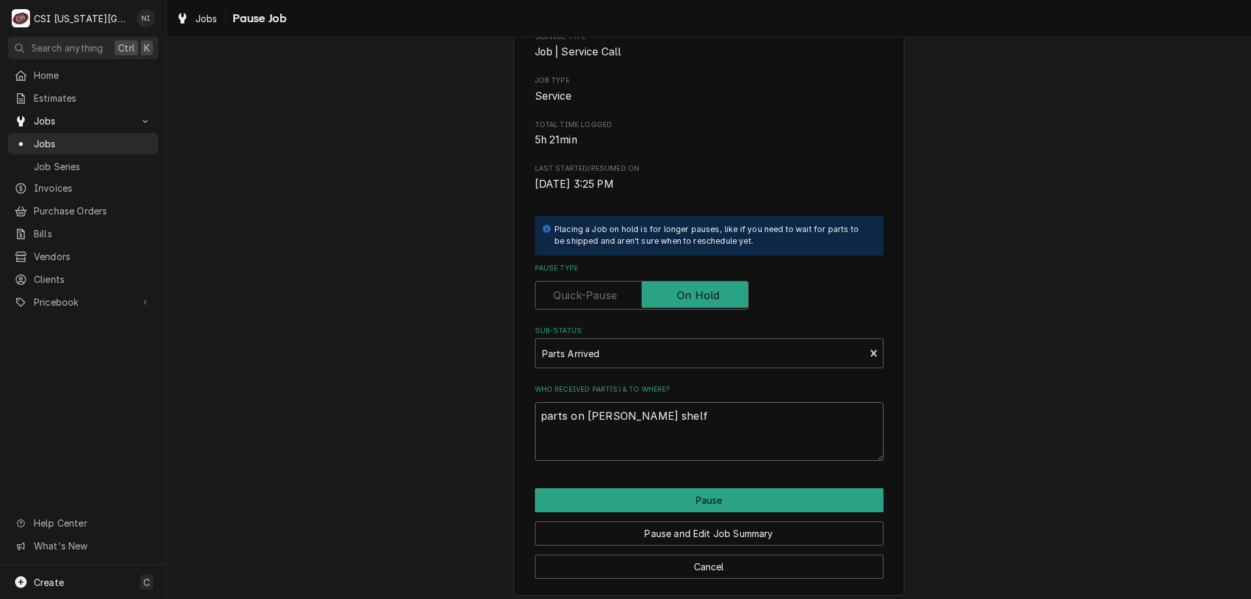
scroll to position [131, 0]
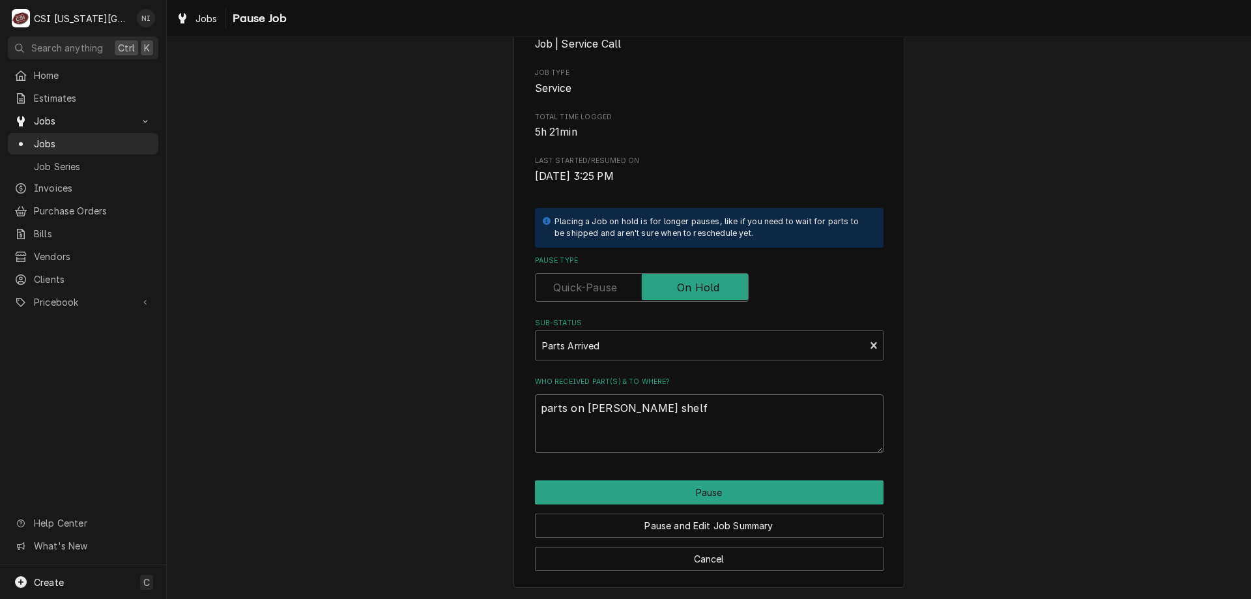
type textarea "parts on marshall shelf"
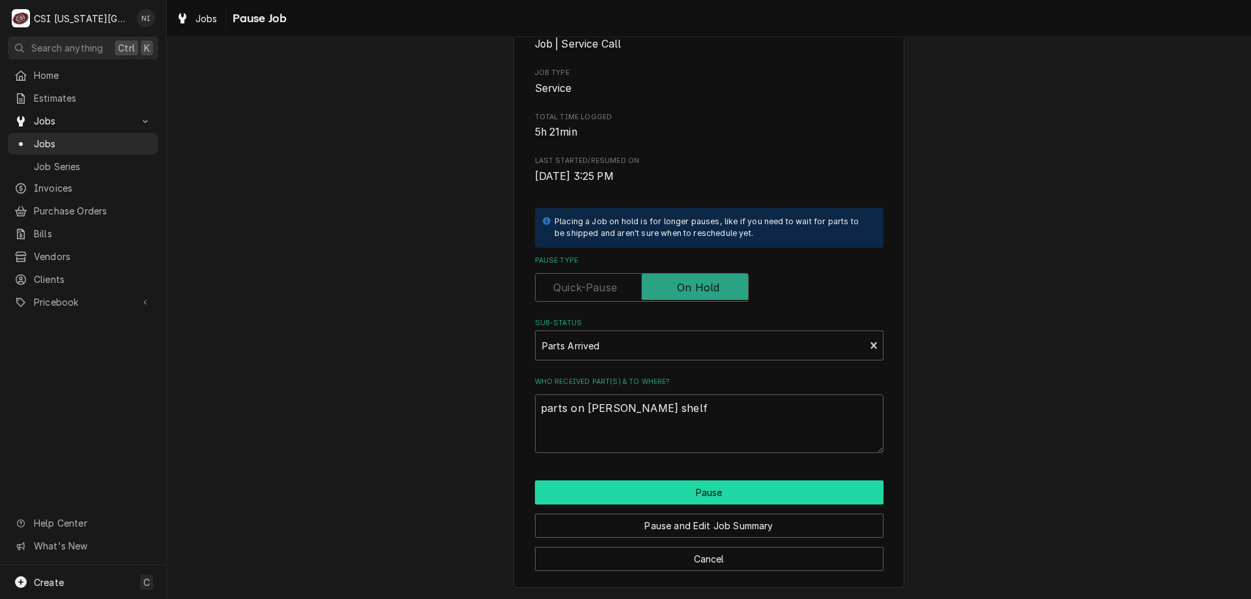
click at [598, 483] on button "Pause" at bounding box center [709, 492] width 349 height 24
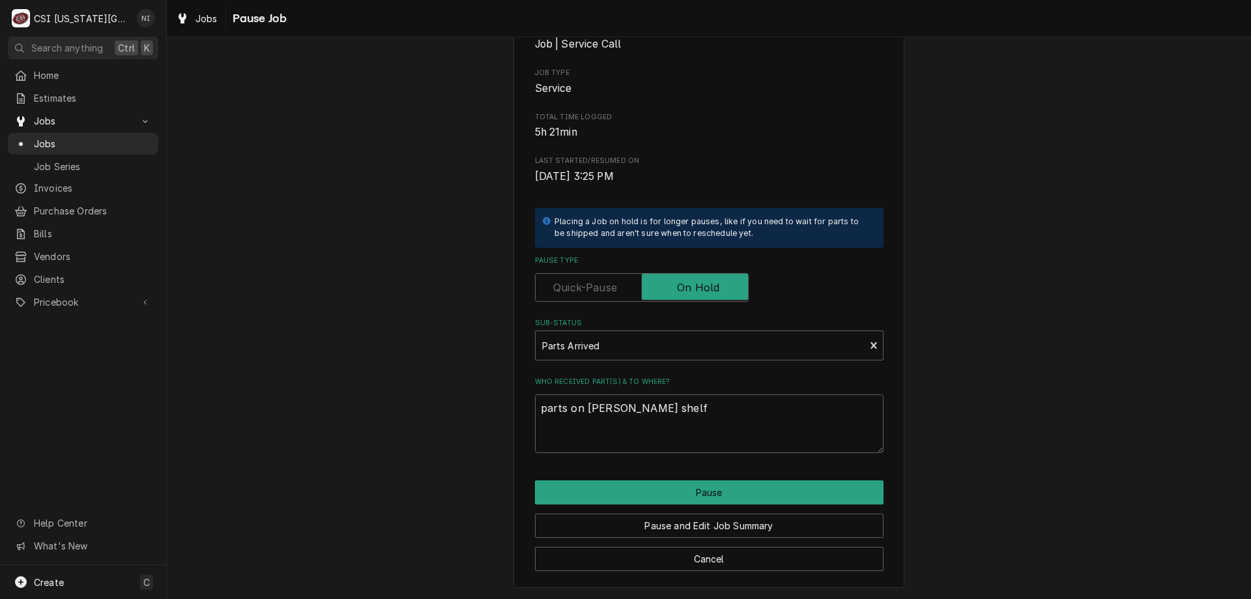
type textarea "x"
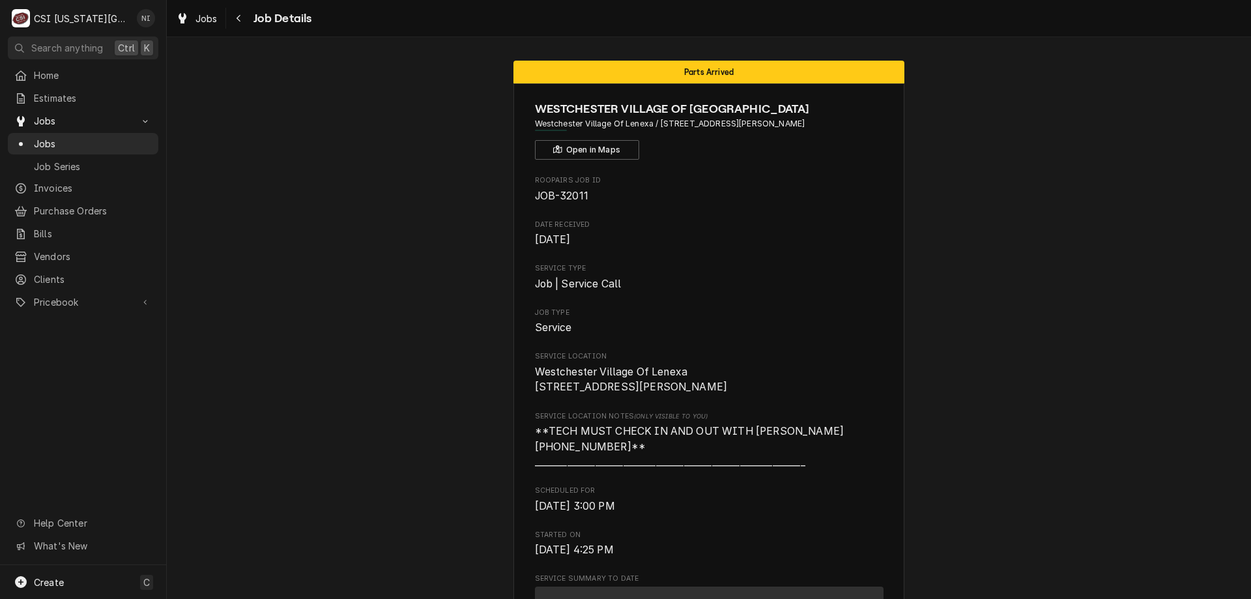
drag, startPoint x: 108, startPoint y: 141, endPoint x: 127, endPoint y: 133, distance: 20.7
click at [109, 141] on span "Jobs" at bounding box center [93, 144] width 118 height 14
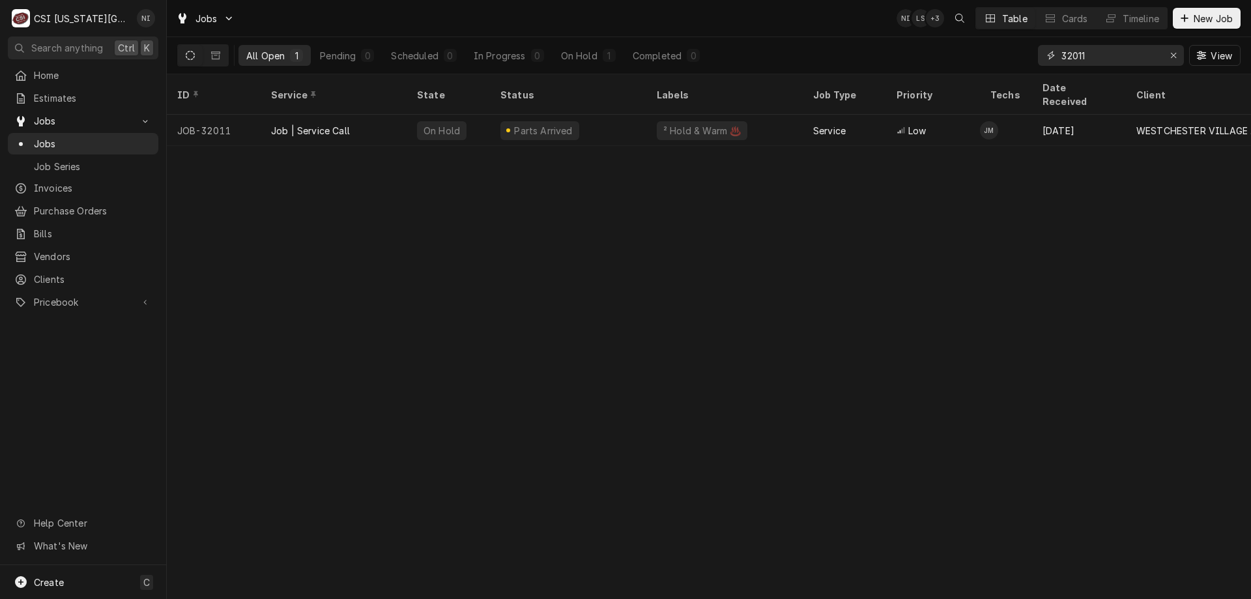
drag, startPoint x: 1086, startPoint y: 53, endPoint x: 1073, endPoint y: 57, distance: 12.8
click at [1073, 57] on input "32011" at bounding box center [1110, 55] width 98 height 21
type input "32399"
click at [381, 115] on div "Job | Service Call" at bounding box center [334, 130] width 146 height 31
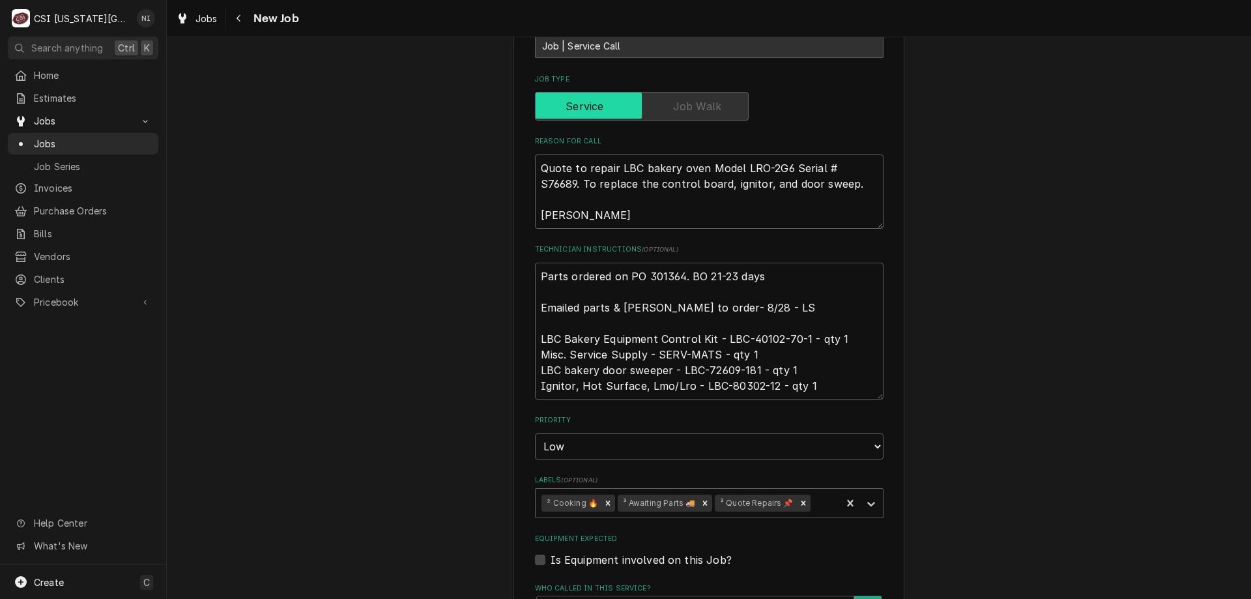
scroll to position [524, 0]
drag, startPoint x: 534, startPoint y: 280, endPoint x: 561, endPoint y: 281, distance: 27.4
click at [535, 280] on textarea "Parts ordered on PO 301364. BO 21-23 days Emailed parts & [PERSON_NAME] to orde…" at bounding box center [709, 333] width 349 height 137
type textarea "x"
type textarea "Parts ordered on PO 301364. BO 21-23 days Emailed parts & [PERSON_NAME] to orde…"
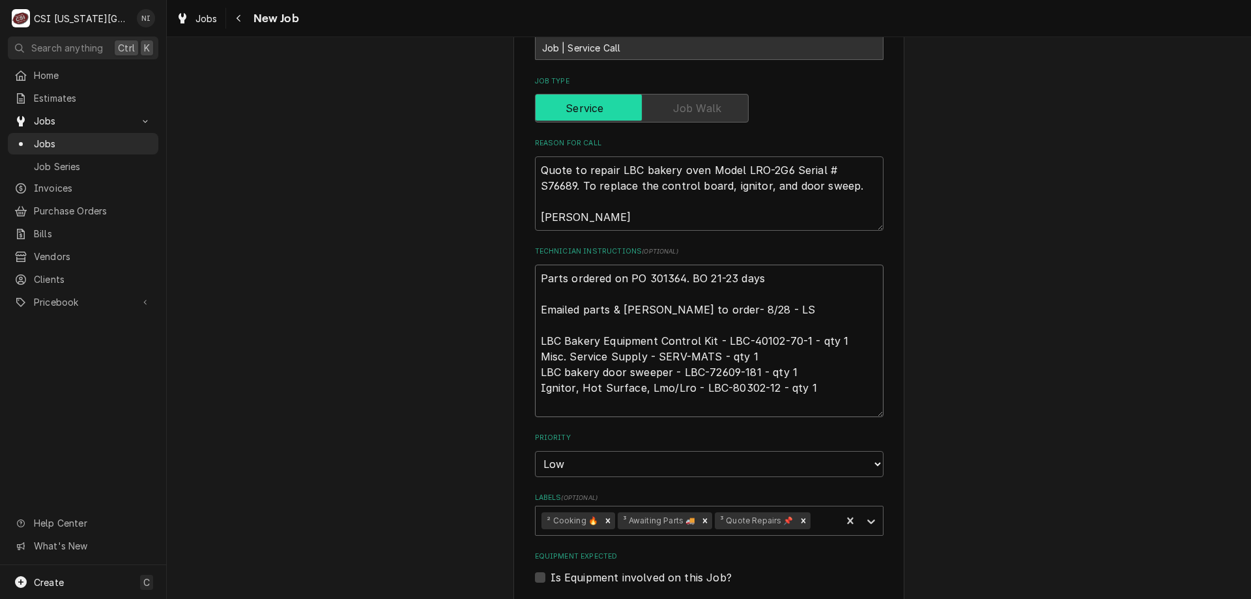
type textarea "x"
type textarea "P Parts ordered on PO 301364. BO 21-23 days Emailed parts & [PERSON_NAME] to or…"
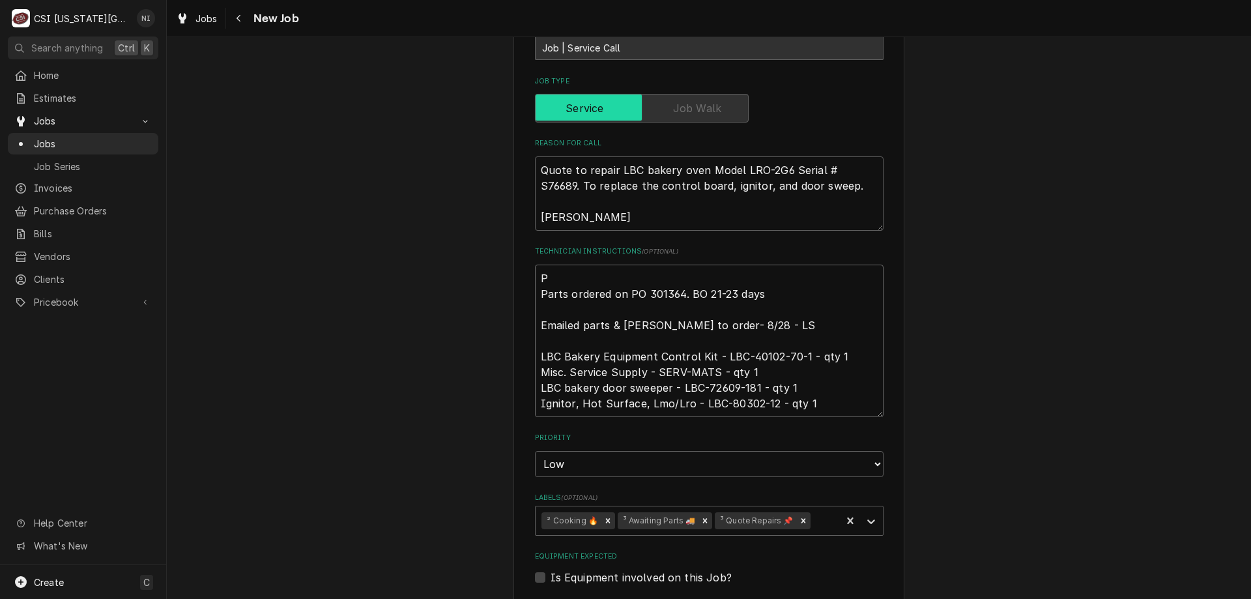
type textarea "x"
type textarea "Pa Parts ordered on PO 301364. BO 21-23 days Emailed parts & [PERSON_NAME] to o…"
type textarea "x"
type textarea "Par Parts ordered on PO 301364. BO 21-23 days Emailed parts & [PERSON_NAME] to …"
type textarea "x"
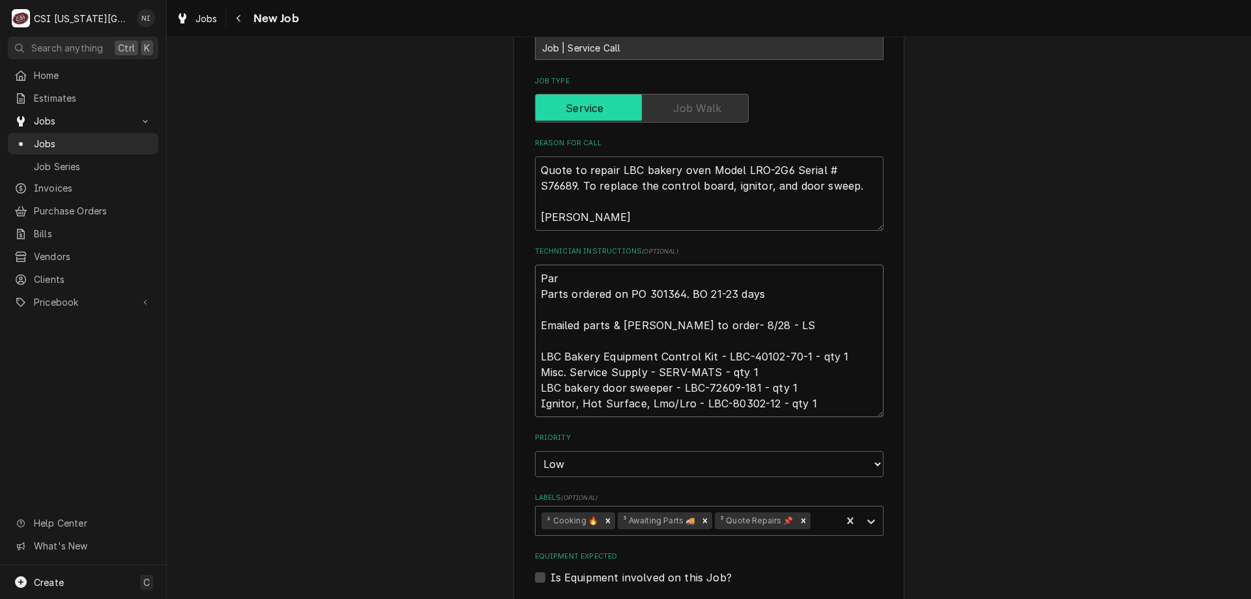
type textarea "Part Parts ordered on PO 301364. BO 21-23 days Emailed parts & [PERSON_NAME] to…"
type textarea "x"
type textarea "Parti Parts ordered on PO 301364. BO 21-23 days Emailed parts & [PERSON_NAME] t…"
type textarea "x"
type textarea "Partia Parts ordered on PO 301364. BO 21-23 days Emailed parts & [PERSON_NAME] …"
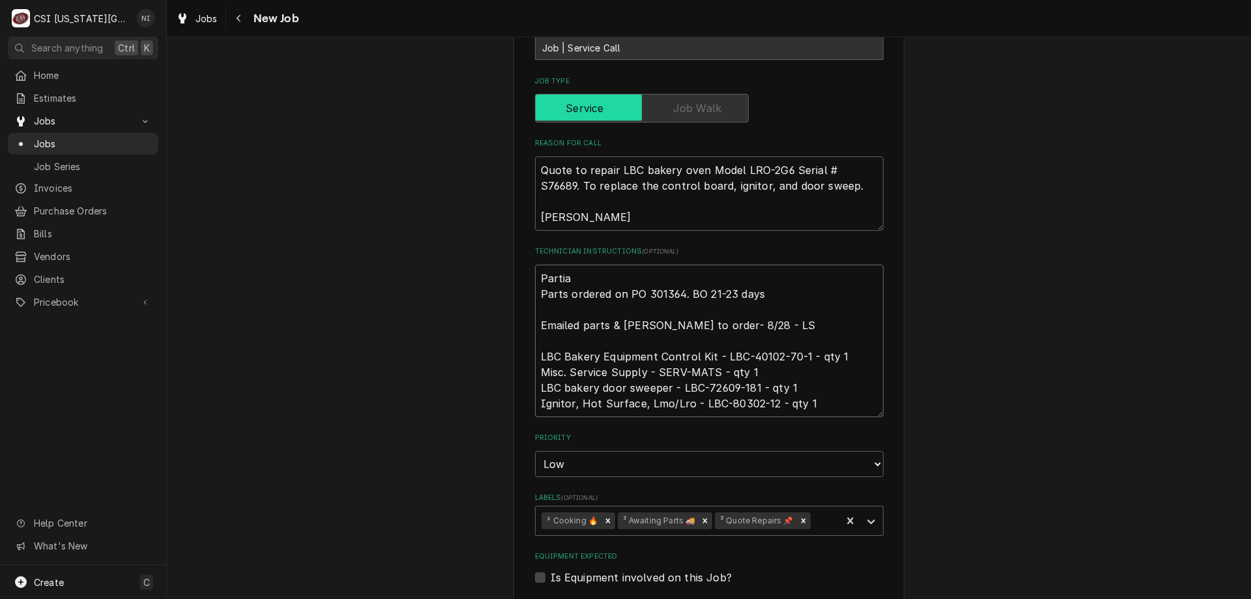
type textarea "x"
type textarea "Partial Parts ordered on PO 301364. BO 21-23 days Emailed parts & [PERSON_NAME]…"
type textarea "x"
type textarea "Partial Parts ordered on PO 301364. BO 21-23 days Emailed parts & [PERSON_NAME]…"
type textarea "x"
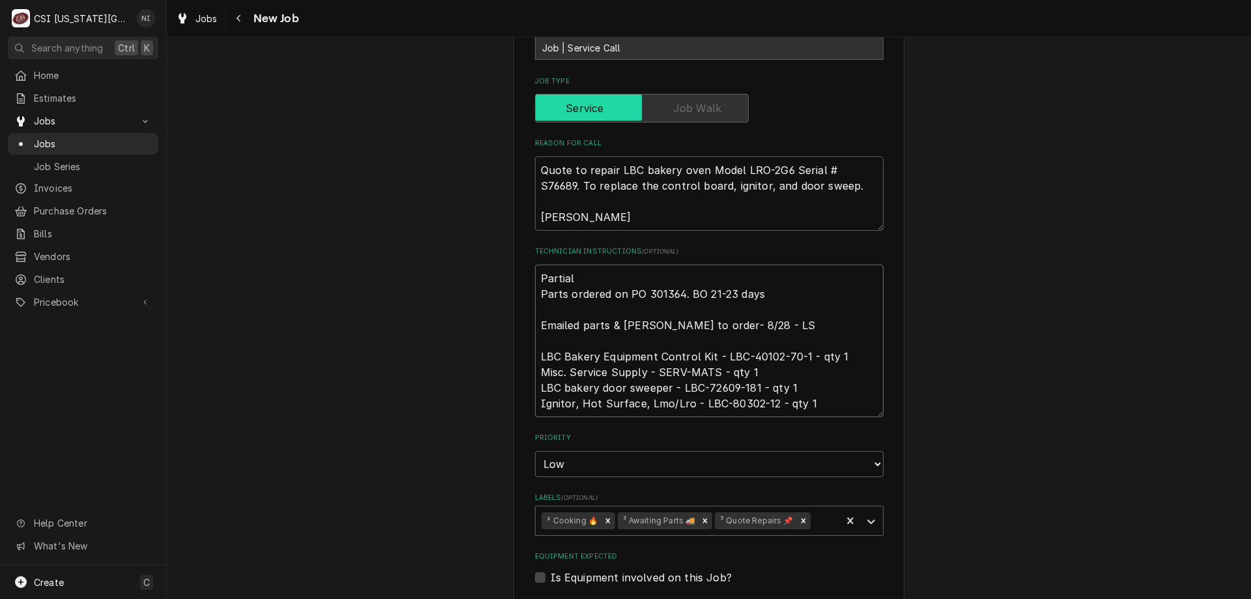
type textarea "Partial p Parts ordered on PO 301364. BO 21-23 days Emailed parts & [PERSON_NAM…"
type textarea "x"
type textarea "Partial pa Parts ordered on PO 301364. BO 21-23 days Emailed parts & [PERSON_NA…"
type textarea "x"
type textarea "Partial par Parts ordered on PO 301364. BO 21-23 days Emailed parts & [PERSON_N…"
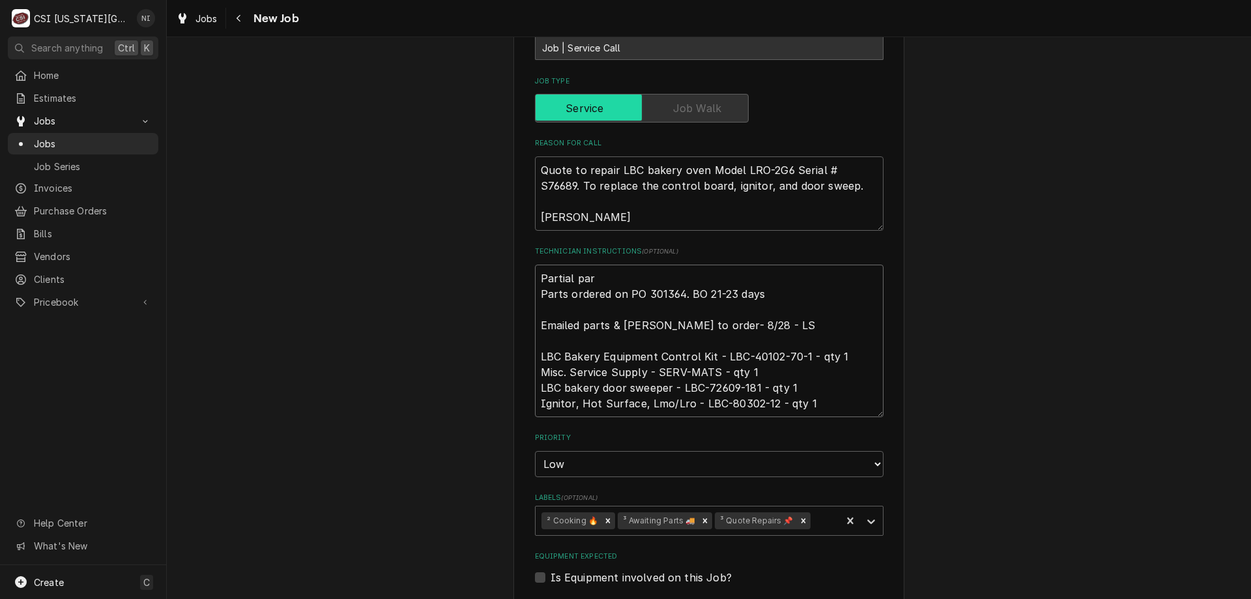
type textarea "x"
type textarea "Partial part Parts ordered on PO 301364. BO 21-23 days Emailed parts & [PERSON_…"
type textarea "x"
type textarea "Partial parts Parts ordered on PO 301364. BO 21-23 days Emailed parts & [PERSON…"
type textarea "x"
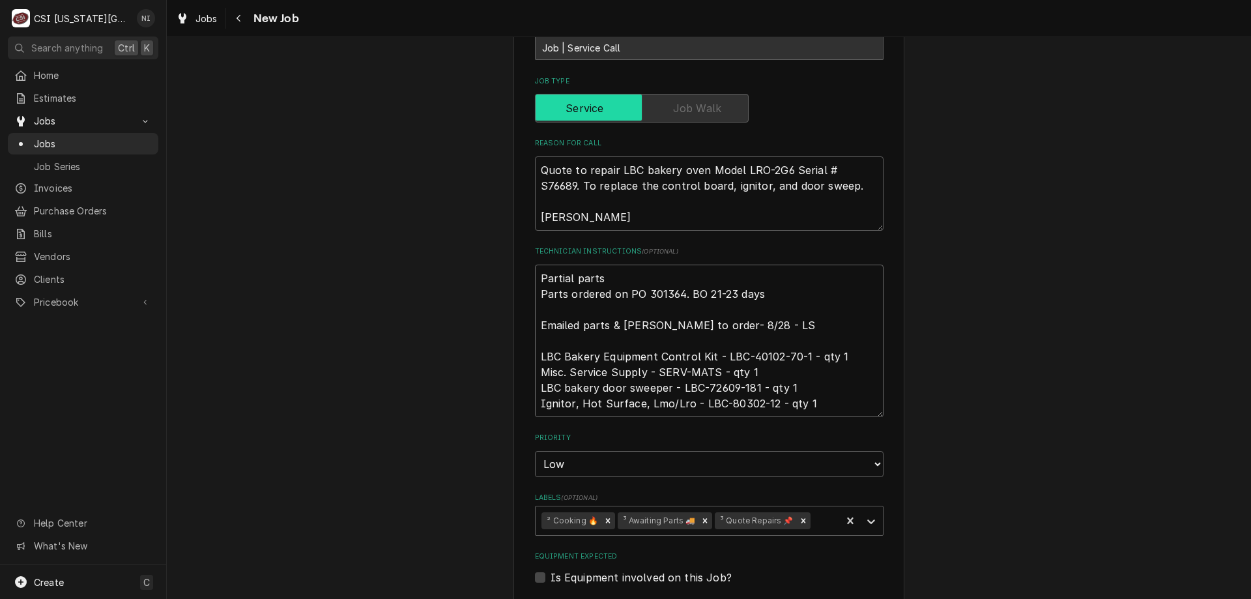
type textarea "Partial parts Parts ordered on PO 301364. BO 21-23 days Emailed parts & lindy t…"
type textarea "x"
type textarea "Partial parts o Parts ordered on PO 301364. BO 21-23 days Emailed parts & lindy…"
type textarea "x"
type textarea "Partial parts on Parts ordered on PO 301364. BO 21-23 days Emailed parts & lind…"
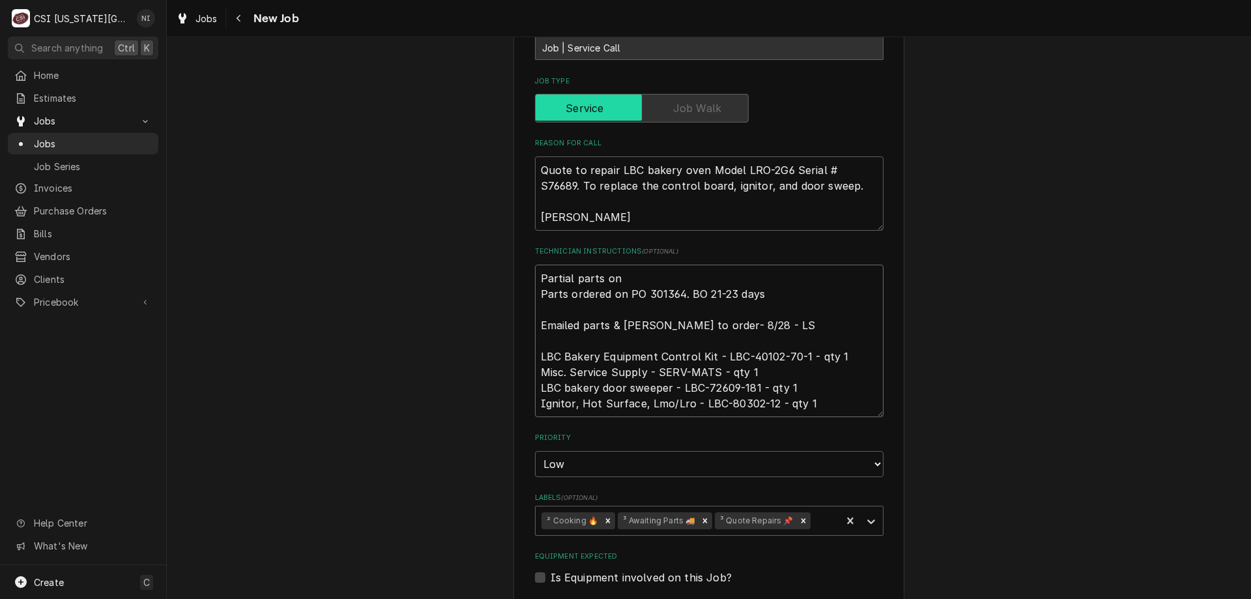
type textarea "x"
type textarea "Partial parts on Parts ordered on PO 301364. BO 21-23 days Emailed parts & lind…"
type textarea "x"
type textarea "Partial parts on c Parts ordered on PO 301364. BO 21-23 days Emailed parts & li…"
type textarea "x"
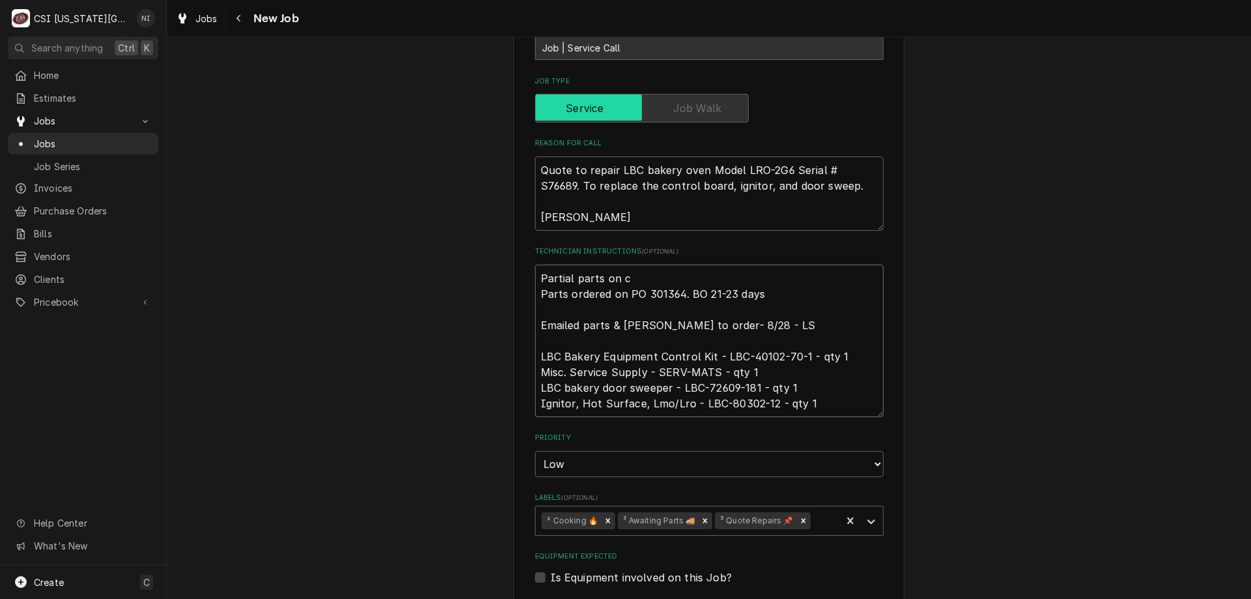
type textarea "Partial parts on ch Parts ordered on PO 301364. BO 21-23 days Emailed parts & l…"
type textarea "x"
type textarea "Partial parts on chr Parts ordered on PO 301364. BO 21-23 days Emailed parts & …"
type textarea "x"
type textarea "Partial parts on chri Parts ordered on PO 301364. BO 21-23 days Emailed parts &…"
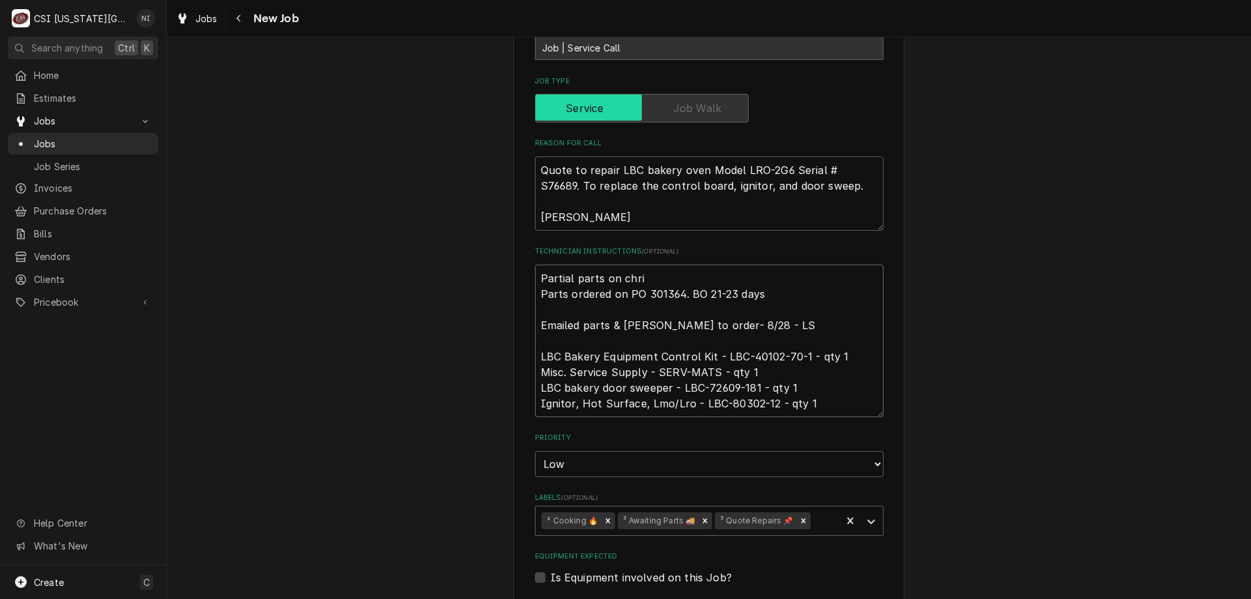
type textarea "x"
type textarea "Partial parts on chris Parts ordered on PO 301364. BO 21-23 days Emailed parts …"
type textarea "x"
type textarea "Partial parts on christ Parts ordered on PO 301364. BO 21-23 days Emailed parts…"
type textarea "x"
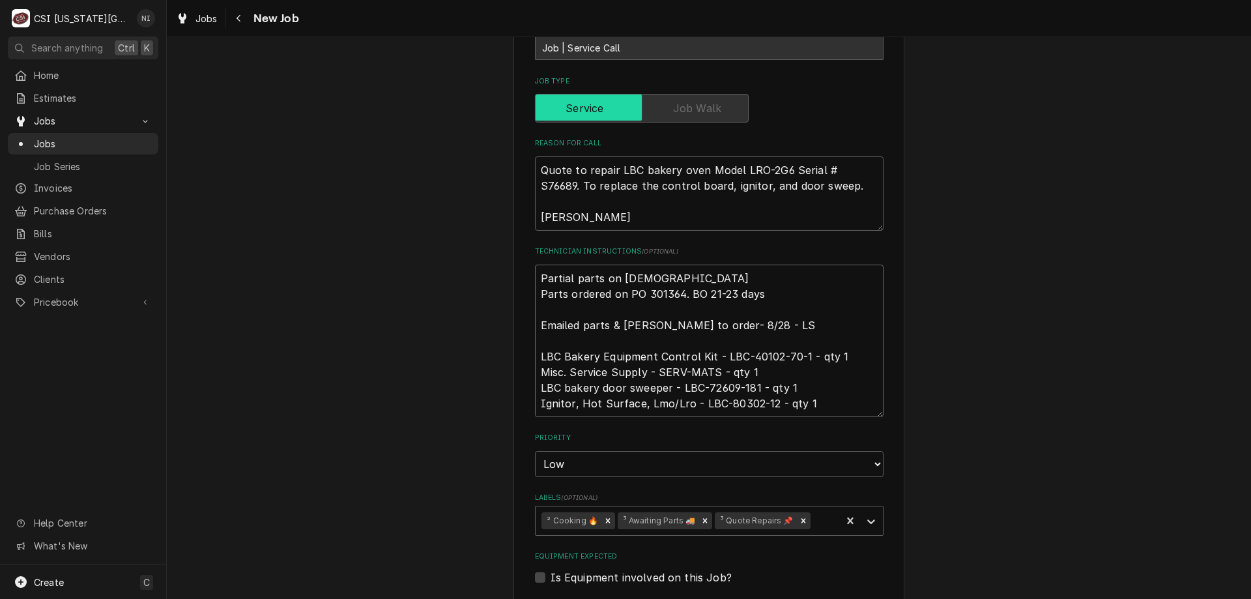
type textarea "Partial parts on christi Parts ordered on PO 301364. BO 21-23 days Emailed part…"
type textarea "x"
type textarea "Partial parts on christia Parts ordered on PO 301364. BO 21-23 days Emailed par…"
type textarea "x"
type textarea "Partial parts on christian Parts ordered on PO 301364. BO 21-23 days Emailed pa…"
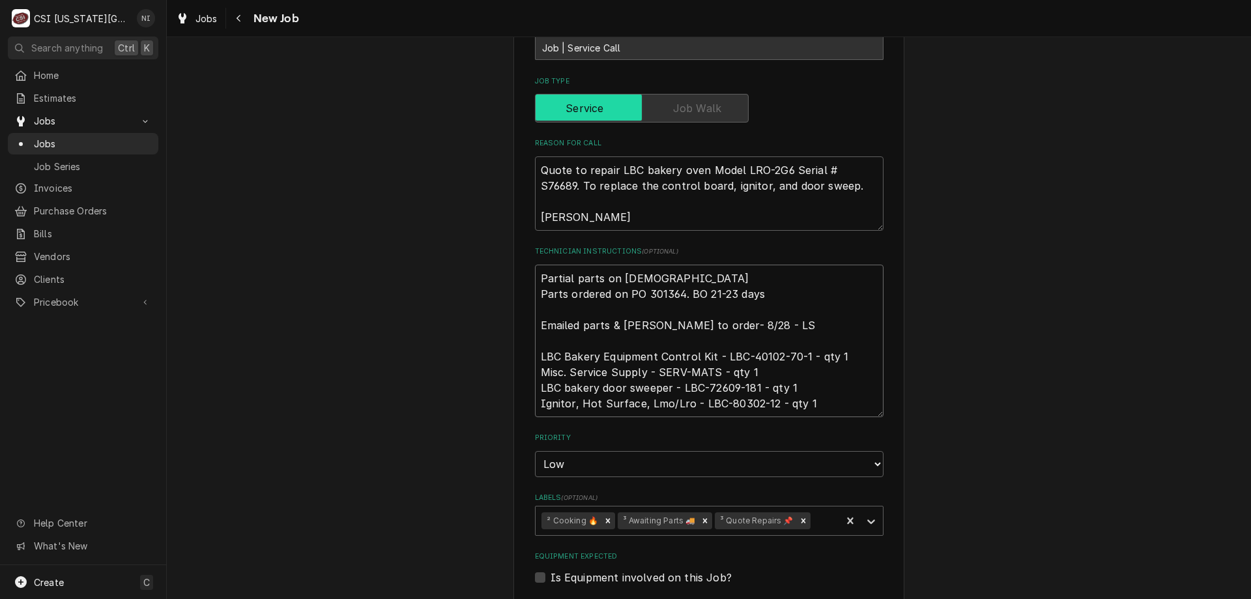
type textarea "x"
type textarea "Partial parts on christian Parts ordered on PO 301364. BO 21-23 days Emailed pa…"
type textarea "x"
type textarea "Partial parts on christian s Parts ordered on PO 301364. BO 21-23 days Emailed …"
type textarea "x"
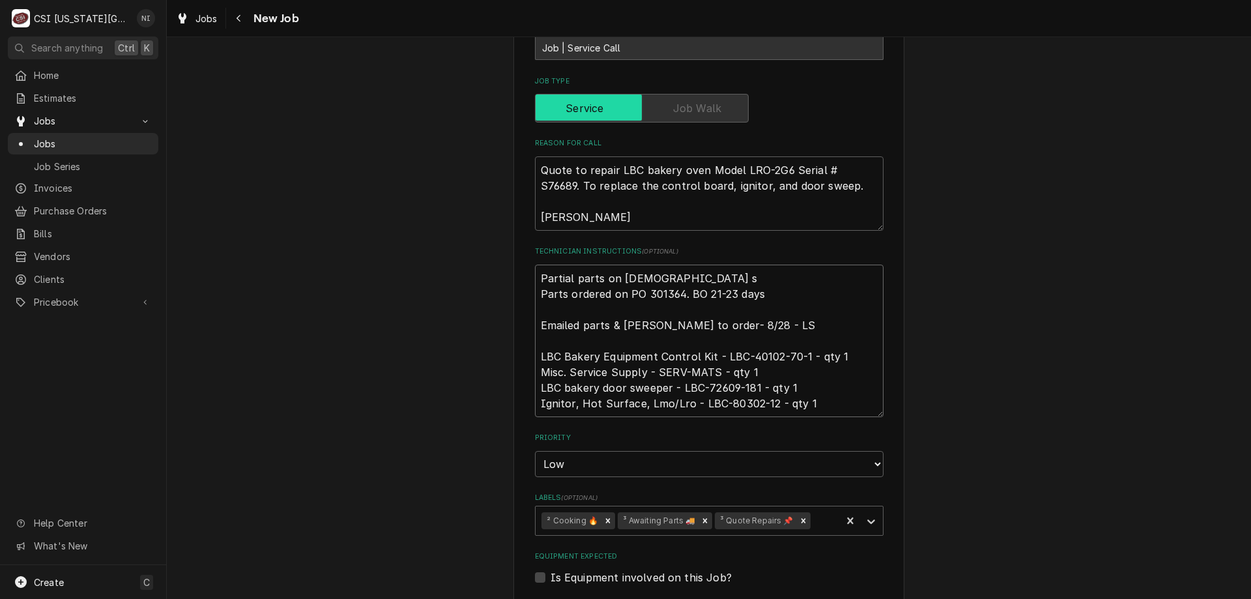
type textarea "Partial parts on christian sh Parts ordered on PO 301364. BO 21-23 days Emailed…"
type textarea "x"
type textarea "Partial parts on christian she Parts ordered on PO 301364. BO 21-23 days Emaile…"
type textarea "x"
type textarea "Partial parts on christian shel Parts ordered on PO 301364. BO 21-23 days Email…"
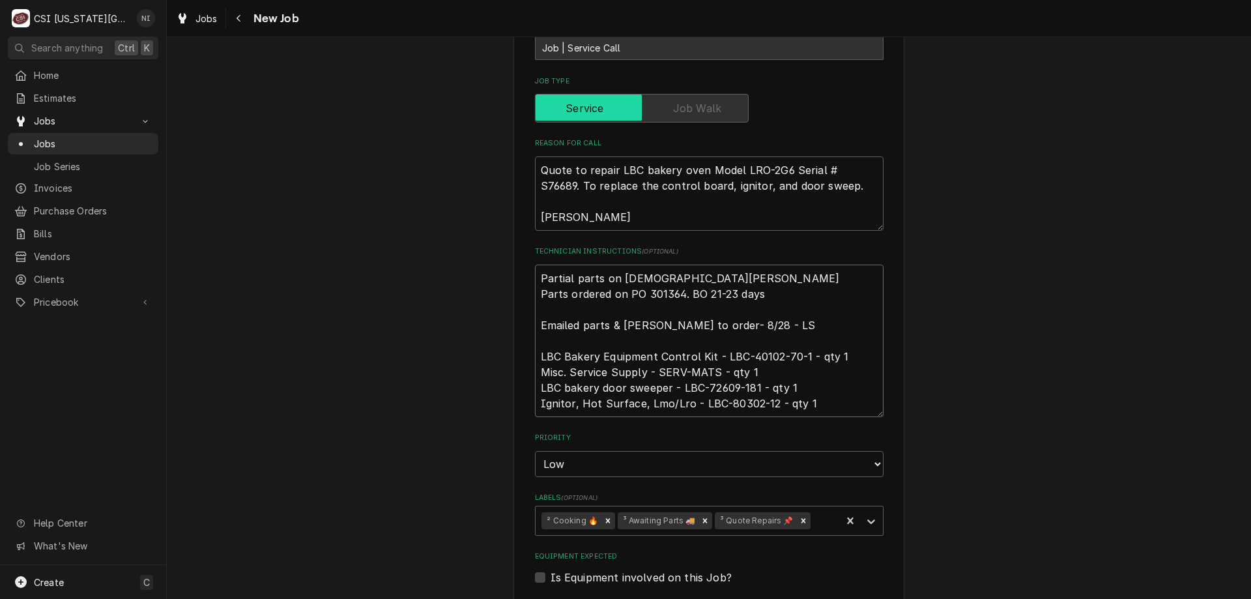
type textarea "x"
type textarea "Partial parts on christian shelf Parts ordered on PO 301364. BO 21-23 days Emai…"
type textarea "x"
type textarea "Partial parts on christian shelf, Parts ordered on PO 301364. BO 21-23 days Ema…"
type textarea "x"
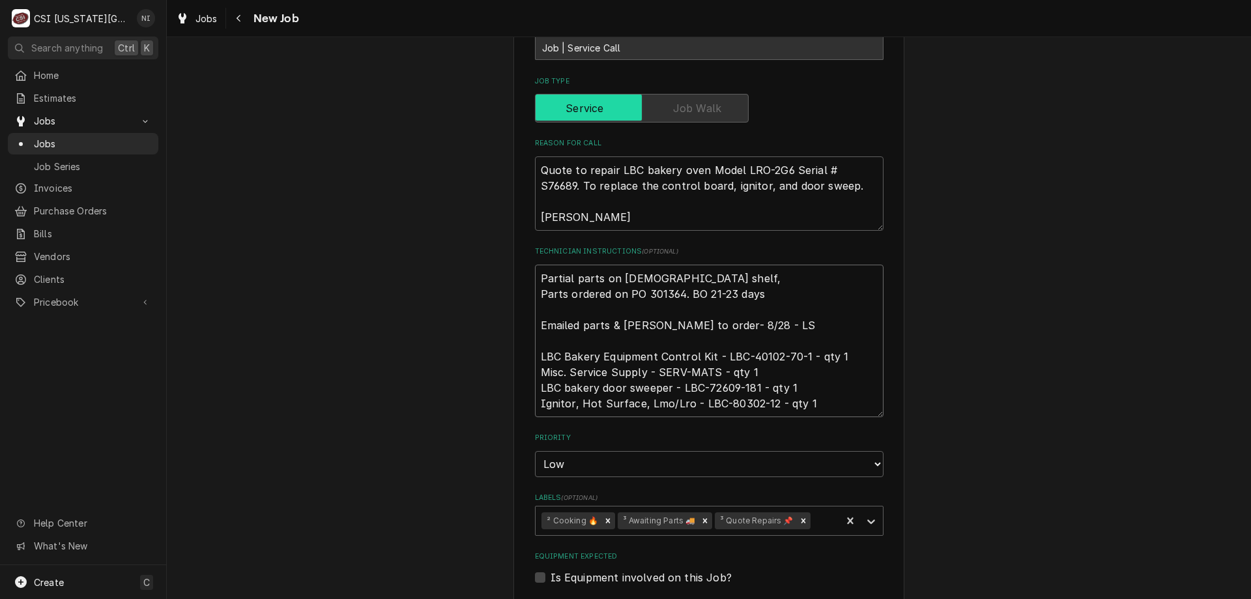
type textarea "Partial parts on christian shelf, Parts ordered on PO 301364. BO 21-23 days Ema…"
type textarea "x"
type textarea "Partial parts on christian shelf, w Parts ordered on PO 301364. BO 21-23 days E…"
type textarea "x"
type textarea "Partial parts on christian shelf, wa Parts ordered on PO 301364. BO 21-23 days …"
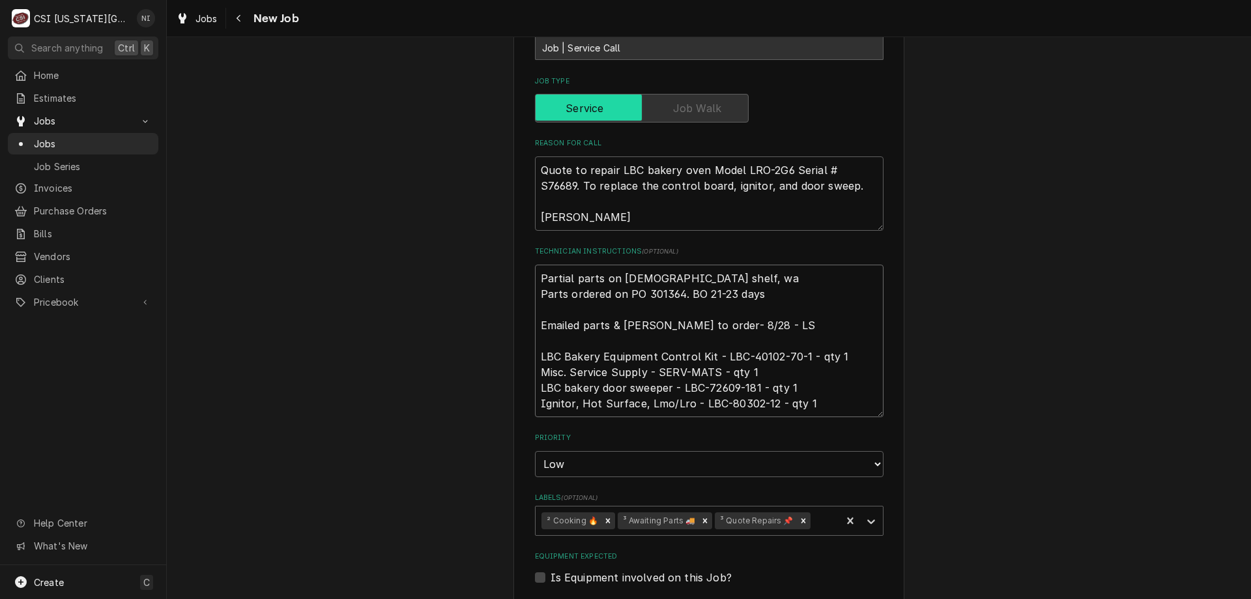
type textarea "x"
type textarea "Partial parts on christian shelf, wai Parts ordered on PO 301364. BO 21-23 days…"
type textarea "x"
type textarea "Partial parts on christian shelf, wait Parts ordered on PO 301364. BO 21-23 day…"
type textarea "x"
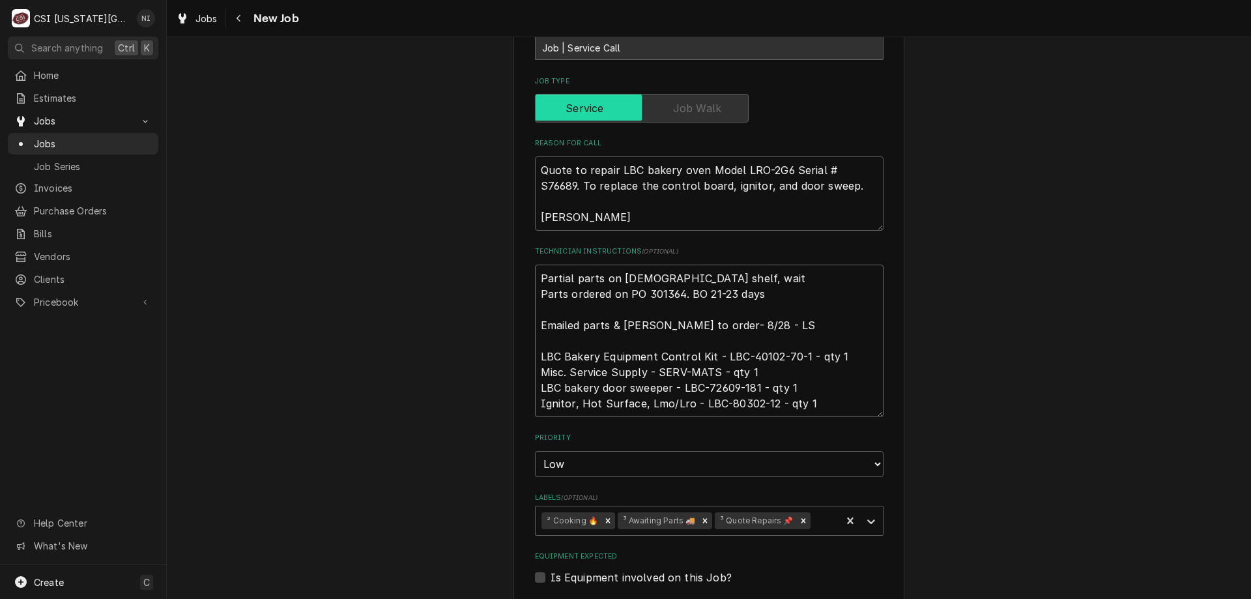
type textarea "Partial parts on christian shelf, waiti Parts ordered on PO 301364. BO 21-23 da…"
type textarea "x"
type textarea "Partial parts on christian shelf, waitin Parts ordered on PO 301364. BO 21-23 d…"
type textarea "x"
type textarea "Partial parts on christian shelf, waiting Parts ordered on PO 301364. BO 21-23 …"
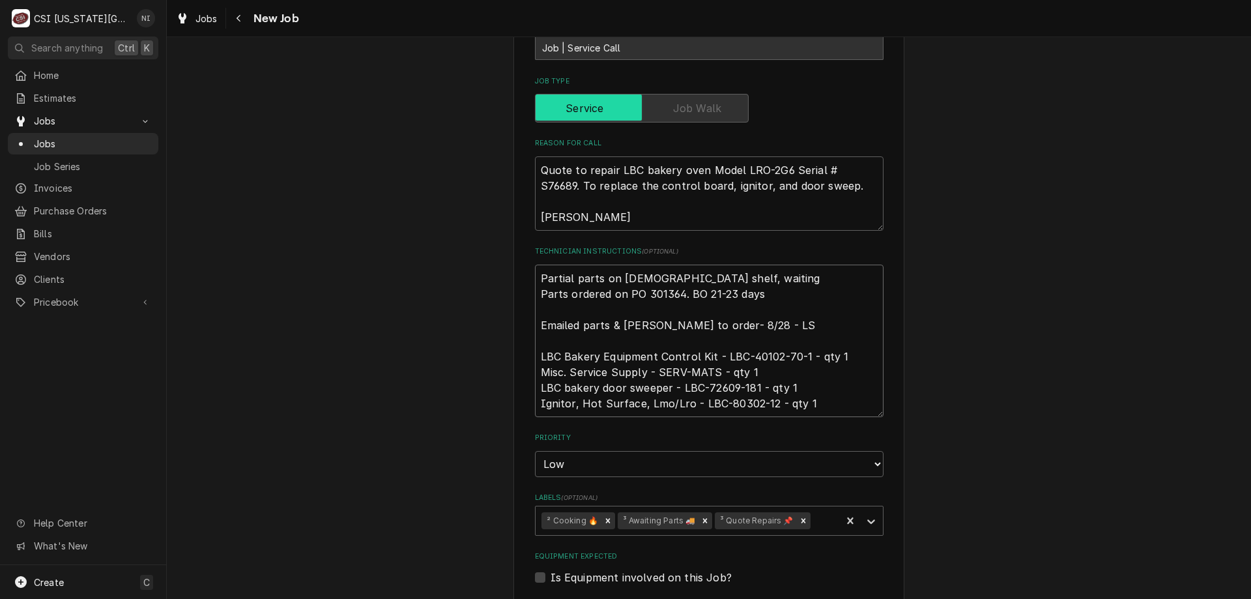
type textarea "x"
type textarea "Partial parts on christian shelf, waiting f Parts ordered on PO 301364. BO 21-2…"
type textarea "x"
type textarea "Partial parts on christian shelf, waiting fo Parts ordered on PO 301364. BO 21-…"
type textarea "x"
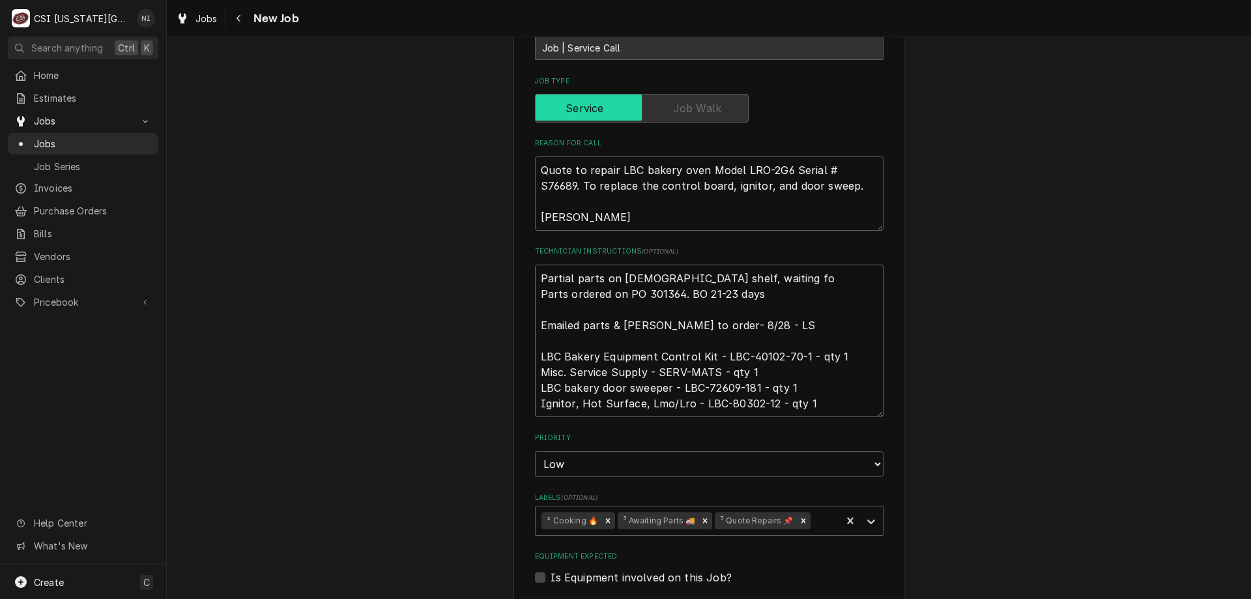
type textarea "Partial parts on christian shelf, waiting for Parts ordered on PO 301364. BO 21…"
type textarea "x"
type textarea "Partial parts on christian shelf, waiting for Parts ordered on PO 301364. BO 21…"
type textarea "x"
type textarea "Partial parts on christian shelf, waiting for 4 Parts ordered on PO 301364. BO …"
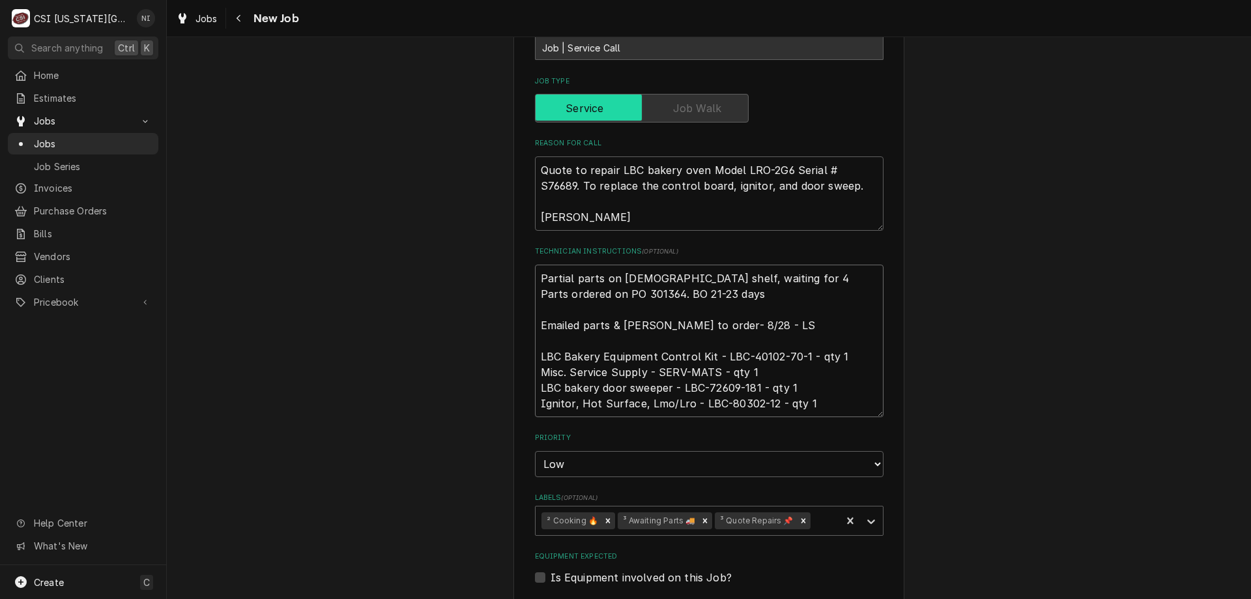
type textarea "x"
type textarea "Partial parts on christian shelf, waiting for 40 Parts ordered on PO 301364. BO…"
type textarea "x"
type textarea "Partial parts on christian shelf, waiting for 401 Parts ordered on PO 301364. B…"
type textarea "x"
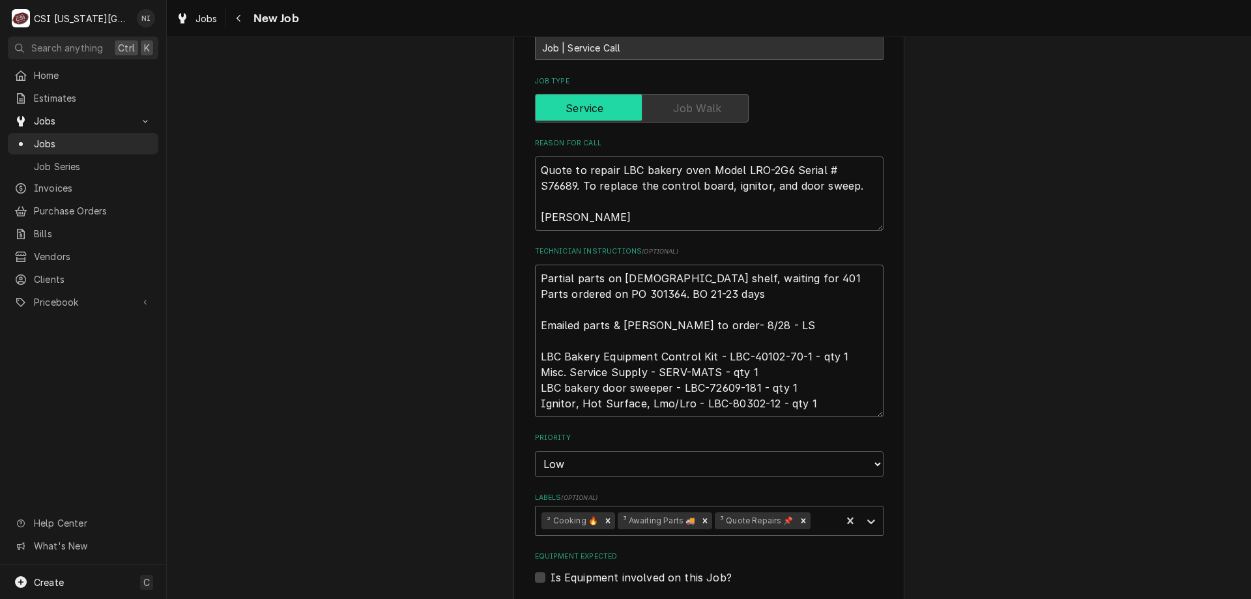
type textarea "Partial parts on christian shelf, waiting for 4010 Parts ordered on PO 301364. …"
type textarea "x"
type textarea "Partial parts on christian shelf, waiting for 40102 Parts ordered on PO 301364.…"
type textarea "x"
type textarea "Partial parts on christian shelf, waiting for 40102- Parts ordered on PO 301364…"
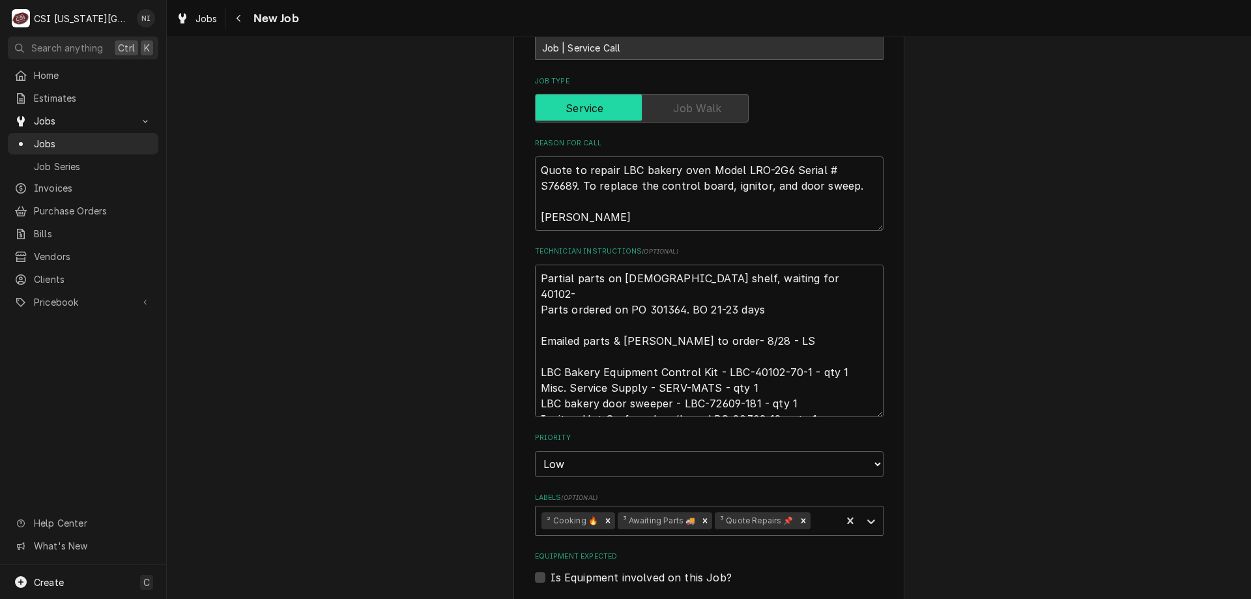
type textarea "x"
type textarea "Partial parts on christian shelf, waiting for 40102-7 Parts ordered on PO 30136…"
type textarea "x"
type textarea "Partial parts on christian shelf, waiting for 40102-70 Parts ordered on PO 3013…"
type textarea "x"
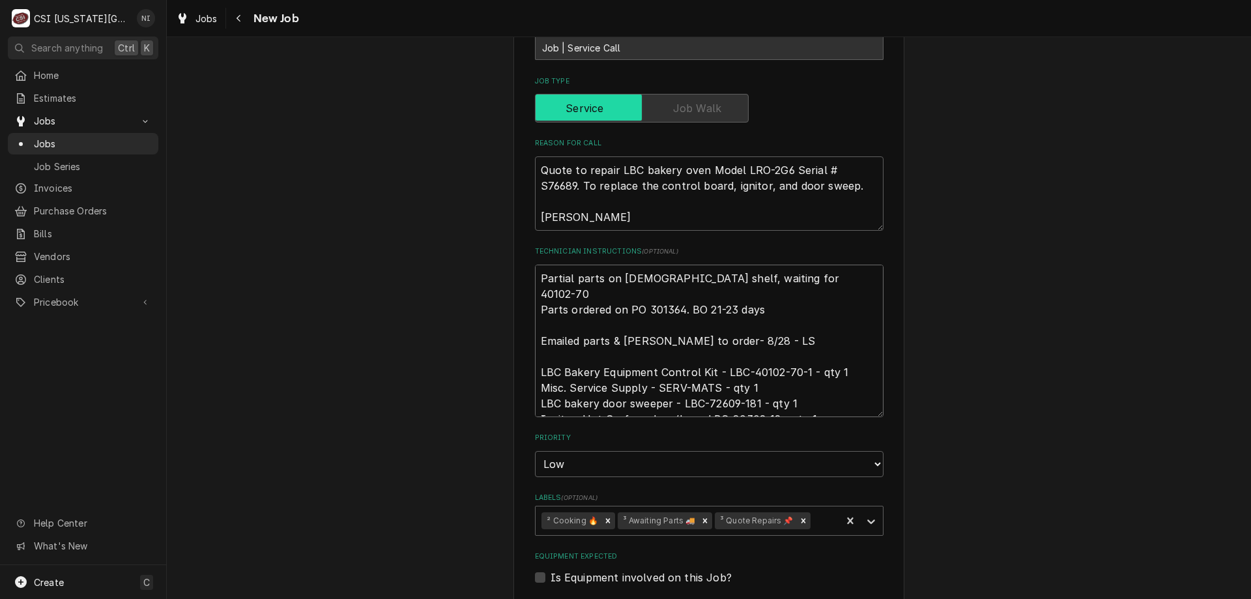
type textarea "Partial parts on christian shelf, waiting for 40102-70- Parts ordered on PO 301…"
type textarea "x"
type textarea "Partial parts on christian shelf, waiting for 40102-70-1 Parts ordered on PO 30…"
type textarea "x"
type textarea "Partial parts on christian shelf, waiting for L40102-70-1 Parts ordered on PO 3…"
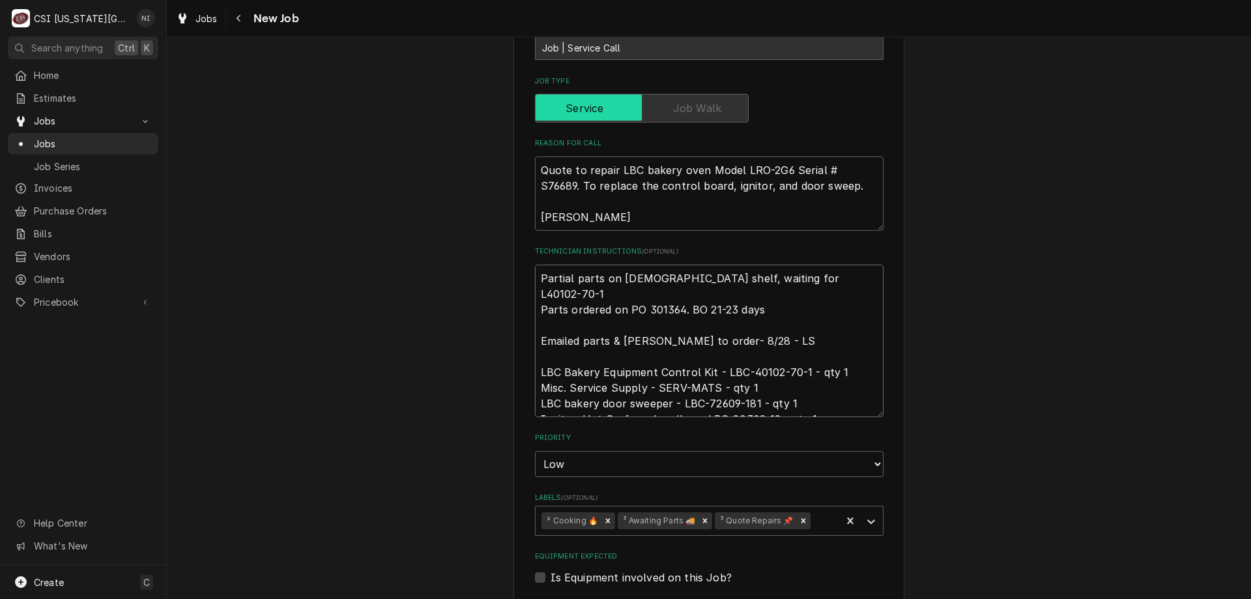
type textarea "x"
type textarea "Partial parts on christian shelf, waiting for LB40102-70-1 Parts ordered on PO …"
type textarea "x"
type textarea "Partial parts on christian shelf, waiting for LBS40102-70-1 Parts ordered on PO…"
type textarea "x"
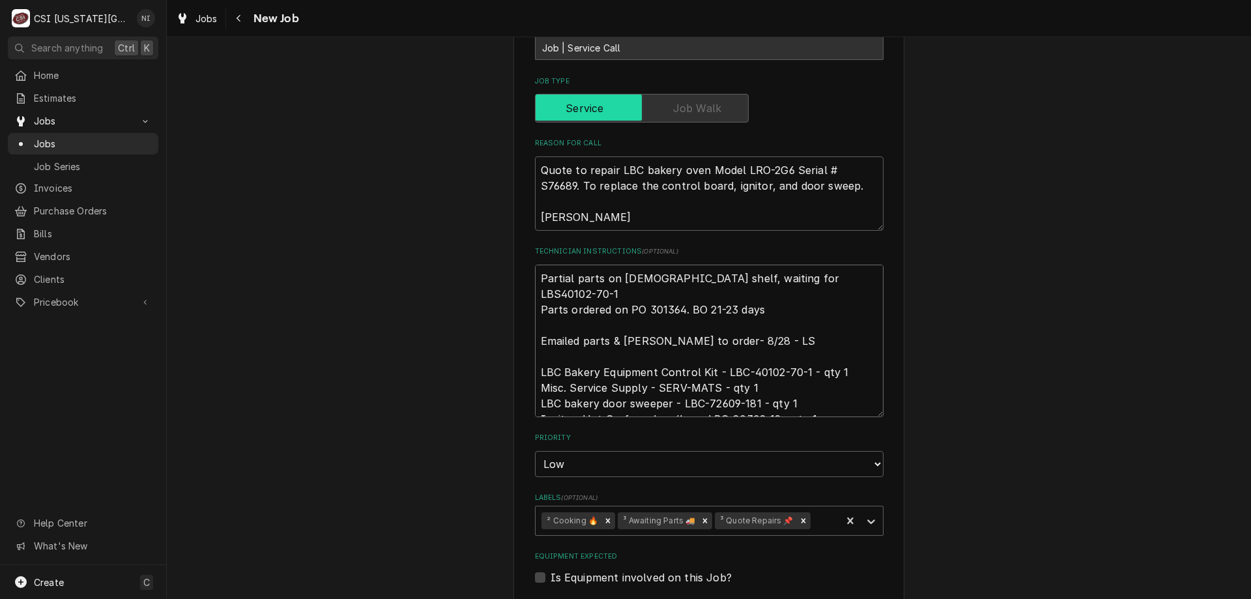
type textarea "Partial parts on christian shelf, waiting for LB40102-70-1 Parts ordered on PO …"
type textarea "x"
type textarea "Partial parts on christian shelf, waiting for LBC40102-70-1 Parts ordered on PO…"
type textarea "x"
type textarea "Partial parts on christian shelf, waiting for LBC-40102-70-1 Parts ordered on P…"
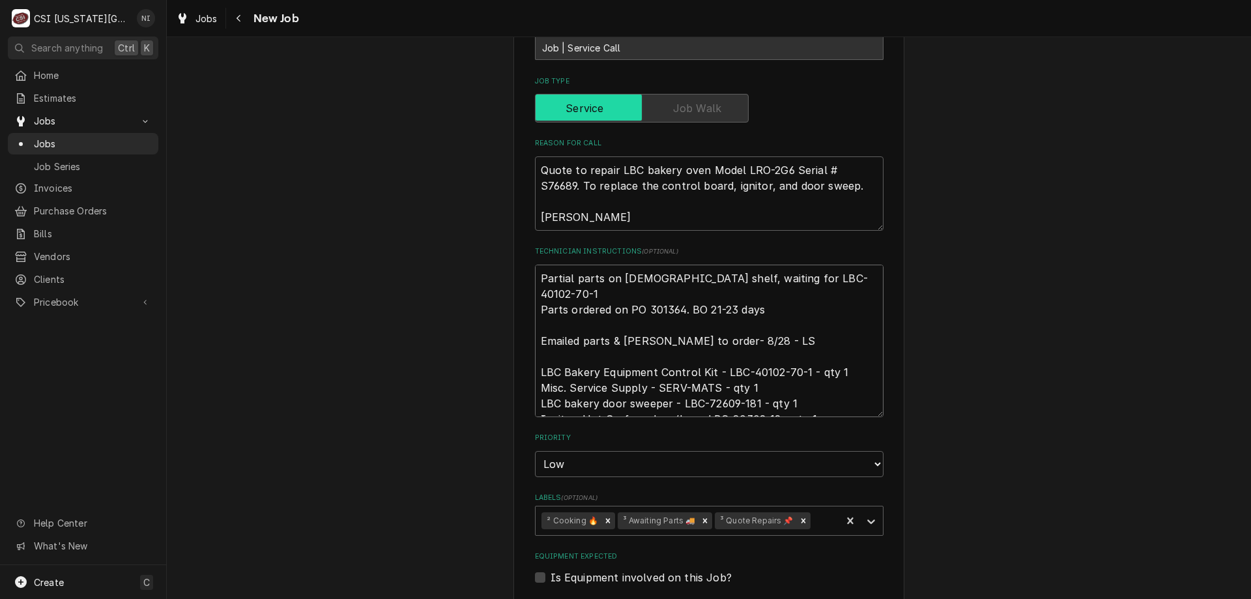
type textarea "x"
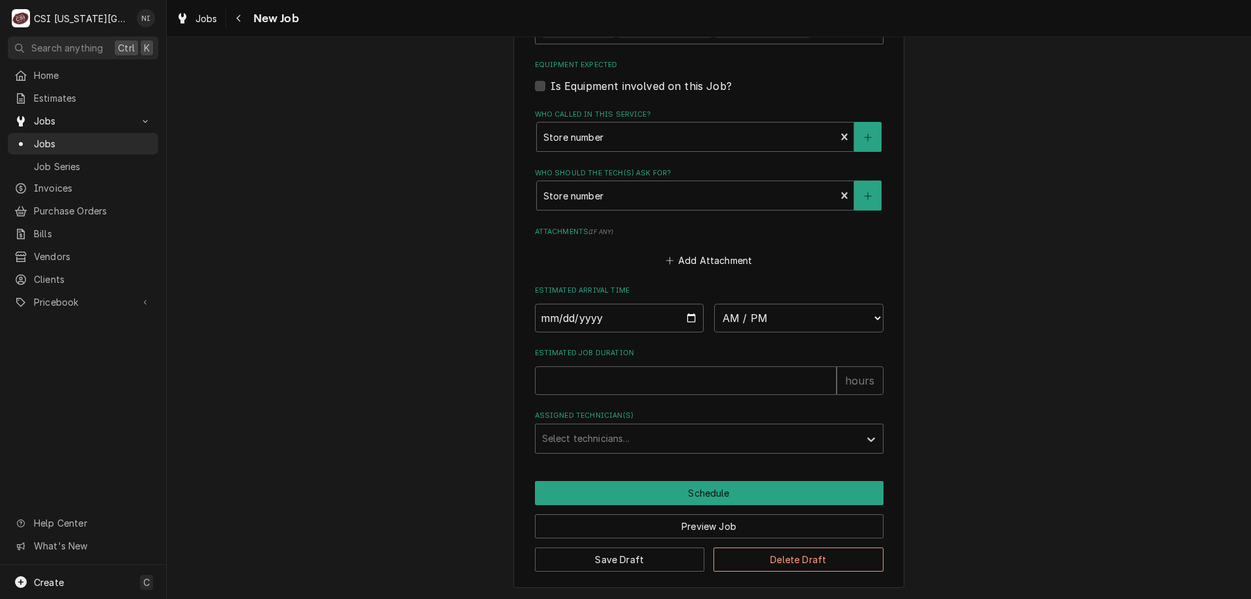
type textarea "Partial parts on christian shelf, waiting for LBC-40102-70-1 Parts ordered on P…"
click at [672, 553] on button "Save Draft" at bounding box center [620, 559] width 170 height 24
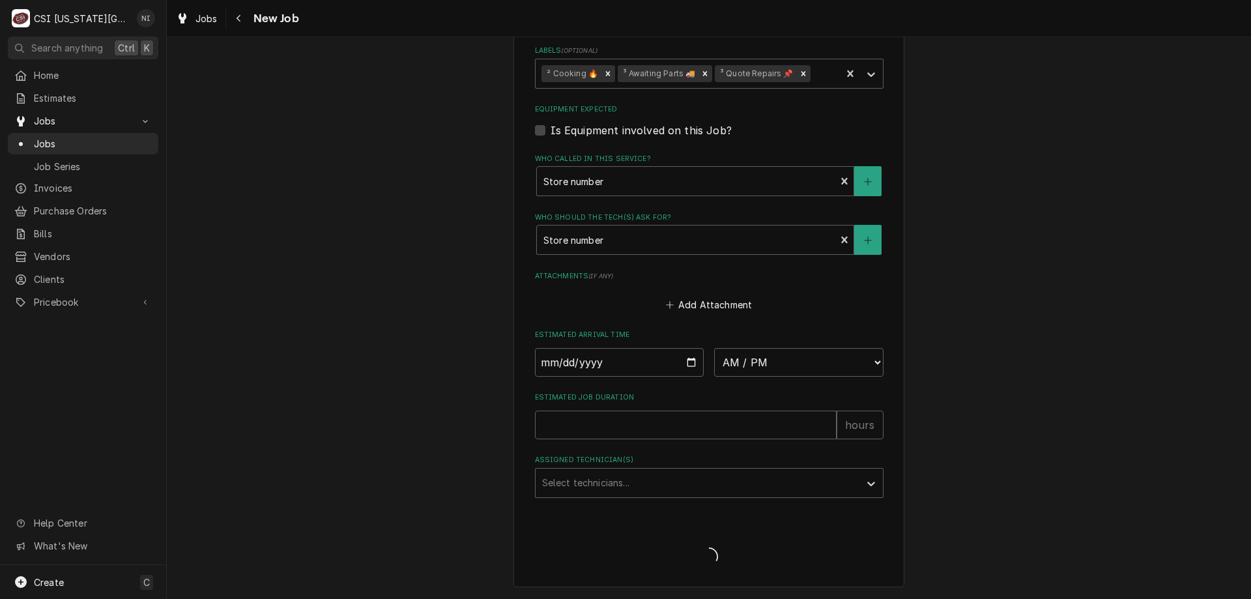
type textarea "x"
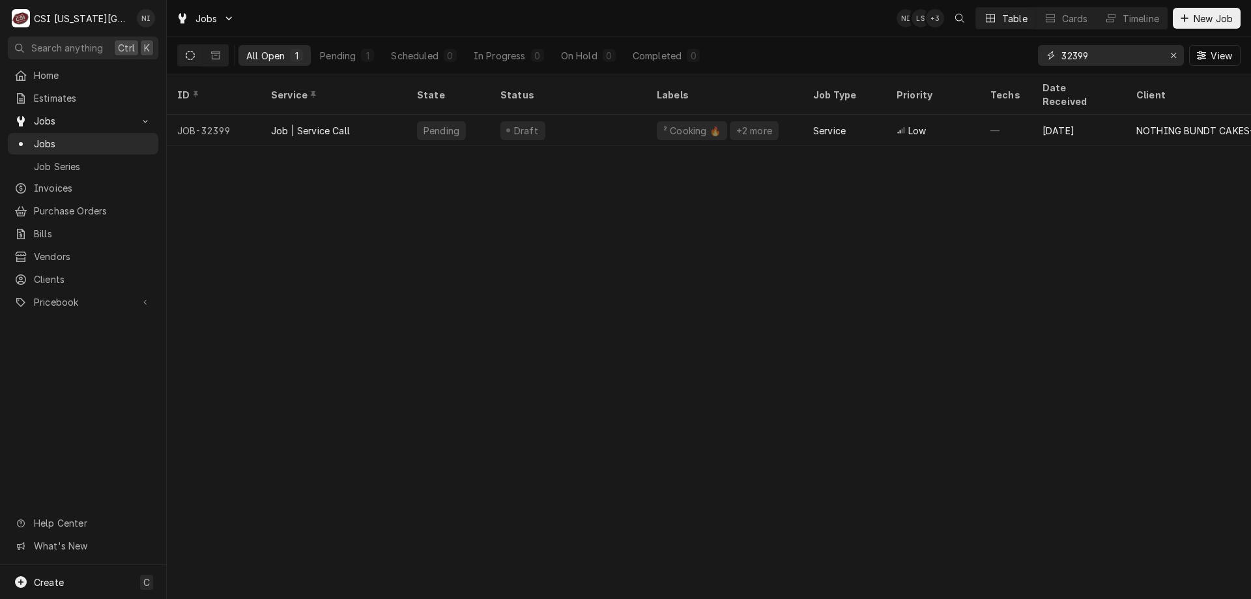
drag, startPoint x: 1093, startPoint y: 55, endPoint x: 1075, endPoint y: 58, distance: 18.4
click at [1075, 58] on input "32399" at bounding box center [1110, 55] width 98 height 21
type input "32095"
click at [632, 119] on div "Parts Ordered" at bounding box center [568, 130] width 156 height 31
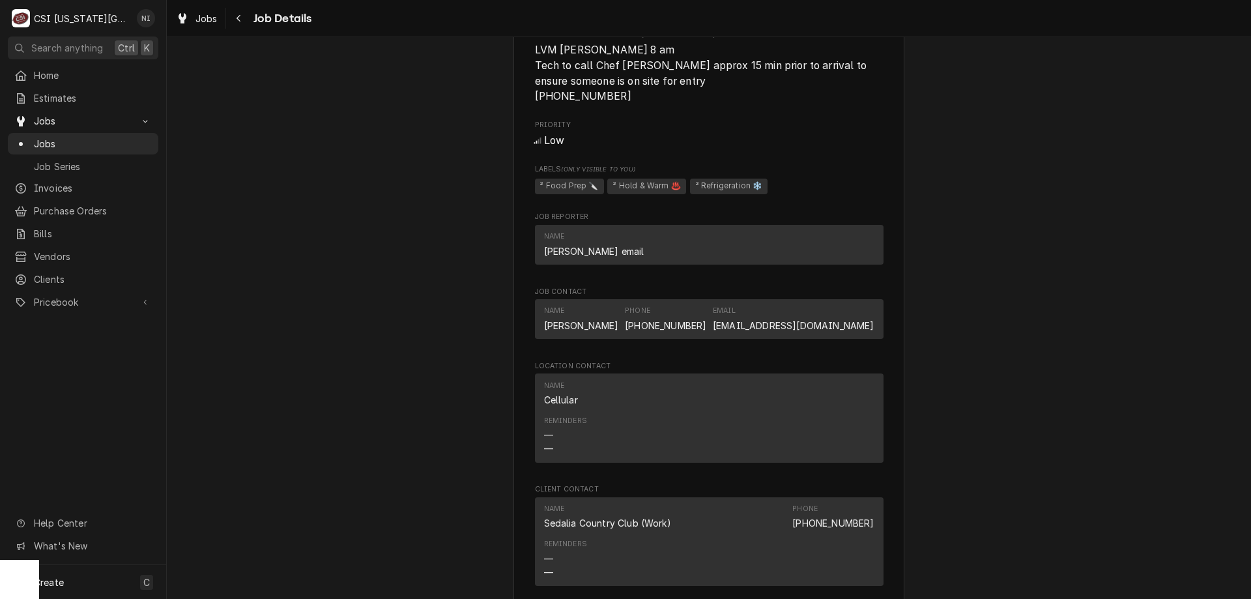
scroll to position [1600, 0]
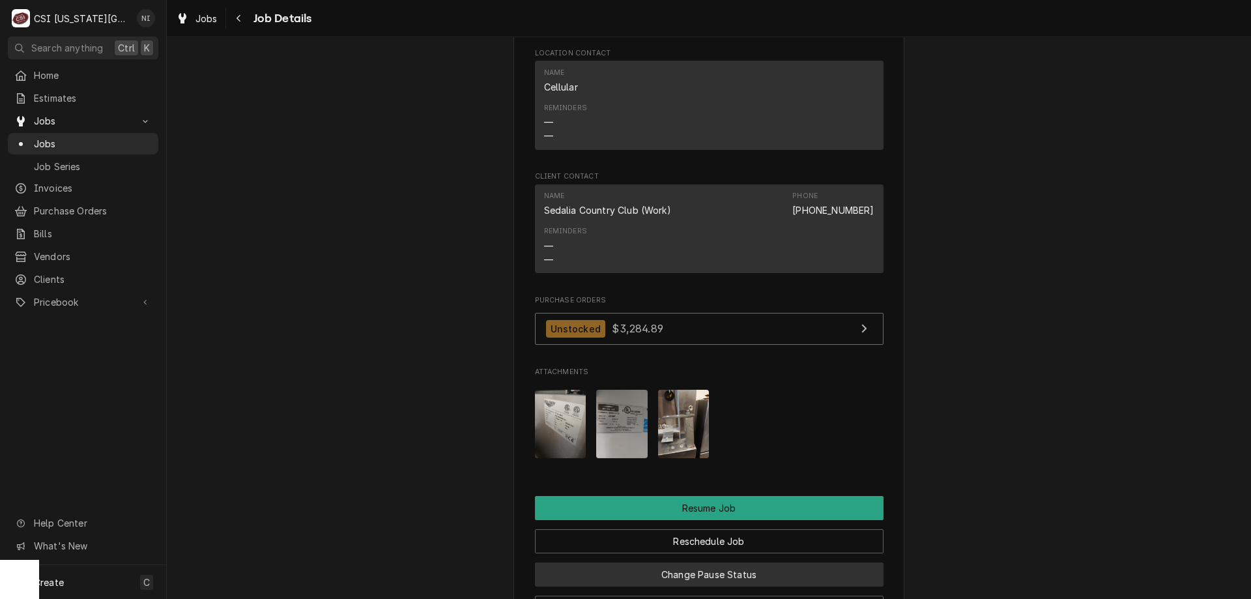
click at [766, 562] on button "Change Pause Status" at bounding box center [709, 574] width 349 height 24
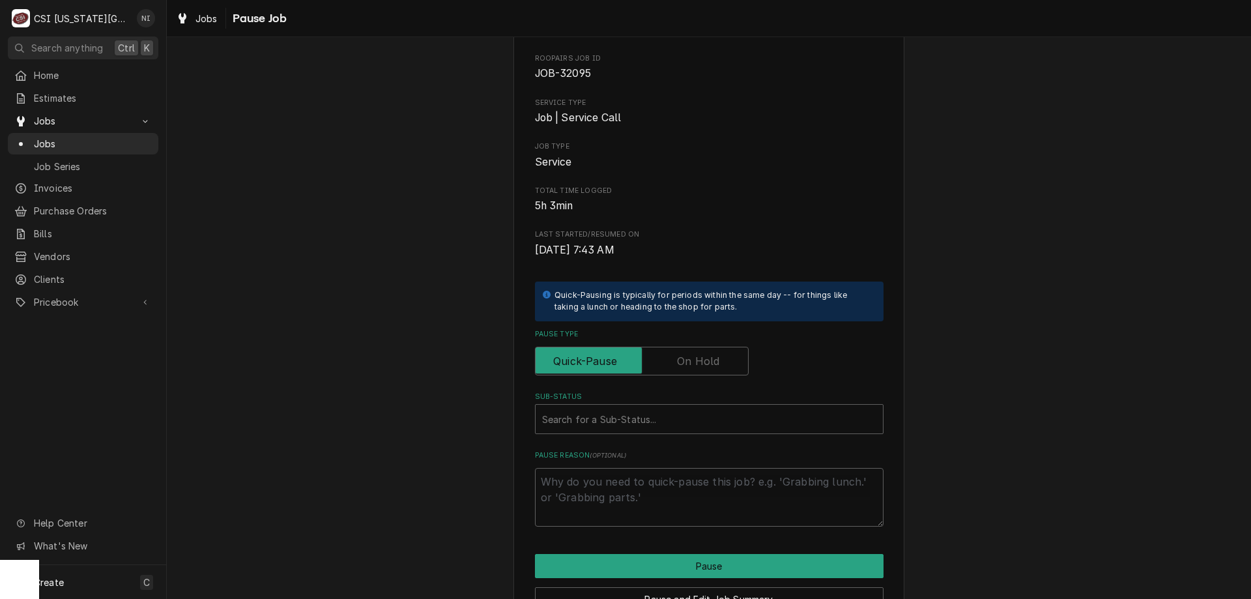
scroll to position [76, 0]
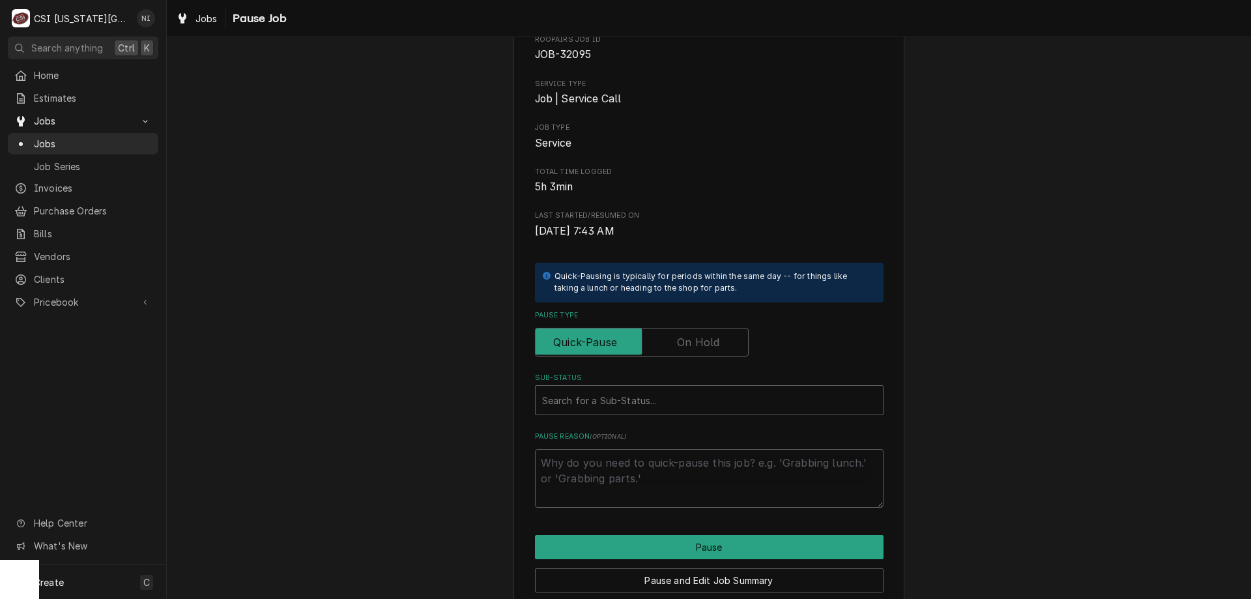
click at [682, 349] on label "Pause Type" at bounding box center [642, 342] width 214 height 29
click at [682, 349] on input "Pause Type" at bounding box center [642, 342] width 202 height 29
checkbox input "true"
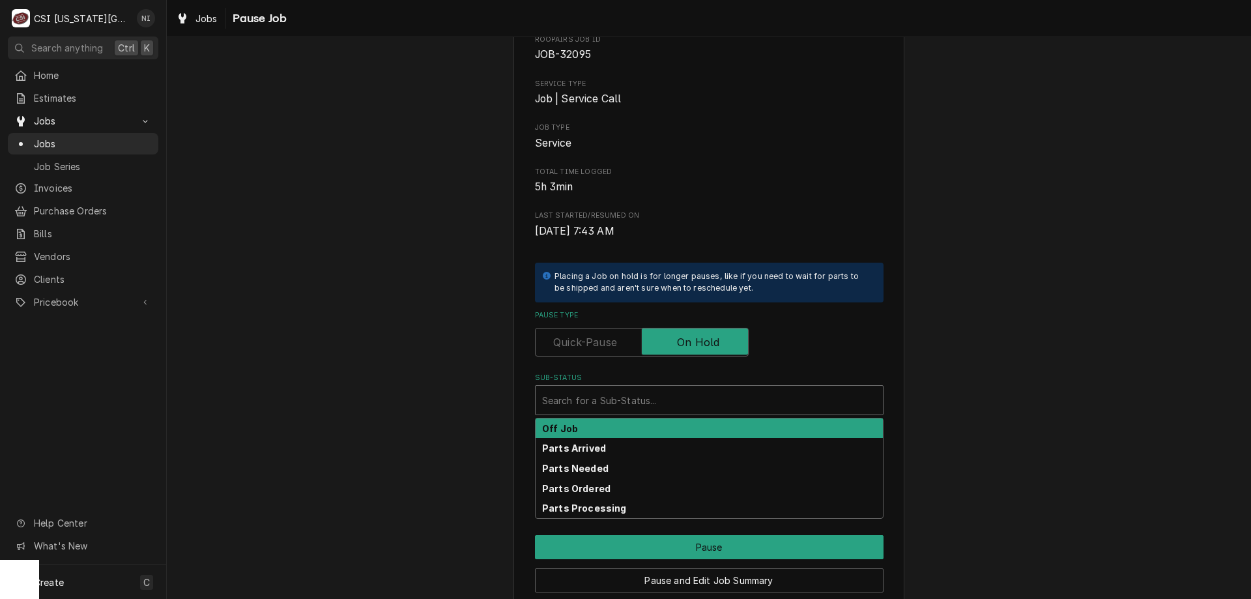
click at [671, 390] on div "Sub-Status" at bounding box center [709, 399] width 334 height 23
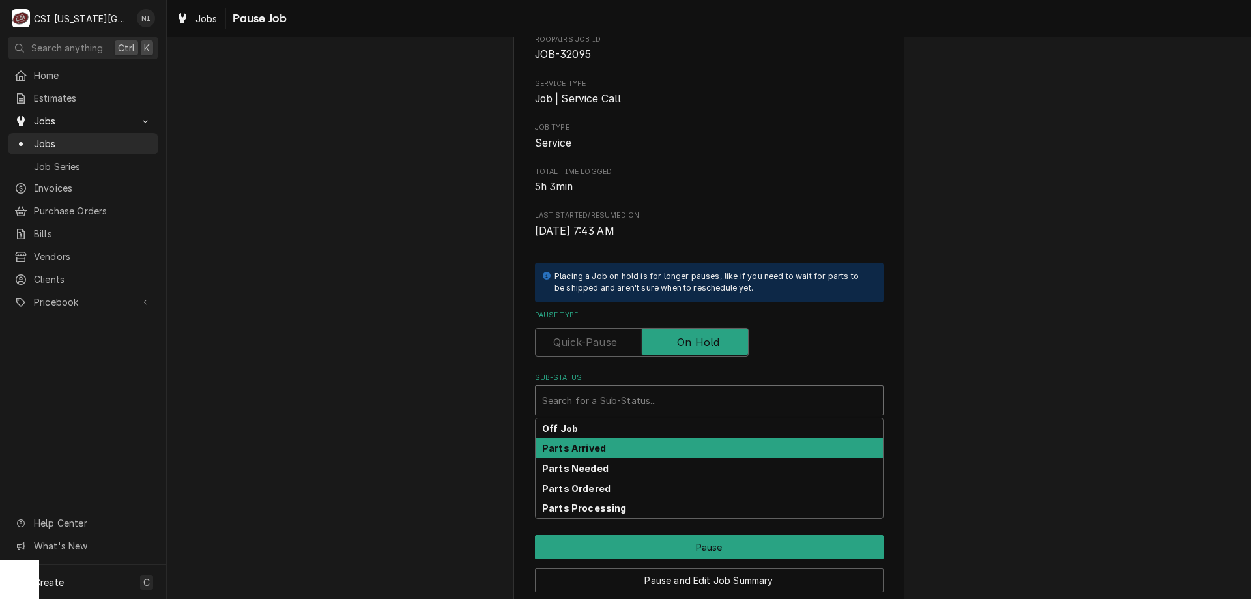
click at [601, 452] on div "Parts Arrived" at bounding box center [709, 448] width 347 height 20
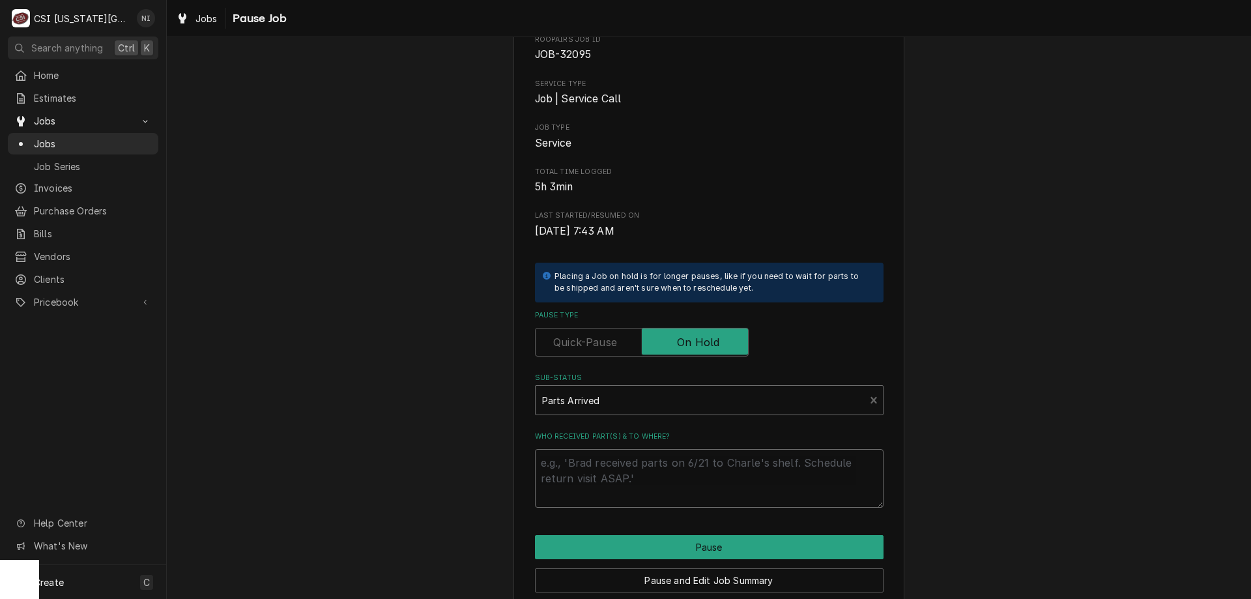
click at [599, 468] on textarea "Who received part(s) & to where?" at bounding box center [709, 478] width 349 height 59
type textarea "x"
type textarea "P"
type textarea "x"
type textarea "PA"
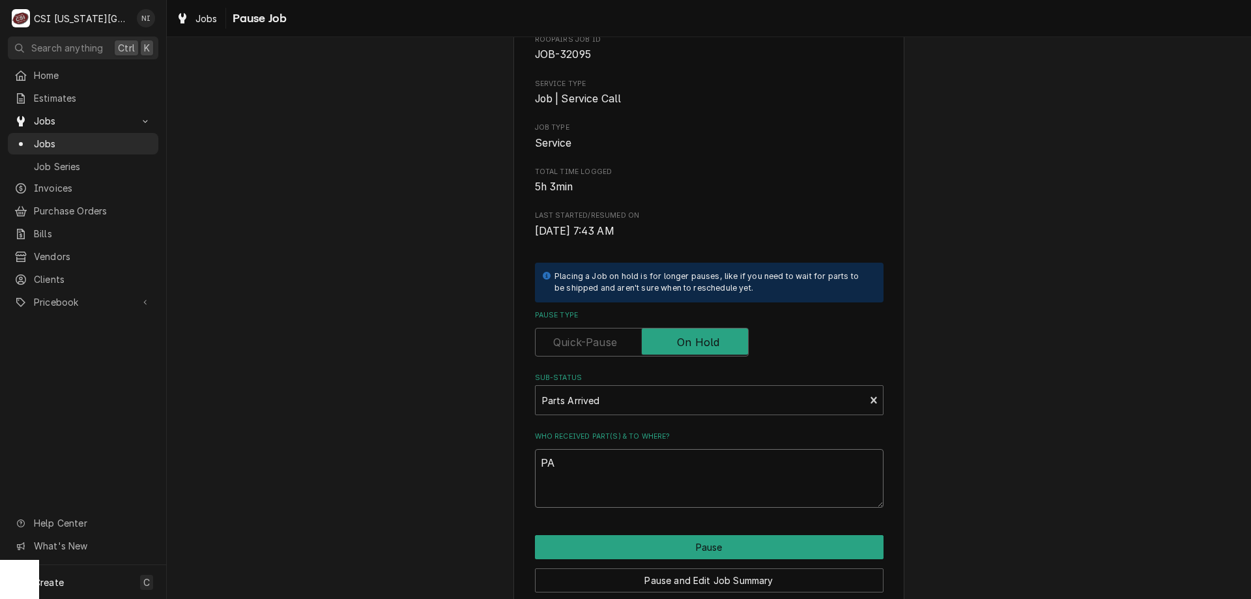
type textarea "x"
type textarea "PAR"
type textarea "x"
type textarea "PART"
type textarea "x"
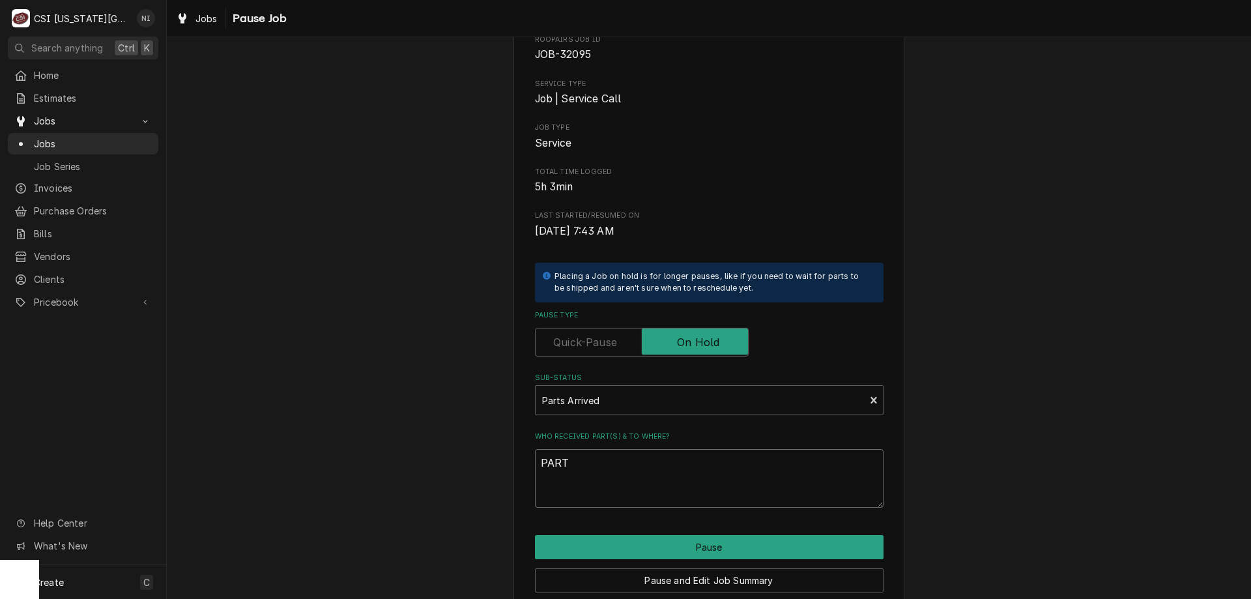
type textarea "PARTS"
type textarea "x"
type textarea "PARTSS"
type textarea "x"
type textarea "PARTSS"
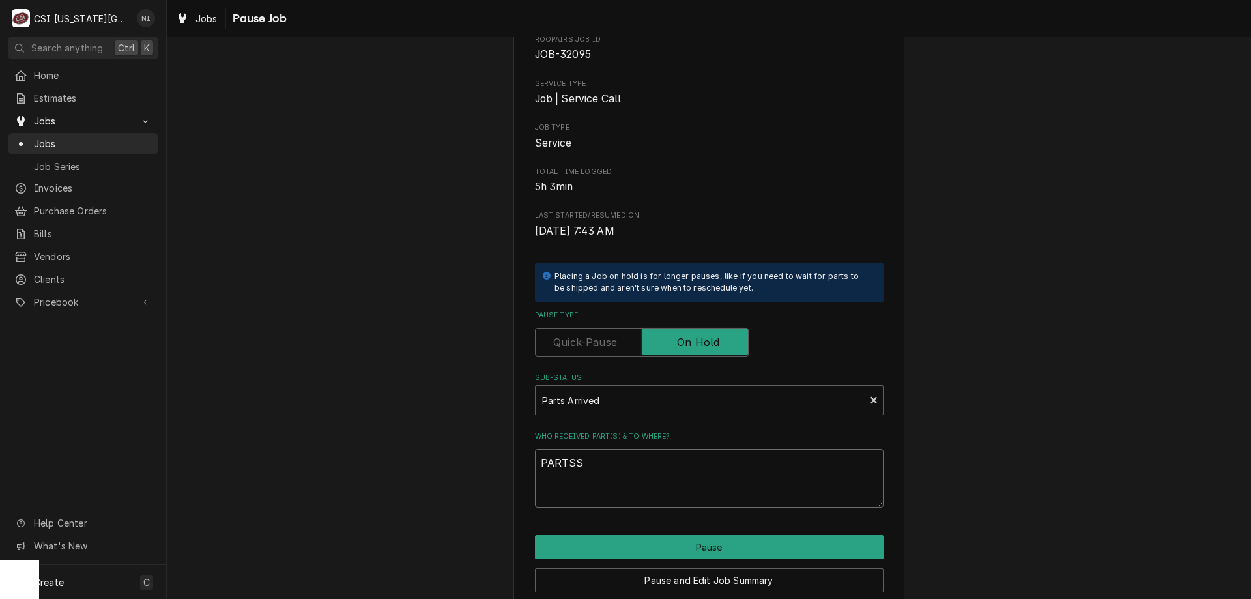
type textarea "x"
type textarea "PARTSS"
type textarea "x"
type textarea "PARTS"
type textarea "x"
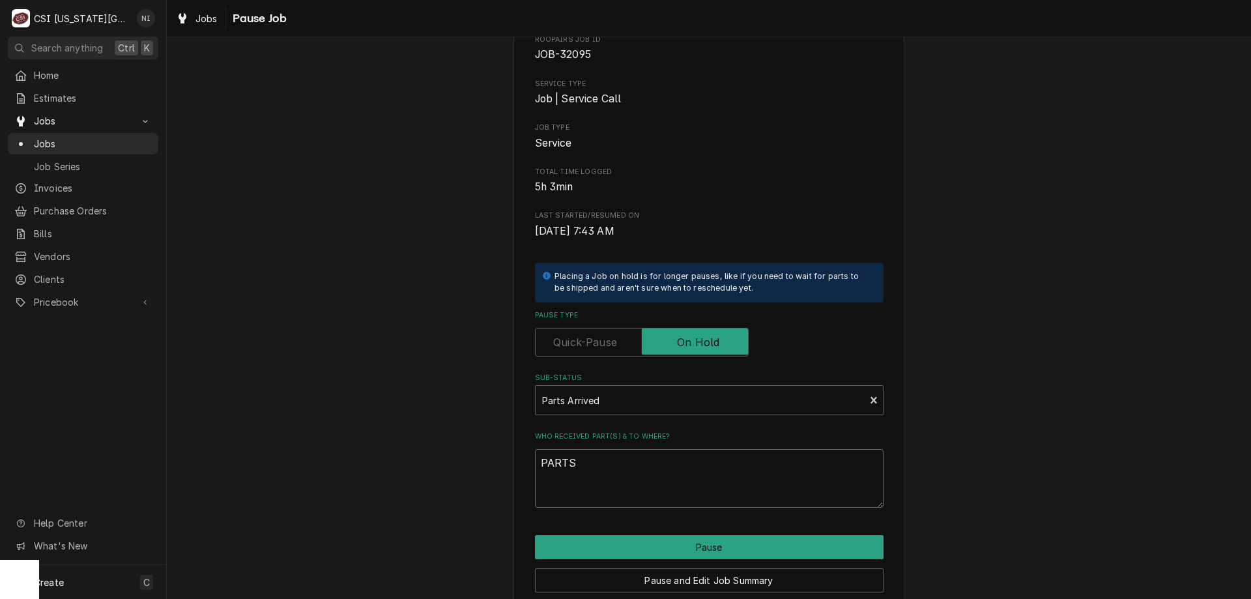
type textarea "PART"
type textarea "x"
type textarea "PAR"
type textarea "x"
type textarea "PA"
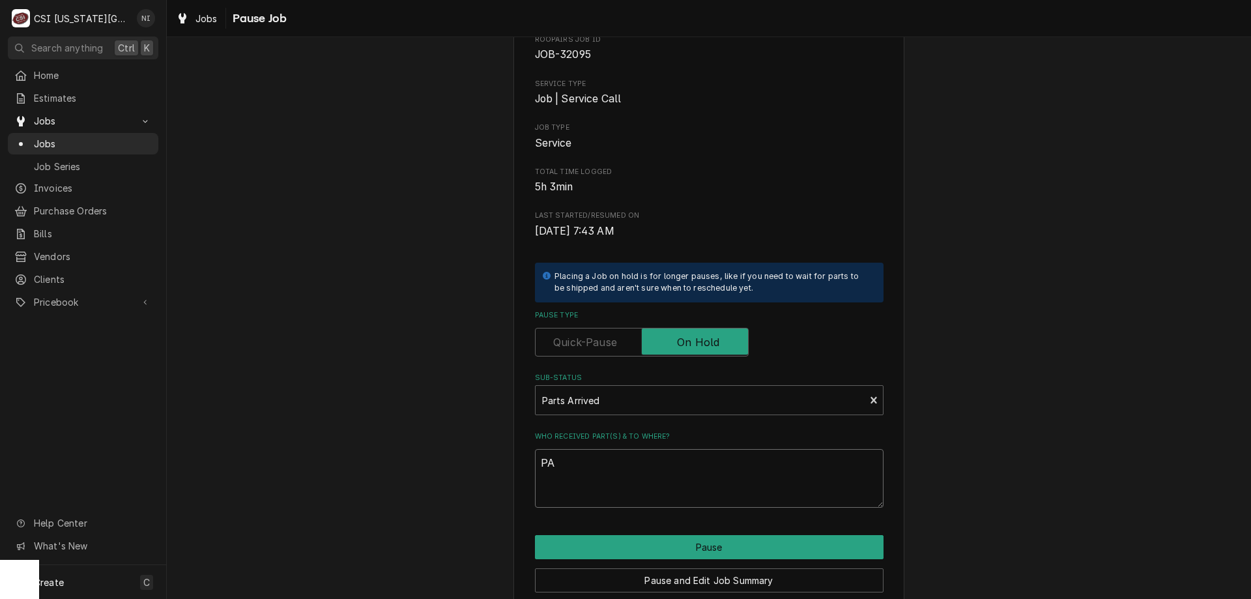
type textarea "x"
type textarea "P"
type textarea "x"
type textarea "Pa"
type textarea "x"
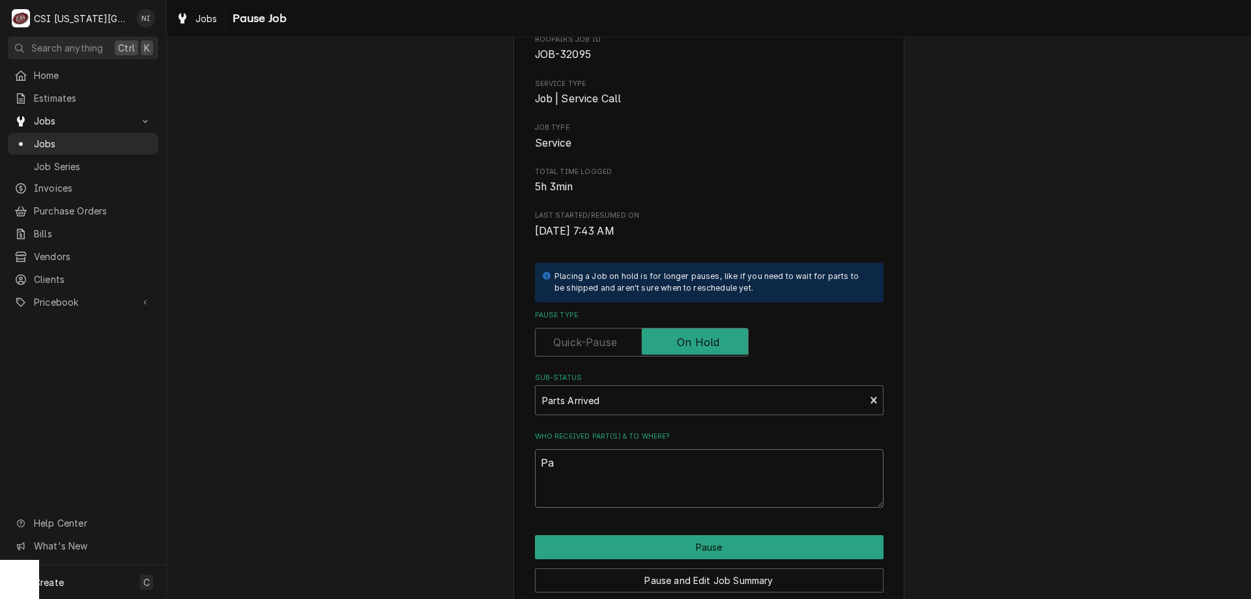
type textarea "Par"
type textarea "x"
type textarea "Part"
type textarea "x"
type textarea "Parts"
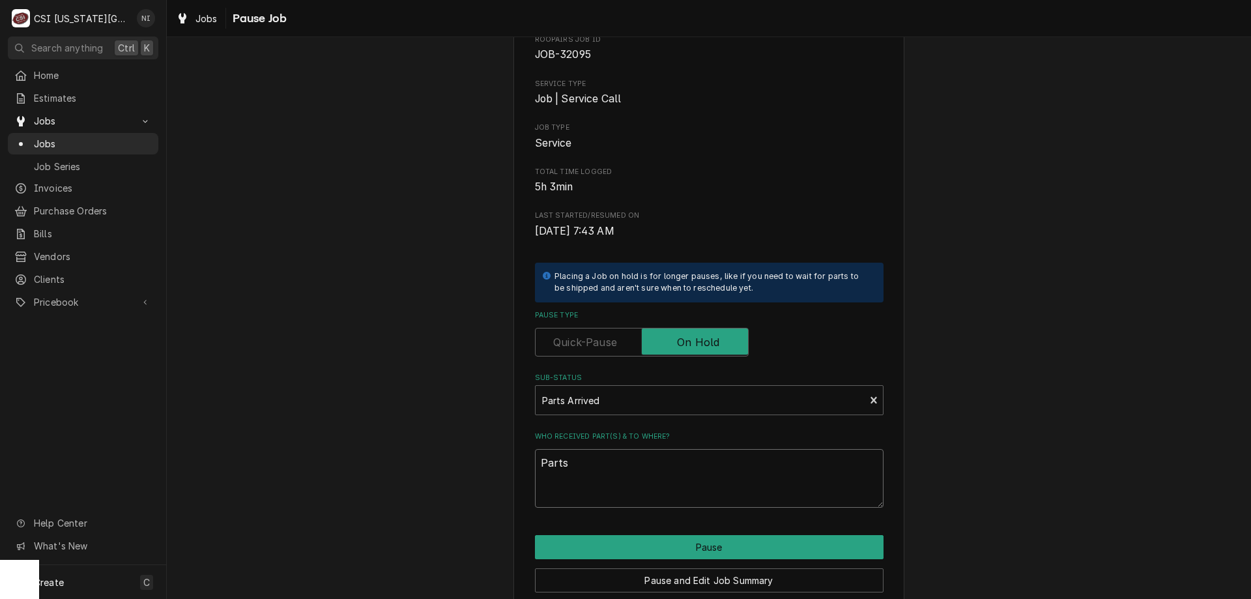
type textarea "x"
type textarea "Parts"
type textarea "x"
type textarea "Parts o"
type textarea "x"
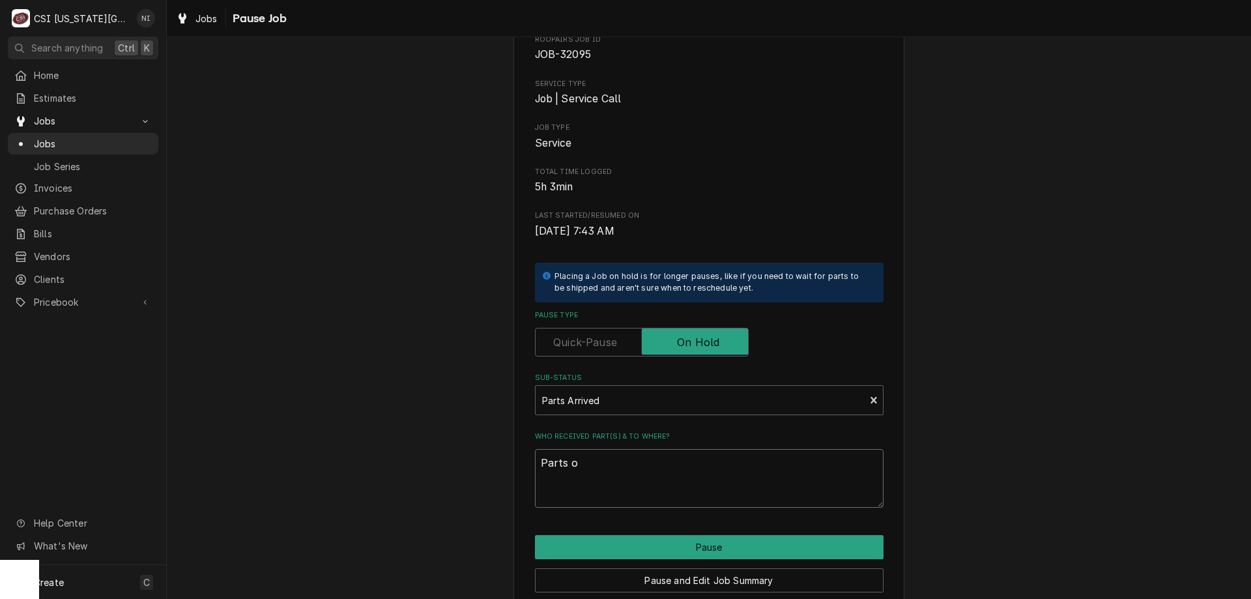
type textarea "Parts on"
type textarea "x"
type textarea "Parts on"
type textarea "x"
type textarea "Parts on h"
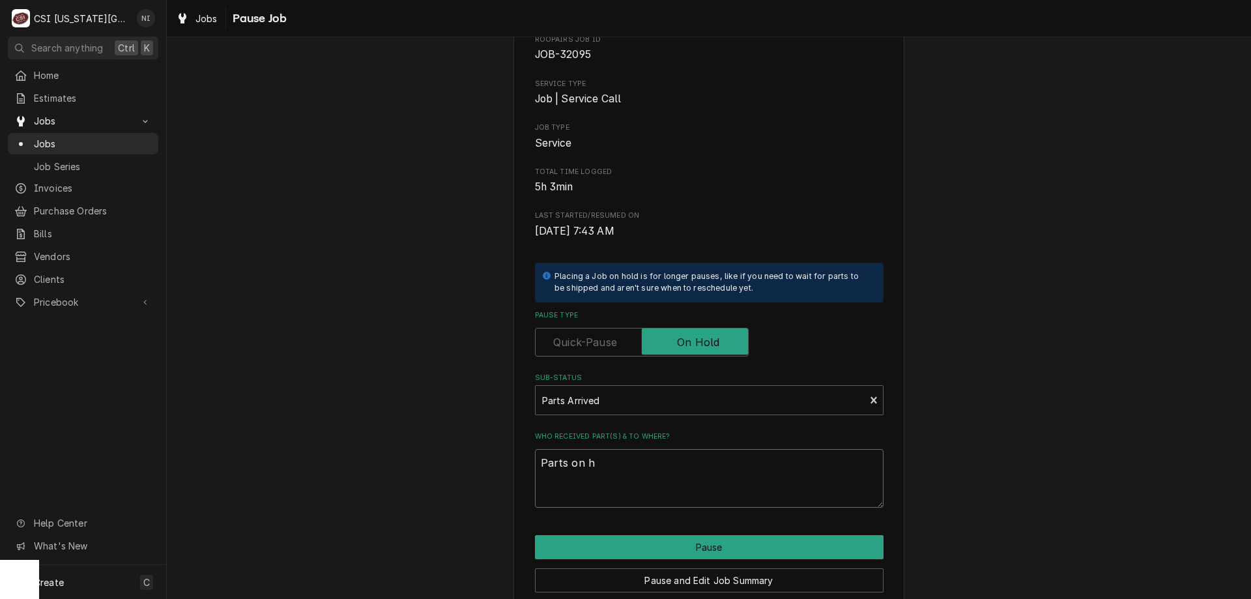
type textarea "x"
type textarea "Parts on ha"
type textarea "x"
type textarea "Parts on haw"
type textarea "x"
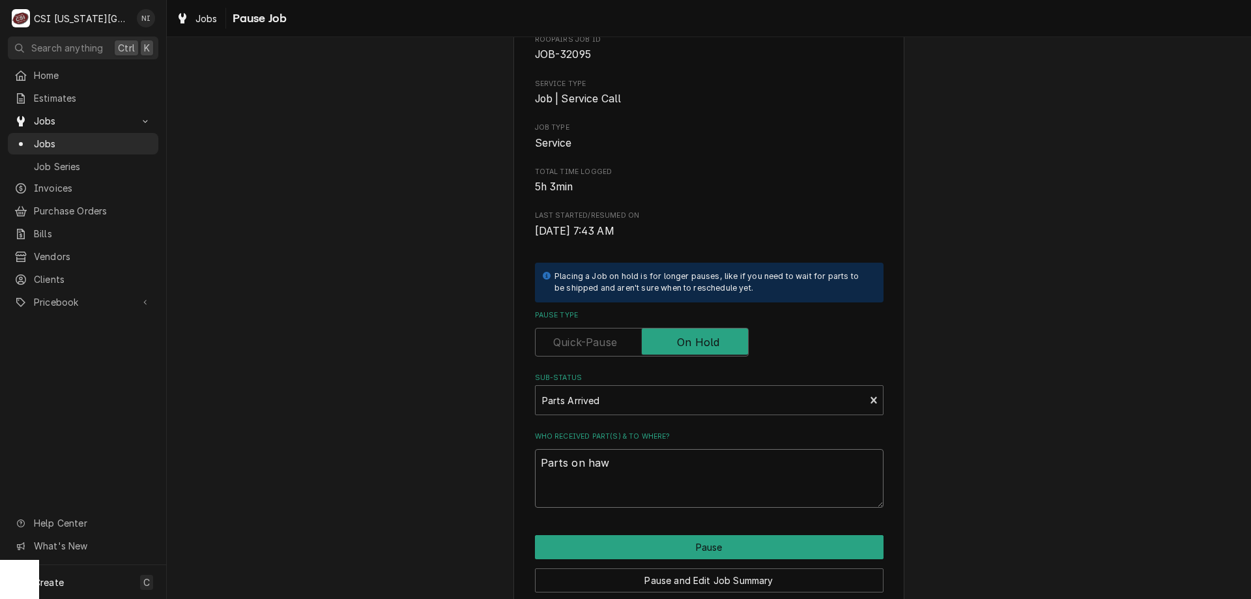
type textarea "Parts on hawk"
type textarea "x"
type textarea "Parts on hawki"
type textarea "x"
type textarea "Parts on hawkin"
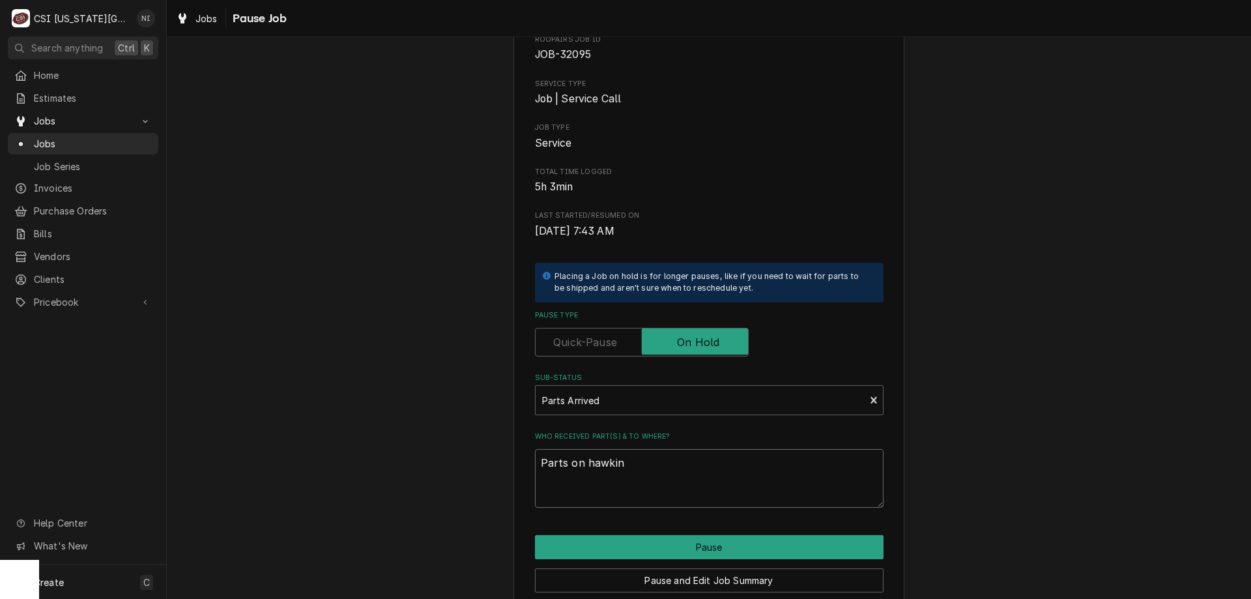
type textarea "x"
type textarea "Parts on hawkins"
type textarea "x"
type textarea "Parts on hawkins"
type textarea "x"
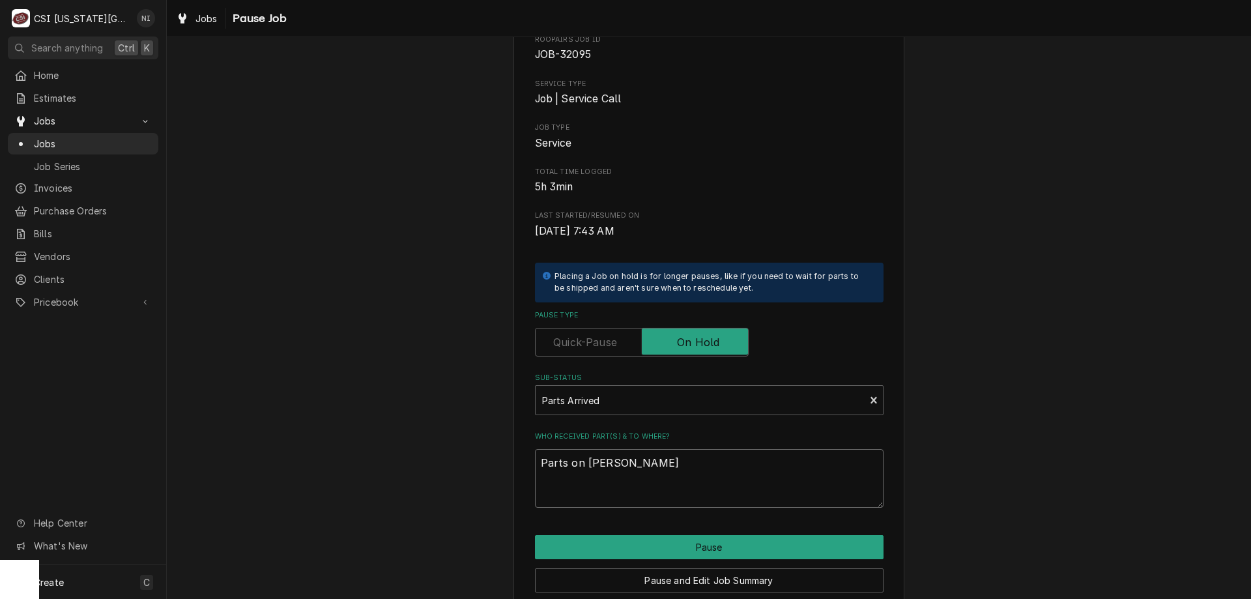
type textarea "Parts on hawkins s"
type textarea "x"
type textarea "Parts on hawkins sh"
type textarea "x"
type textarea "Parts on hawkins she"
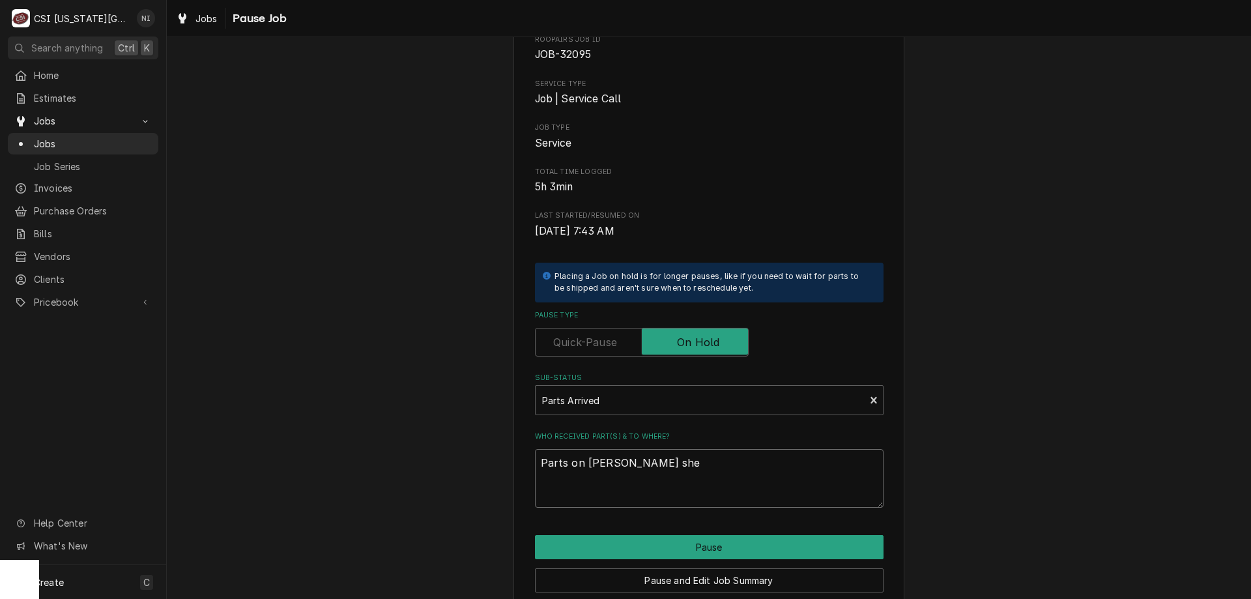
type textarea "x"
type textarea "Parts on hawkins shel"
type textarea "x"
type textarea "Parts on hawkins shelf"
click at [719, 550] on button "Pause" at bounding box center [709, 547] width 349 height 24
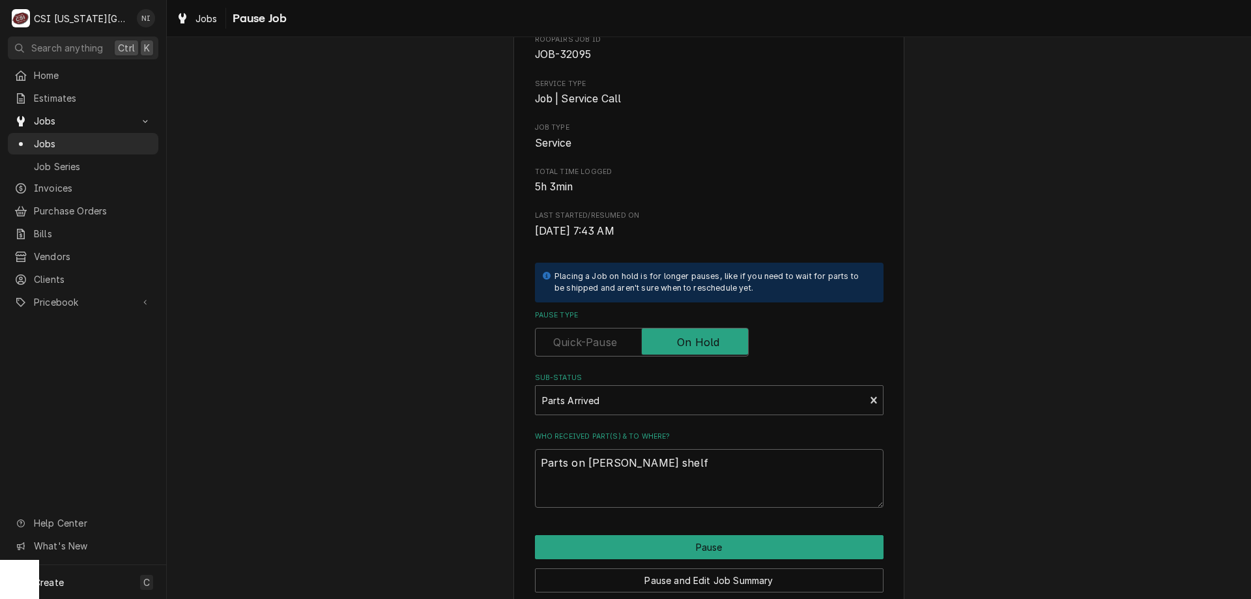
type textarea "x"
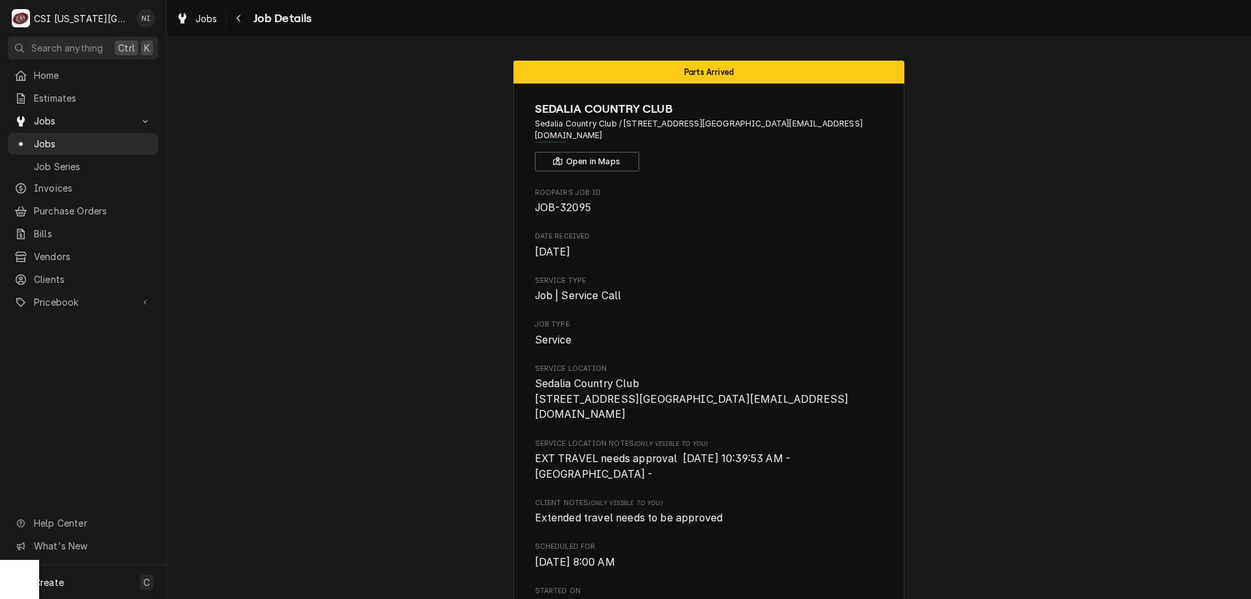
click at [65, 147] on link "Jobs" at bounding box center [83, 144] width 151 height 22
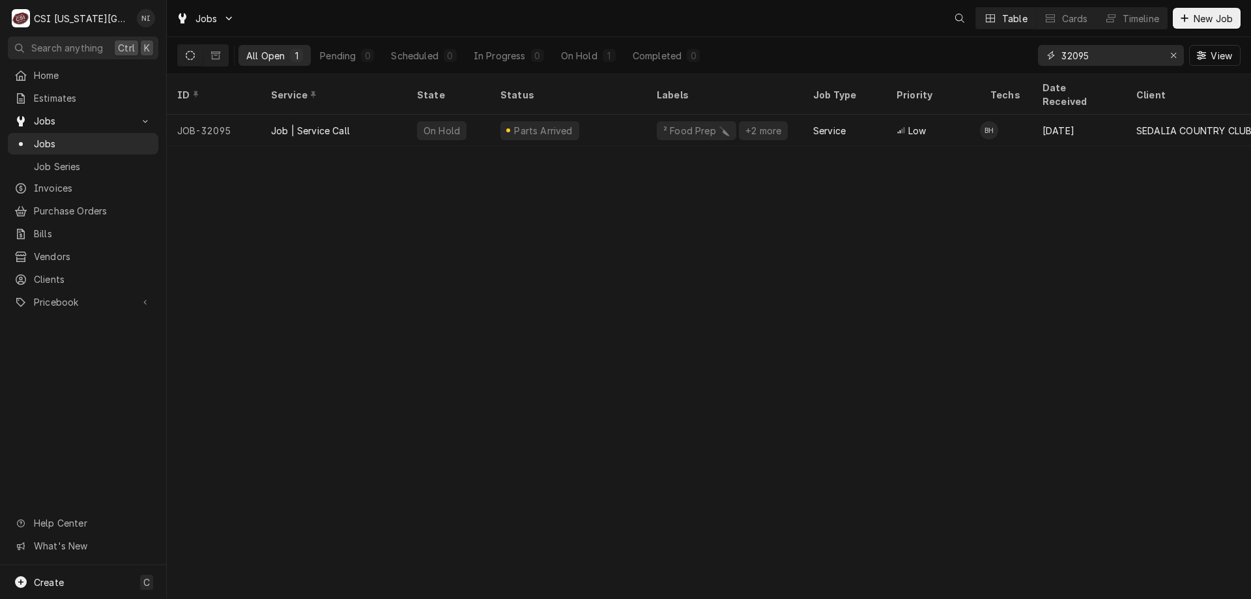
drag, startPoint x: 1107, startPoint y: 56, endPoint x: 1075, endPoint y: 63, distance: 33.2
click at [1075, 63] on input "32095" at bounding box center [1110, 55] width 98 height 21
type input "32411"
click at [570, 119] on div "Draft" at bounding box center [568, 130] width 156 height 31
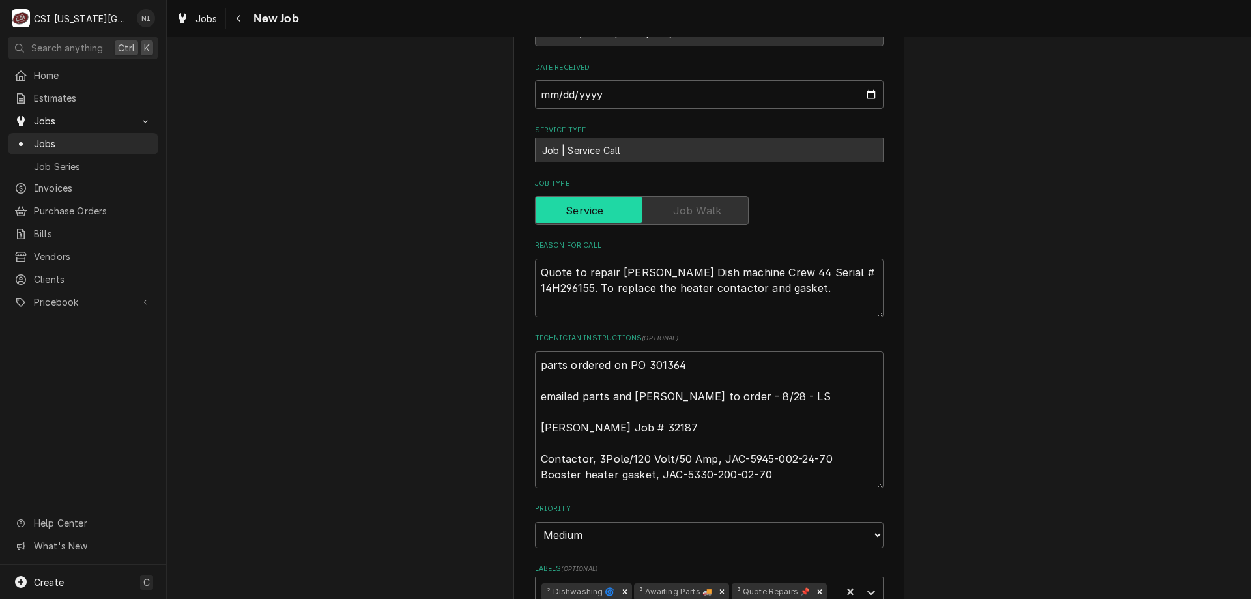
scroll to position [534, 0]
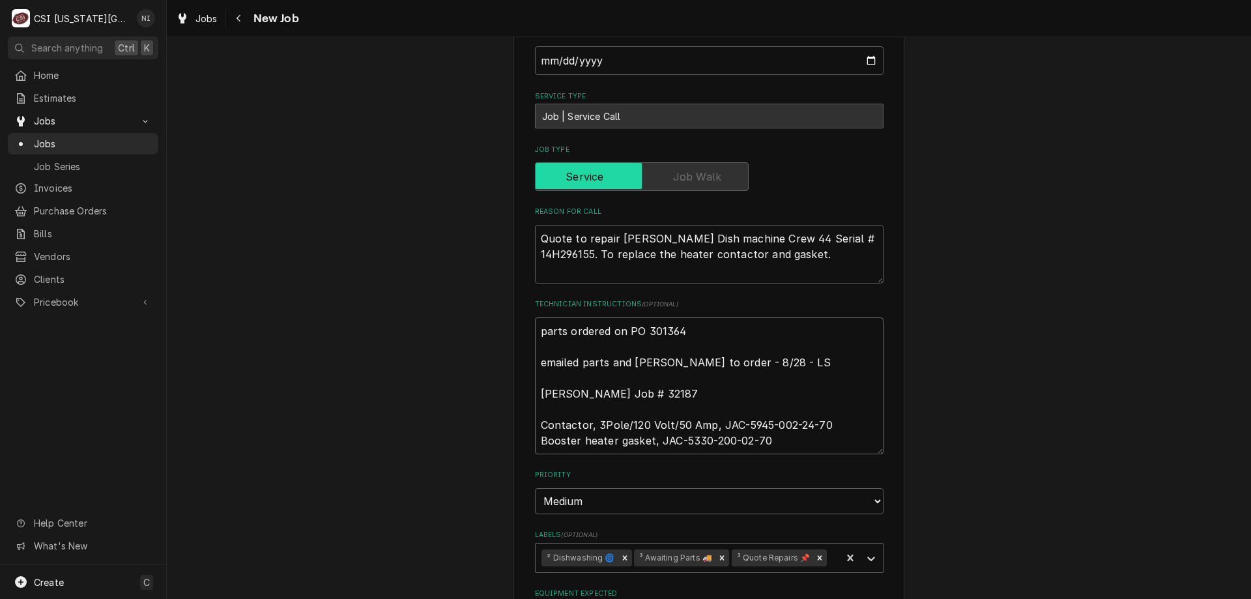
click at [537, 332] on textarea "parts ordered on PO 301364 emailed parts and [PERSON_NAME] to order - 8/28 - LS…" at bounding box center [709, 385] width 349 height 137
type textarea "x"
type textarea "parts ordered on PO 301364 emailed parts and [PERSON_NAME] to order - 8/28 - LS…"
type textarea "x"
type textarea "p parts ordered on PO 301364 emailed parts and [PERSON_NAME] to order - 8/28 - …"
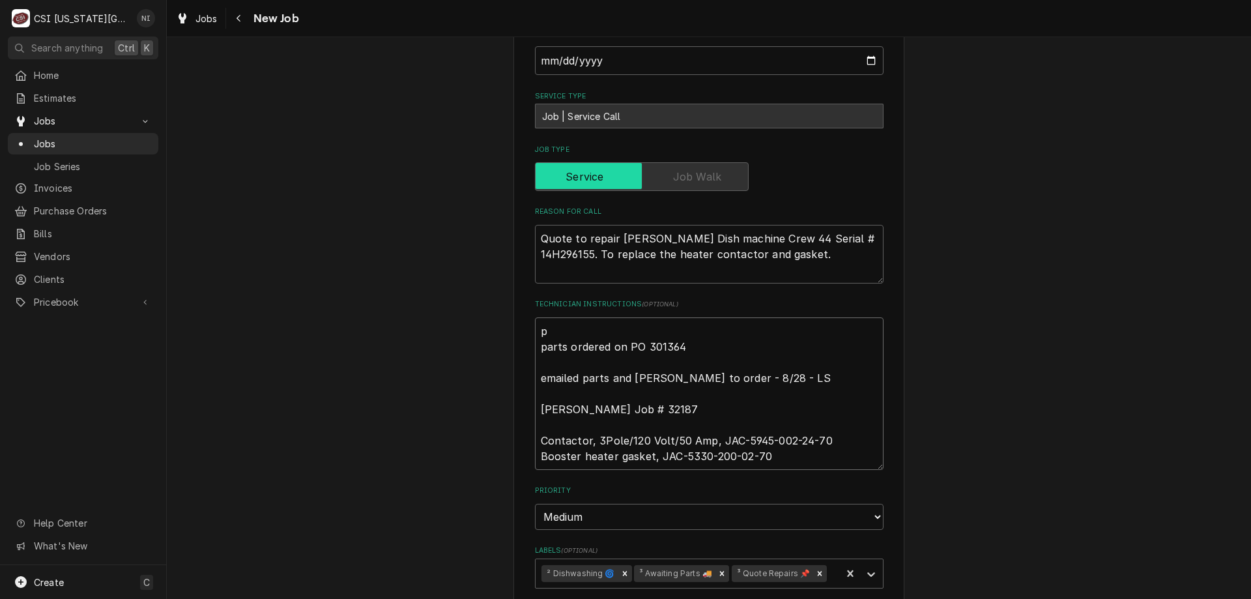
type textarea "x"
type textarea "pa parts ordered on PO 301364 emailed parts and [PERSON_NAME] to order - 8/28 -…"
type textarea "x"
type textarea "par parts ordered on PO 301364 emailed parts and [PERSON_NAME] to order - 8/28 …"
type textarea "x"
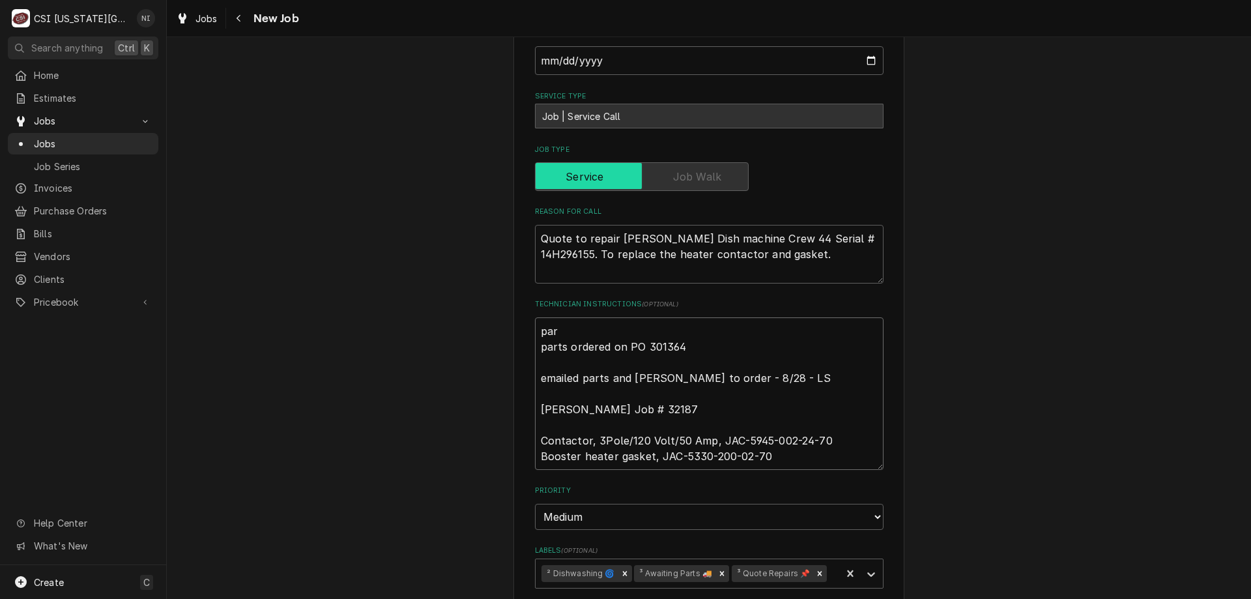
type textarea "part parts ordered on PO 301364 emailed parts and [PERSON_NAME] to order - 8/28…"
type textarea "x"
type textarea "parts parts ordered on PO 301364 emailed parts and [PERSON_NAME] to order - 8/2…"
type textarea "x"
type textarea "parts parts ordered on PO 301364 emailed parts and [PERSON_NAME] to order - 8/2…"
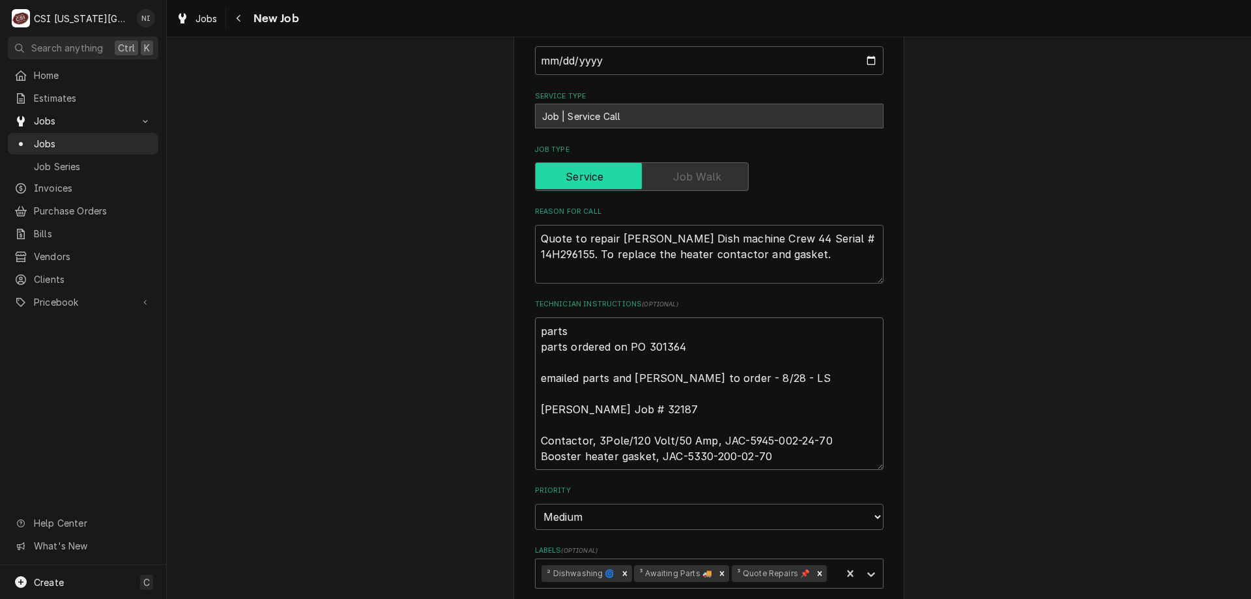
type textarea "x"
type textarea "parts o parts ordered on PO 301364 emailed parts and [PERSON_NAME] to order - 8…"
type textarea "x"
type textarea "parts on parts ordered on PO 301364 emailed parts and [PERSON_NAME] to order - …"
type textarea "x"
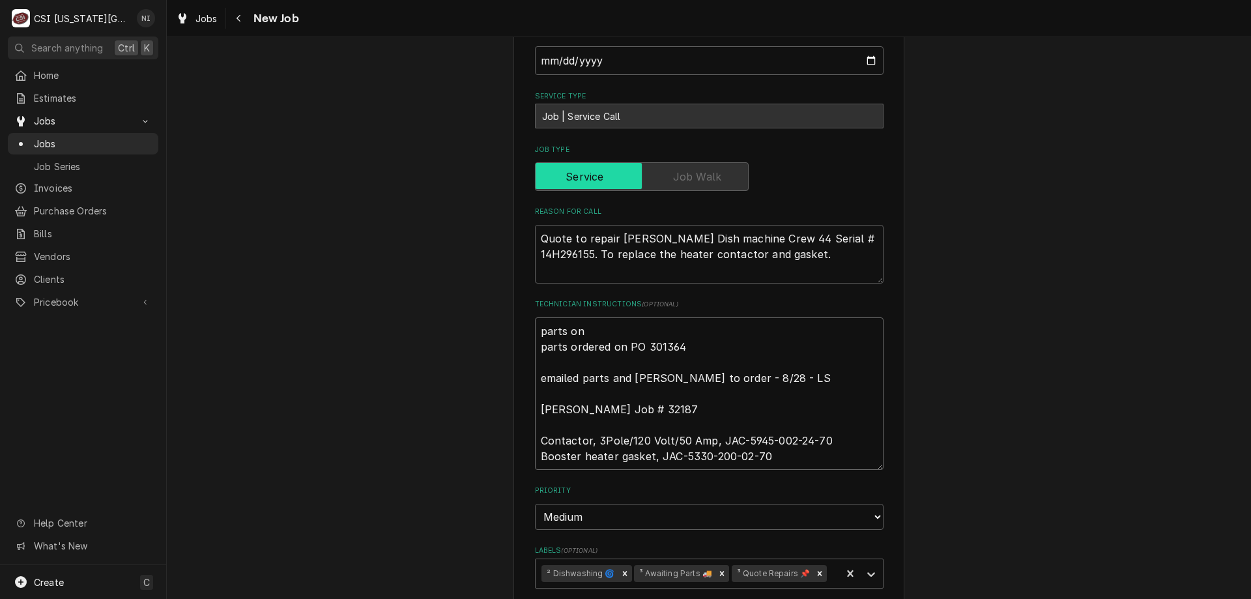
type textarea "parts on parts ordered on PO 301364 emailed parts and [PERSON_NAME] to order - …"
type textarea "x"
type textarea "parts on h parts ordered on PO 301364 emailed parts and [PERSON_NAME] to order …"
type textarea "x"
type textarea "parts on ha parts ordered on PO 301364 emailed parts and [PERSON_NAME] to order…"
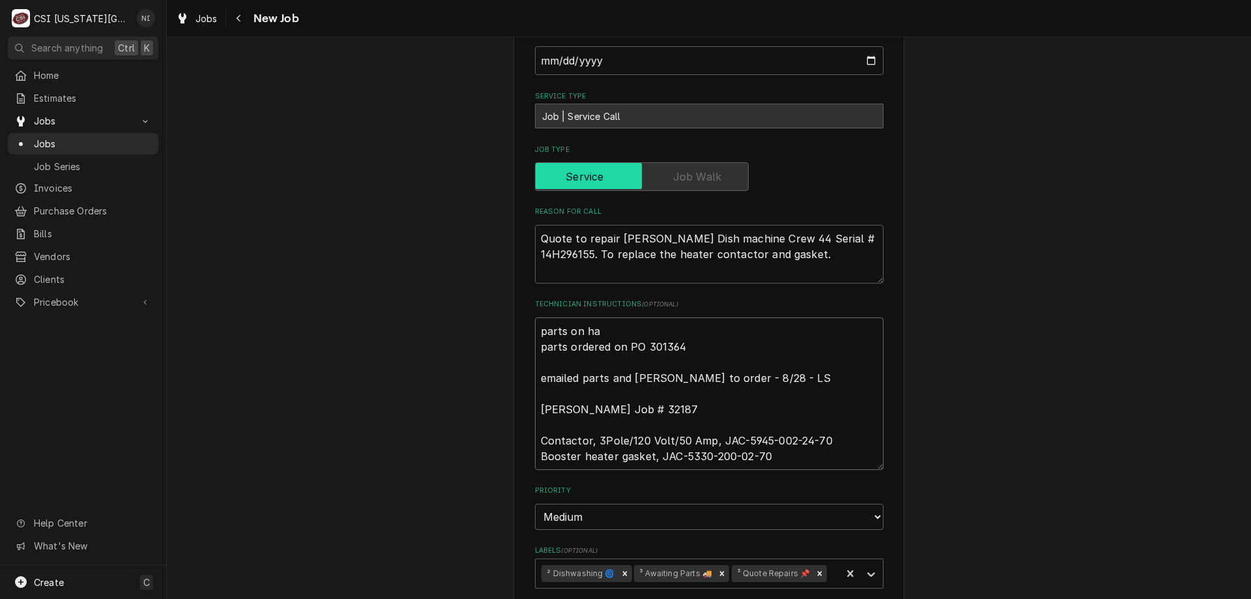
type textarea "x"
type textarea "parts on haw parts ordered on PO 301364 emailed parts and [PERSON_NAME] to orde…"
type textarea "x"
type textarea "parts on hawk parts ordered on PO 301364 emailed parts and [PERSON_NAME] to ord…"
type textarea "x"
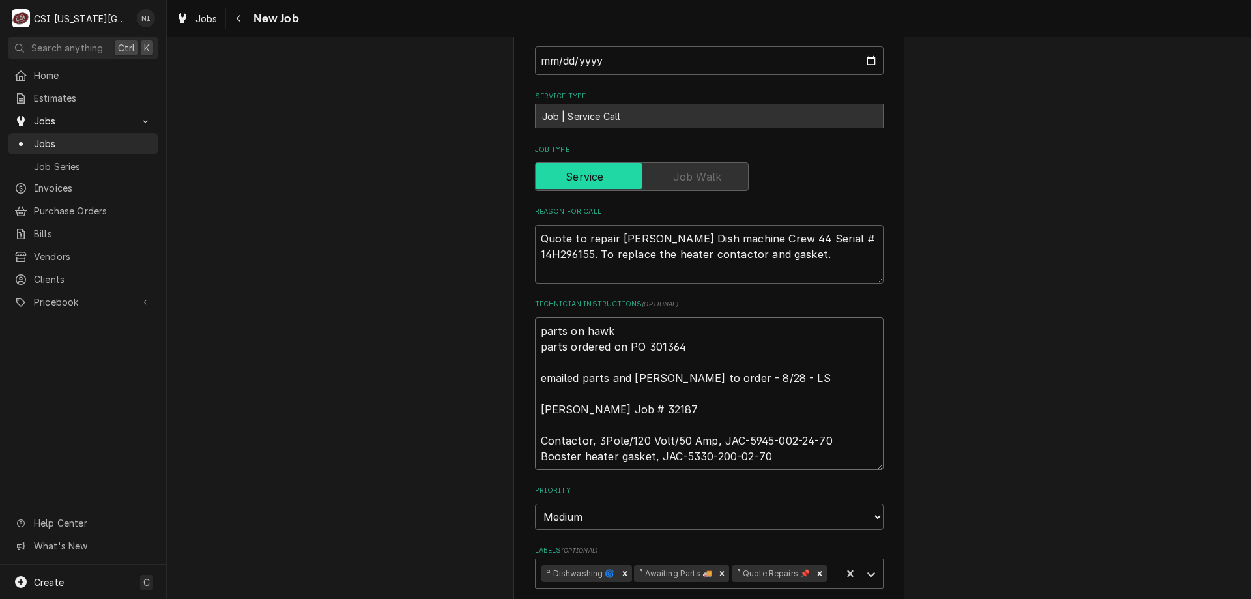
type textarea "parts on hawki parts ordered on PO 301364 emailed parts and [PERSON_NAME] to or…"
type textarea "x"
type textarea "parts on hawkin parts ordered on PO 301364 emailed parts and [PERSON_NAME] to o…"
type textarea "x"
type textarea "parts on [PERSON_NAME] parts ordered on PO 301364 emailed parts and [PERSON_NAM…"
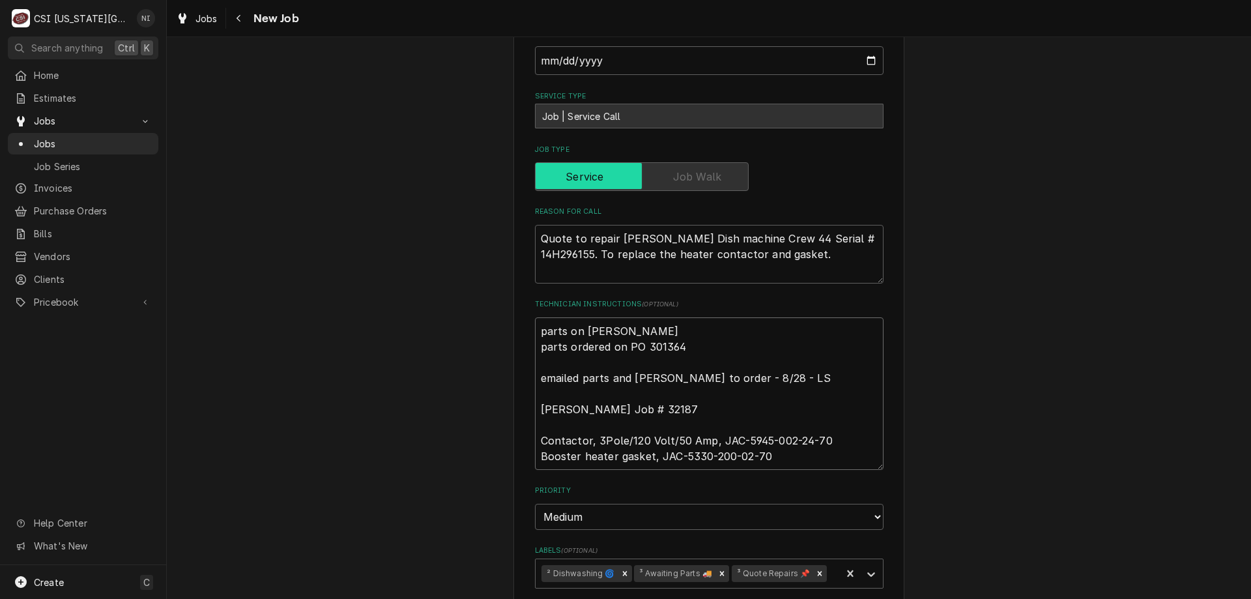
type textarea "x"
type textarea "parts on [PERSON_NAME] parts ordered on PO 301364 emailed parts and [PERSON_NAM…"
type textarea "x"
type textarea "parts on hawkins sh parts ordered on PO 301364 emailed parts and lindy to order…"
type textarea "x"
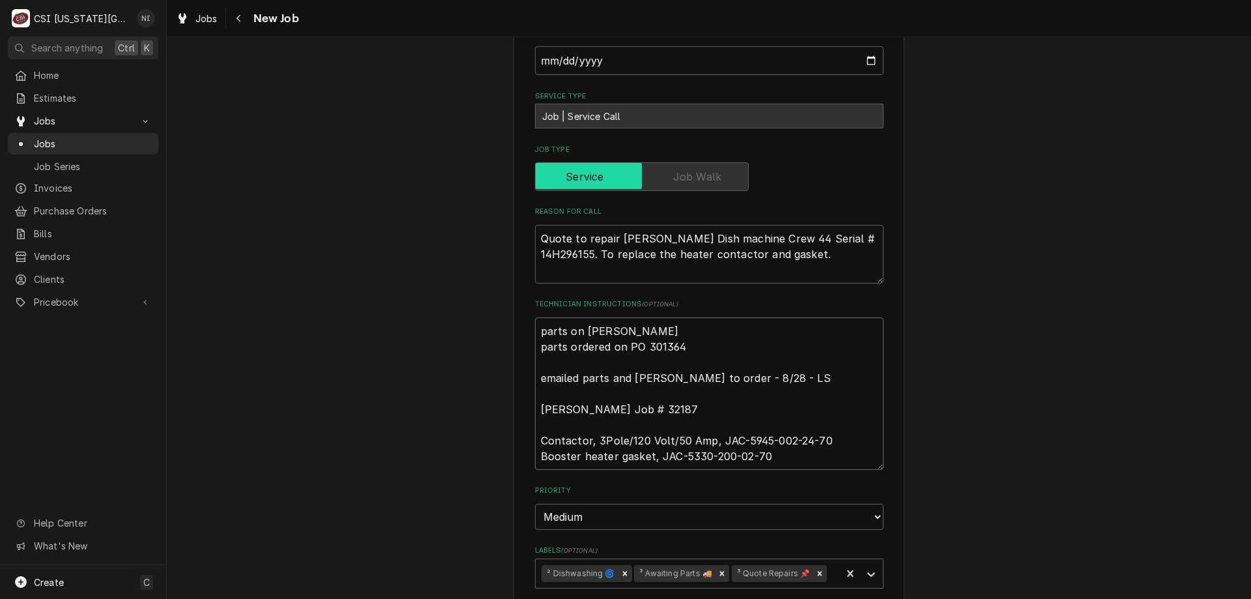
type textarea "parts on hawkins she parts ordered on PO 301364 emailed parts and lindy to orde…"
type textarea "x"
type textarea "parts on hawkins shel parts ordered on PO 301364 emailed parts and lindy to ord…"
type textarea "x"
type textarea "parts on hawkins shelf parts ordered on PO 301364 emailed parts and lindy to or…"
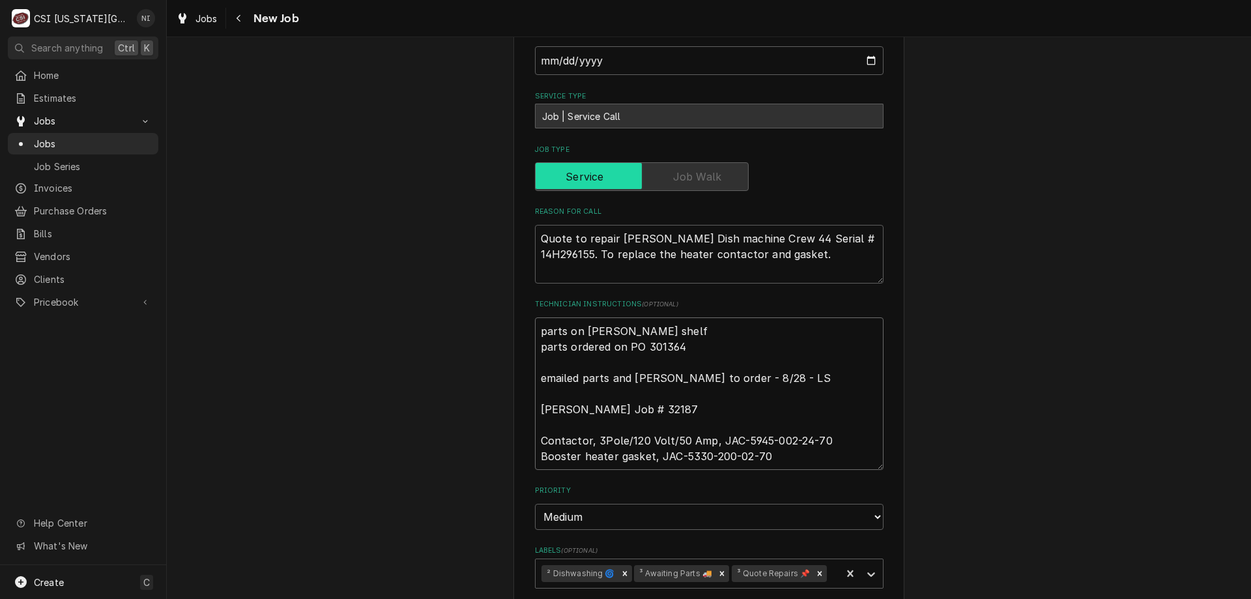
type textarea "x"
click at [717, 569] on icon "Remove ³ Awaiting Parts 🚚" at bounding box center [721, 573] width 9 height 9
type textarea "parts on hawkins shelf parts ordered on PO 301364 emailed parts and lindy to or…"
click at [865, 575] on icon "Labels" at bounding box center [871, 574] width 13 height 13
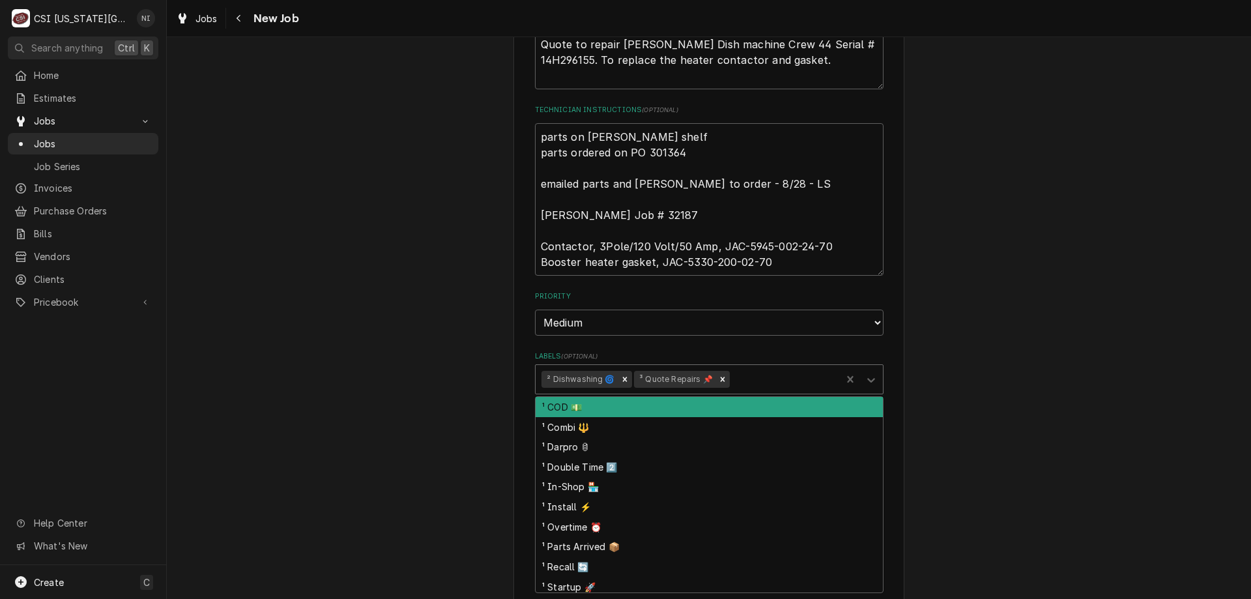
scroll to position [746, 0]
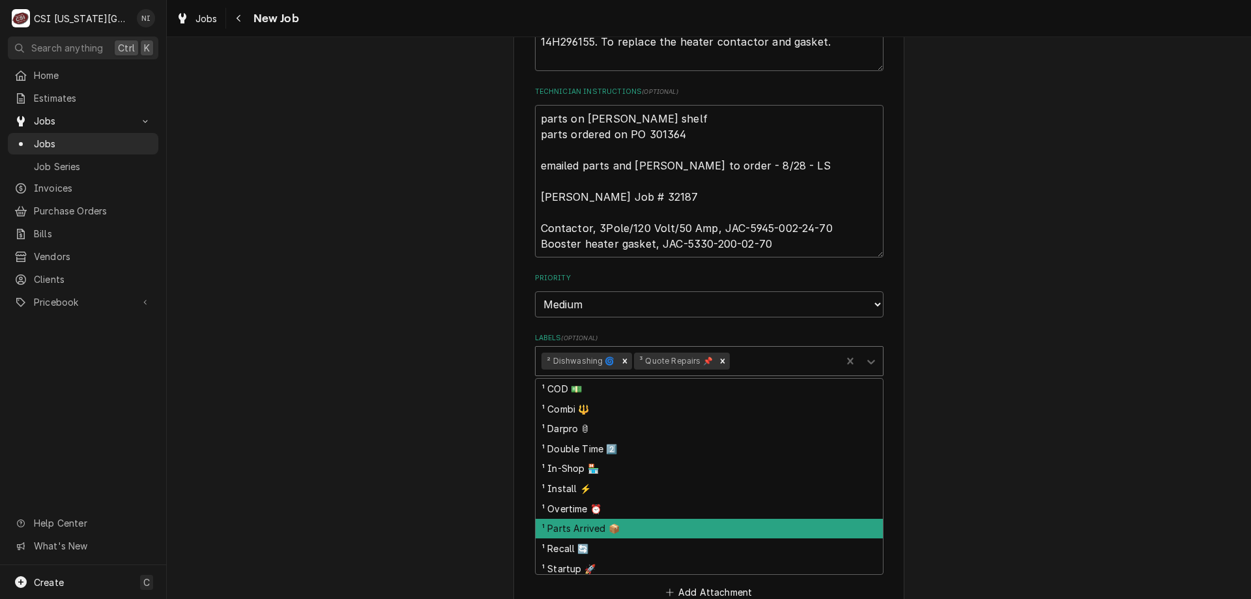
drag, startPoint x: 631, startPoint y: 528, endPoint x: 725, endPoint y: 502, distance: 96.8
click at [632, 528] on div "¹ Parts Arrived 📦" at bounding box center [709, 529] width 347 height 20
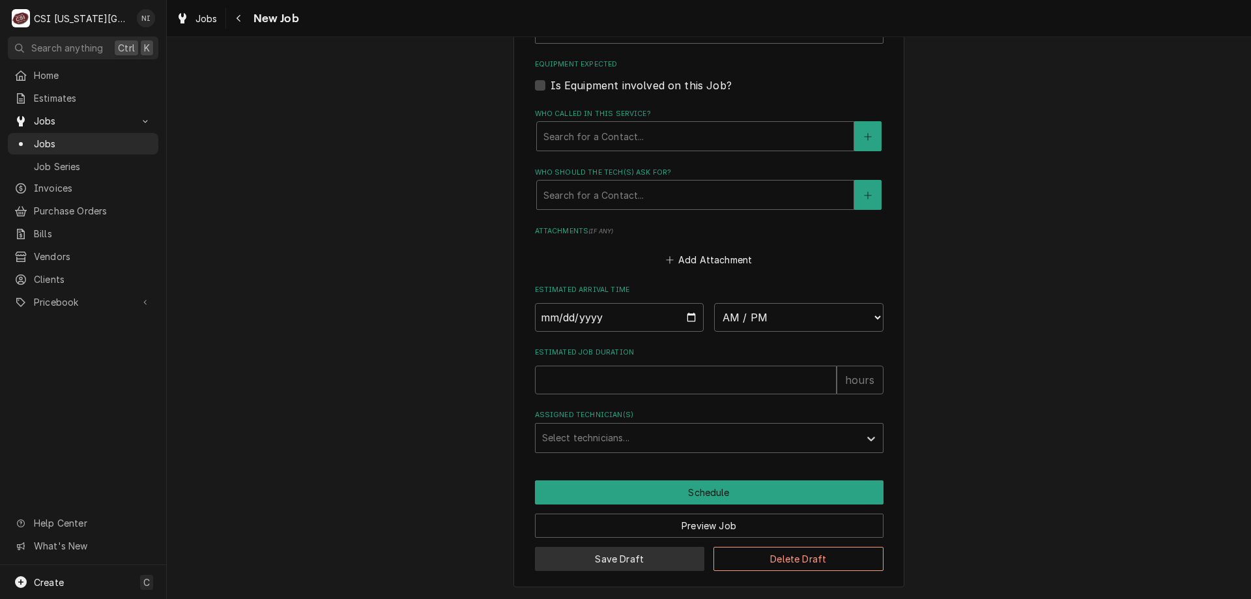
click at [598, 556] on button "Save Draft" at bounding box center [620, 559] width 170 height 24
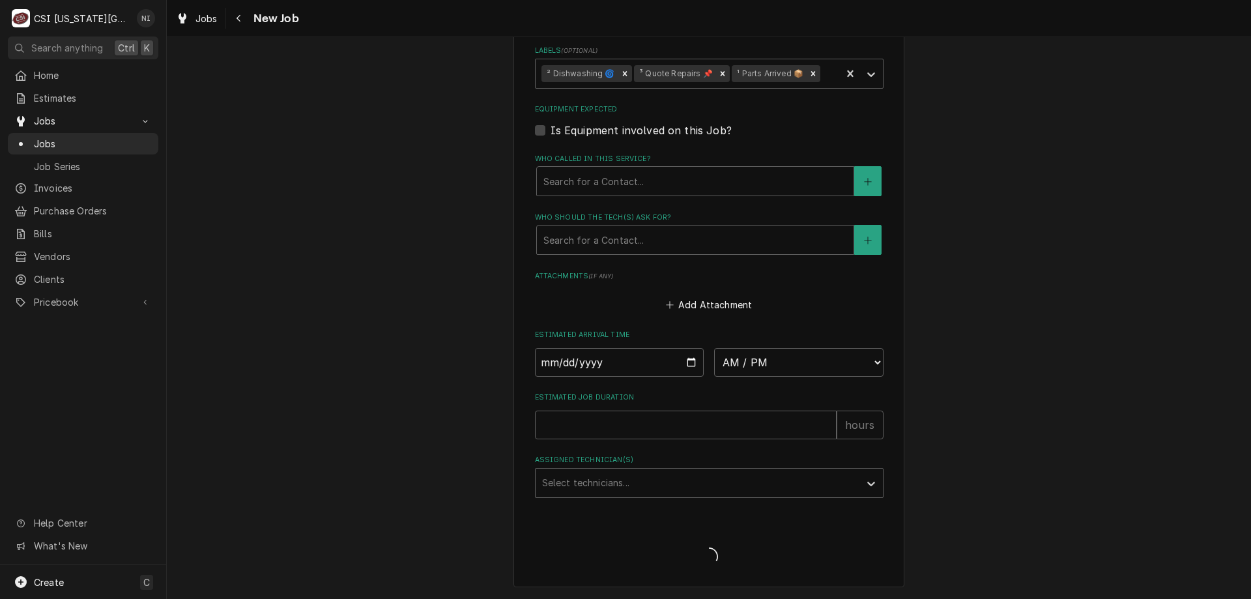
type textarea "x"
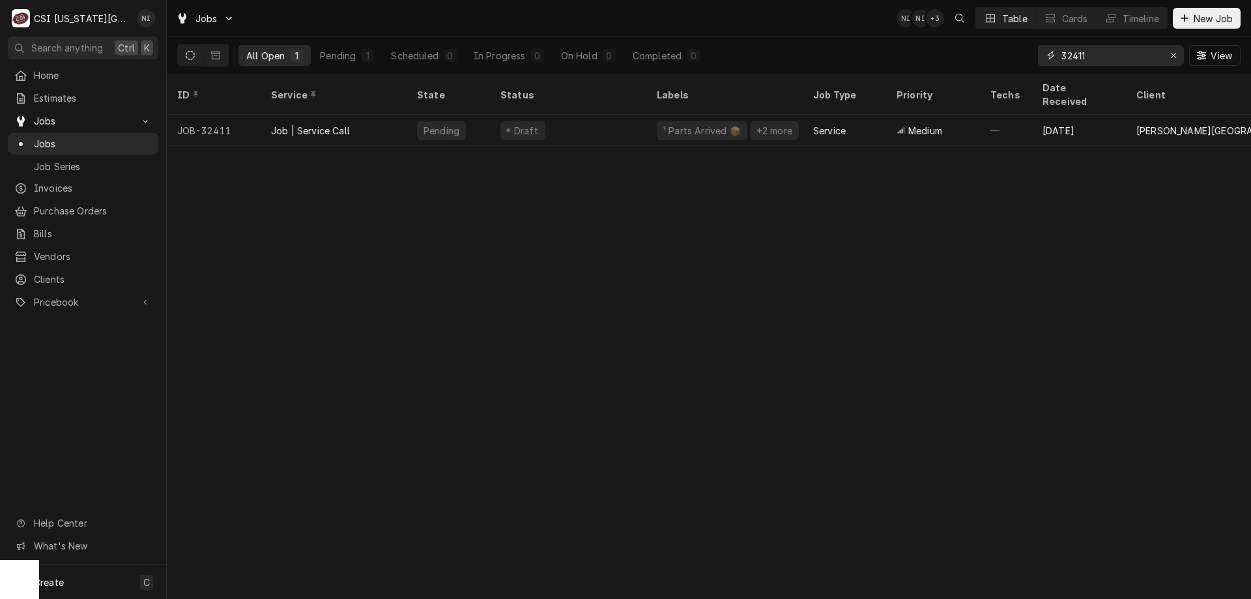
drag, startPoint x: 1097, startPoint y: 51, endPoint x: 1009, endPoint y: 51, distance: 88.0
click at [1035, 51] on div "All Open 1 Pending 1 Scheduled 0 In Progress 0 On Hold 0 Completed 0 32411 View" at bounding box center [708, 55] width 1063 height 36
type input "31974"
click at [576, 118] on div "Parts Ordered" at bounding box center [568, 130] width 156 height 31
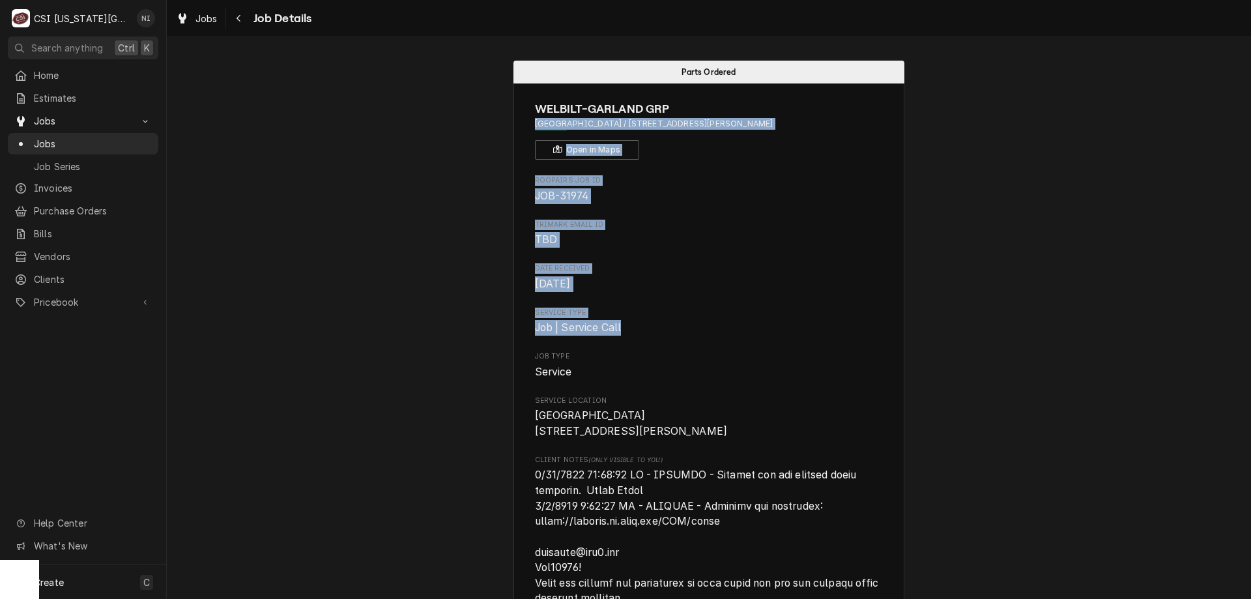
drag, startPoint x: 1241, startPoint y: 109, endPoint x: 1250, endPoint y: 324, distance: 214.6
click at [1249, 324] on div "Parts Ordered WELBILT-GARLAND GRP [GEOGRAPHIC_DATA] / [STREET_ADDRESS][PERSON_N…" at bounding box center [709, 318] width 1084 height 562
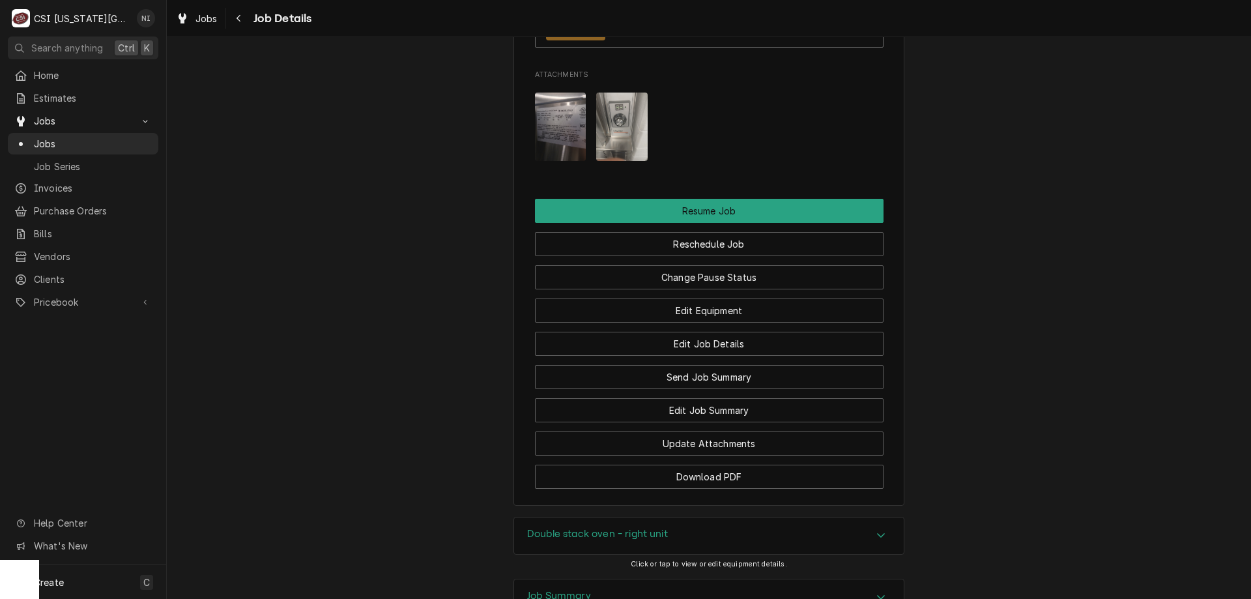
scroll to position [2363, 0]
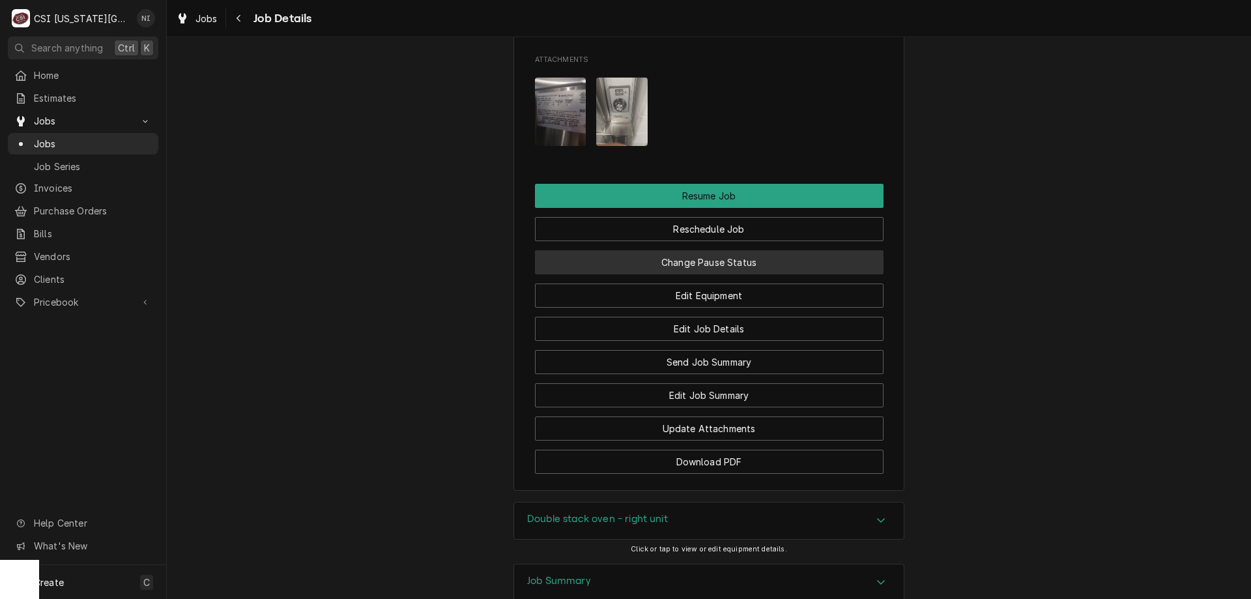
click at [748, 274] on button "Change Pause Status" at bounding box center [709, 262] width 349 height 24
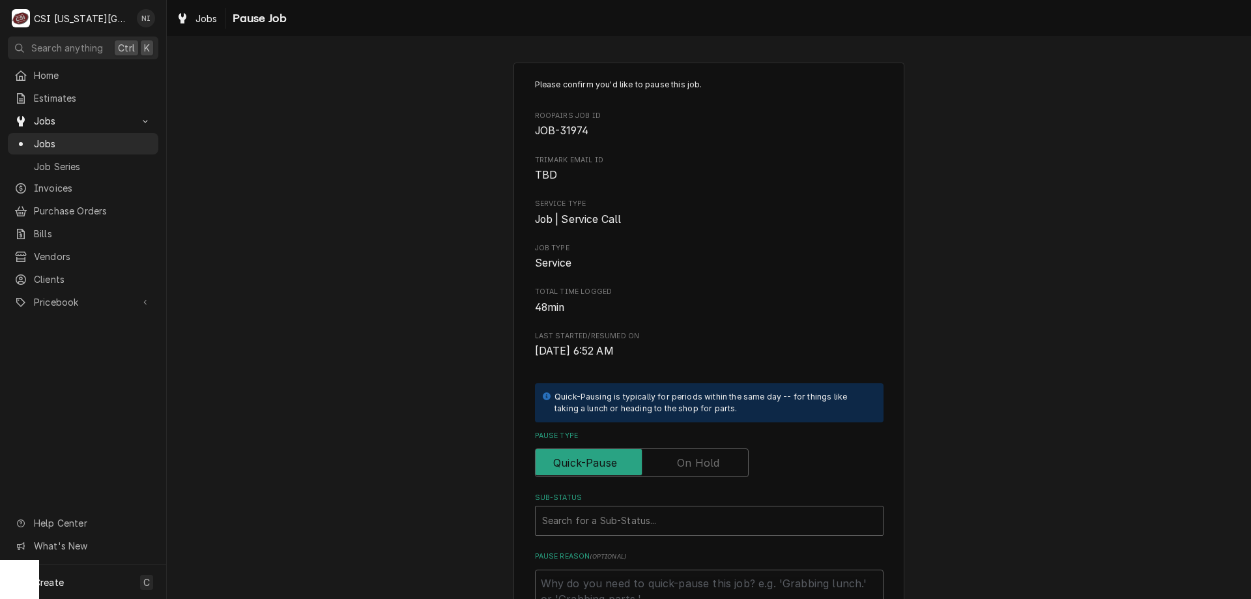
drag, startPoint x: 699, startPoint y: 455, endPoint x: 671, endPoint y: 524, distance: 73.9
click at [694, 470] on label "Pause Type" at bounding box center [642, 462] width 214 height 29
type textarea "x"
click at [670, 528] on div "Sub-Status" at bounding box center [709, 520] width 334 height 23
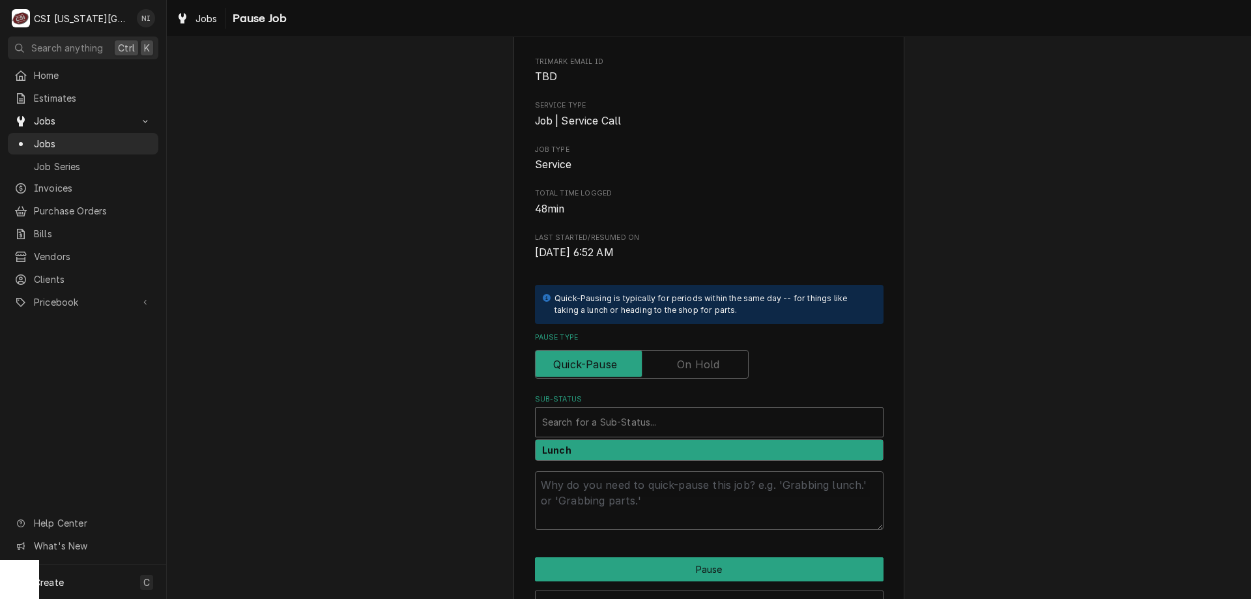
scroll to position [175, 0]
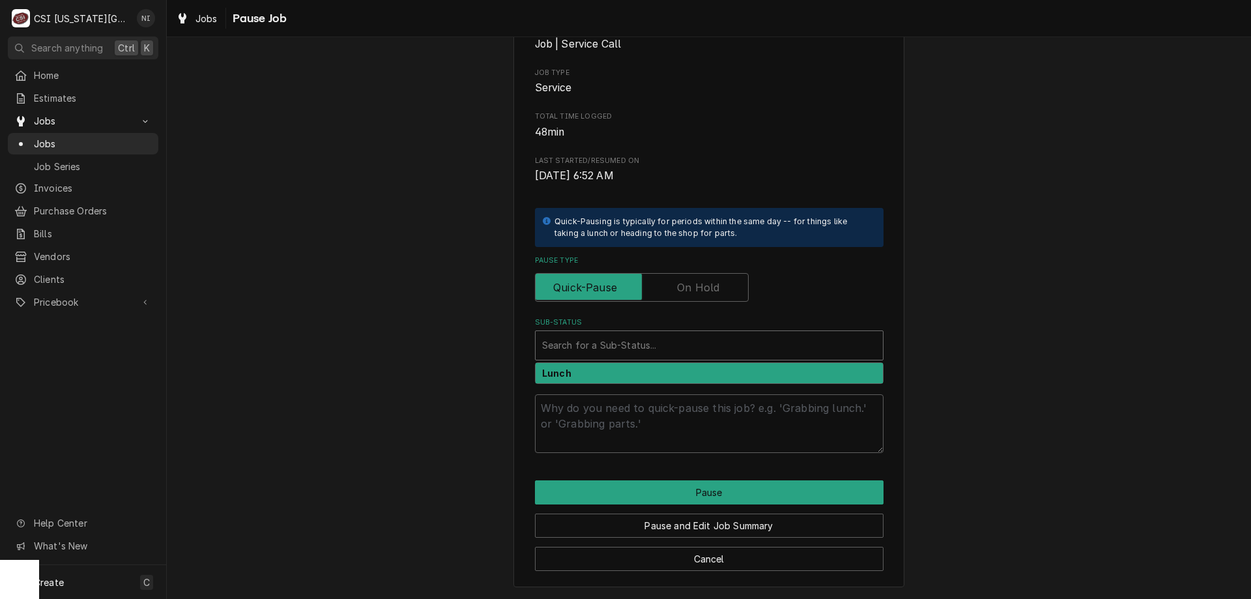
click at [734, 347] on div "Sub-Status" at bounding box center [709, 345] width 334 height 23
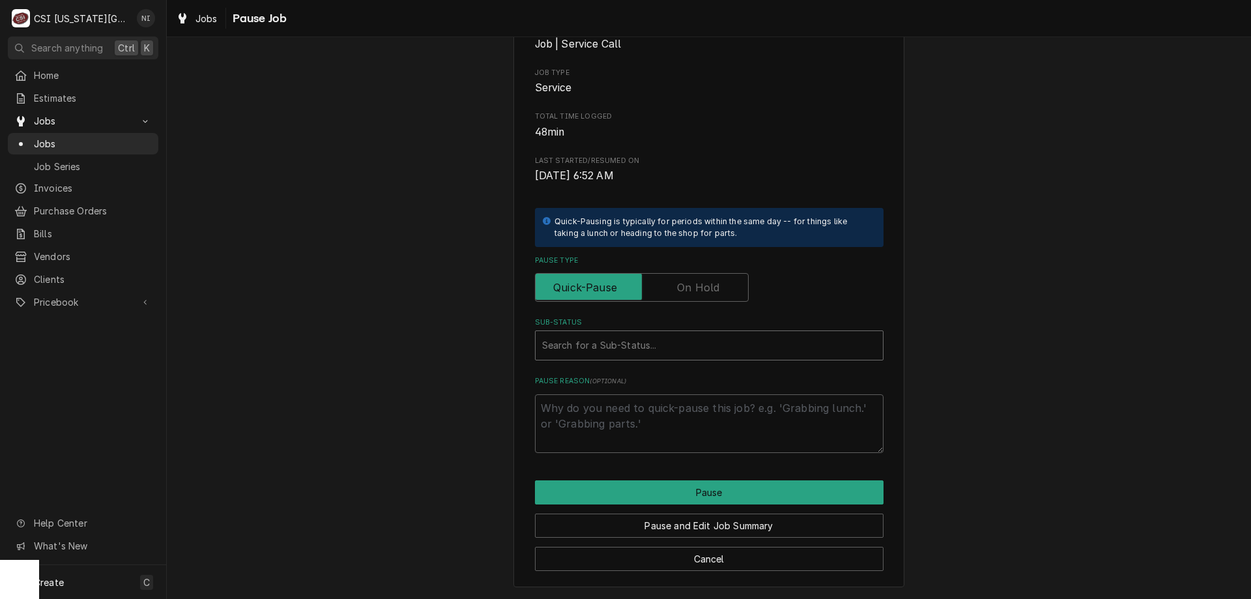
click at [627, 339] on div "Sub-Status" at bounding box center [709, 345] width 334 height 23
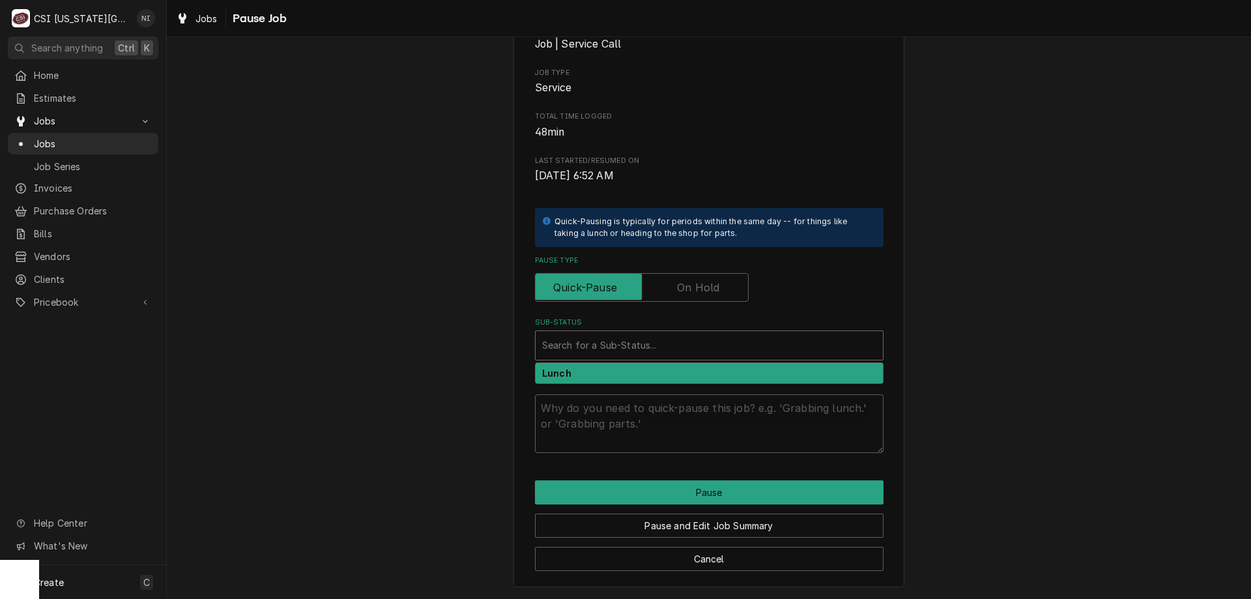
click at [676, 287] on label "Pause Type" at bounding box center [642, 287] width 214 height 29
click at [676, 287] on input "Pause Type" at bounding box center [642, 287] width 202 height 29
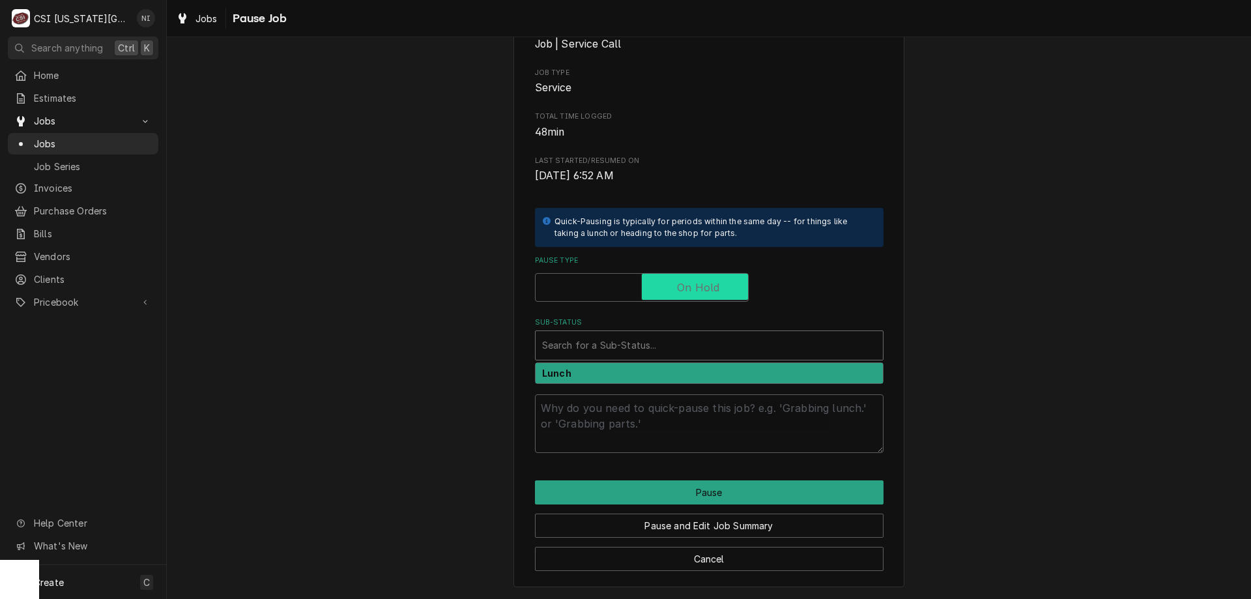
checkbox input "true"
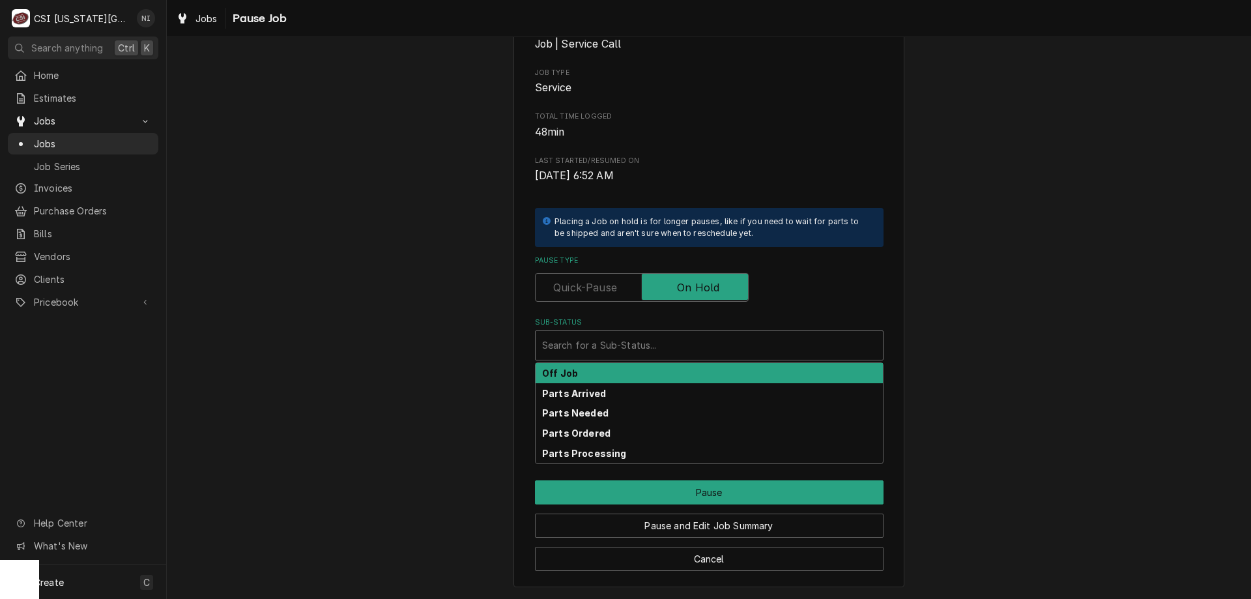
click at [669, 337] on div "Sub-Status" at bounding box center [709, 345] width 334 height 23
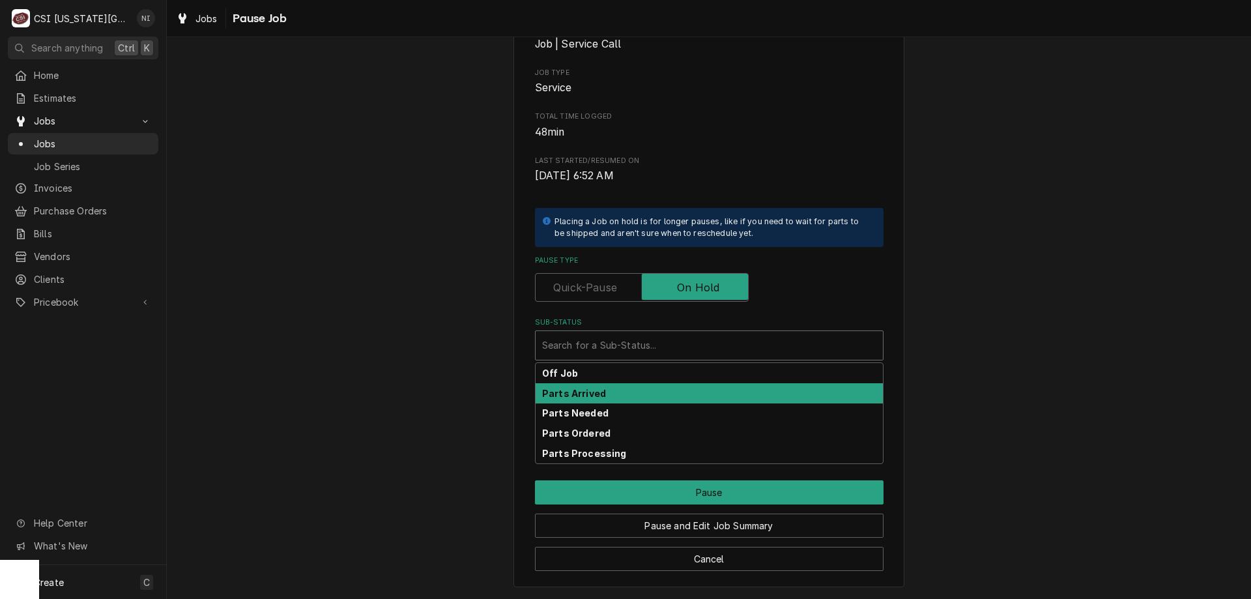
click at [610, 396] on div "Parts Arrived" at bounding box center [709, 393] width 347 height 20
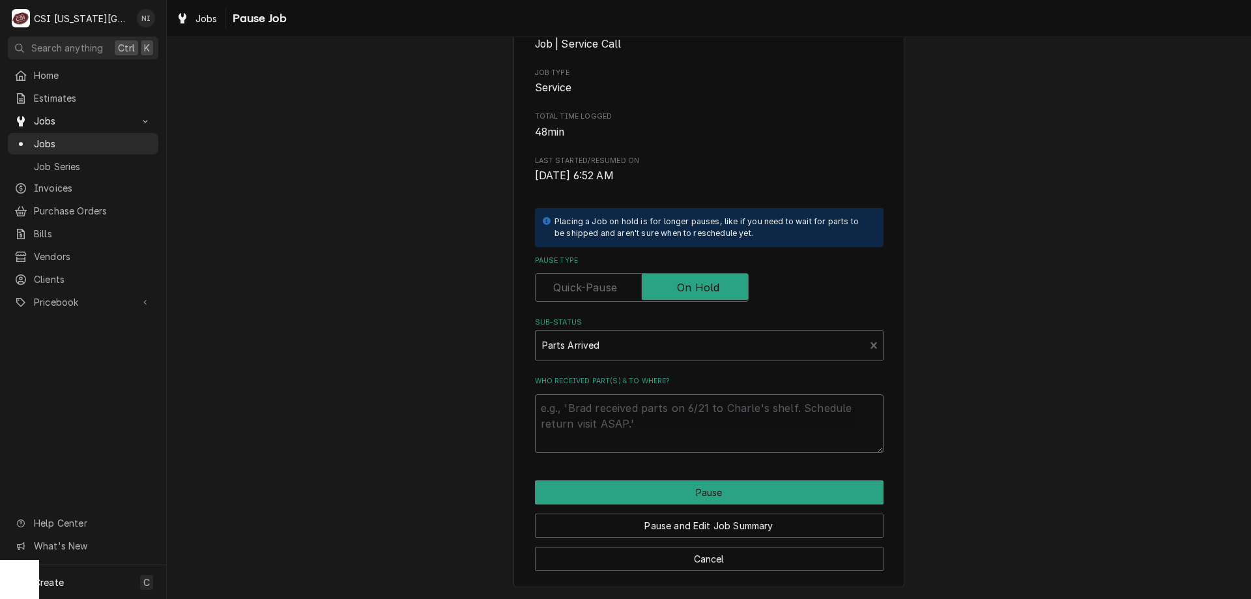
click at [603, 409] on textarea "Who received part(s) & to where?" at bounding box center [709, 423] width 349 height 59
type textarea "x"
type textarea "p"
type textarea "x"
type textarea "pa"
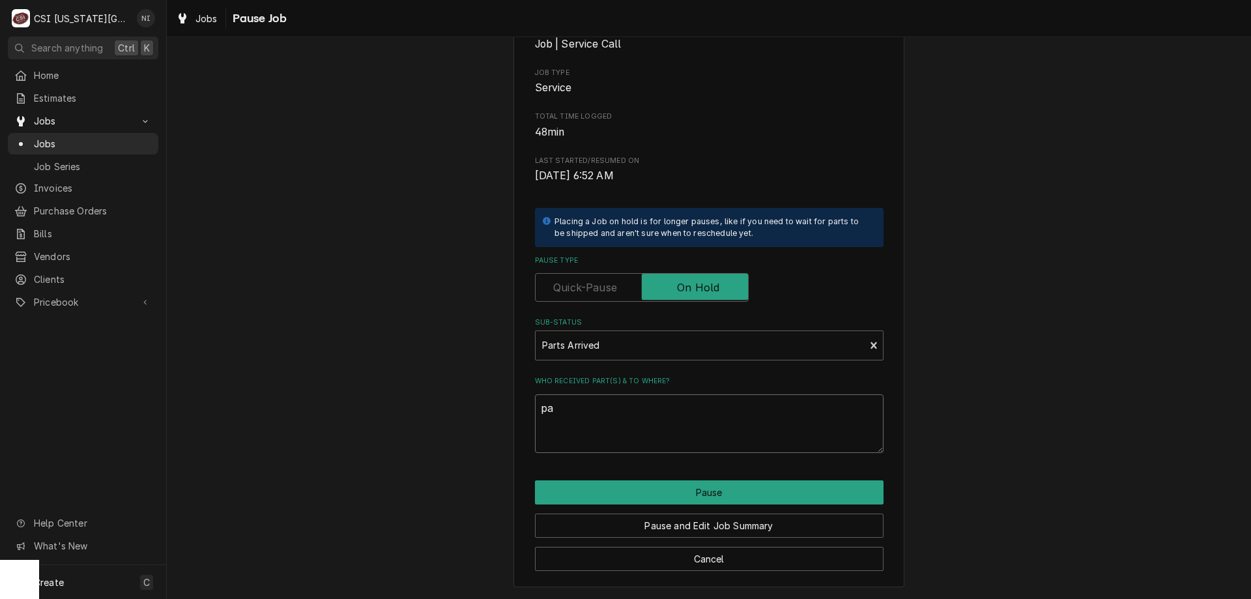
type textarea "x"
type textarea "par"
type textarea "x"
type textarea "part"
type textarea "x"
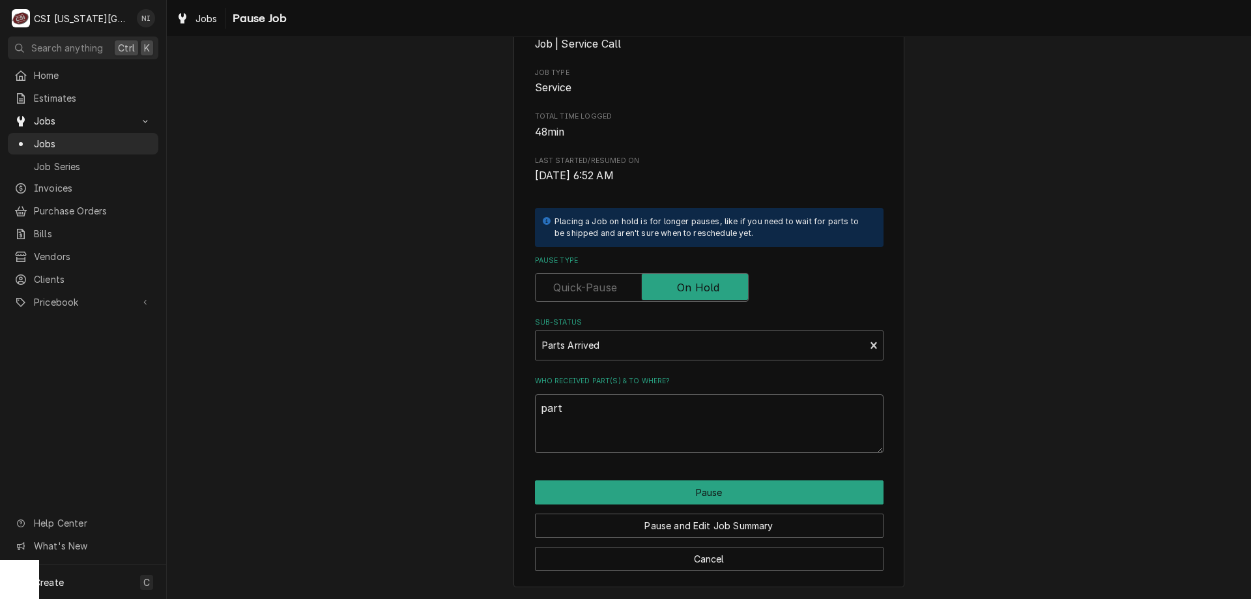
type textarea "parts"
type textarea "x"
type textarea "parts"
type textarea "x"
type textarea "parts o"
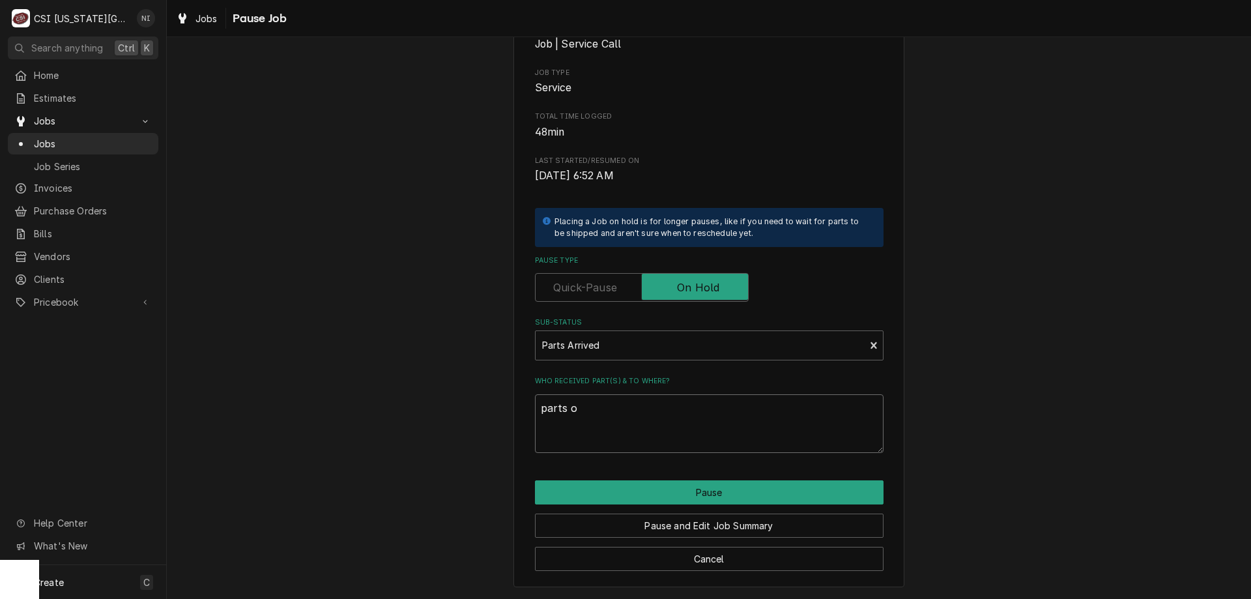
type textarea "x"
type textarea "parts on"
type textarea "x"
type textarea "parts on"
type textarea "x"
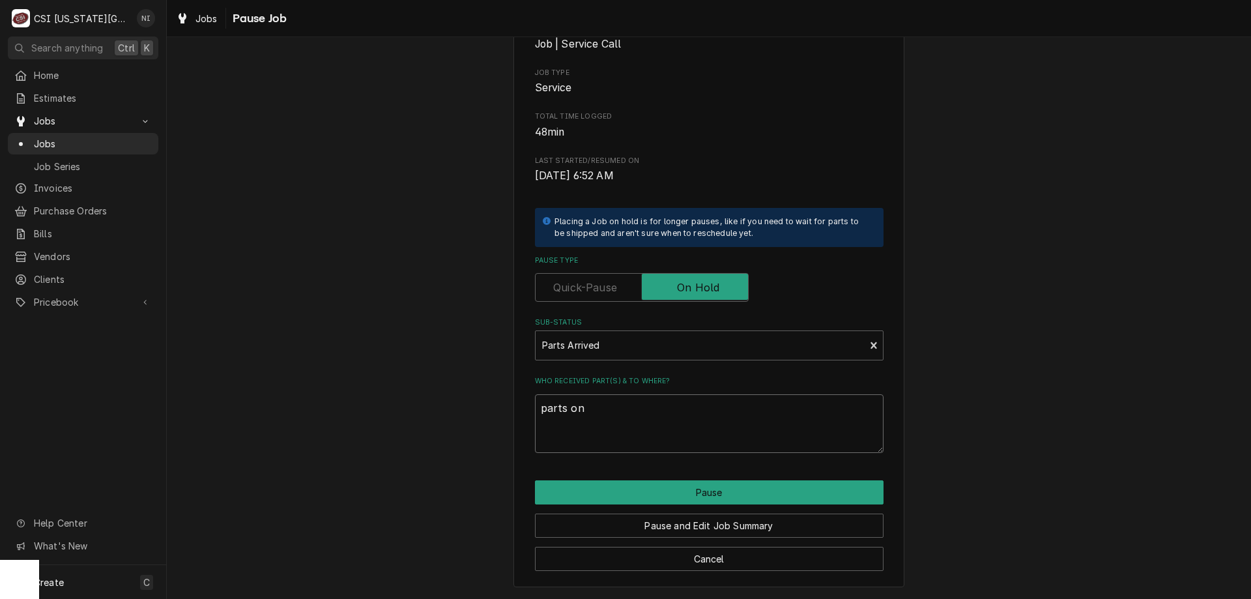
type textarea "parts on B"
type textarea "x"
type textarea "parts on BB"
type textarea "x"
type textarea "parts on BB"
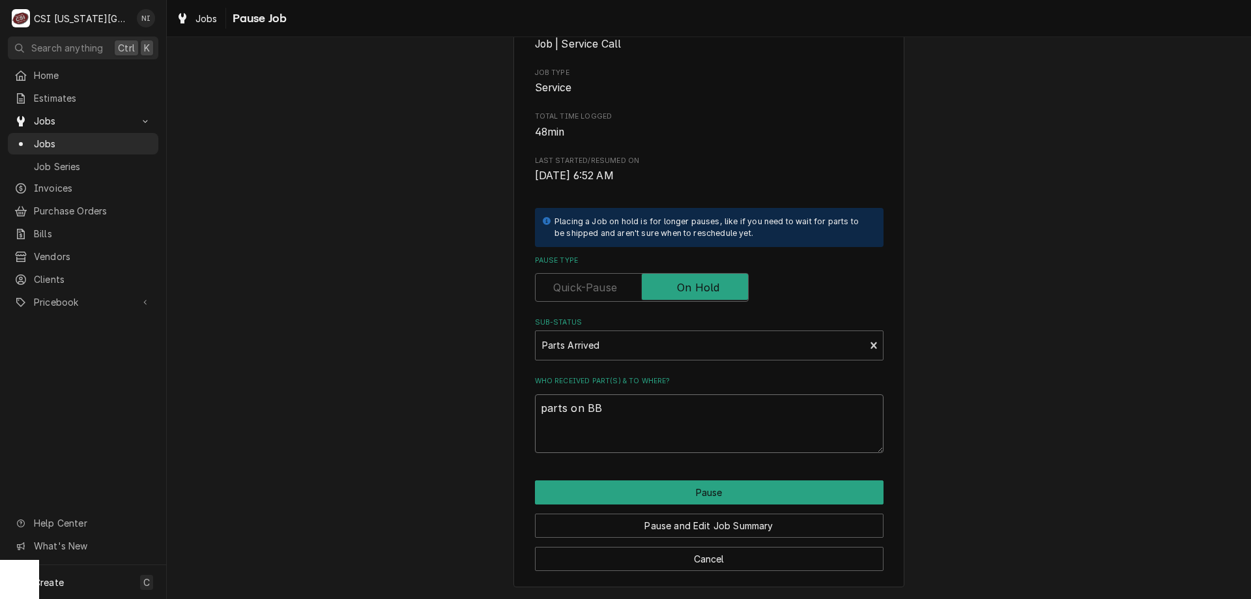
type textarea "x"
type textarea "parts on BB s"
type textarea "x"
type textarea "parts on BB sh"
type textarea "x"
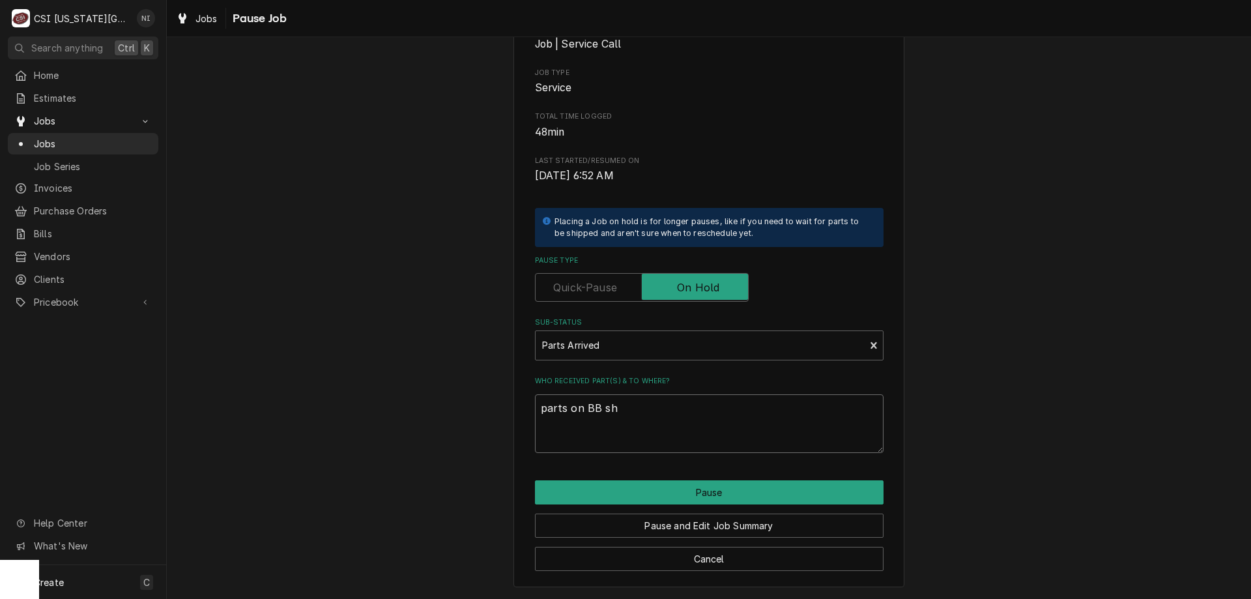
type textarea "parts on BB she"
type textarea "x"
type textarea "parts on BB shel"
type textarea "x"
type textarea "parts on BB shelf"
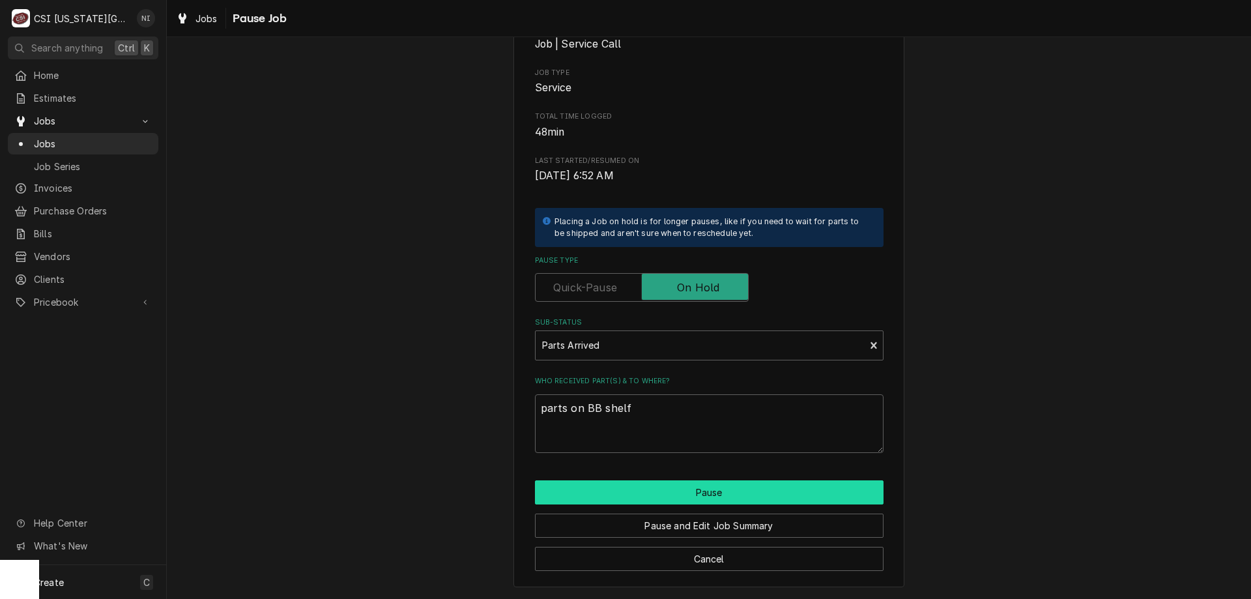
click at [669, 497] on button "Pause" at bounding box center [709, 492] width 349 height 24
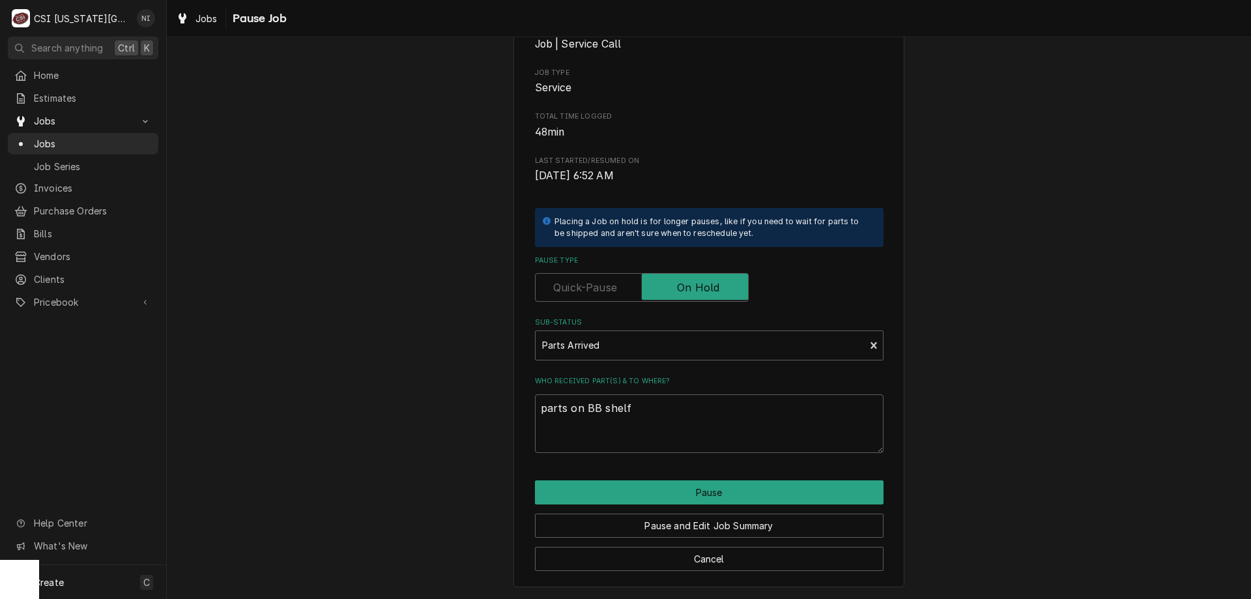
type textarea "x"
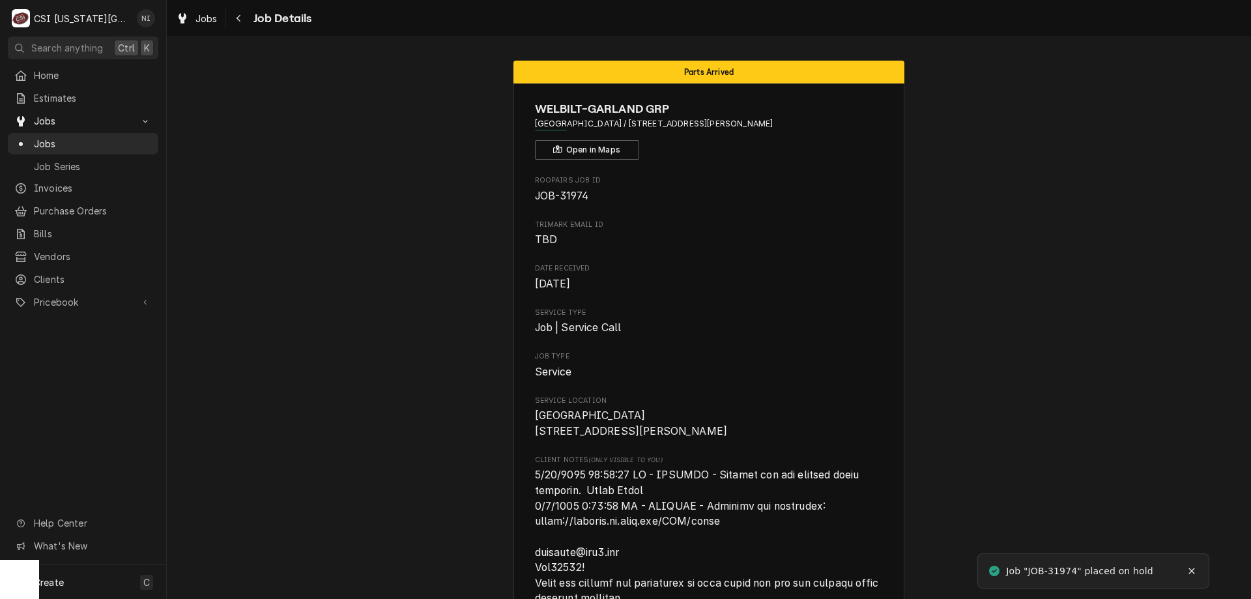
click at [104, 138] on span "Jobs" at bounding box center [93, 144] width 118 height 14
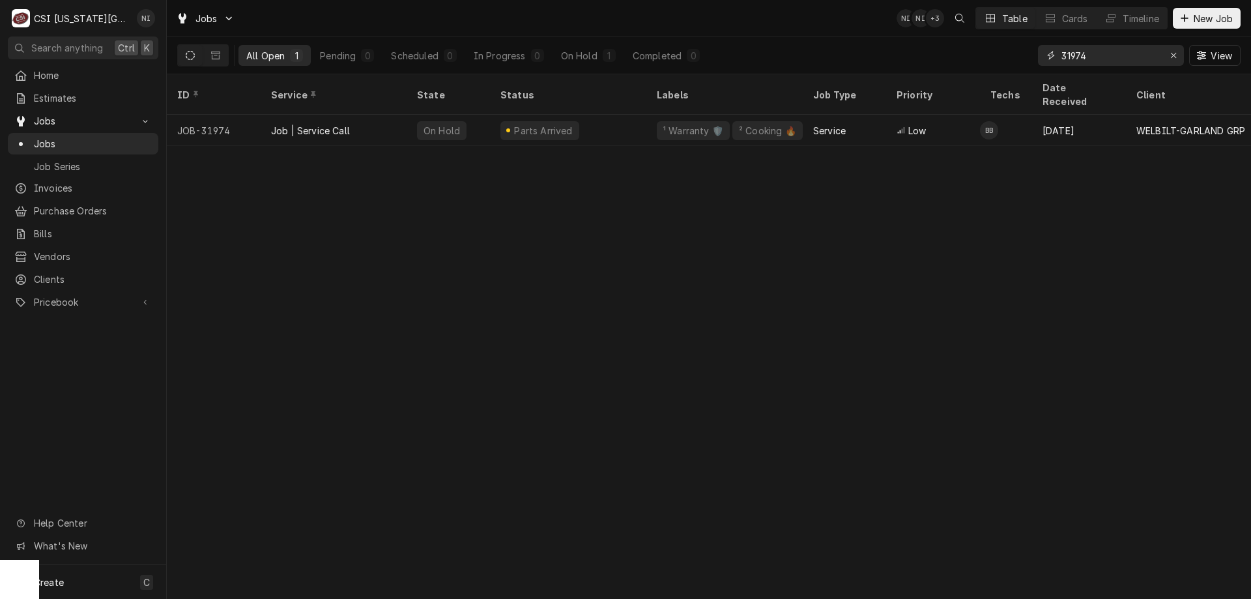
drag, startPoint x: 1092, startPoint y: 56, endPoint x: 963, endPoint y: 44, distance: 129.6
click at [974, 49] on div "All Open 1 Pending 0 Scheduled 0 In Progress 0 On Hold 1 Completed 0 31974 View" at bounding box center [708, 55] width 1063 height 36
type input "32141"
click at [613, 115] on div "Parts Ordered" at bounding box center [568, 130] width 156 height 31
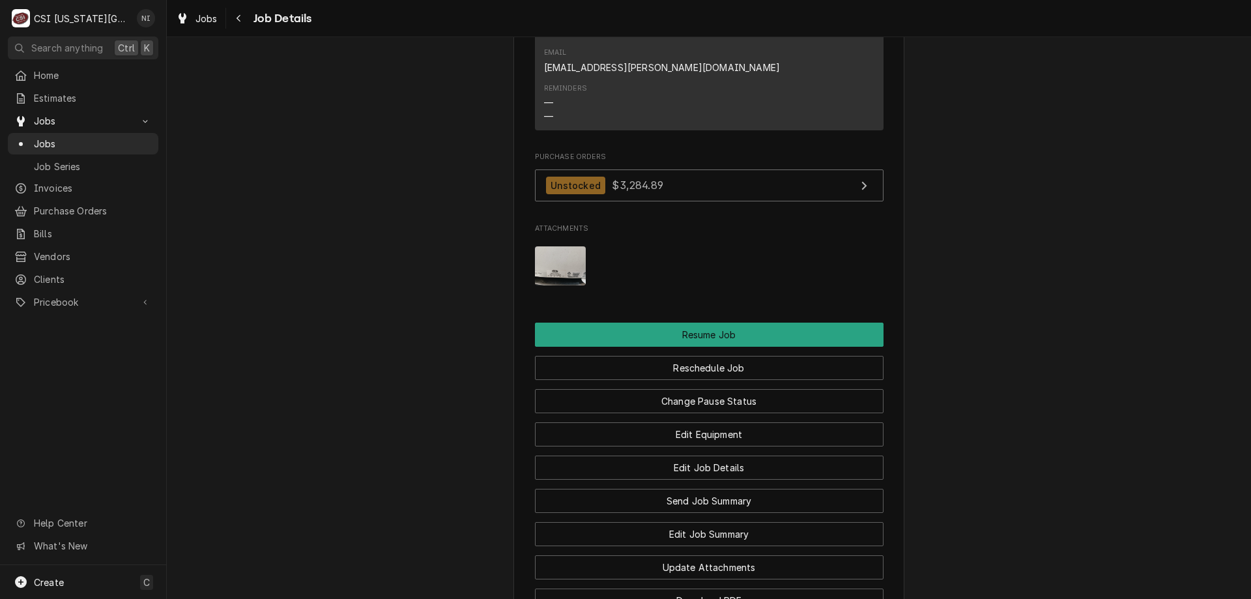
scroll to position [1364, 0]
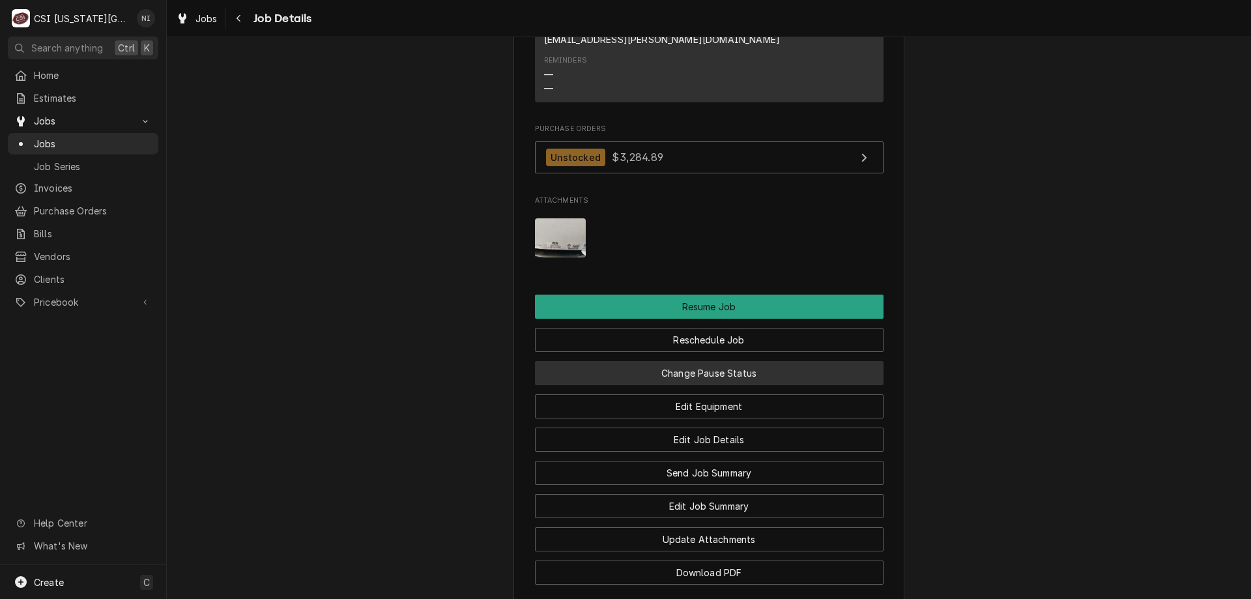
click at [775, 361] on button "Change Pause Status" at bounding box center [709, 373] width 349 height 24
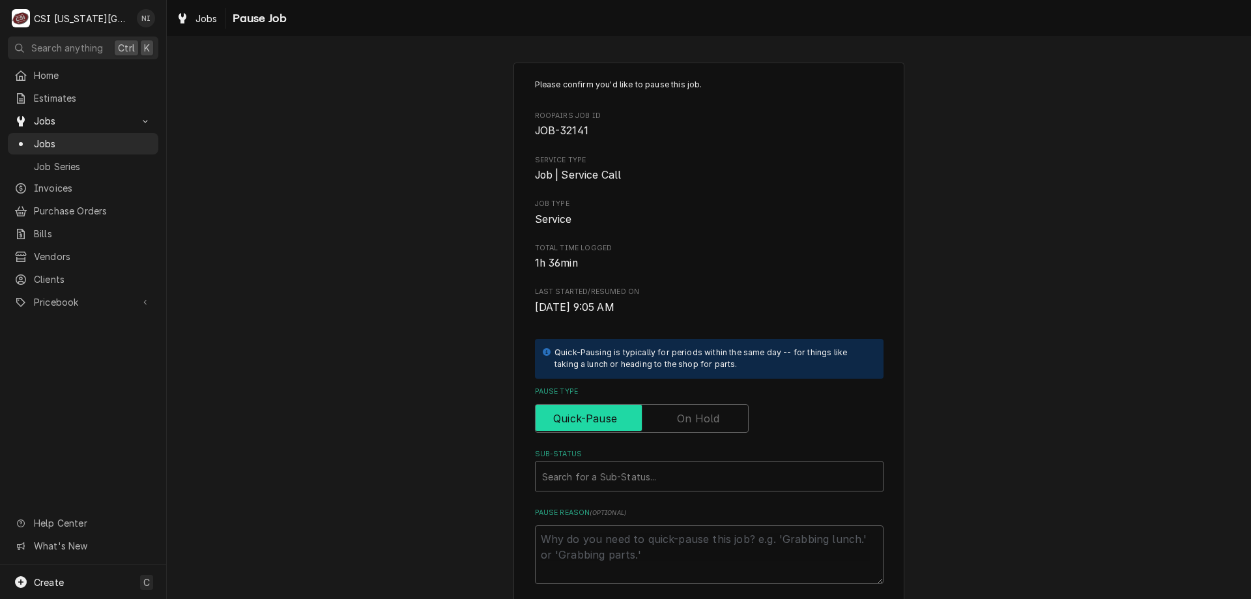
click at [711, 406] on input "Pause Type" at bounding box center [642, 418] width 202 height 29
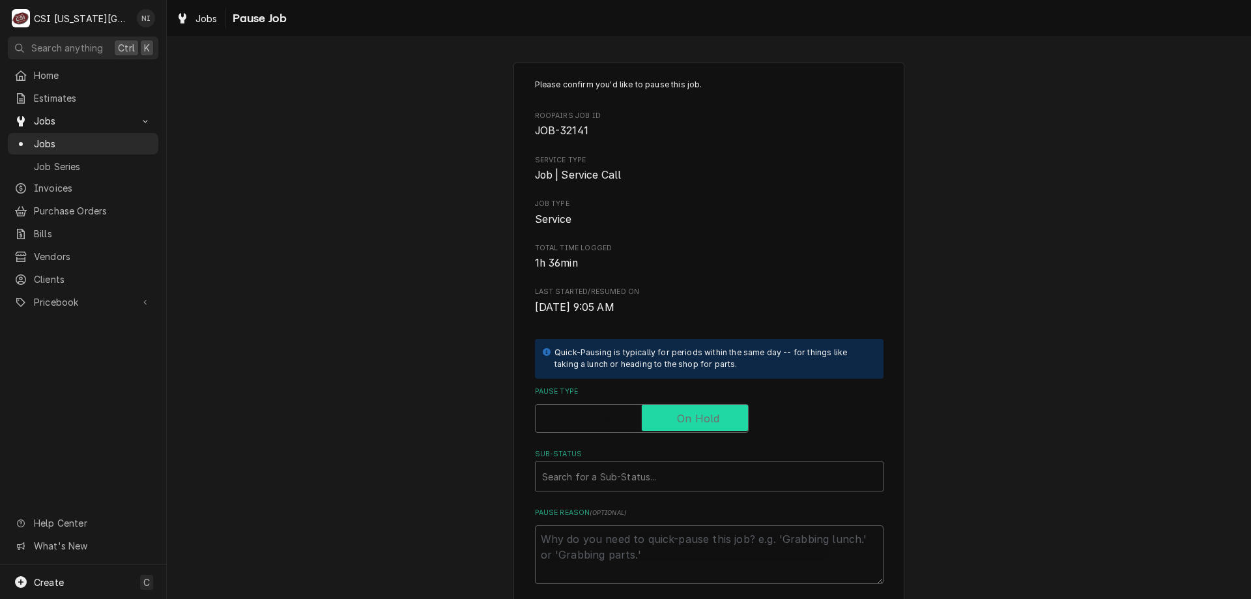
checkbox input "true"
click at [695, 476] on div "Sub-Status" at bounding box center [709, 476] width 334 height 23
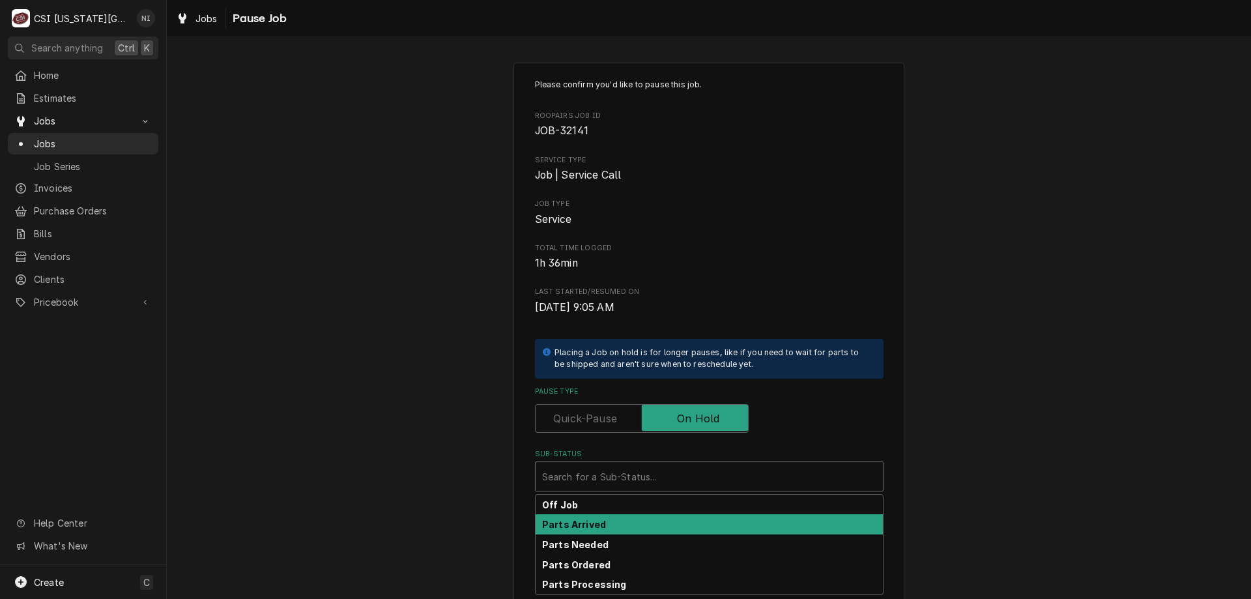
click at [601, 526] on div "Parts Arrived" at bounding box center [709, 524] width 347 height 20
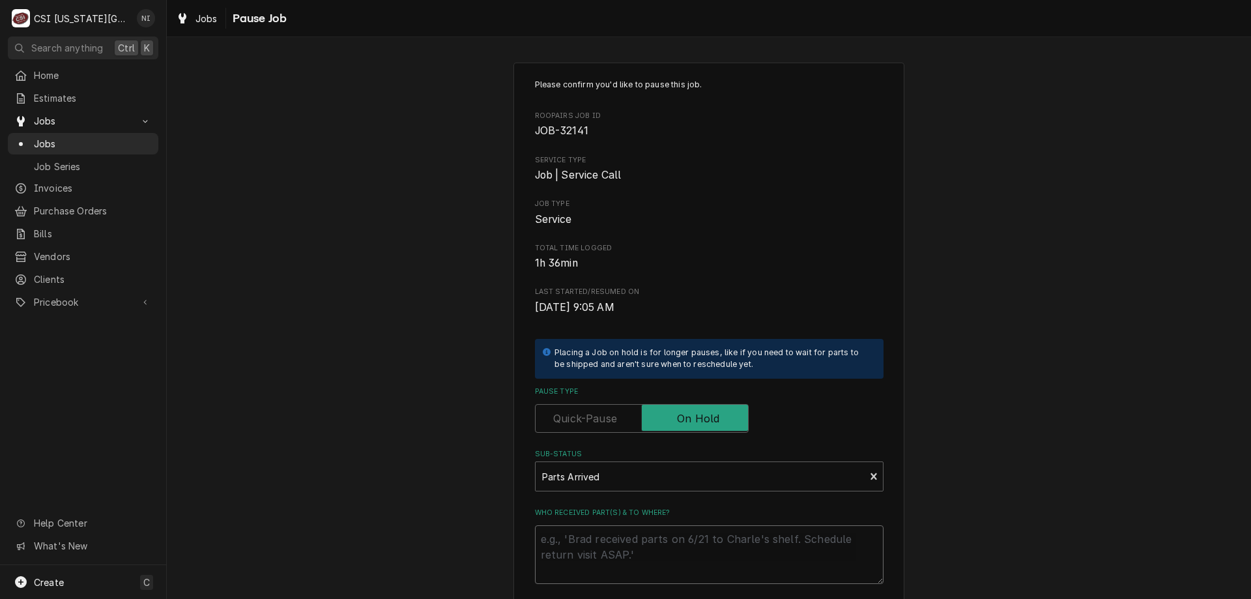
click at [599, 536] on textarea "Who received part(s) & to where?" at bounding box center [709, 554] width 349 height 59
type textarea "x"
type textarea "p"
type textarea "x"
type textarea "pa"
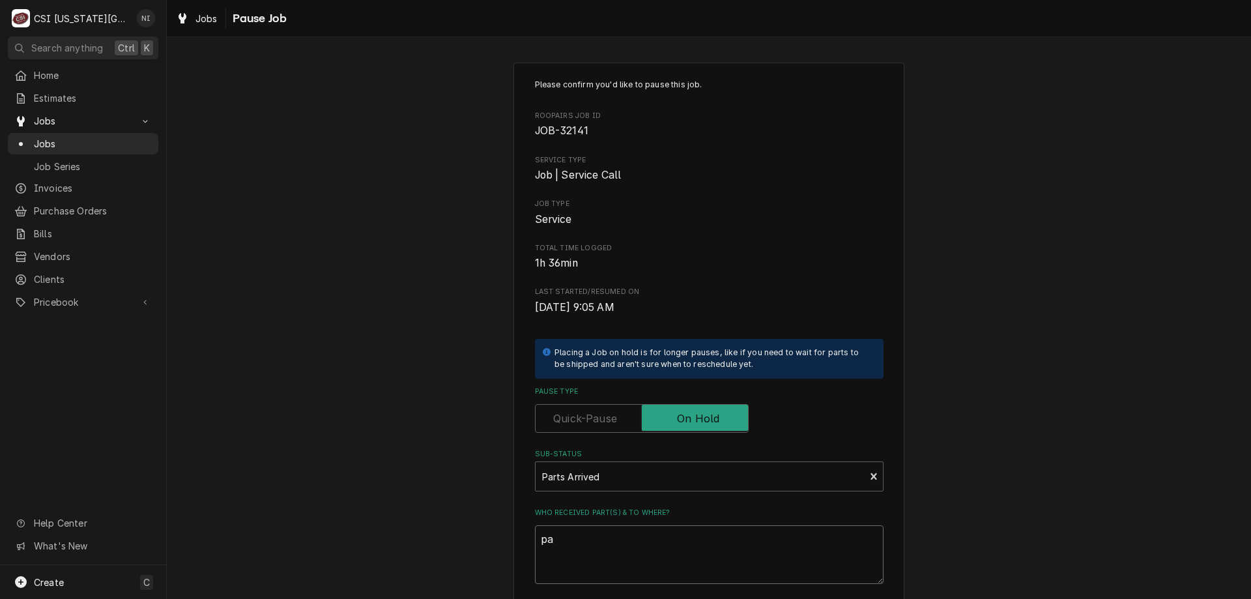
type textarea "x"
type textarea "par"
type textarea "x"
type textarea "pars"
type textarea "x"
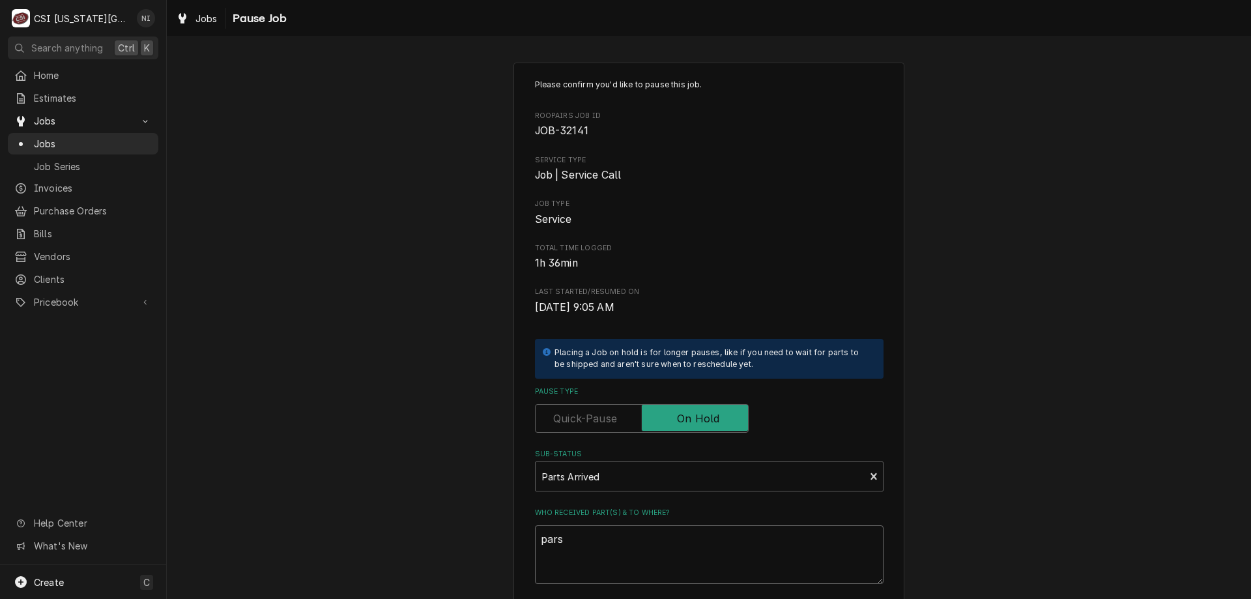
type textarea "pars"
type textarea "x"
type textarea "pars"
type textarea "x"
type textarea "par"
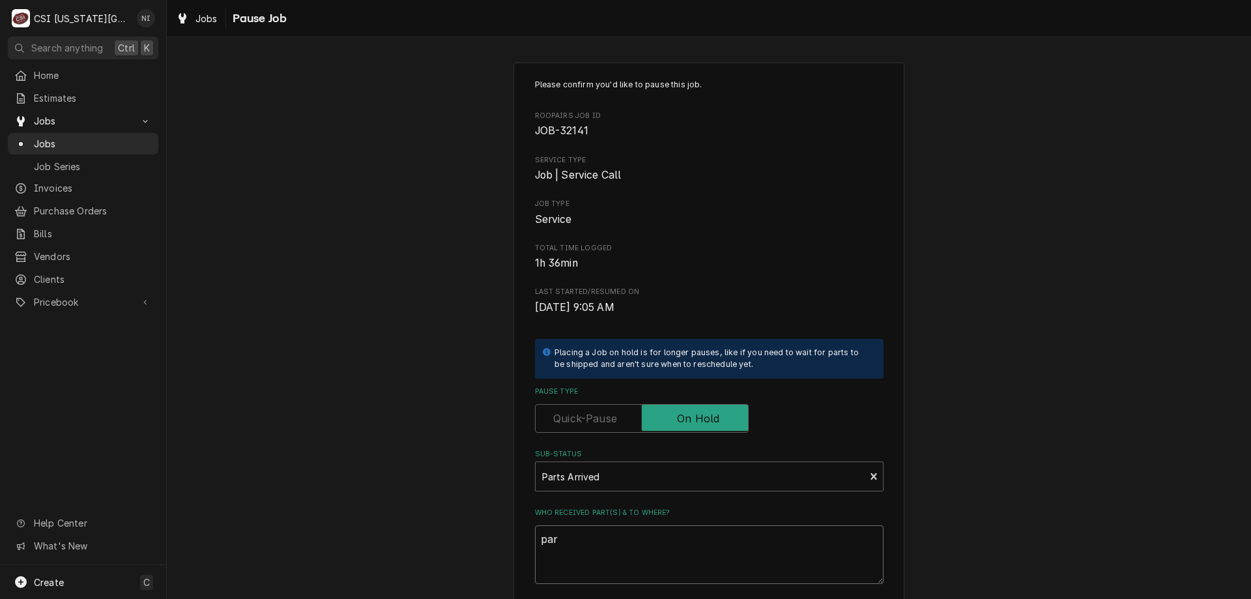
type textarea "x"
type textarea "part"
type textarea "x"
type textarea "parts"
type textarea "x"
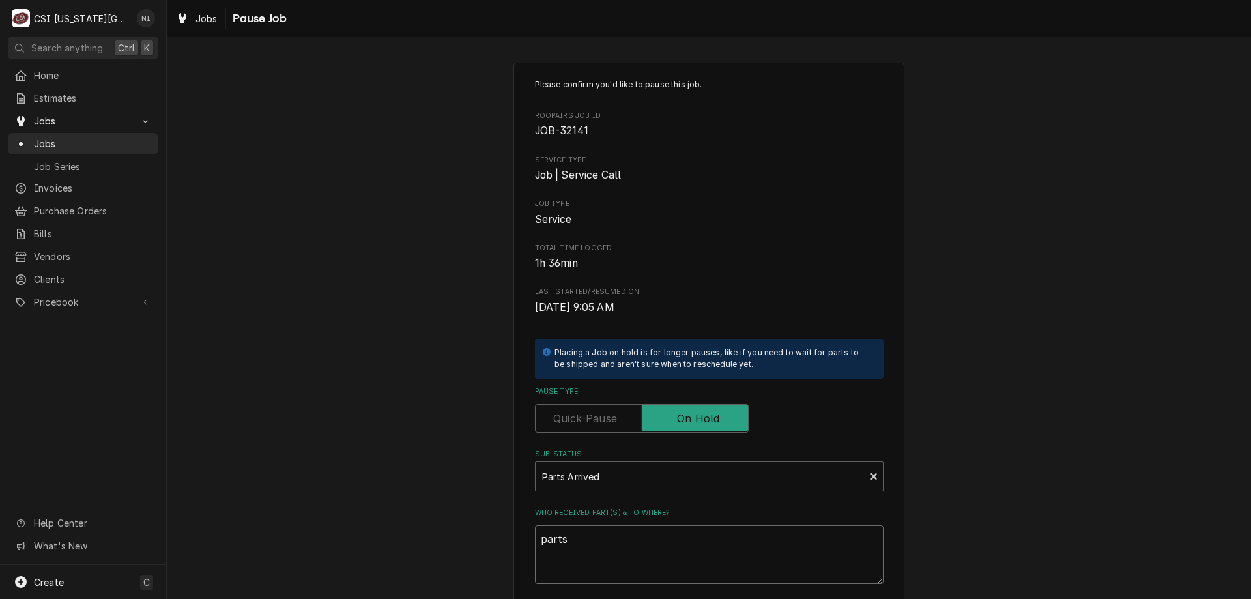
type textarea "parts"
type textarea "x"
type textarea "parts o"
type textarea "x"
type textarea "parts on"
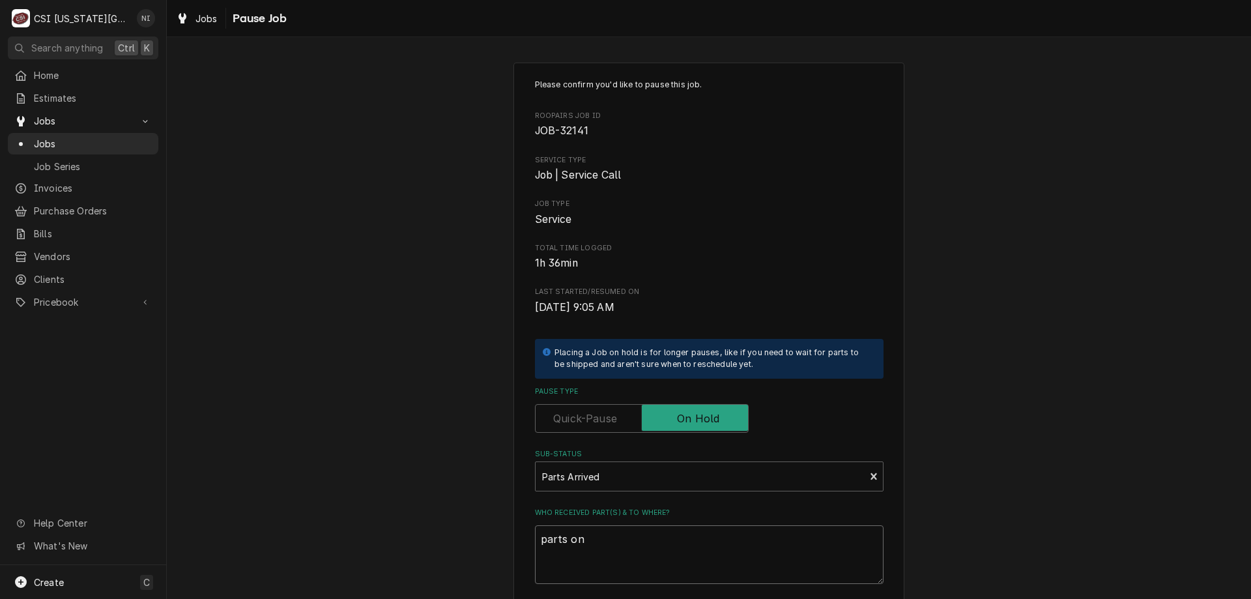
type textarea "x"
type textarea "parts on"
type textarea "x"
type textarea "parts on m"
type textarea "x"
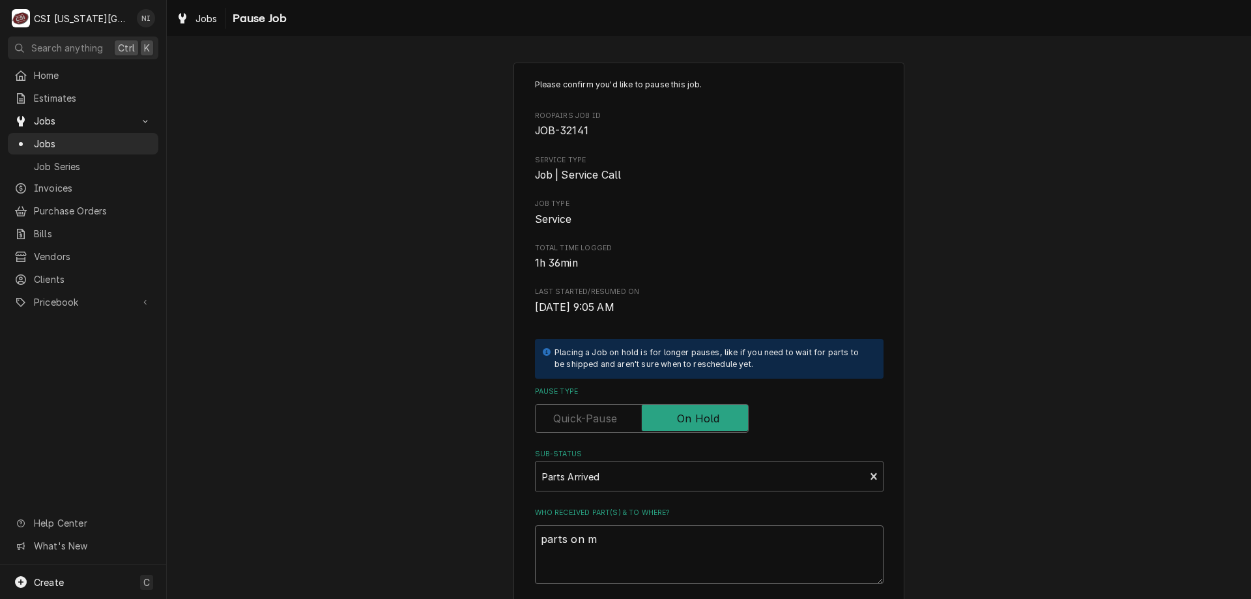
type textarea "parts on ma"
type textarea "x"
type textarea "parts on mar"
type textarea "x"
type textarea "parts on mars"
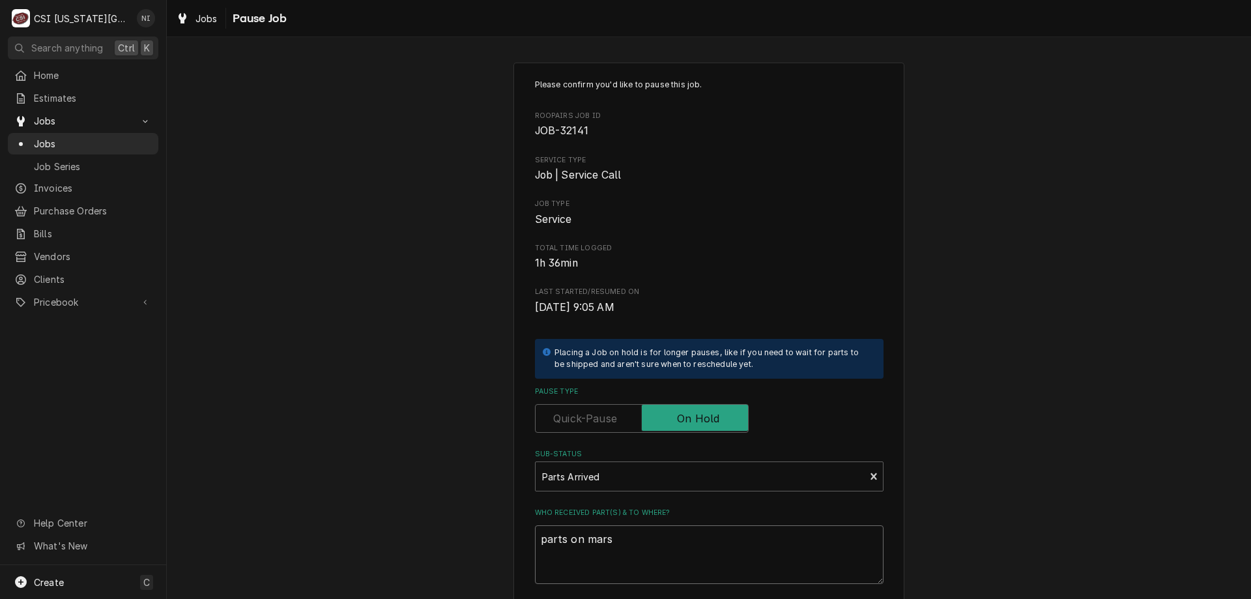
type textarea "x"
type textarea "parts on marsh"
type textarea "x"
type textarea "parts on marsha"
type textarea "x"
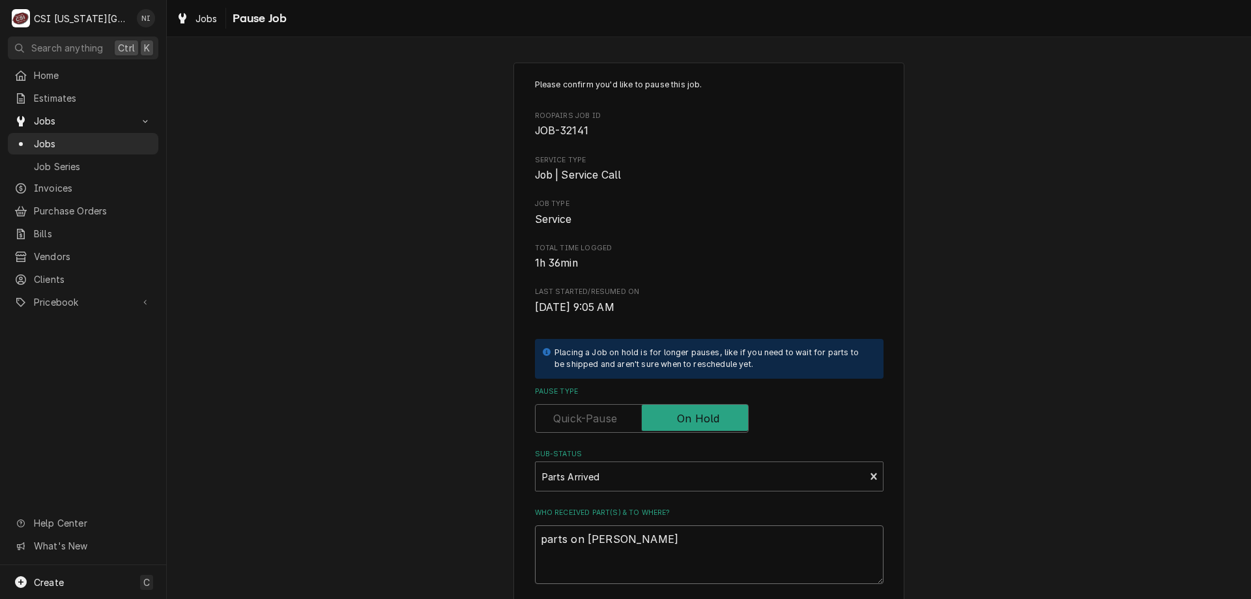
type textarea "parts on marshal"
type textarea "x"
type textarea "parts on marshall"
type textarea "x"
type textarea "parts on marshall"
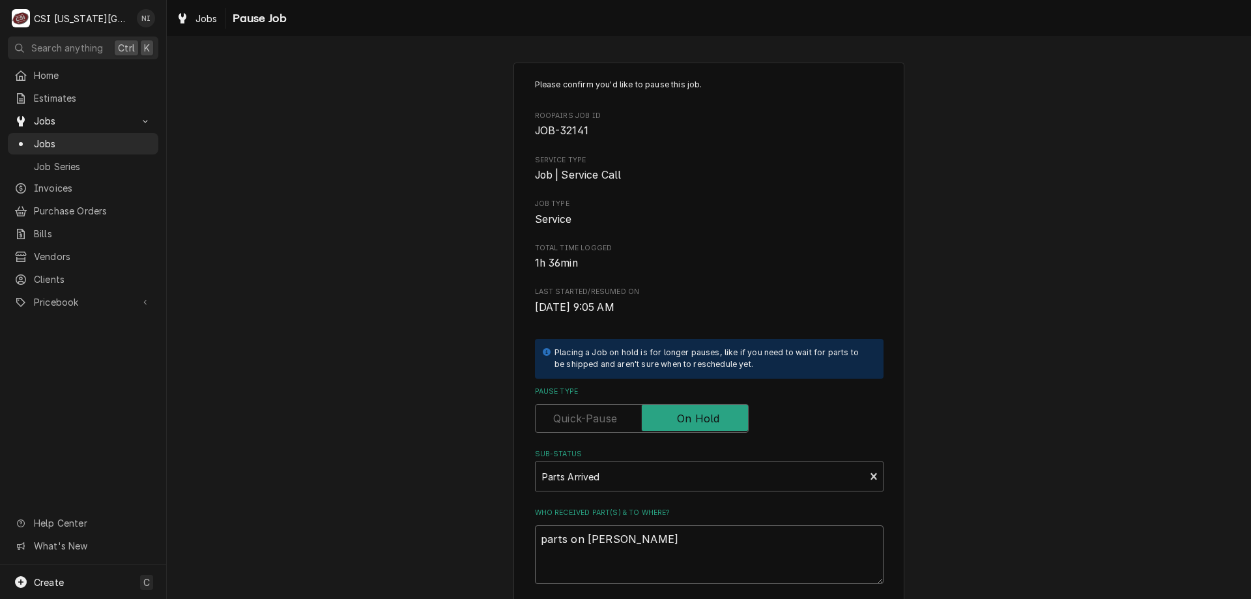
type textarea "x"
type textarea "parts on marshall s"
type textarea "x"
type textarea "parts on marshall sh"
type textarea "x"
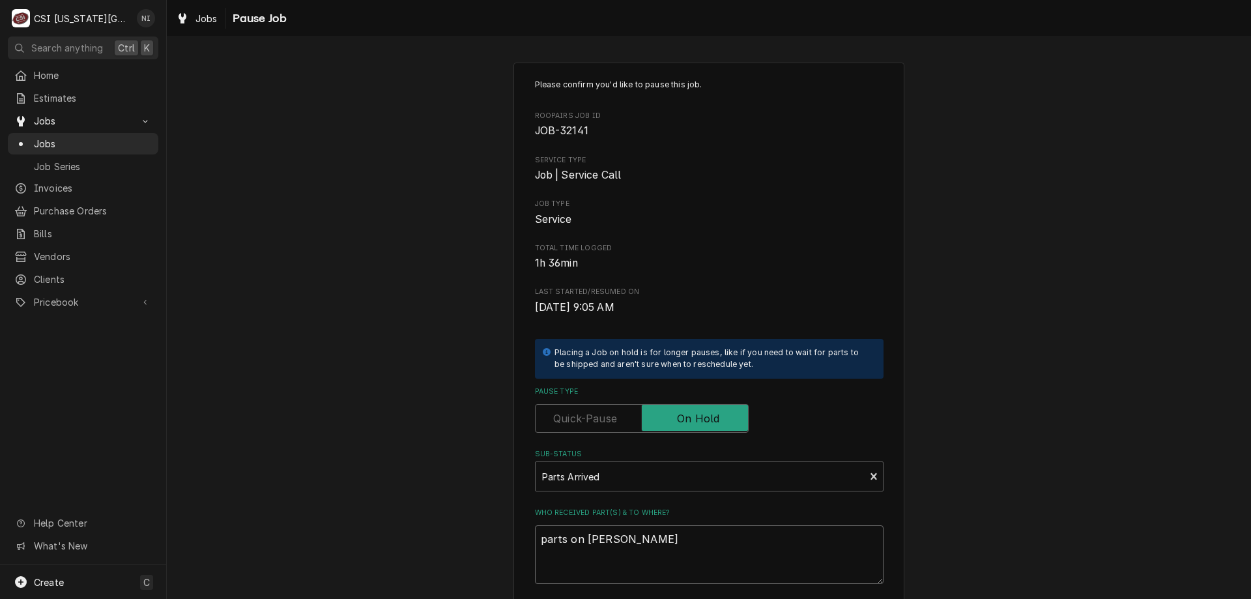
type textarea "parts on marshall shl"
type textarea "x"
type textarea "parts on marshall shlf"
type textarea "x"
type textarea "parts on marshall shl"
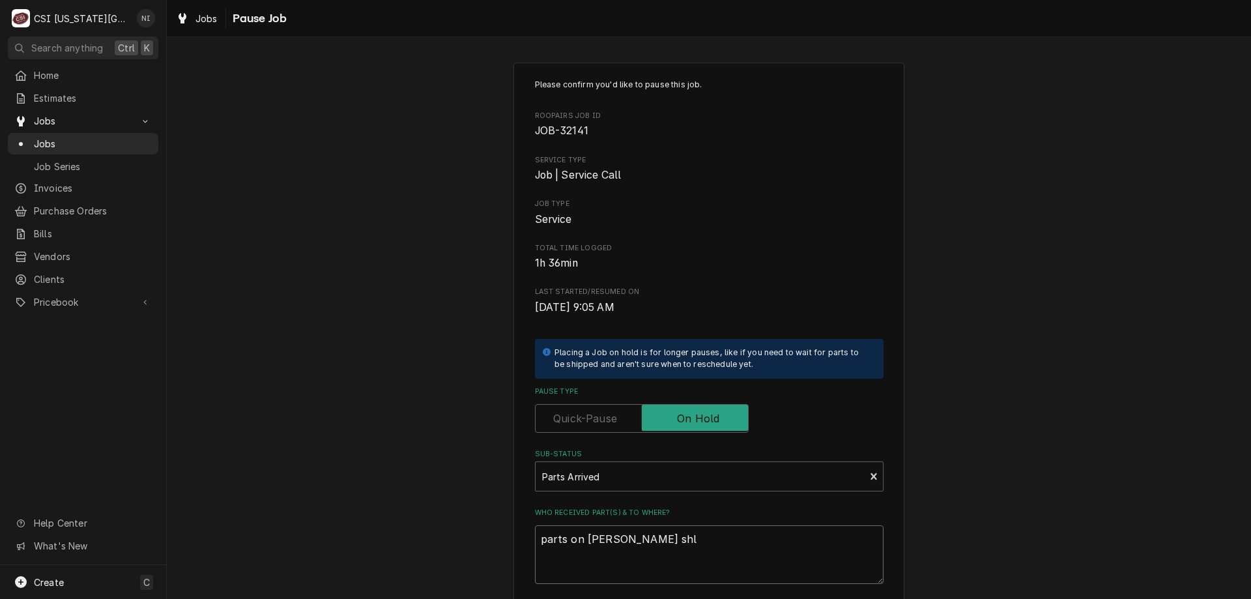
type textarea "x"
type textarea "parts on marshall sh"
type textarea "x"
type textarea "parts on marshall s"
type textarea "x"
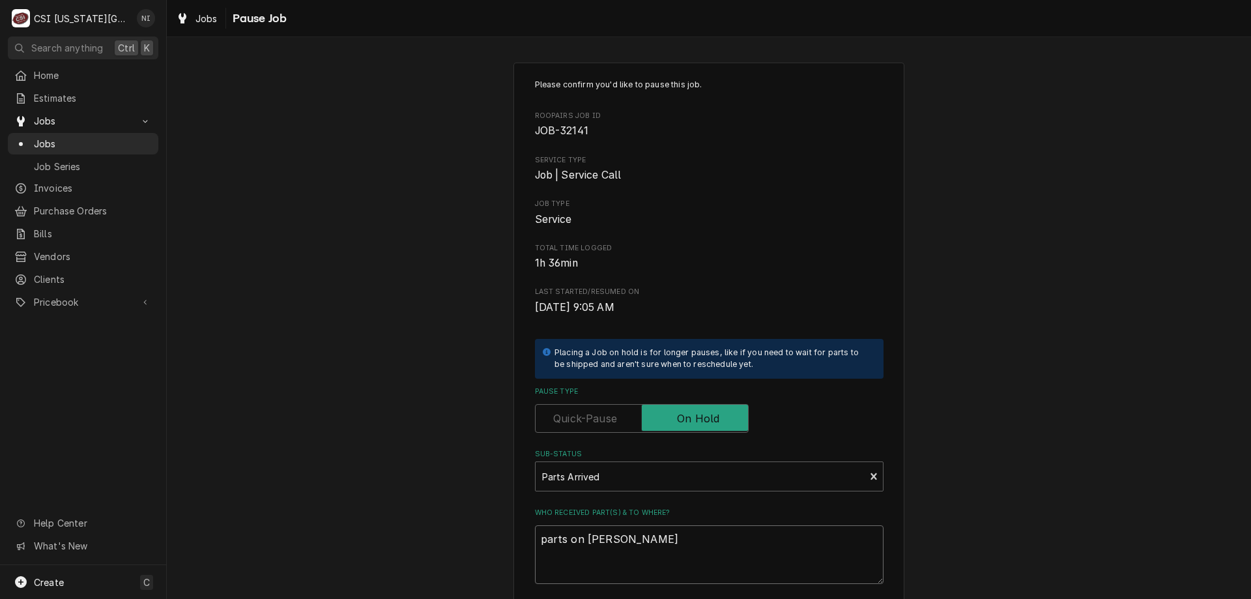
type textarea "parts on marshall sh"
type textarea "x"
type textarea "parts on marshall she"
type textarea "x"
type textarea "parts on marshall shel"
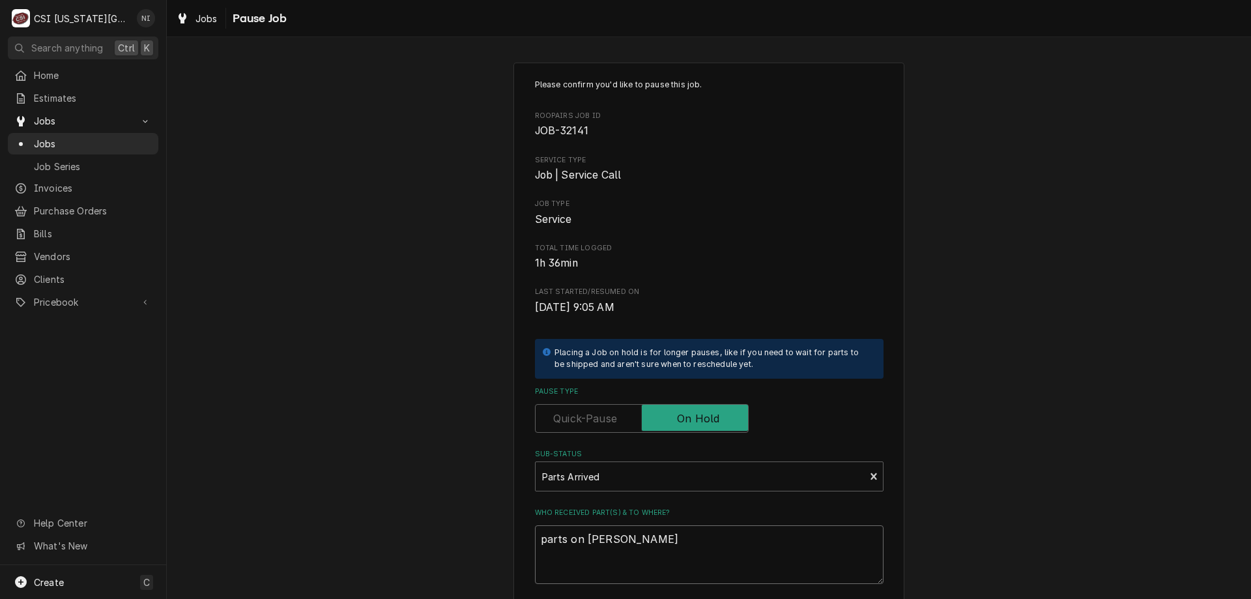
type textarea "x"
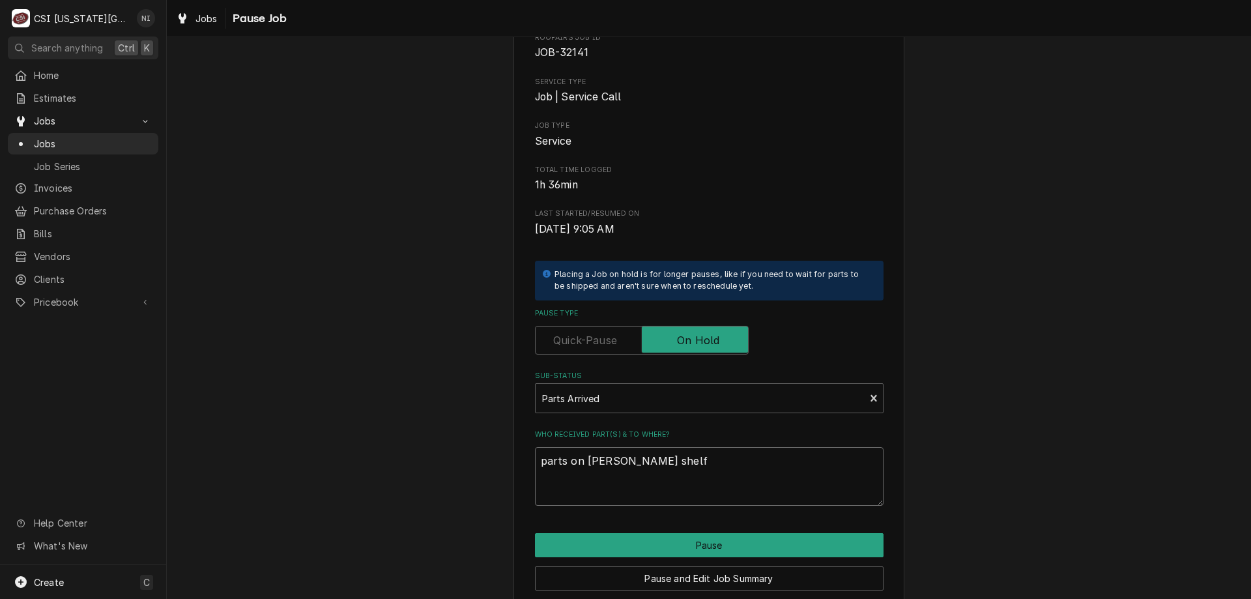
scroll to position [131, 0]
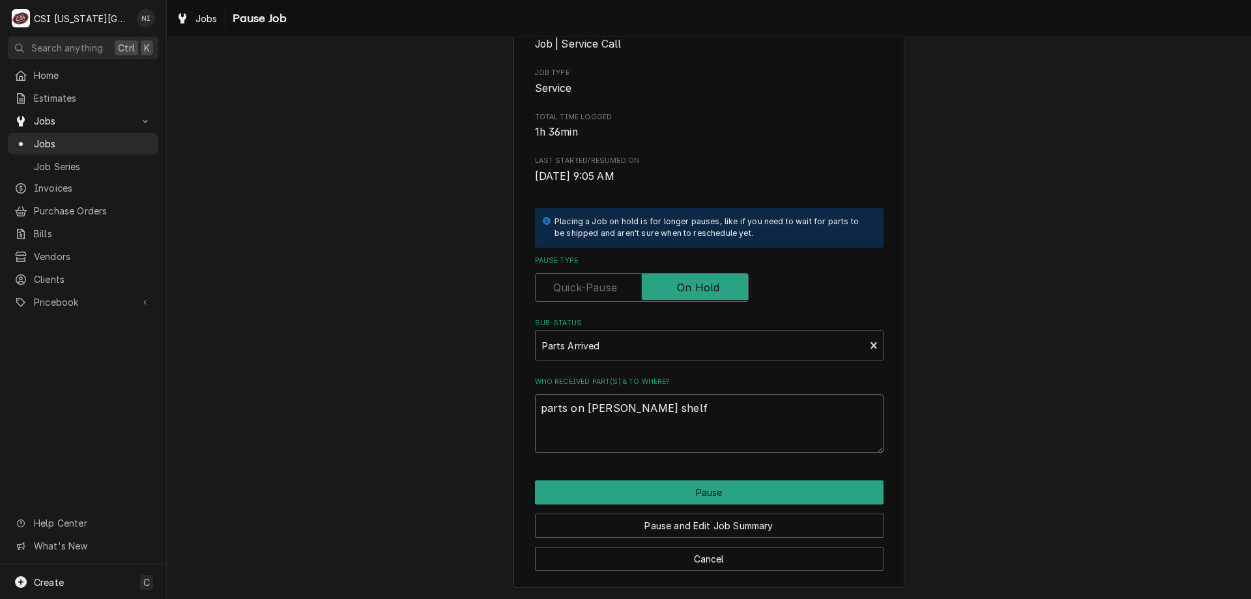
type textarea "parts on marshall shelf"
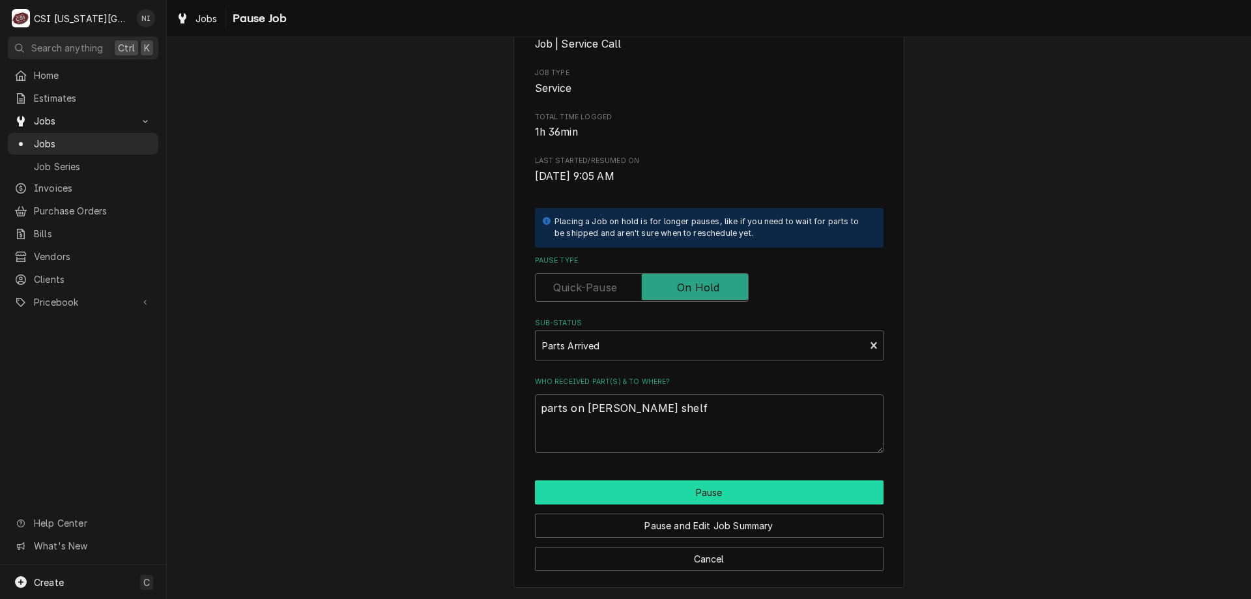
click at [596, 495] on button "Pause" at bounding box center [709, 492] width 349 height 24
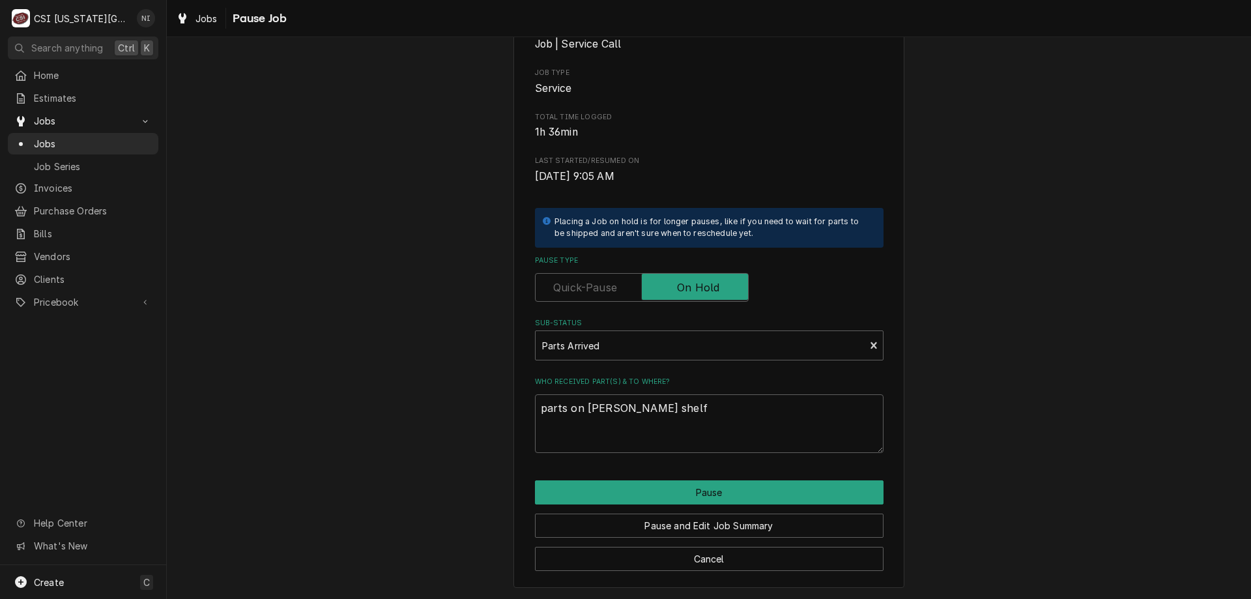
type textarea "x"
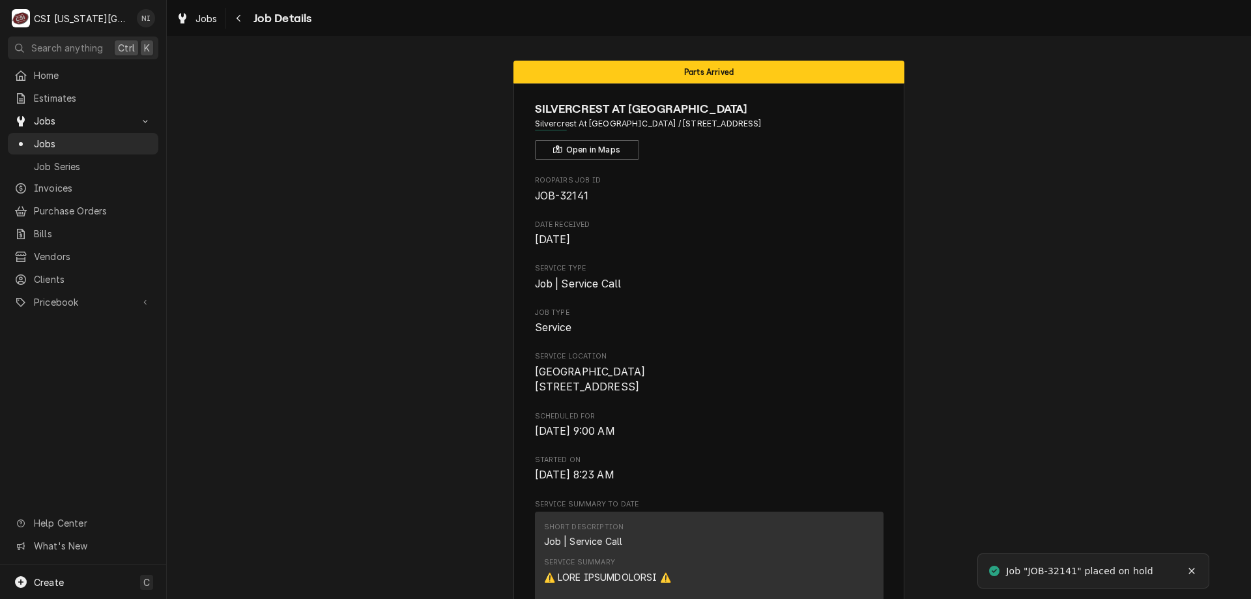
click at [89, 142] on span "Jobs" at bounding box center [93, 144] width 118 height 14
